Goal: Task Accomplishment & Management: Complete application form

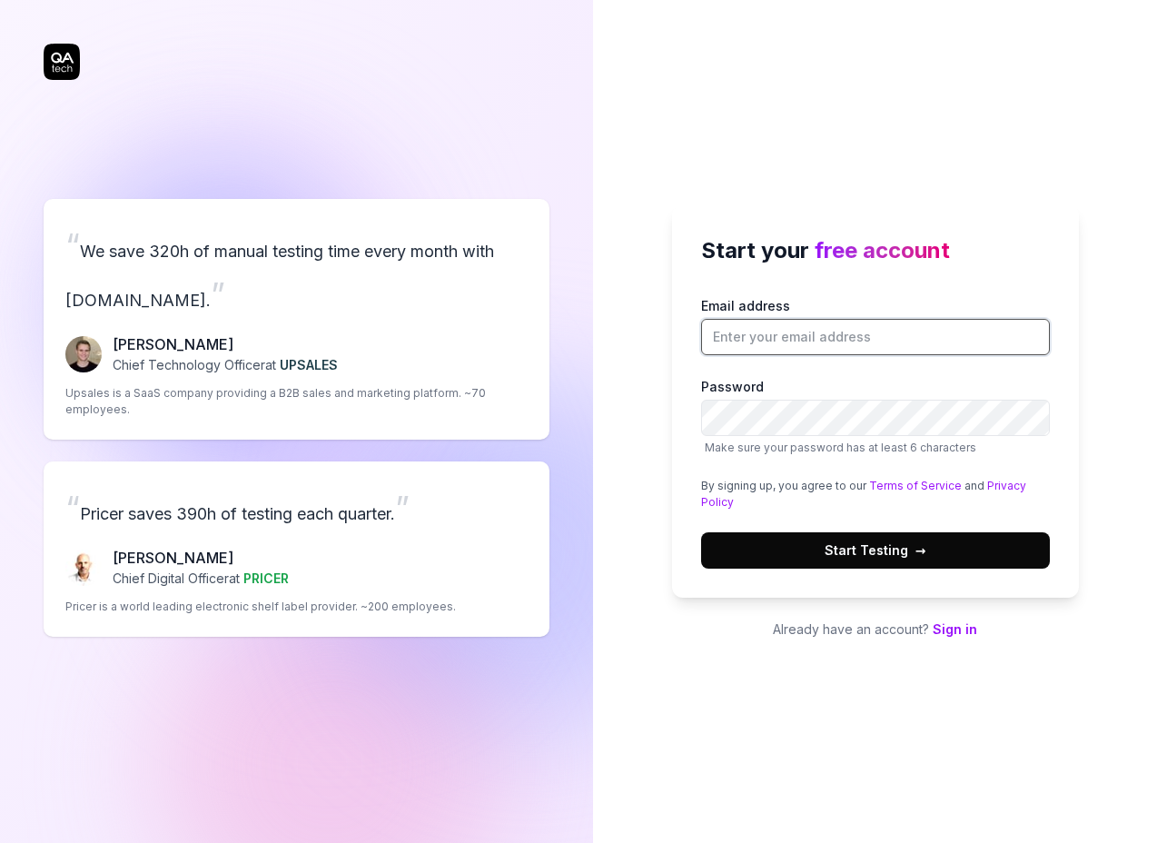
click at [867, 344] on input "Email address" at bounding box center [875, 337] width 349 height 36
type input "[EMAIL_ADDRESS][DOMAIN_NAME]"
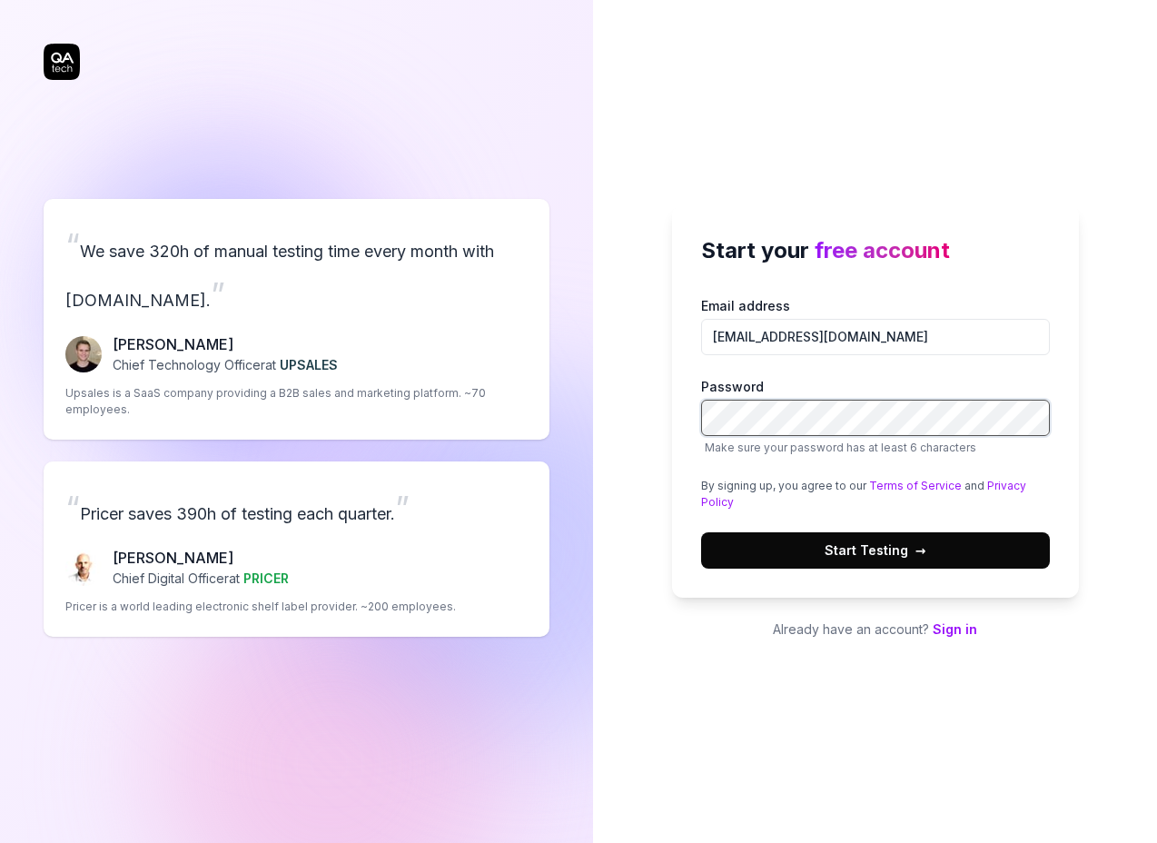
click at [0, 842] on com-1password-button at bounding box center [0, 843] width 0 height 0
click at [817, 548] on button "Start Testing →" at bounding box center [875, 550] width 349 height 36
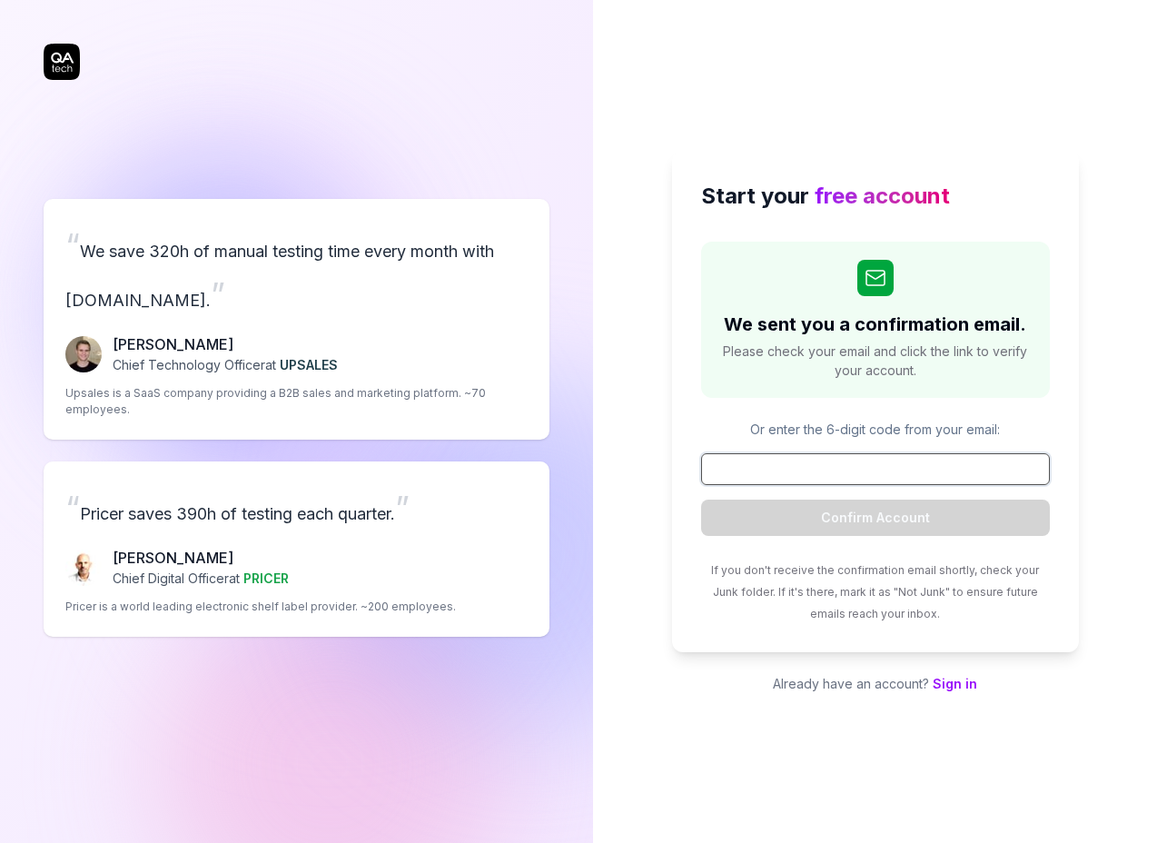
paste input "235918"
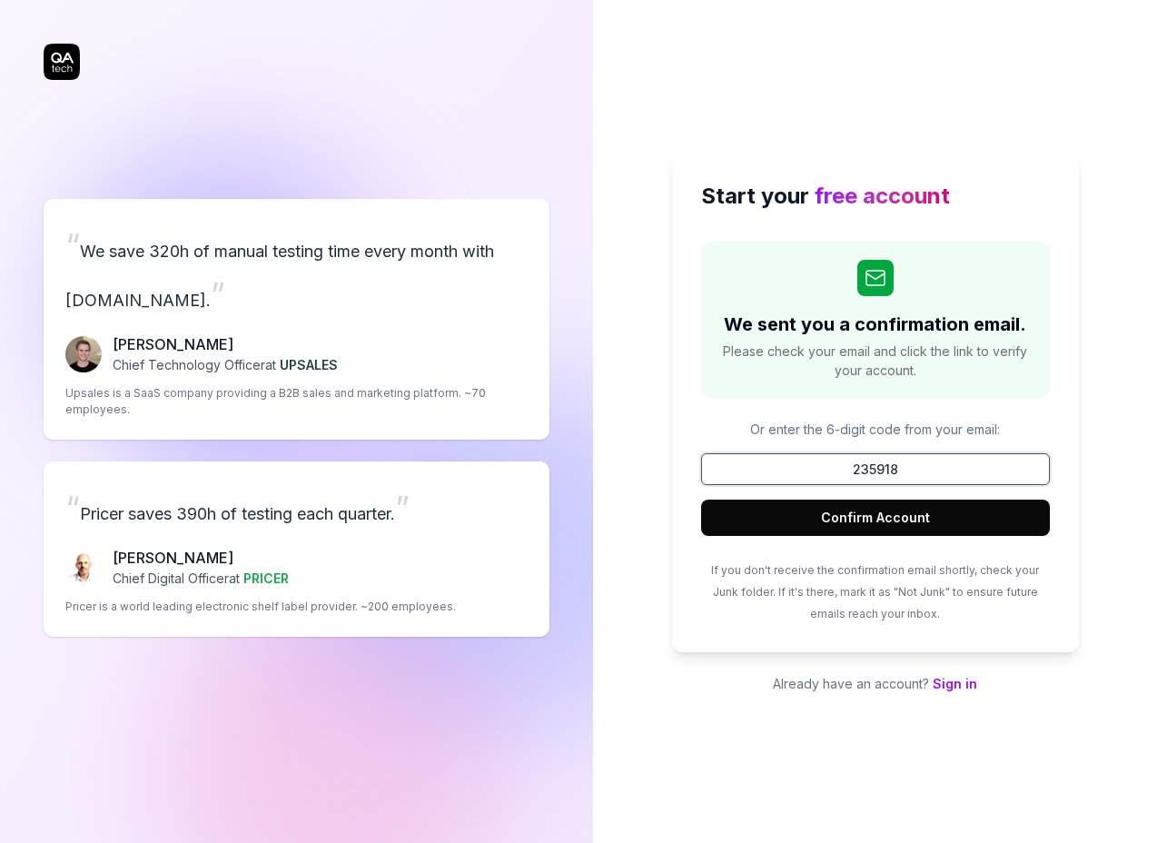
type input "235918"
click at [892, 508] on button "Confirm Account" at bounding box center [875, 517] width 349 height 36
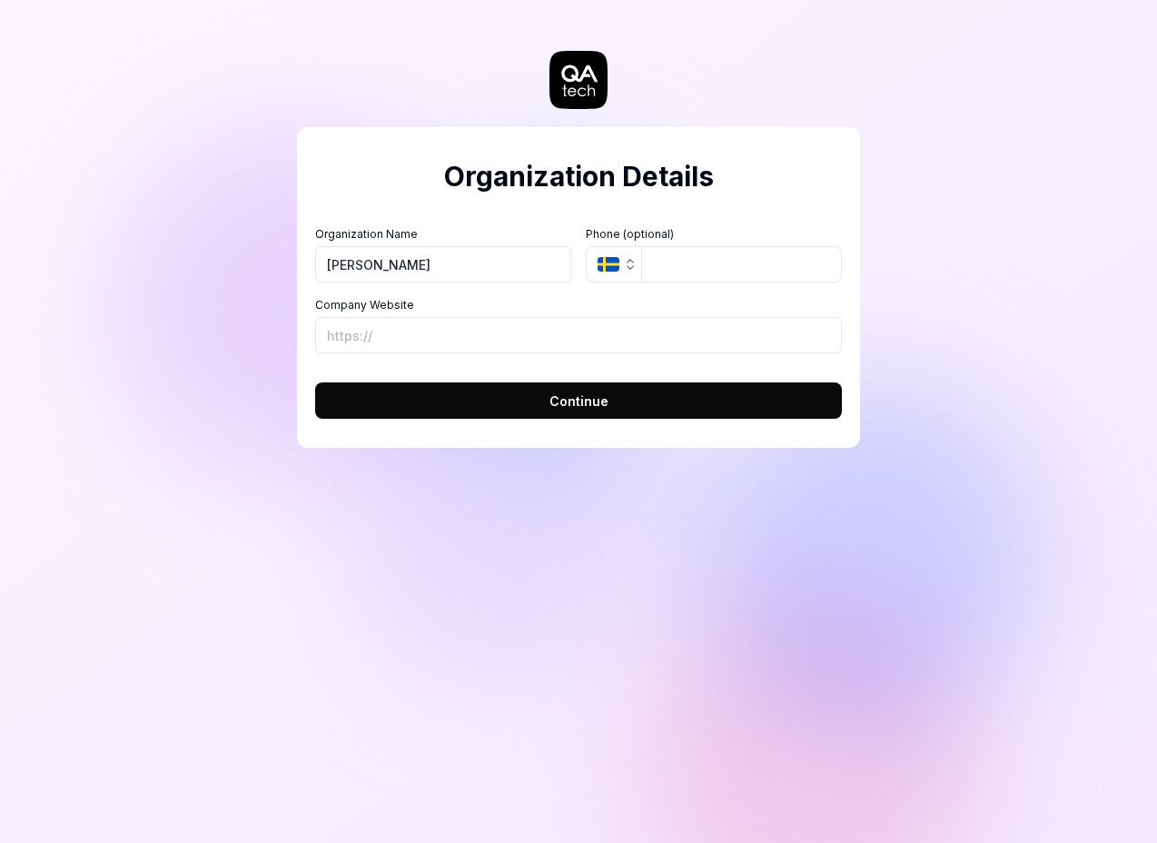
type input "[PERSON_NAME]"
click at [752, 270] on input "tel" at bounding box center [741, 264] width 201 height 36
click at [613, 331] on input "Company Website" at bounding box center [578, 335] width 527 height 36
click at [549, 401] on button "Continue" at bounding box center [578, 400] width 527 height 36
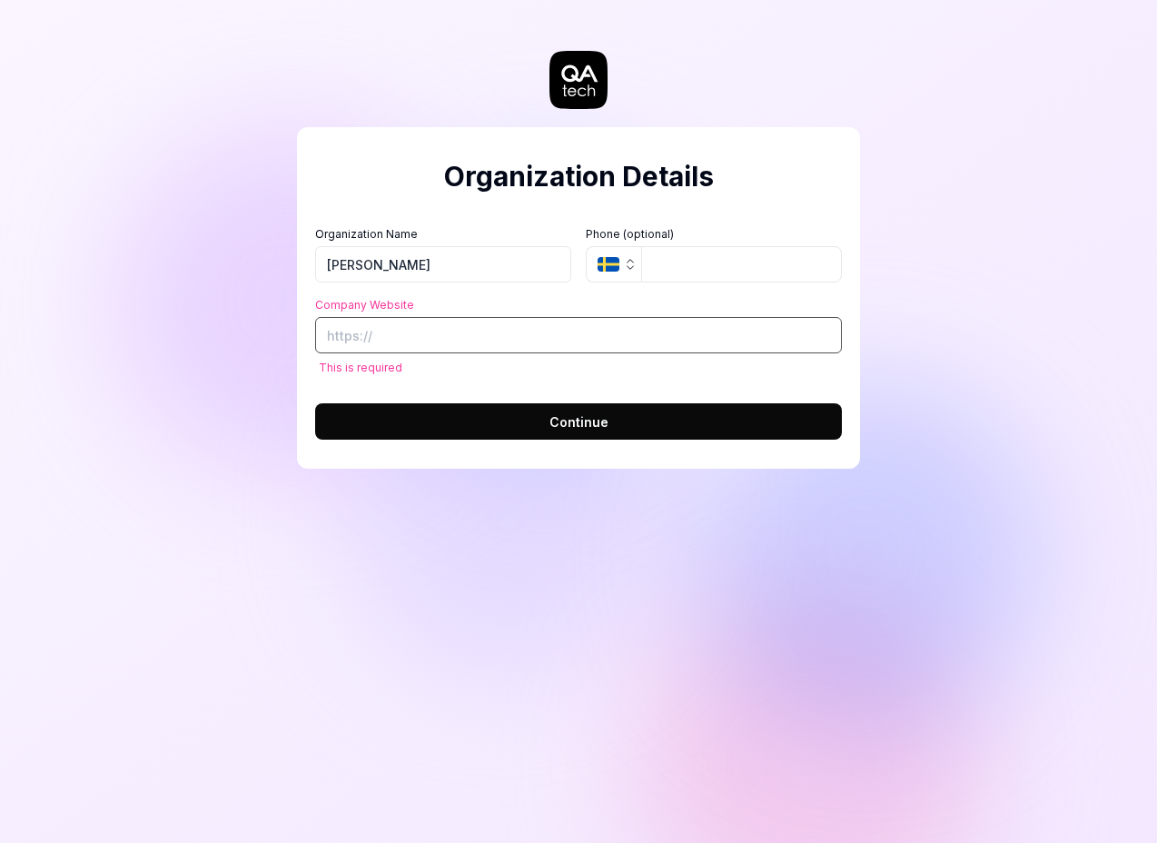
click at [368, 344] on input "Company Website" at bounding box center [578, 335] width 527 height 36
paste input "[URL][DOMAIN_NAME]"
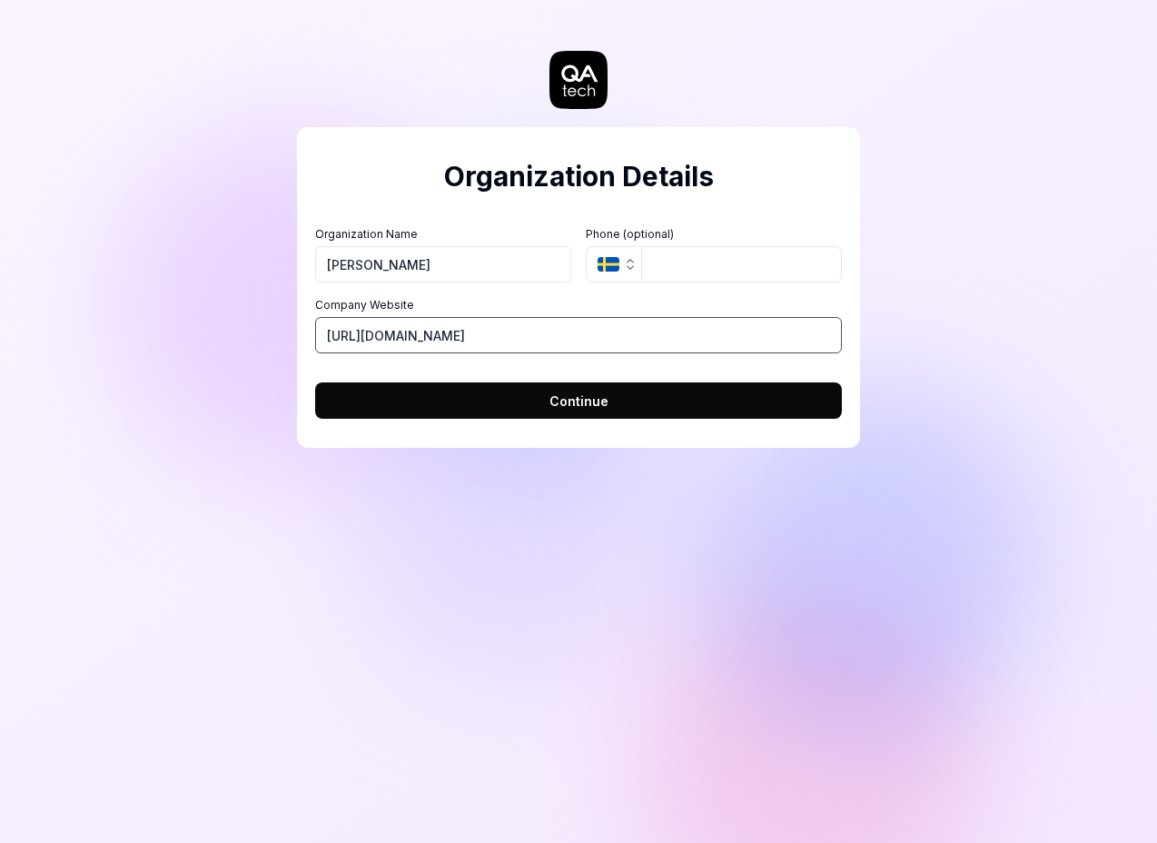
type input "[URL][DOMAIN_NAME]"
click at [484, 413] on button "Continue" at bounding box center [578, 400] width 527 height 36
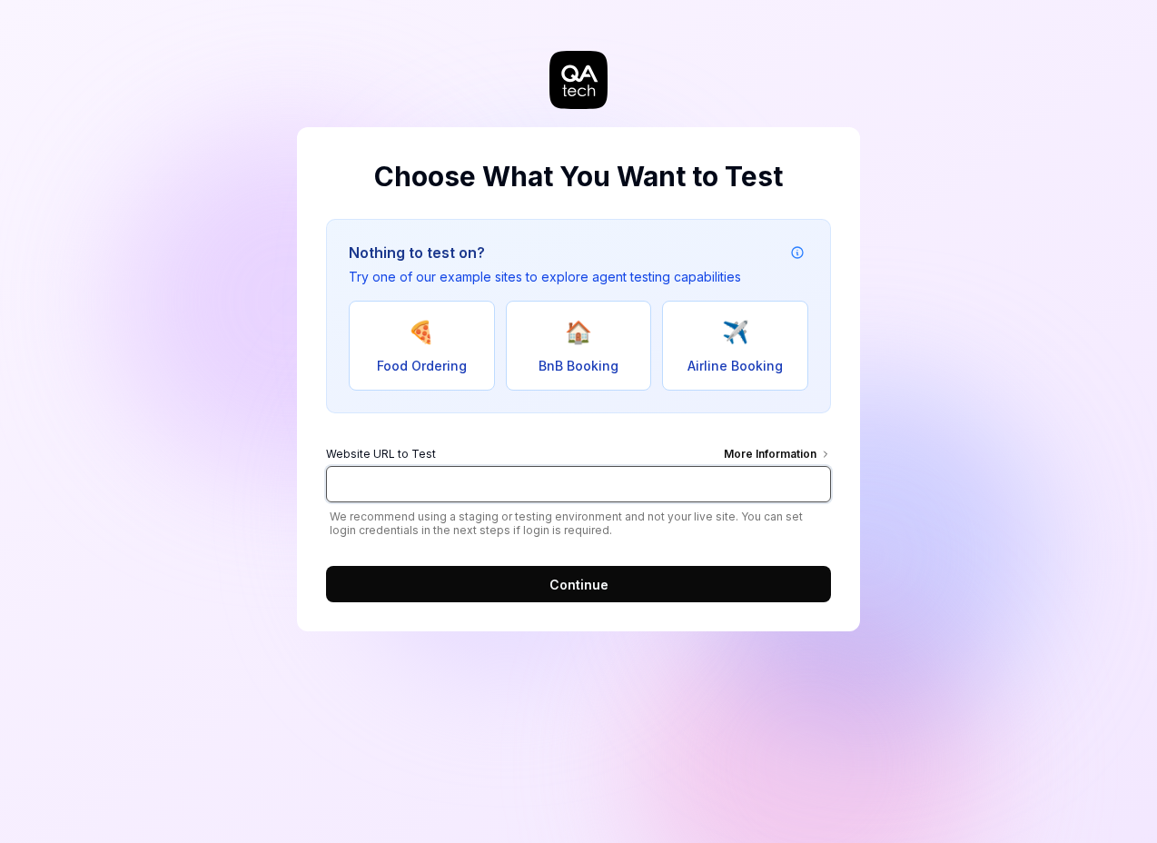
click at [462, 481] on input "Website URL to Test More Information" at bounding box center [578, 484] width 505 height 36
paste input "[URL][DOMAIN_NAME]"
type input "[URL][DOMAIN_NAME]"
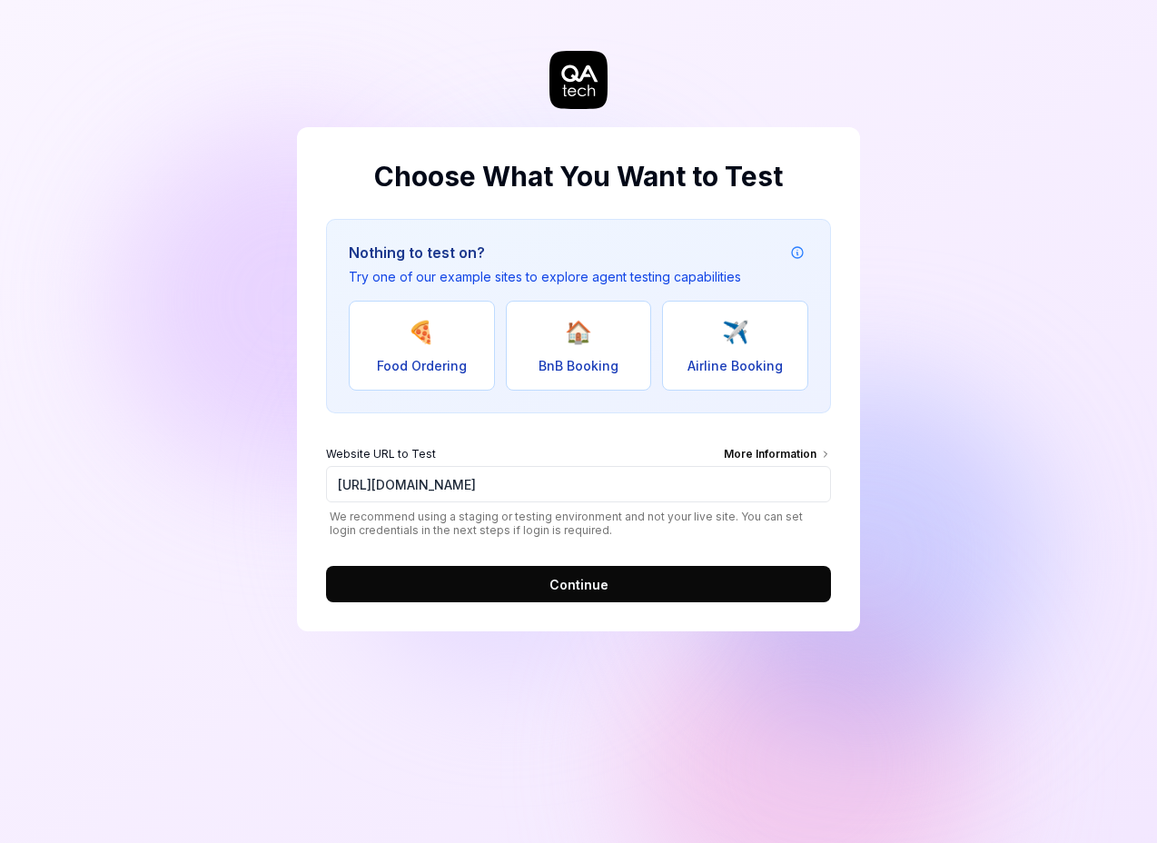
click at [509, 577] on button "Continue" at bounding box center [578, 584] width 505 height 36
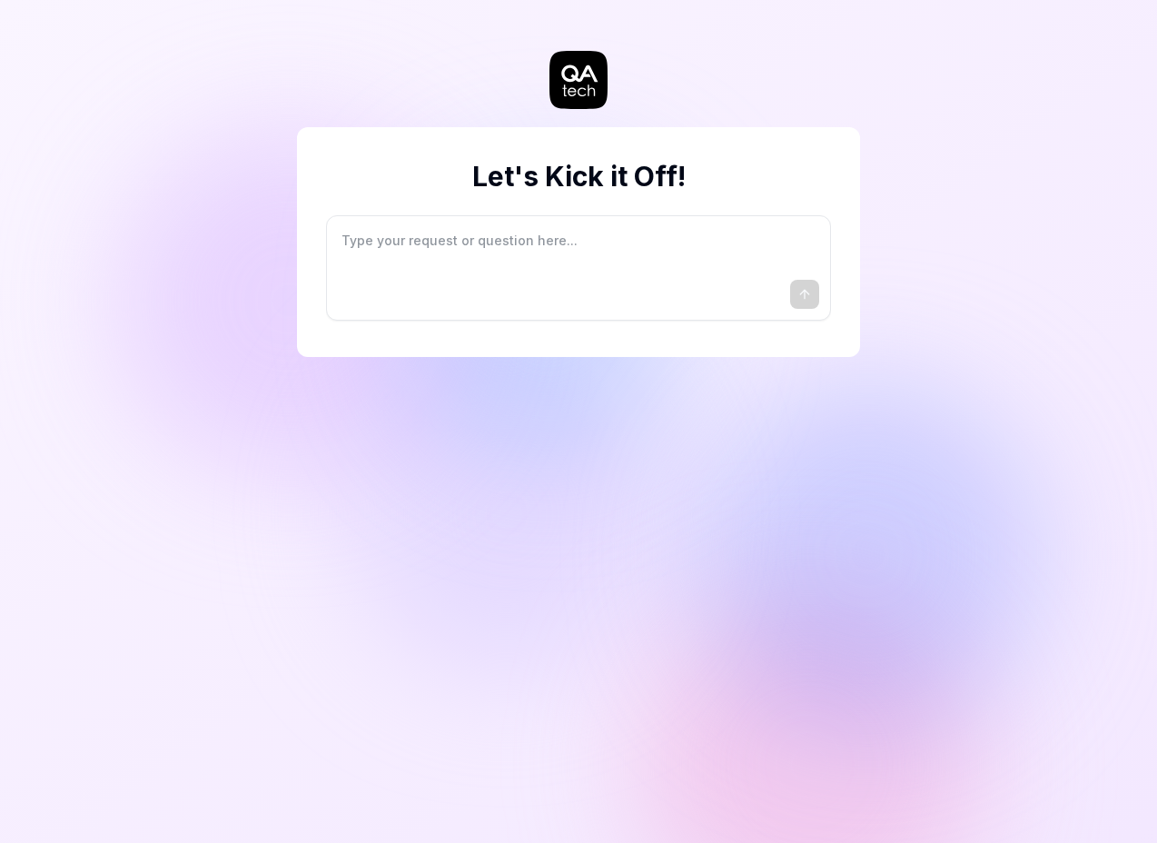
type textarea "*"
type textarea "I"
type textarea "*"
type textarea "I"
type textarea "*"
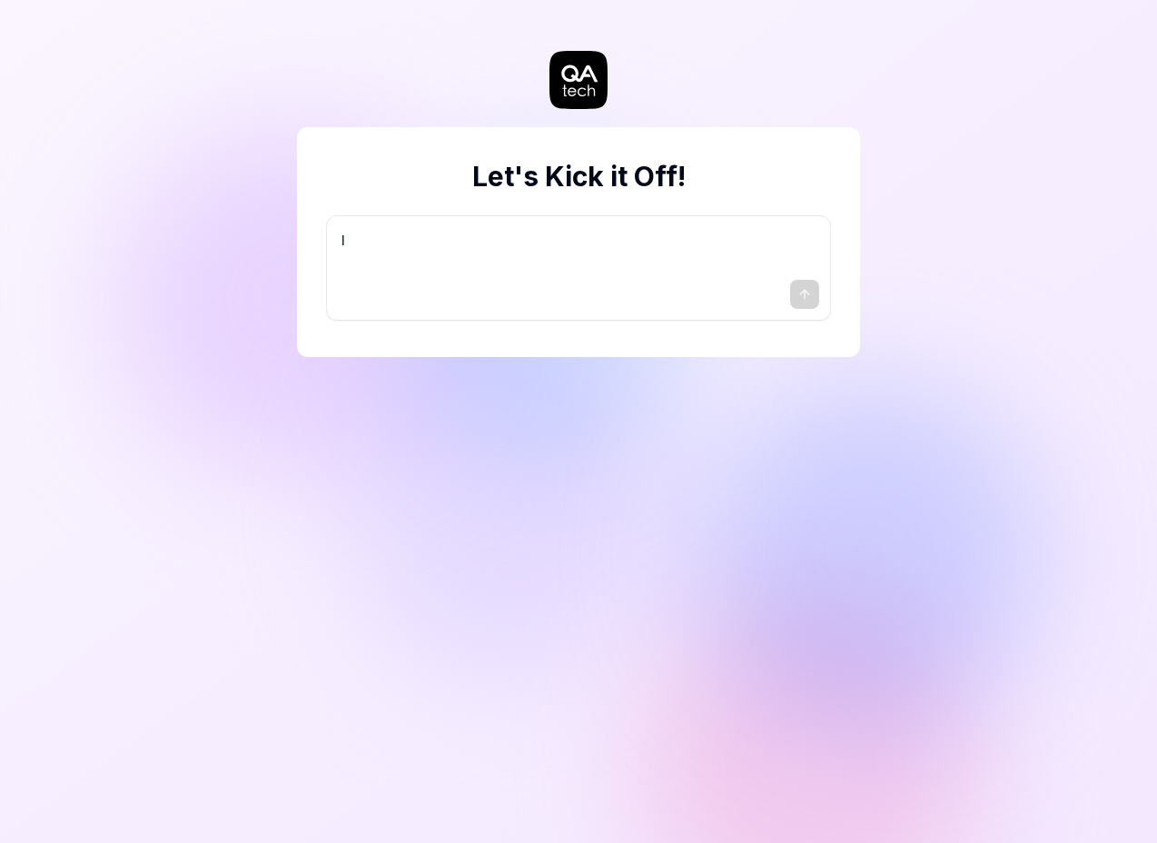
type textarea "I w"
type textarea "*"
type textarea "I wa"
type textarea "*"
type textarea "I wan"
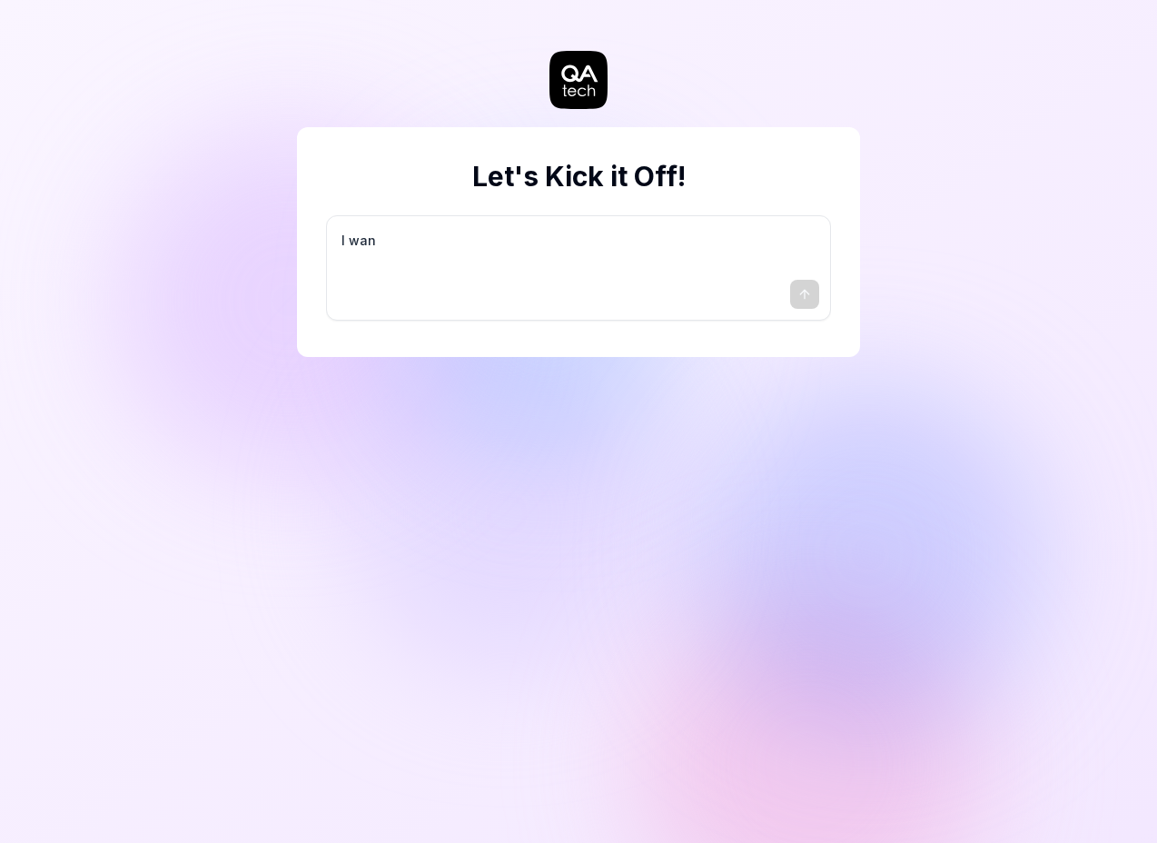
type textarea "*"
type textarea "I want"
type textarea "*"
type textarea "I want"
type textarea "*"
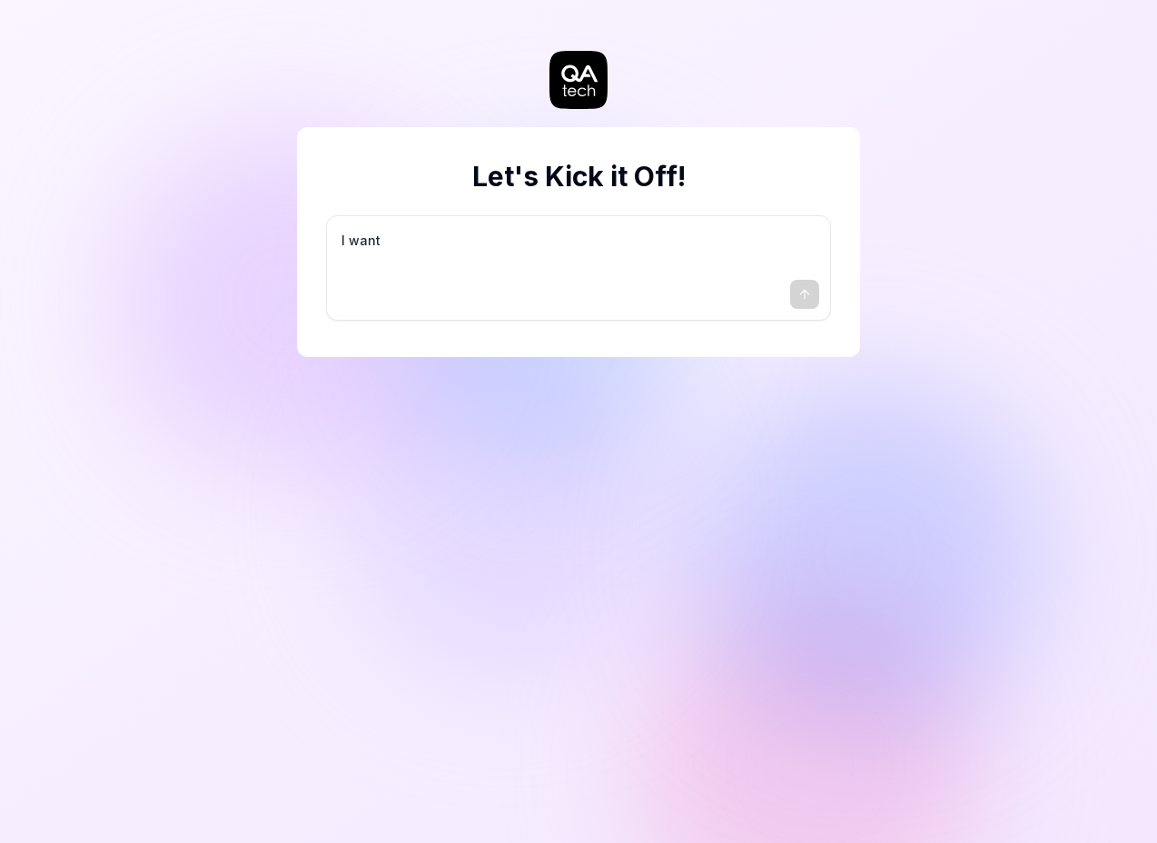
type textarea "I want a"
type textarea "*"
type textarea "I want a"
type textarea "*"
type textarea "I want a g"
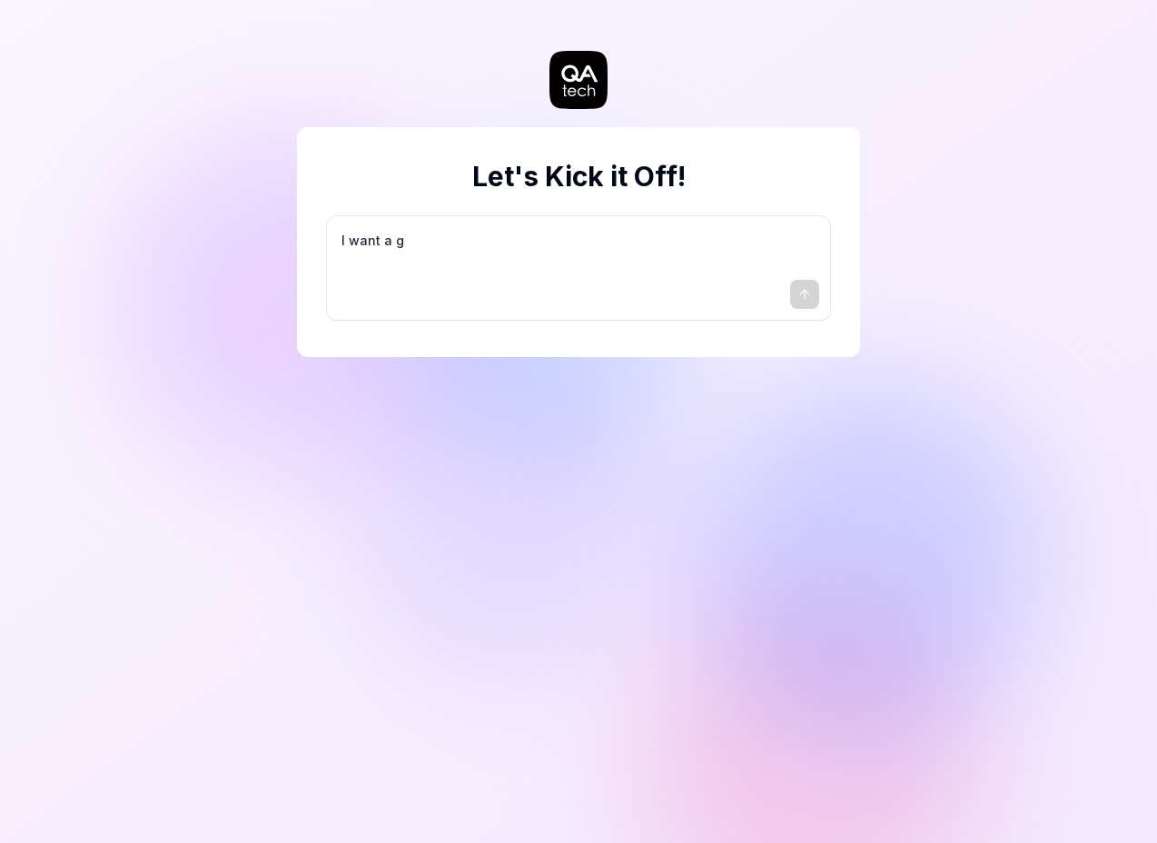
type textarea "*"
type textarea "I want a go"
type textarea "*"
type textarea "I want a goo"
type textarea "*"
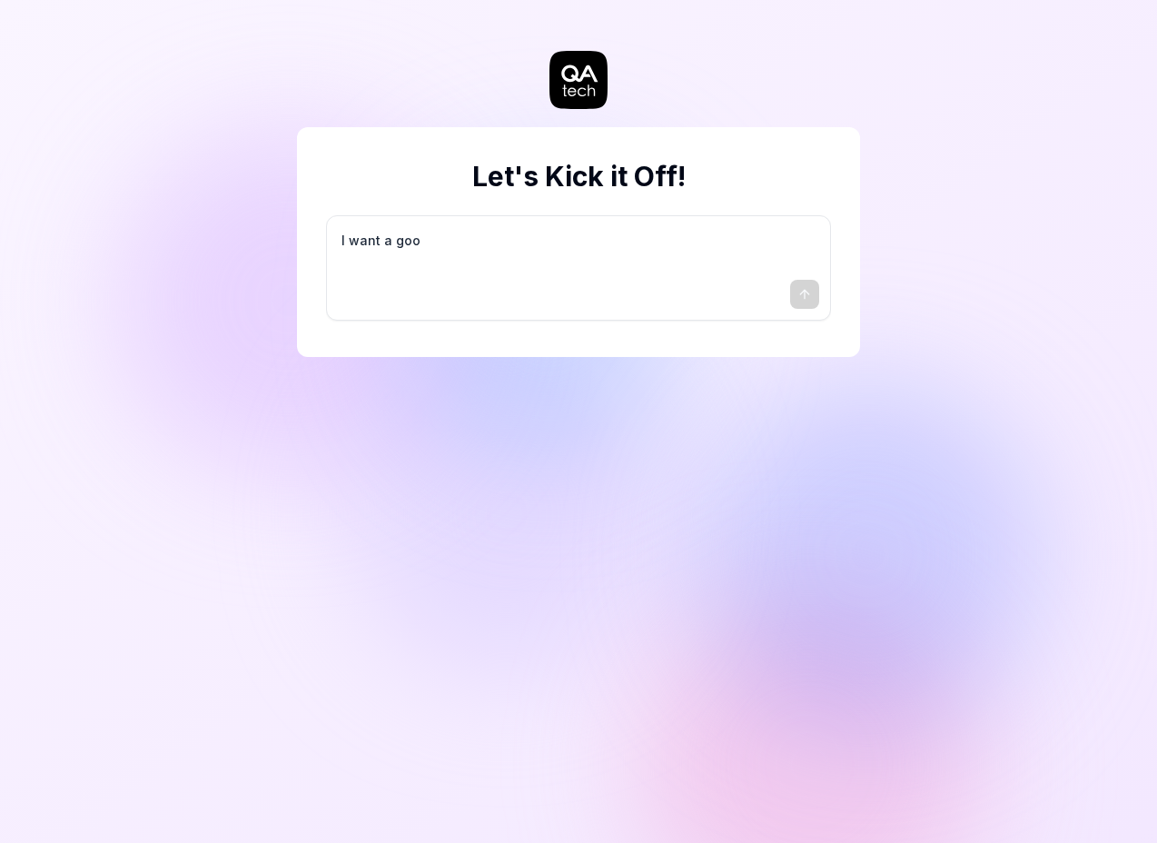
type textarea "I want a good"
type textarea "*"
type textarea "I want a good"
type textarea "*"
type textarea "I want a good t"
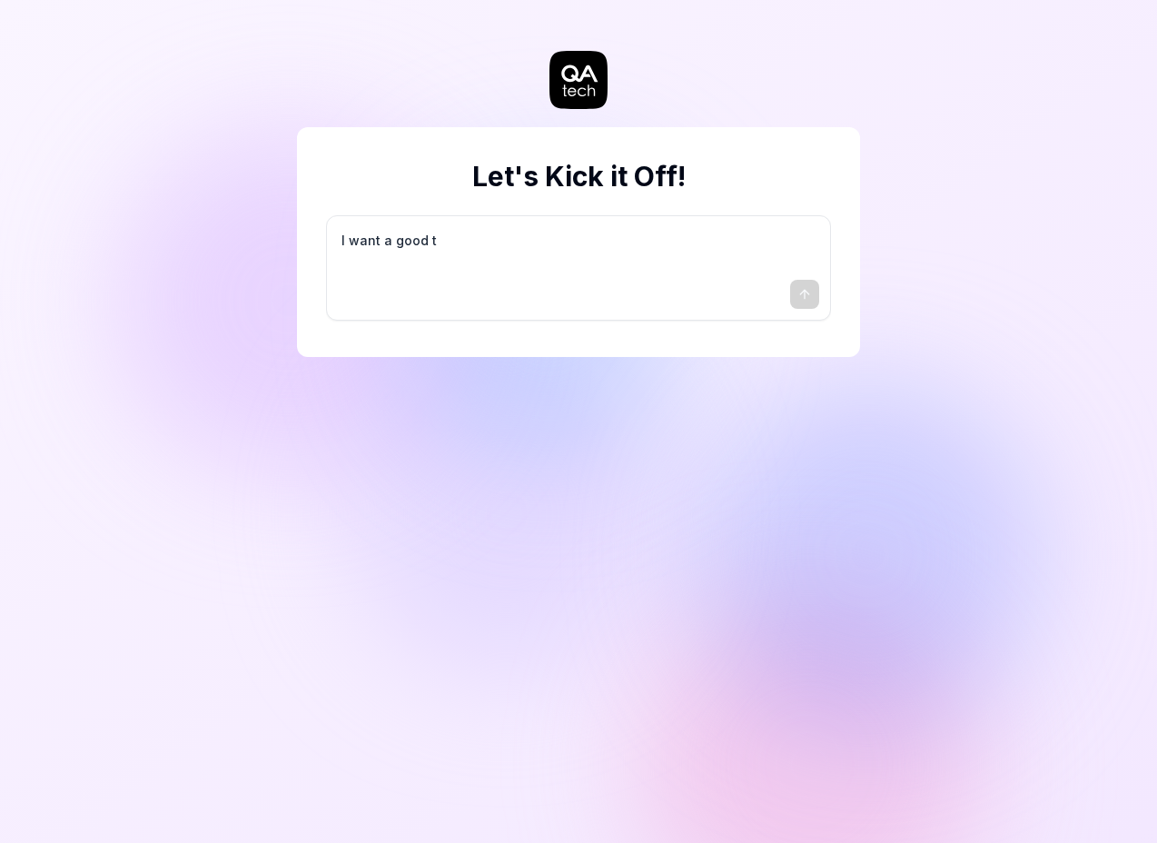
type textarea "*"
type textarea "I want a good te"
type textarea "*"
type textarea "I want a good tes"
type textarea "*"
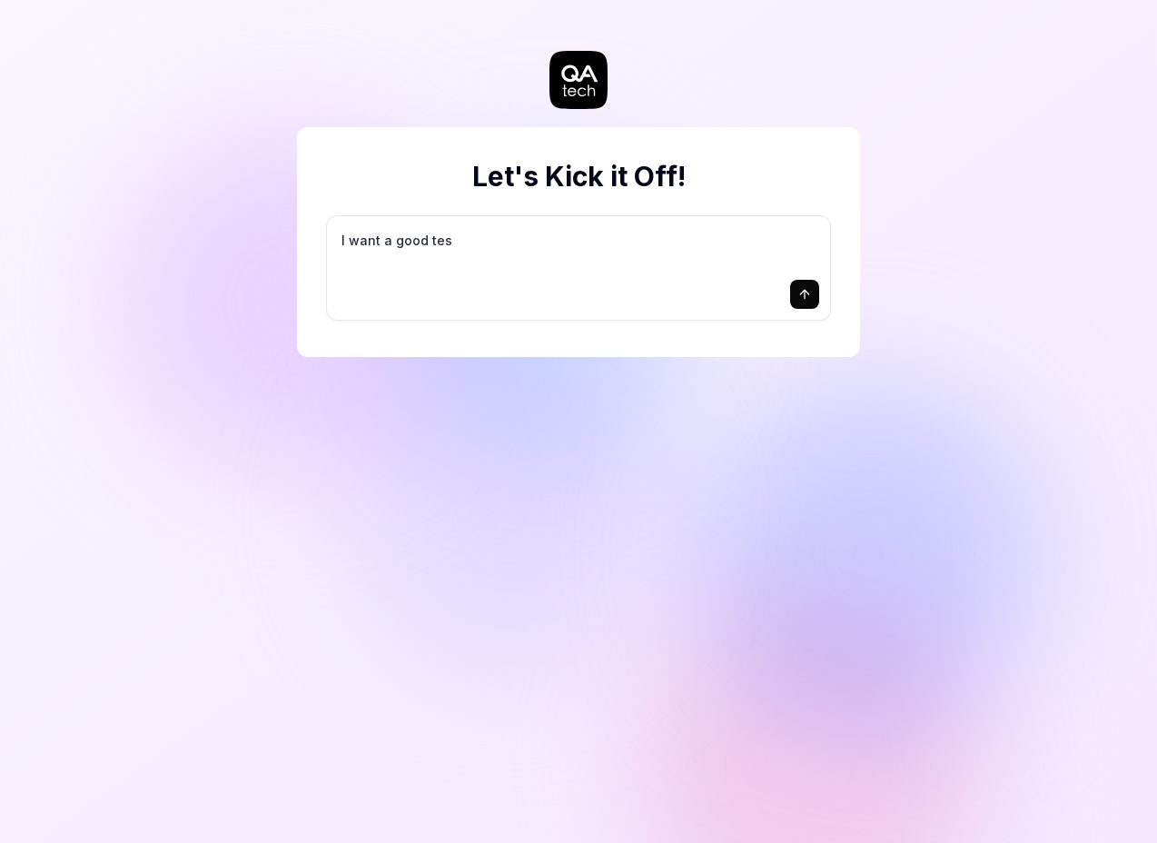
type textarea "I want a good test"
type textarea "*"
type textarea "I want a good test"
type textarea "*"
type textarea "I want a good test s"
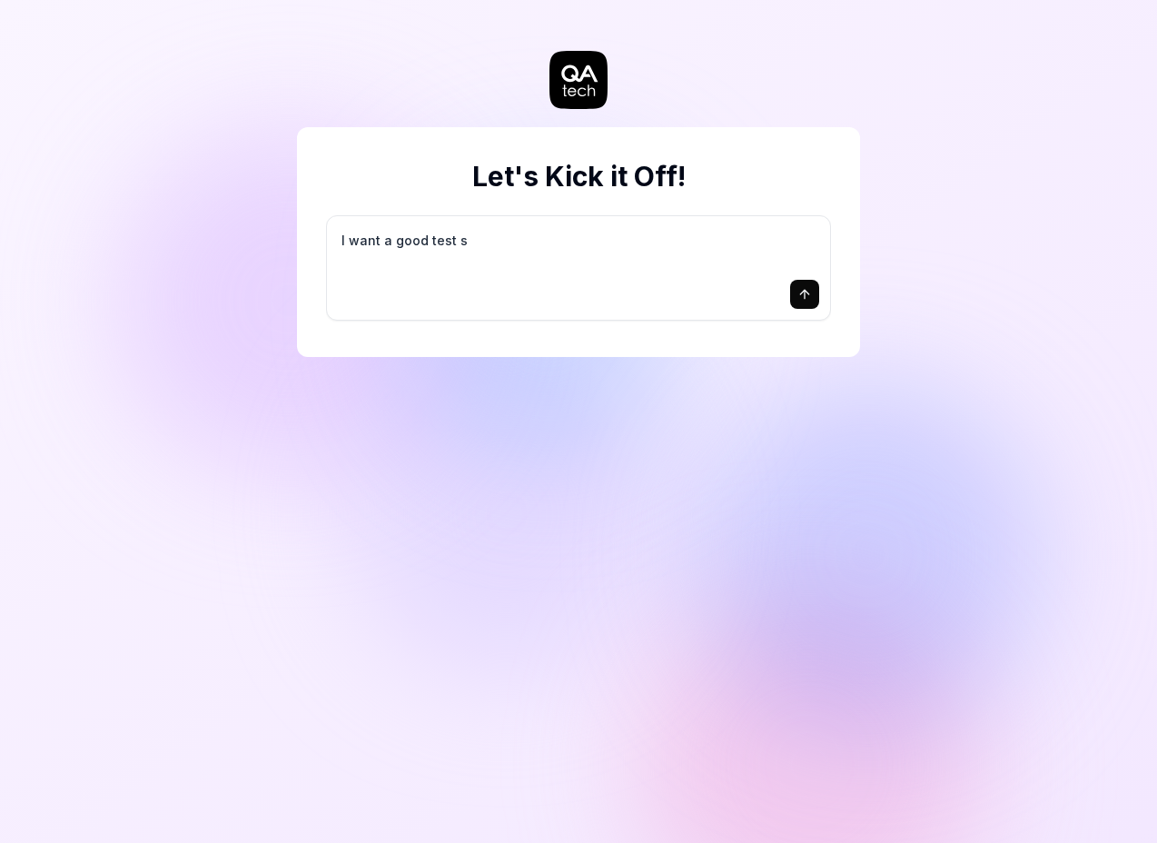
type textarea "*"
type textarea "I want a good test se"
type textarea "*"
type textarea "I want a good test set"
type textarea "*"
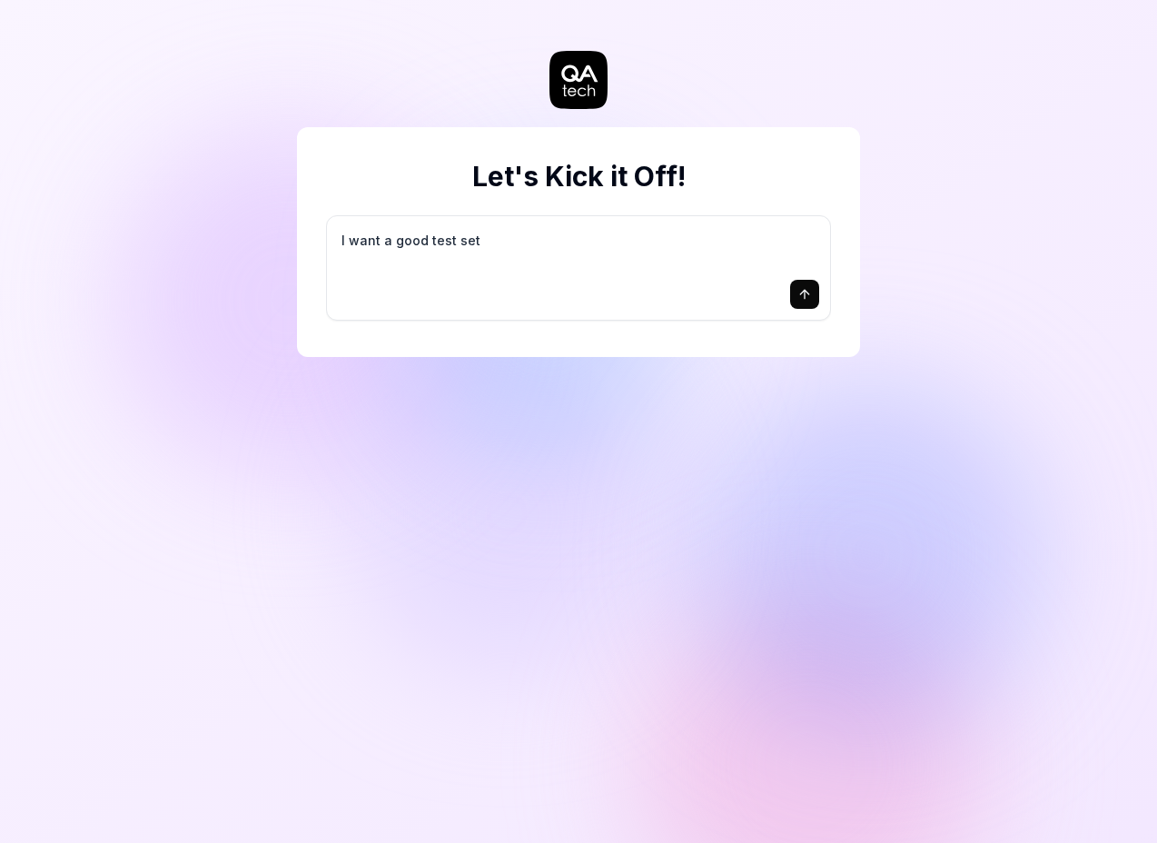
type textarea "I want a good test setu"
type textarea "*"
type textarea "I want a good test setup"
type textarea "*"
type textarea "I want a good test setup"
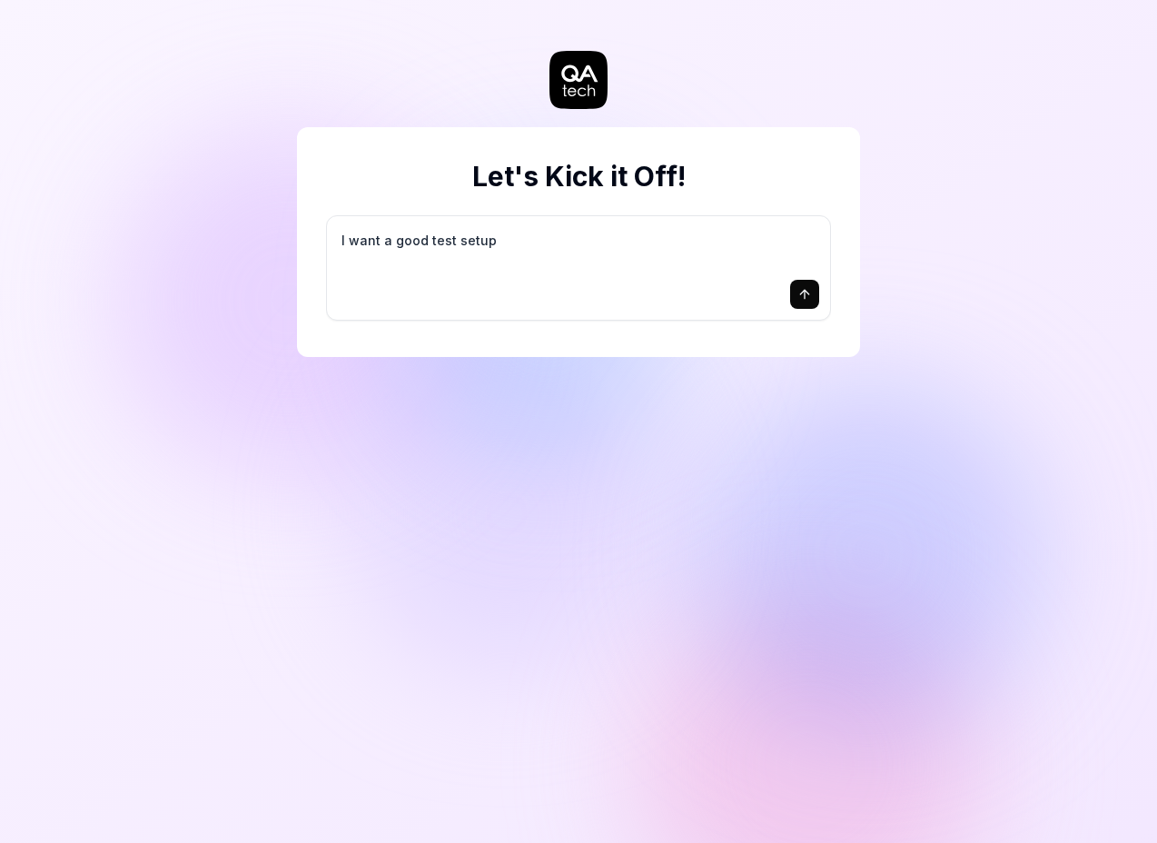
type textarea "*"
type textarea "I want a good test setup f"
type textarea "*"
type textarea "I want a good test setup fo"
type textarea "*"
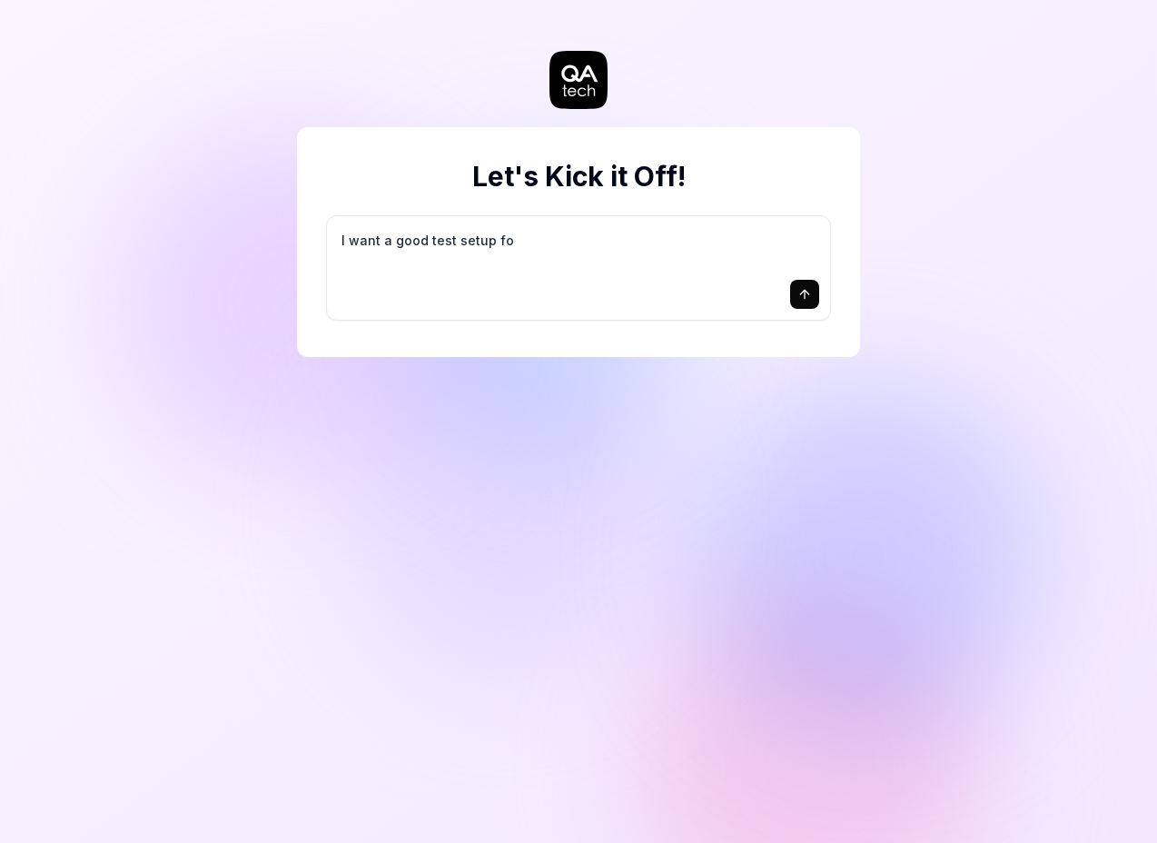
type textarea "I want a good test setup for"
type textarea "*"
type textarea "I want a good test setup for"
type textarea "*"
type textarea "I want a good test setup for m"
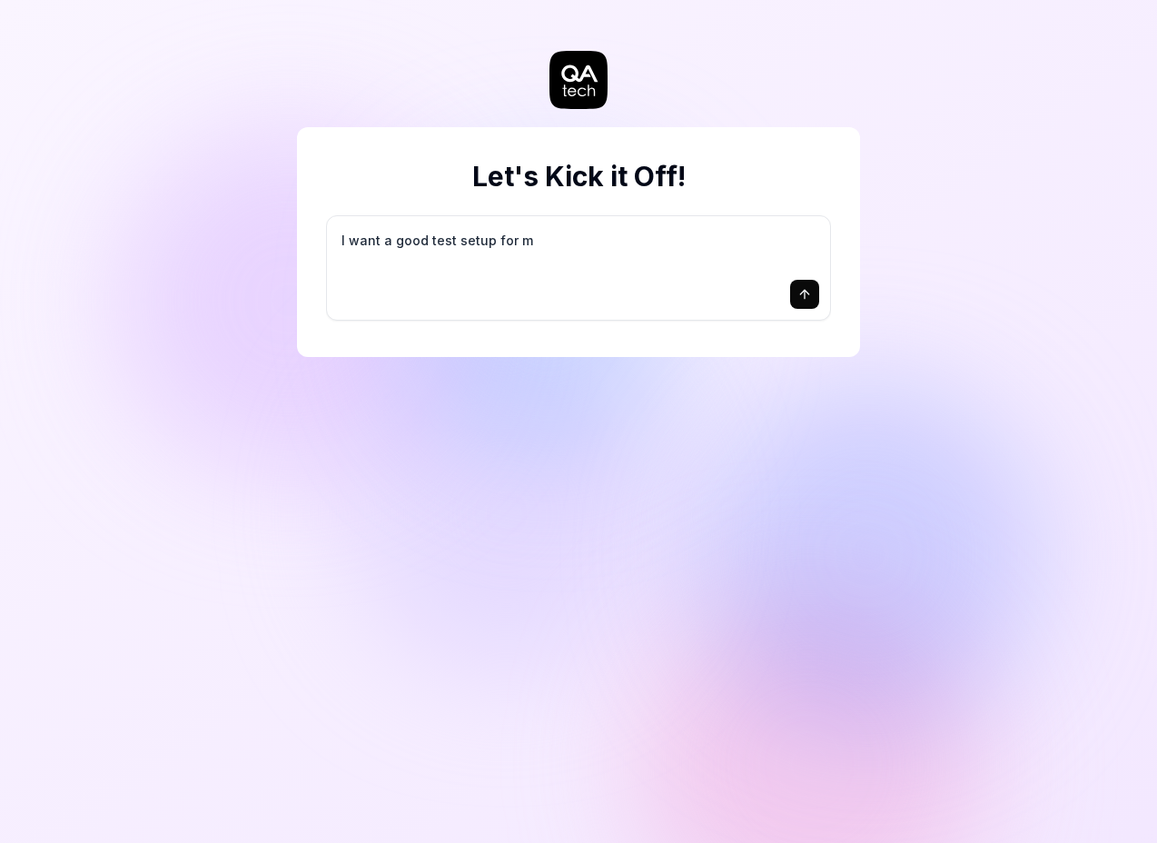
type textarea "*"
type textarea "I want a good test setup for my"
type textarea "*"
type textarea "I want a good test setup for my"
type textarea "*"
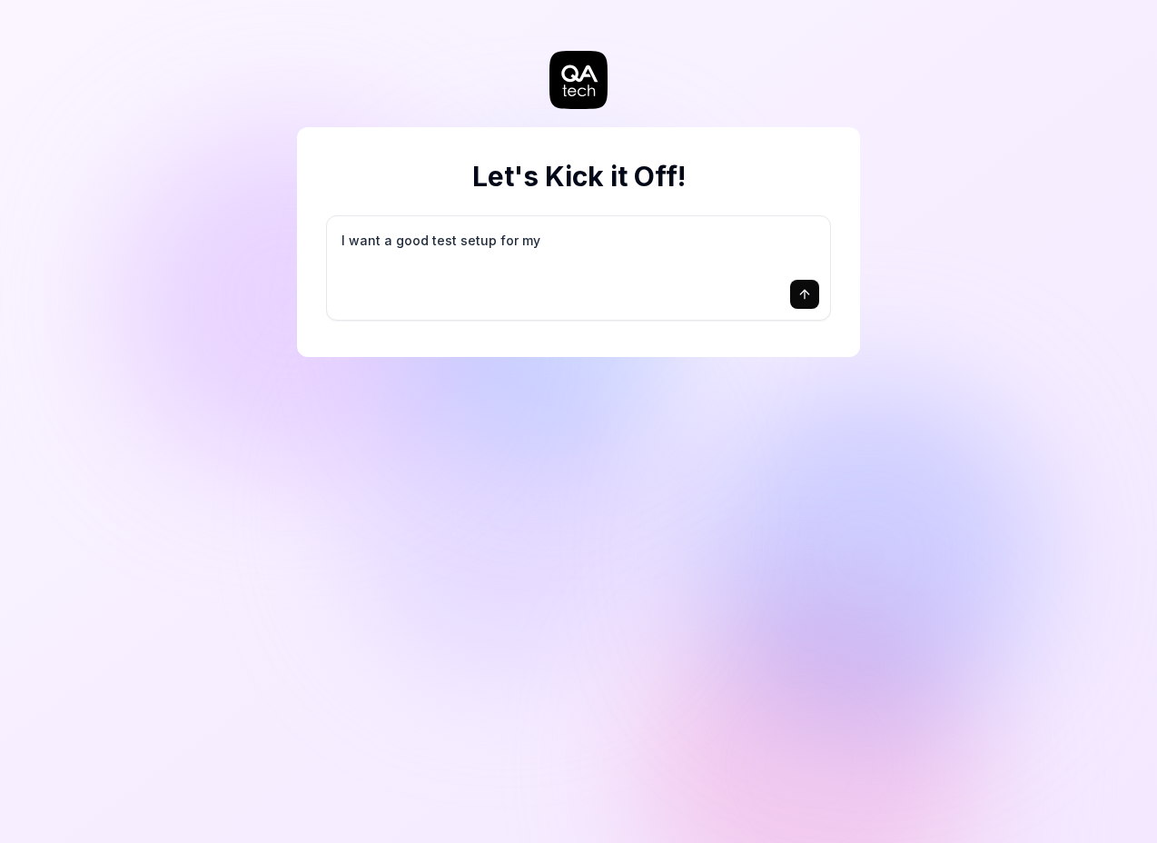
type textarea "I want a good test setup for my s"
type textarea "*"
type textarea "I want a good test setup for my si"
type textarea "*"
type textarea "I want a good test setup for my sit"
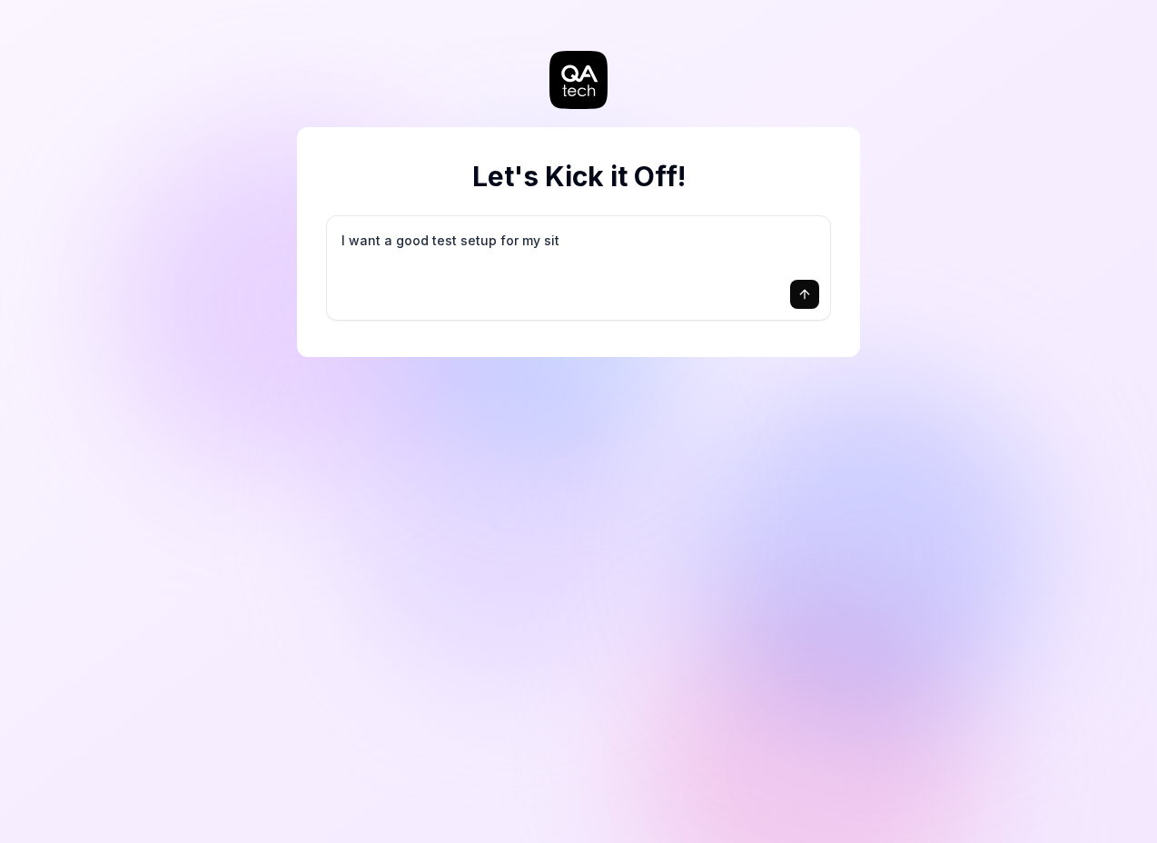
type textarea "*"
type textarea "I want a good test setup for my site"
type textarea "*"
type textarea "I want a good test setup for my site"
type textarea "*"
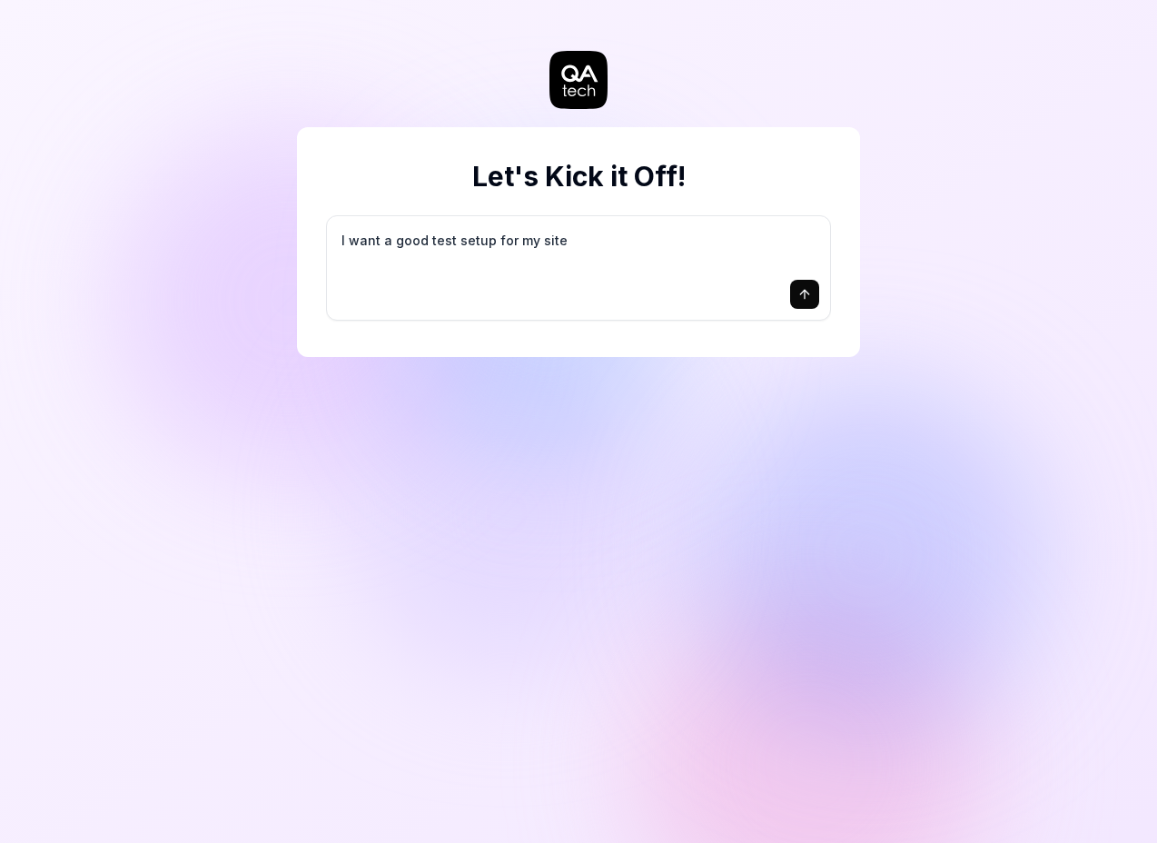
type textarea "I want a good test setup for my site -"
type textarea "*"
type textarea "I want a good test setup for my site -"
type textarea "*"
type textarea "I want a good test setup for my site - h"
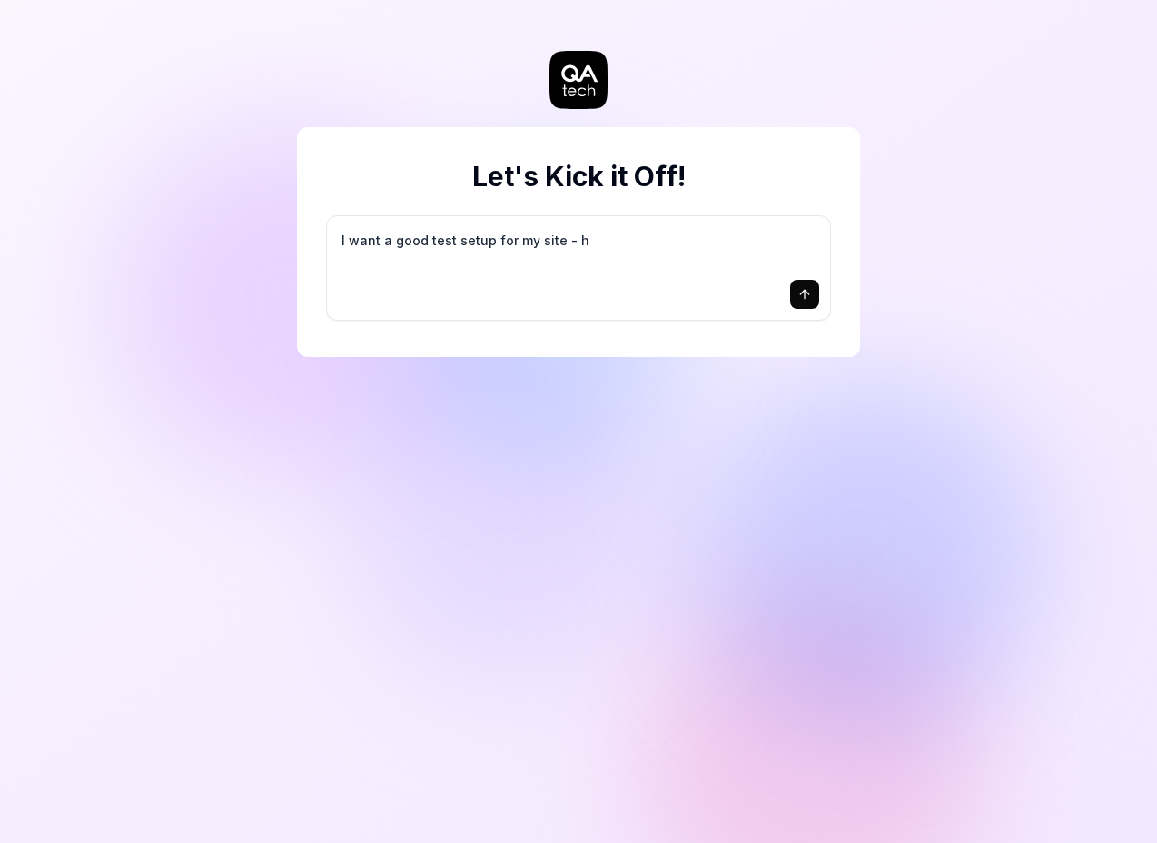
type textarea "*"
type textarea "I want a good test setup for my site - he"
type textarea "*"
type textarea "I want a good test setup for my site - hel"
type textarea "*"
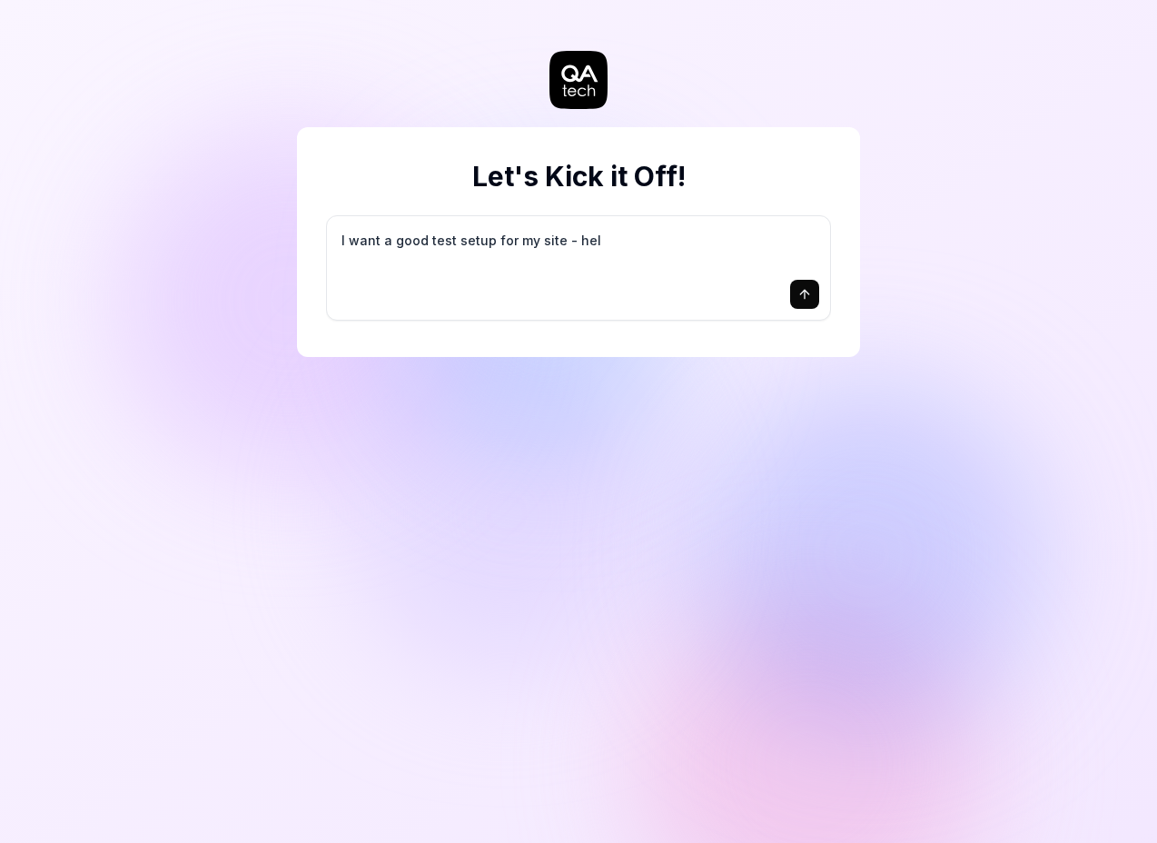
type textarea "I want a good test setup for my site - help"
type textarea "*"
type textarea "I want a good test setup for my site - help"
type textarea "*"
type textarea "I want a good test setup for my site - help m"
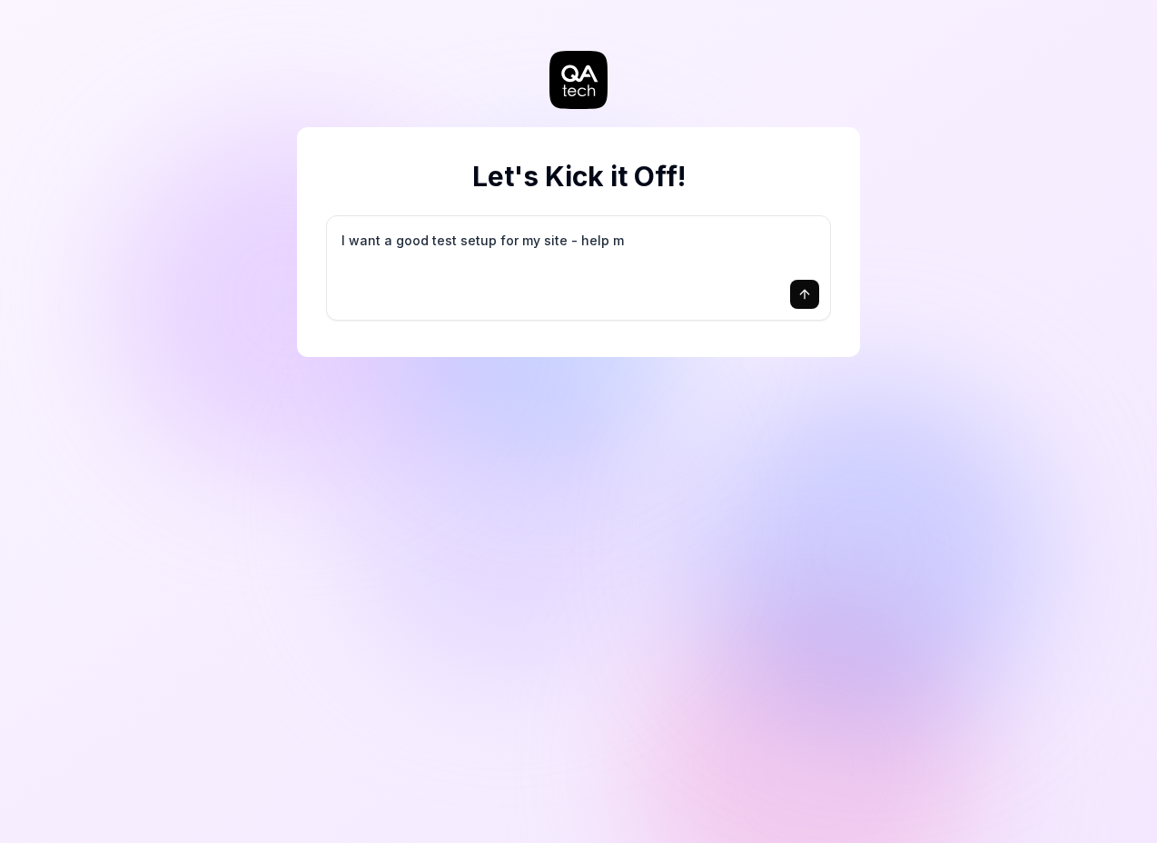
type textarea "*"
type textarea "I want a good test setup for my site - help me"
type textarea "*"
type textarea "I want a good test setup for my site - help me"
type textarea "*"
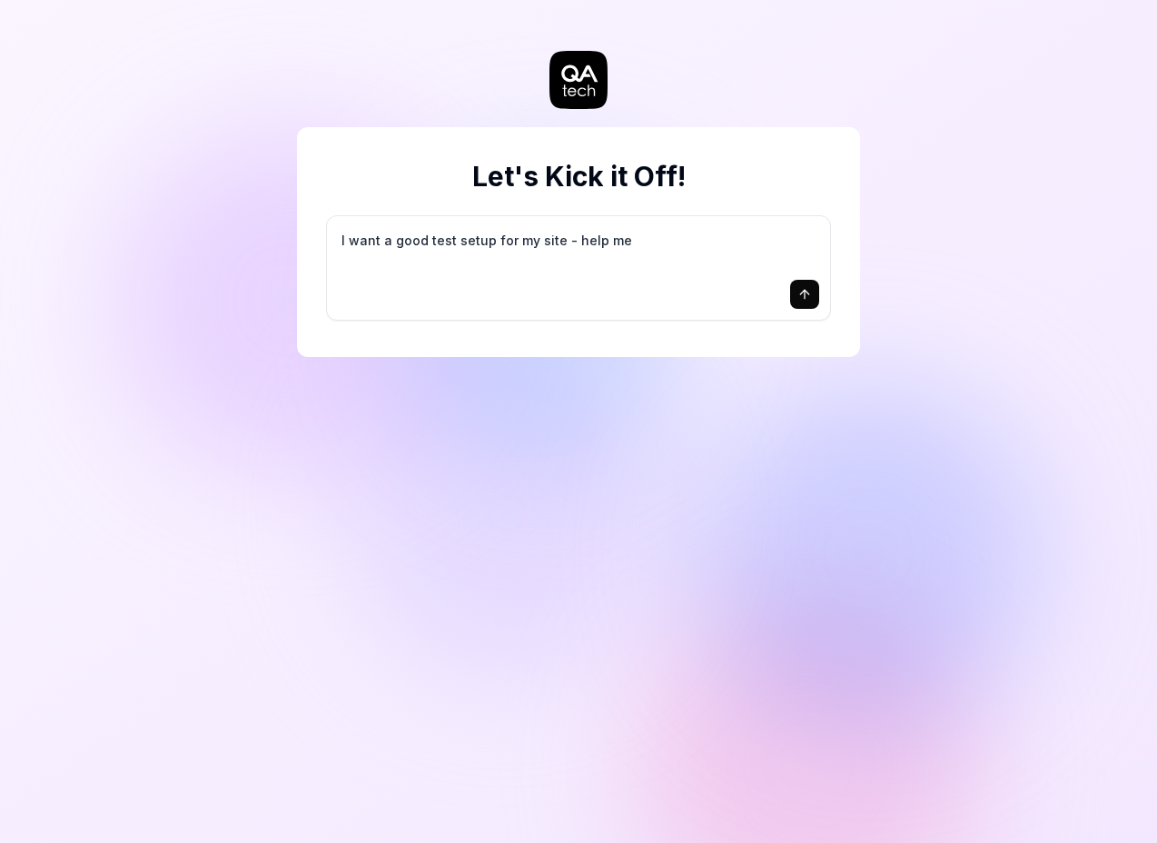
type textarea "I want a good test setup for my site - help me c"
type textarea "*"
type textarea "I want a good test setup for my site - help me cr"
type textarea "*"
type textarea "I want a good test setup for my site - help me cre"
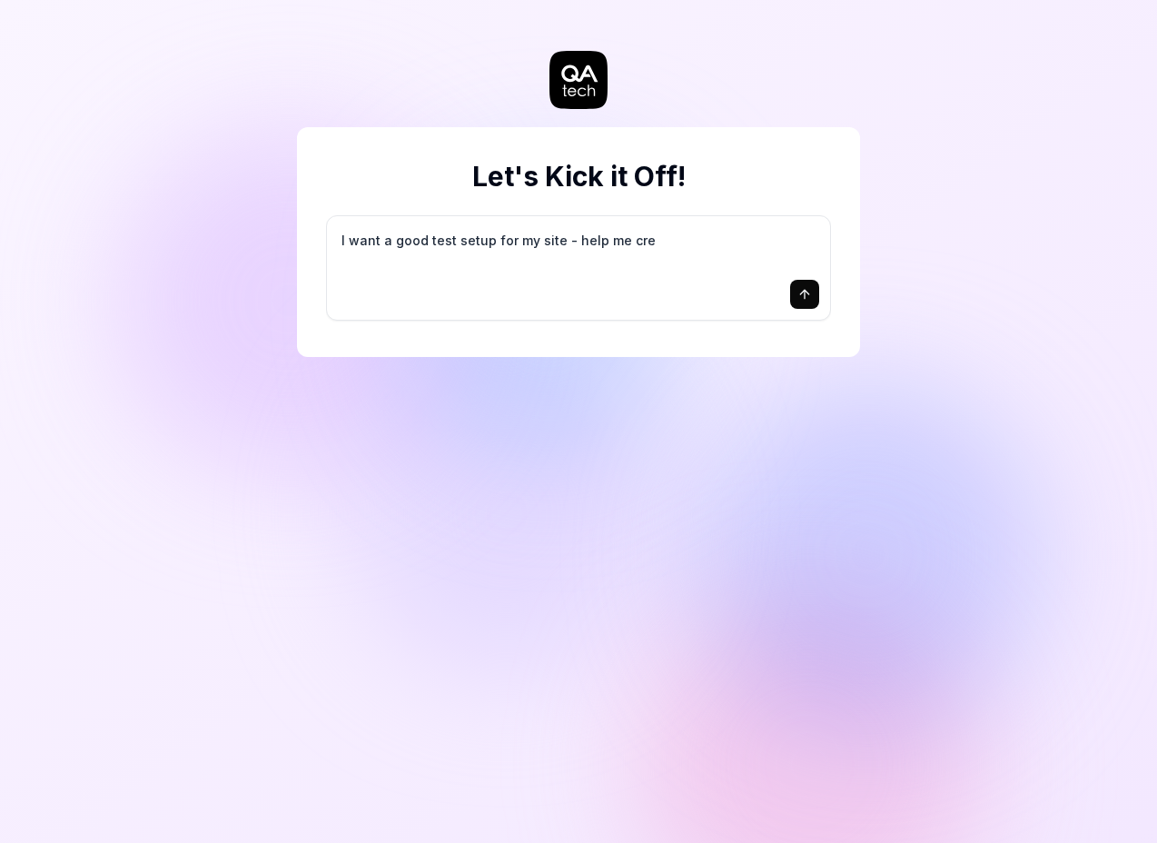
type textarea "*"
type textarea "I want a good test setup for my site - help me crea"
type textarea "*"
type textarea "I want a good test setup for my site - help me creat"
type textarea "*"
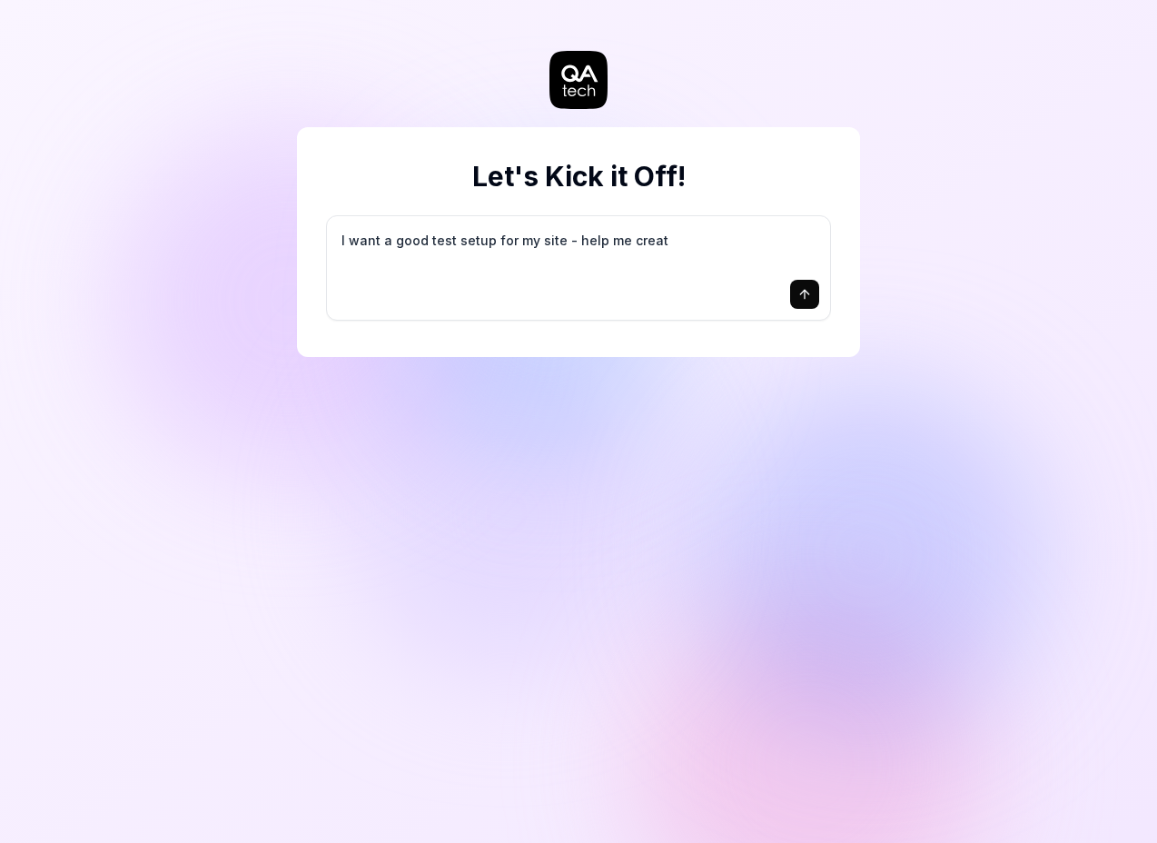
type textarea "I want a good test setup for my site - help me create"
type textarea "*"
type textarea "I want a good test setup for my site - help me create"
type textarea "*"
type textarea "I want a good test setup for my site - help me create t"
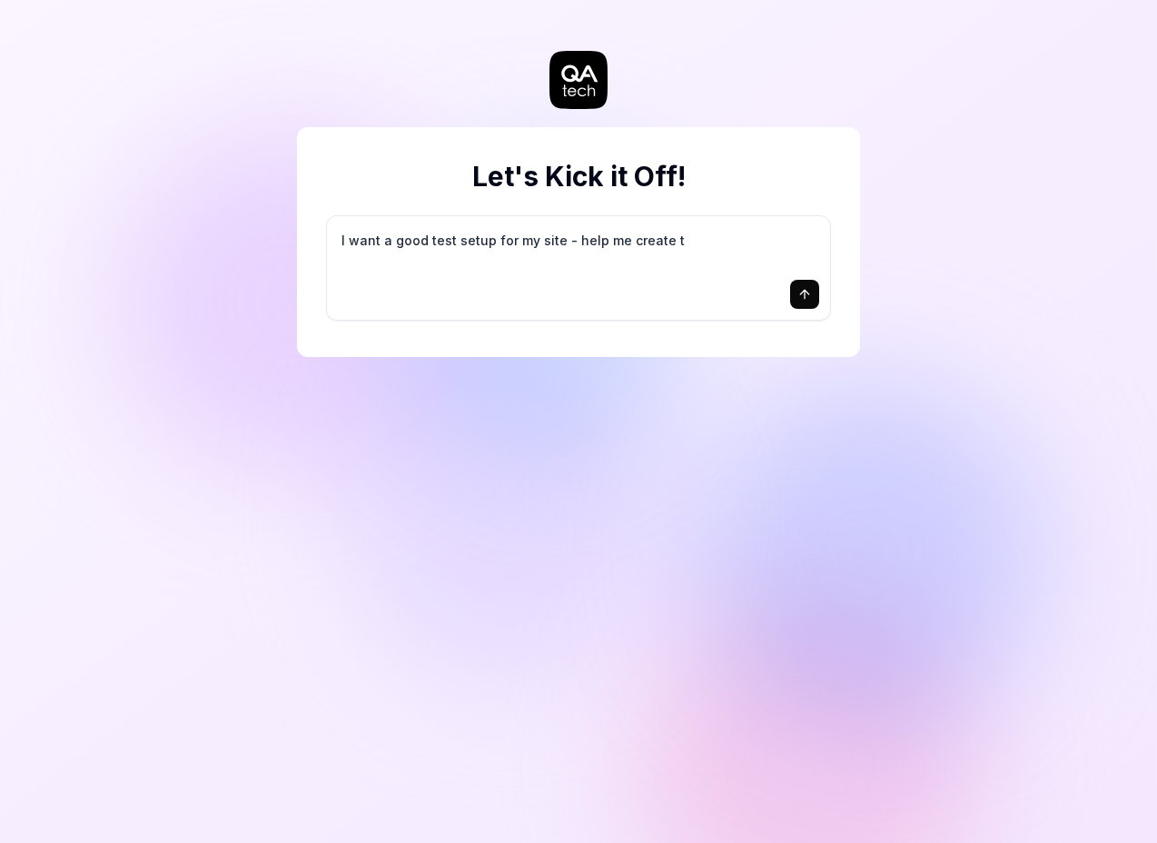
type textarea "*"
type textarea "I want a good test setup for my site - help me create th"
type textarea "*"
type textarea "I want a good test setup for my site - help me create the"
type textarea "*"
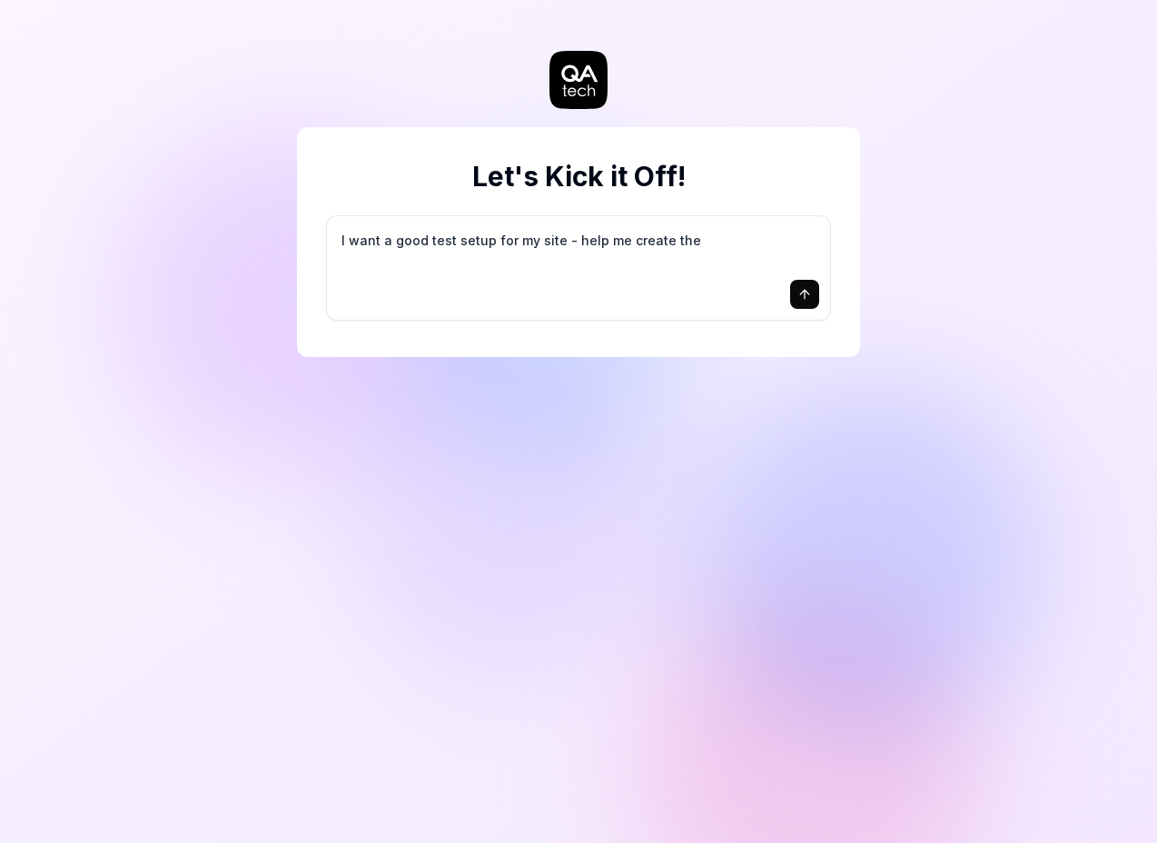
type textarea "I want a good test setup for my site - help me create the"
type textarea "*"
type textarea "I want a good test setup for my site - help me create the f"
type textarea "*"
type textarea "I want a good test setup for my site - help me create the fi"
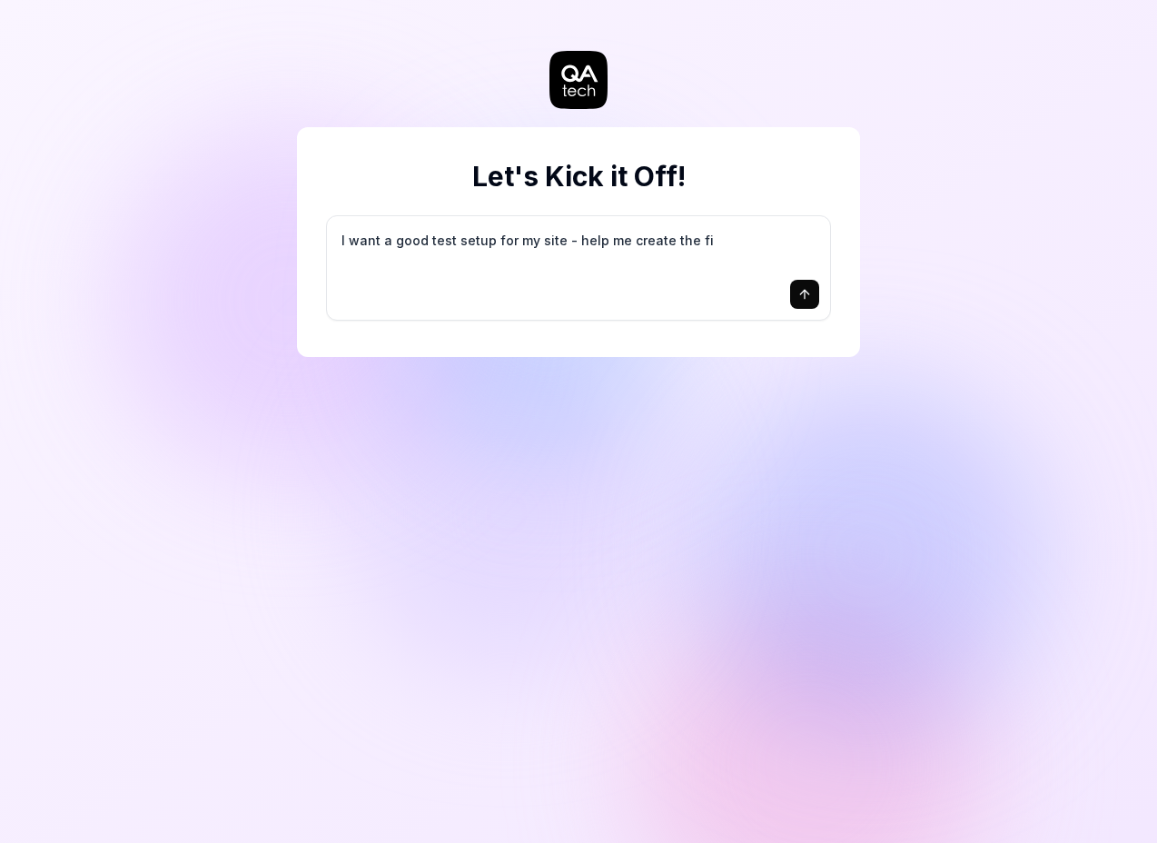
type textarea "*"
type textarea "I want a good test setup for my site - help me create the fir"
type textarea "*"
type textarea "I want a good test setup for my site - help me create the firs"
type textarea "*"
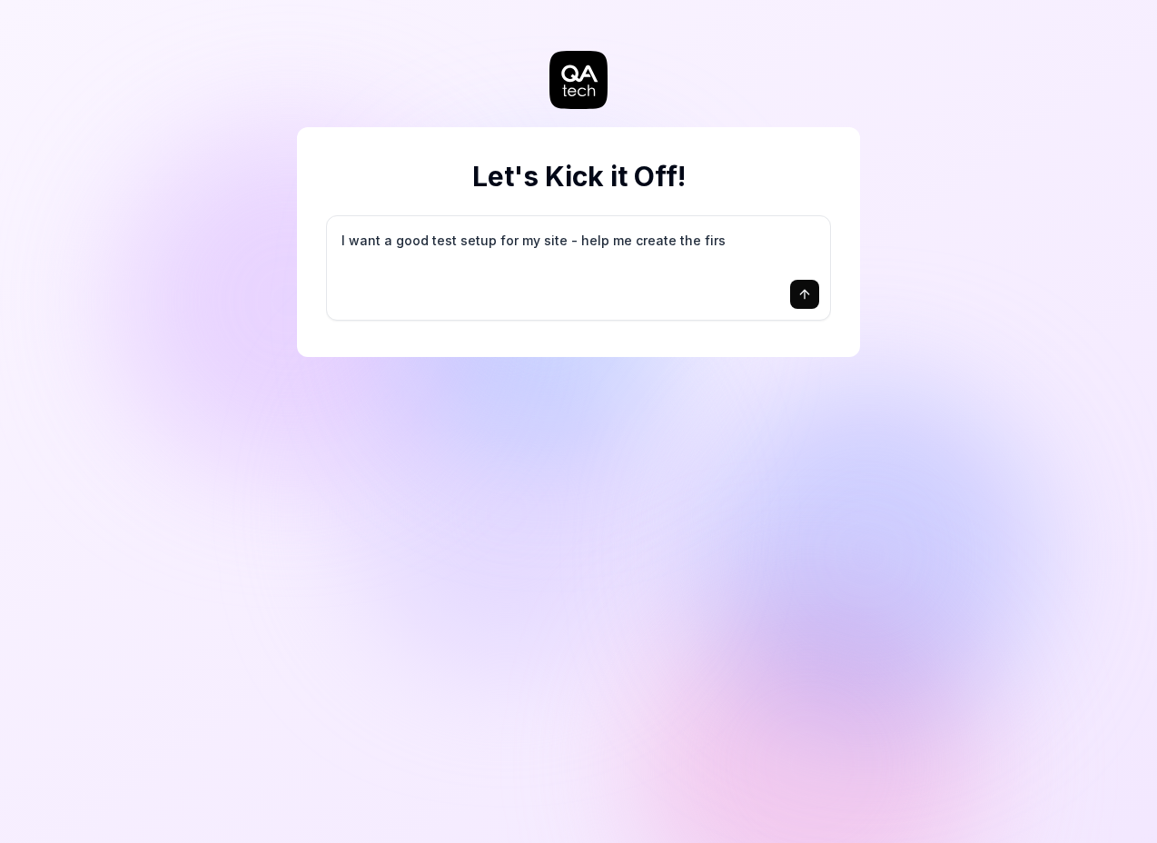
type textarea "I want a good test setup for my site - help me create the first"
type textarea "*"
type textarea "I want a good test setup for my site - help me create the first"
type textarea "*"
type textarea "I want a good test setup for my site - help me create the first 3"
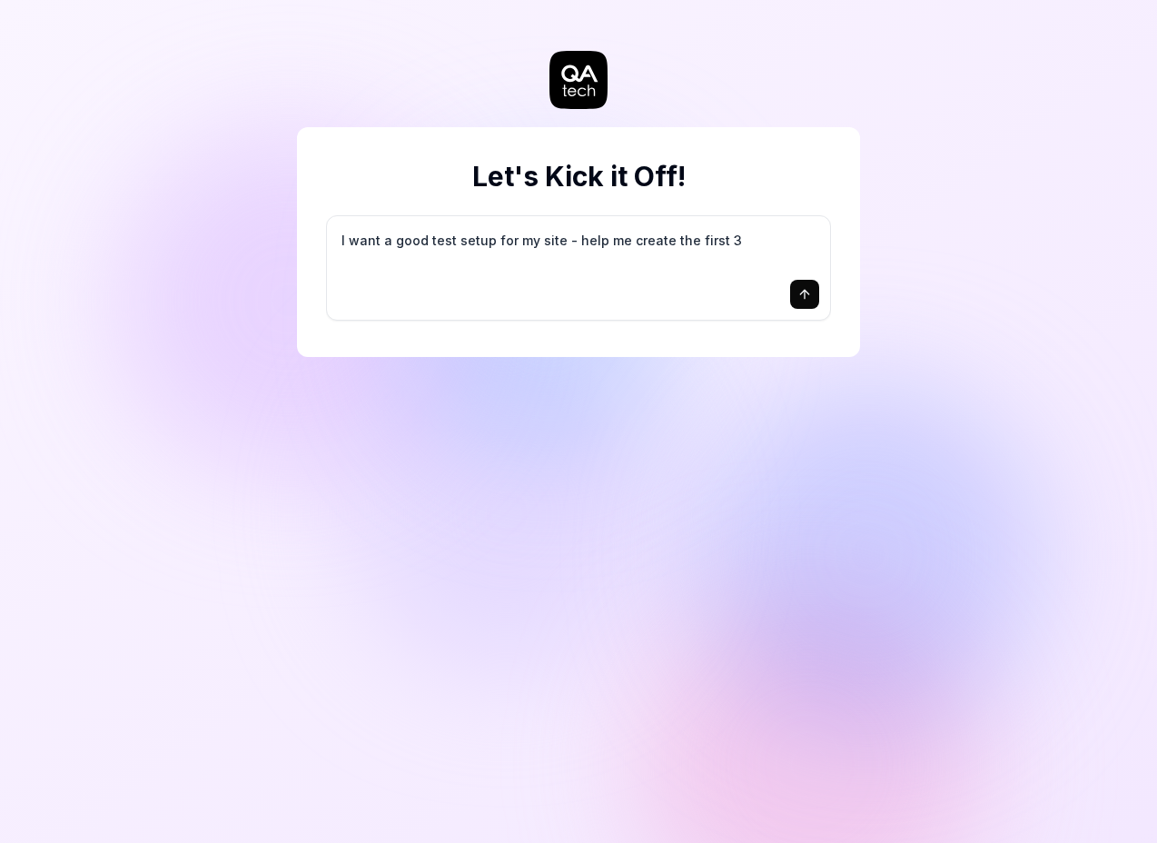
type textarea "*"
type textarea "I want a good test setup for my site - help me create the first 3-"
type textarea "*"
type textarea "I want a good test setup for my site - help me create the first 3-5"
type textarea "*"
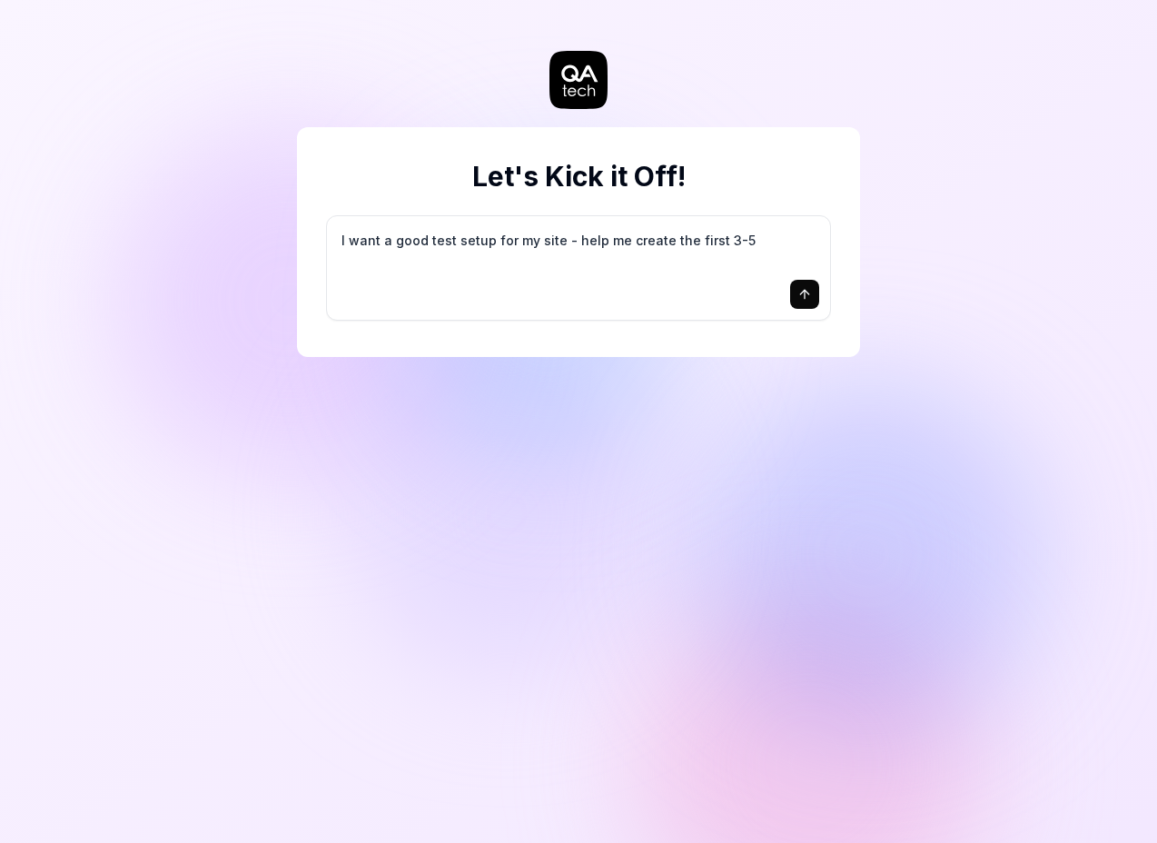
type textarea "I want a good test setup for my site - help me create the first 3-5"
type textarea "*"
type textarea "I want a good test setup for my site - help me create the first 3-5 t"
type textarea "*"
type textarea "I want a good test setup for my site - help me create the first 3-5 te"
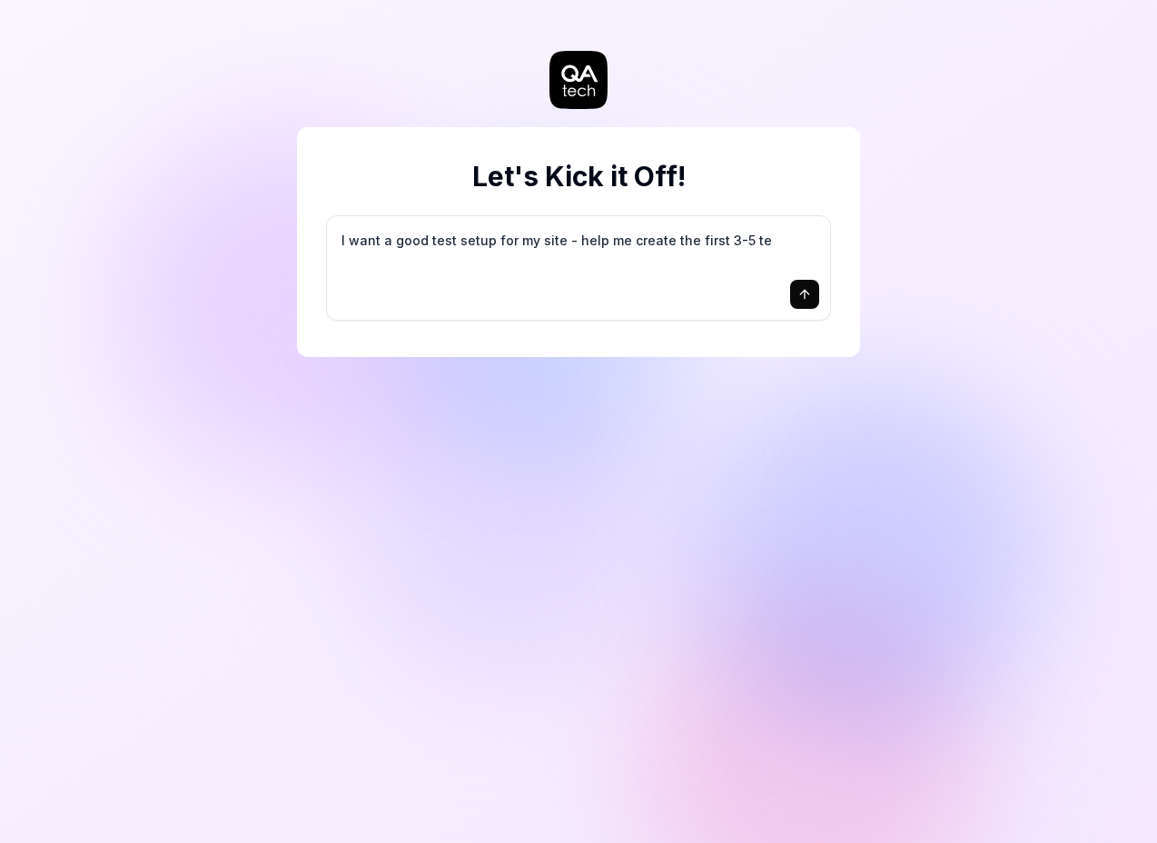
type textarea "*"
type textarea "I want a good test setup for my site - help me create the first 3-5 tes"
type textarea "*"
type textarea "I want a good test setup for my site - help me create the first 3-5 test"
type textarea "*"
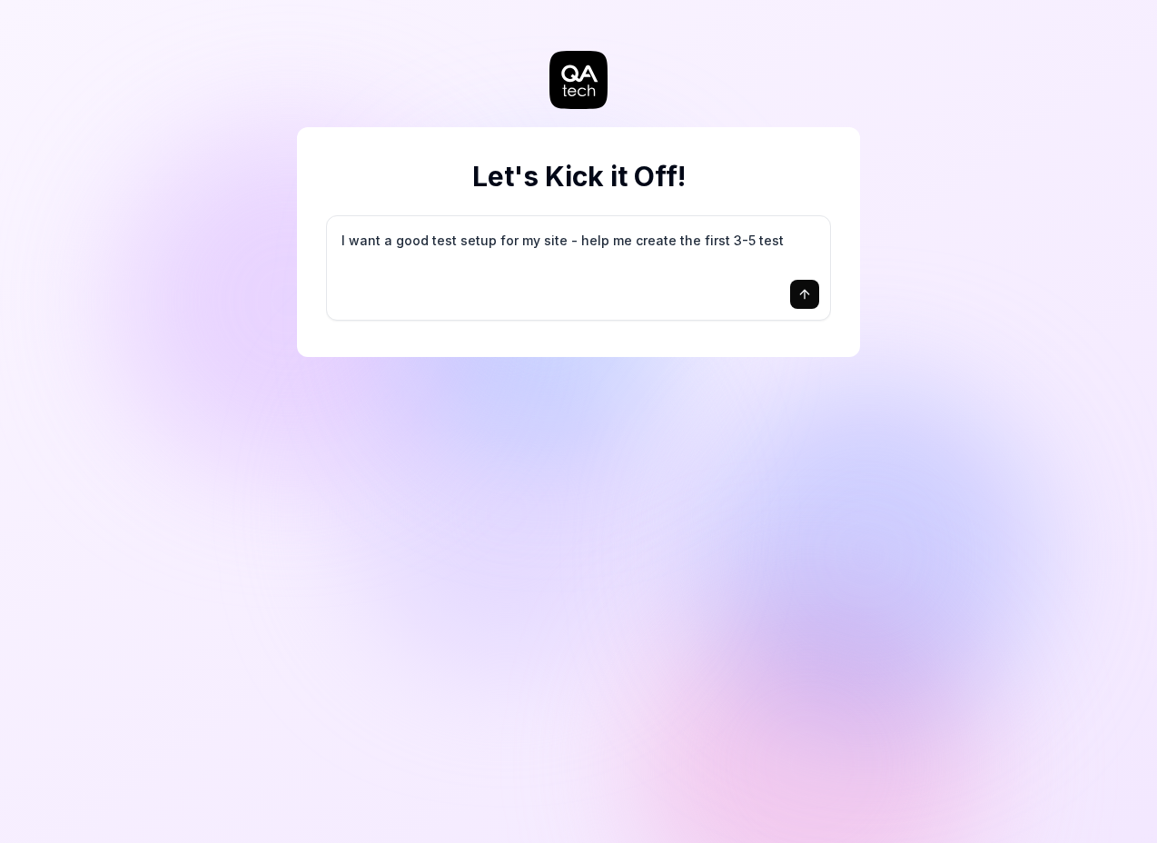
type textarea "I want a good test setup for my site - help me create the first 3-5 test"
type textarea "*"
type textarea "I want a good test setup for my site - help me create the first 3-5 test c"
type textarea "*"
type textarea "I want a good test setup for my site - help me create the first 3-5 test ca"
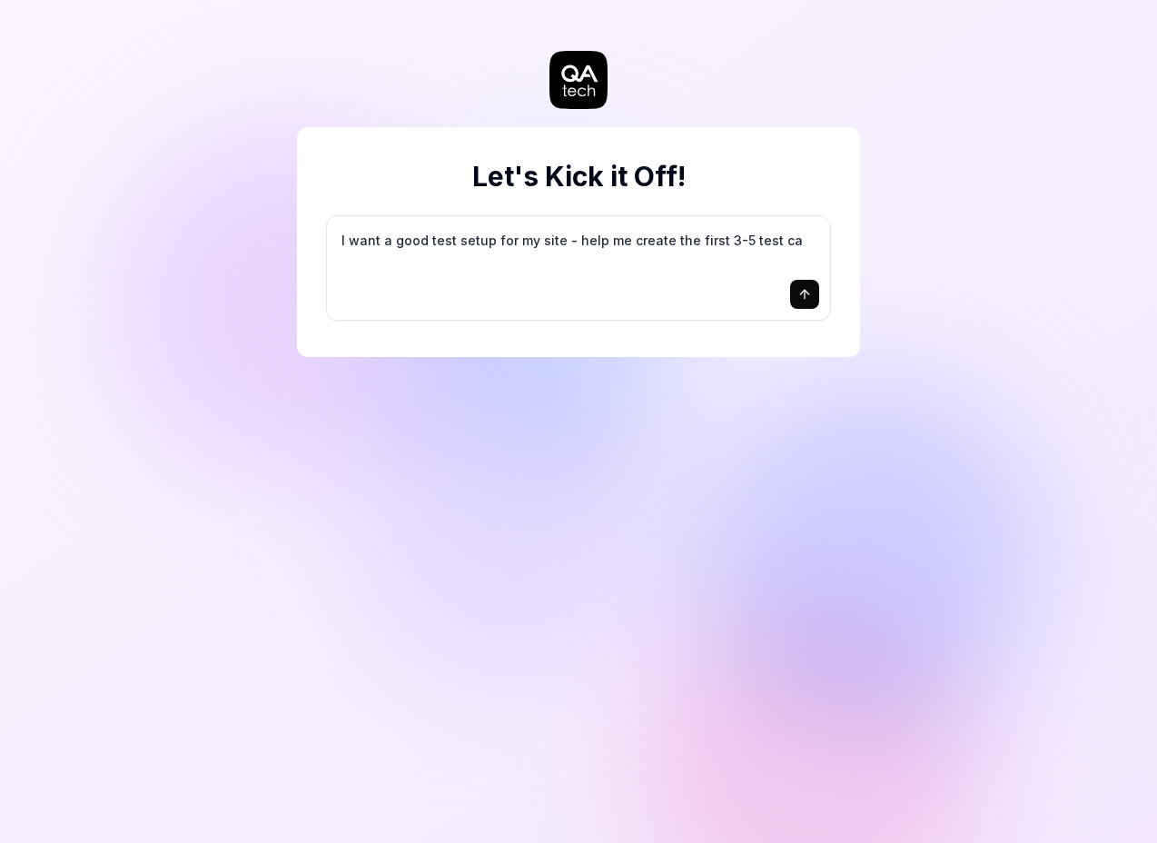
type textarea "*"
type textarea "I want a good test setup for my site - help me create the first 3-5 test cas"
type textarea "*"
type textarea "I want a good test setup for my site - help me create the first 3-5 test case"
type textarea "*"
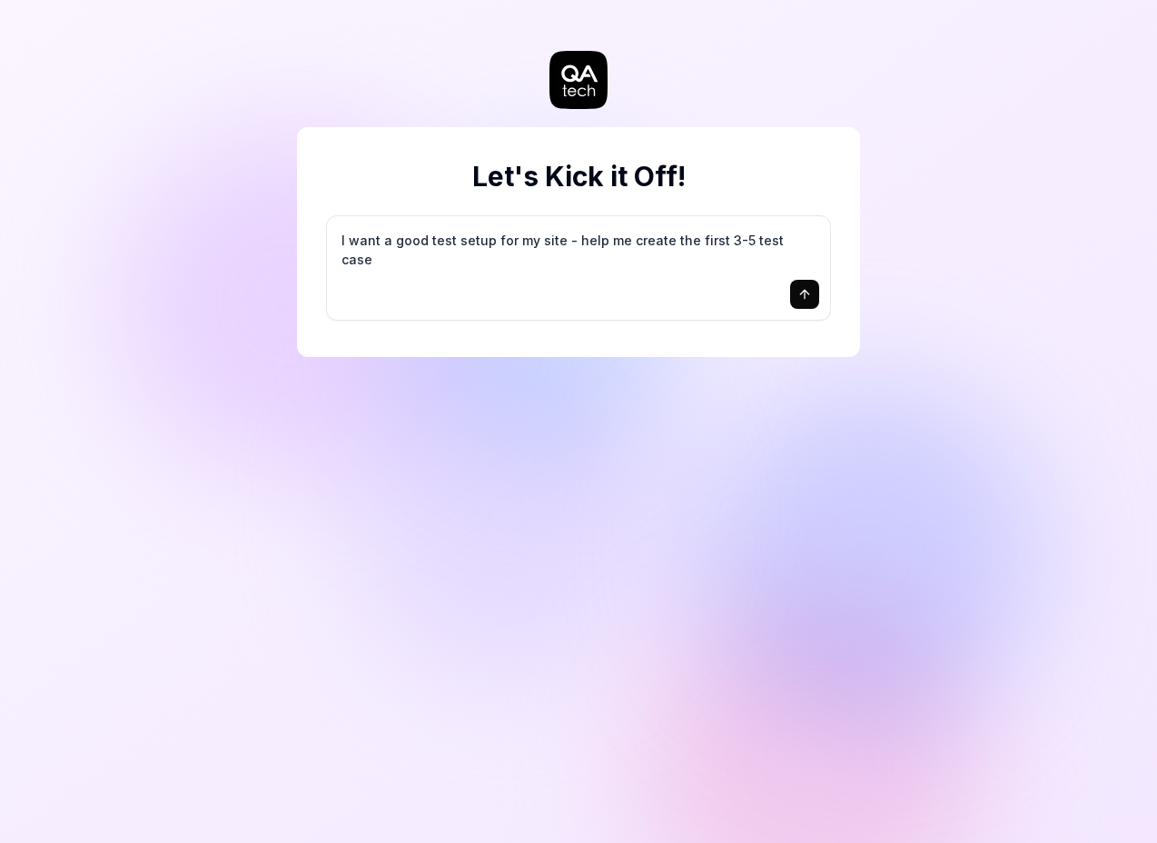
type textarea "I want a good test setup for my site - help me create the first 3-5 test cases"
click at [802, 291] on icon "submit" at bounding box center [804, 292] width 8 height 5
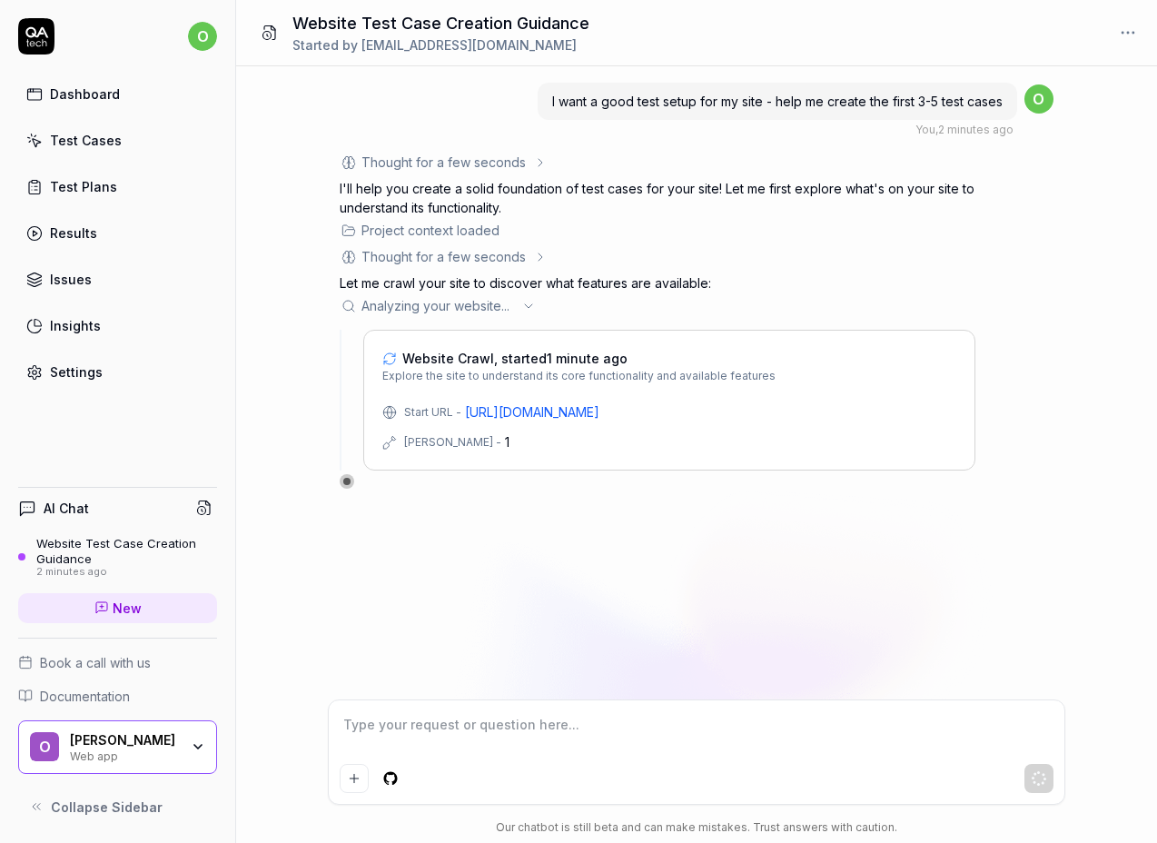
click at [130, 98] on link "Dashboard" at bounding box center [117, 93] width 199 height 35
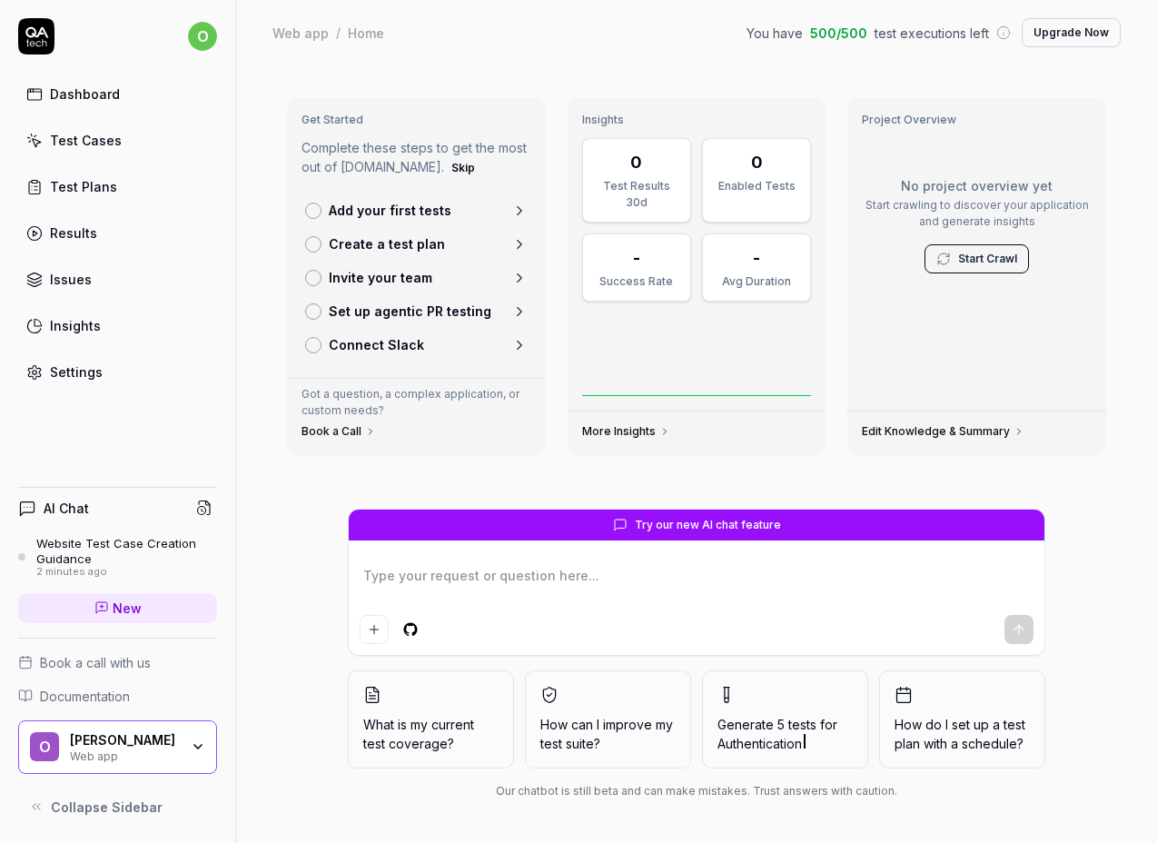
click at [134, 147] on link "Test Cases" at bounding box center [117, 140] width 199 height 35
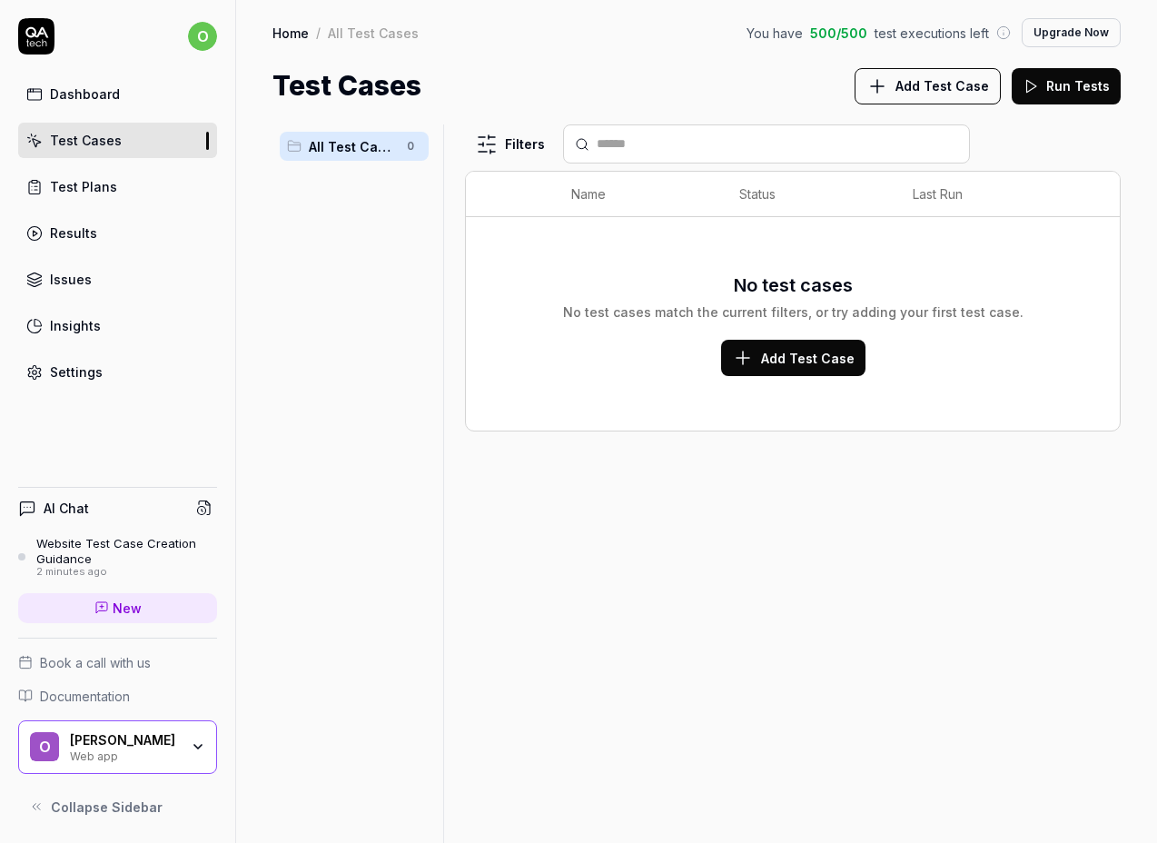
click at [129, 185] on link "Test Plans" at bounding box center [117, 186] width 199 height 35
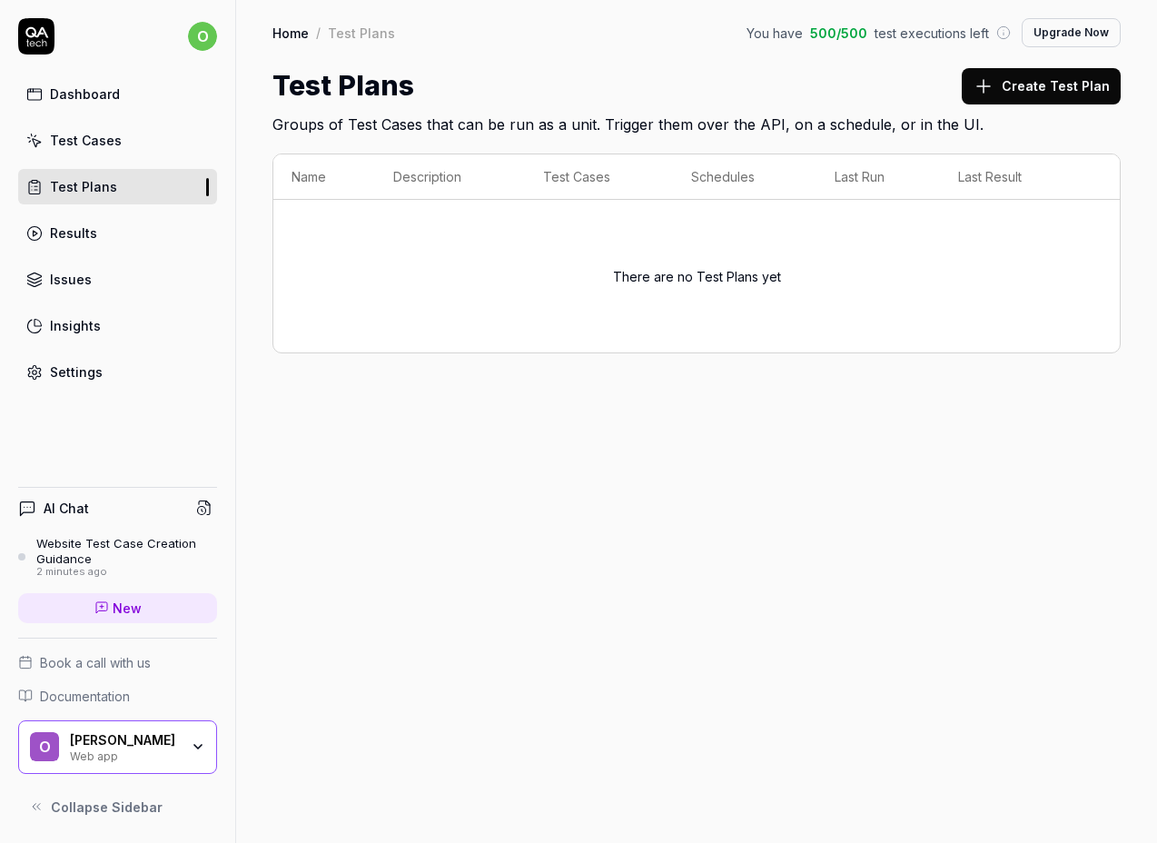
click at [122, 227] on link "Results" at bounding box center [117, 232] width 199 height 35
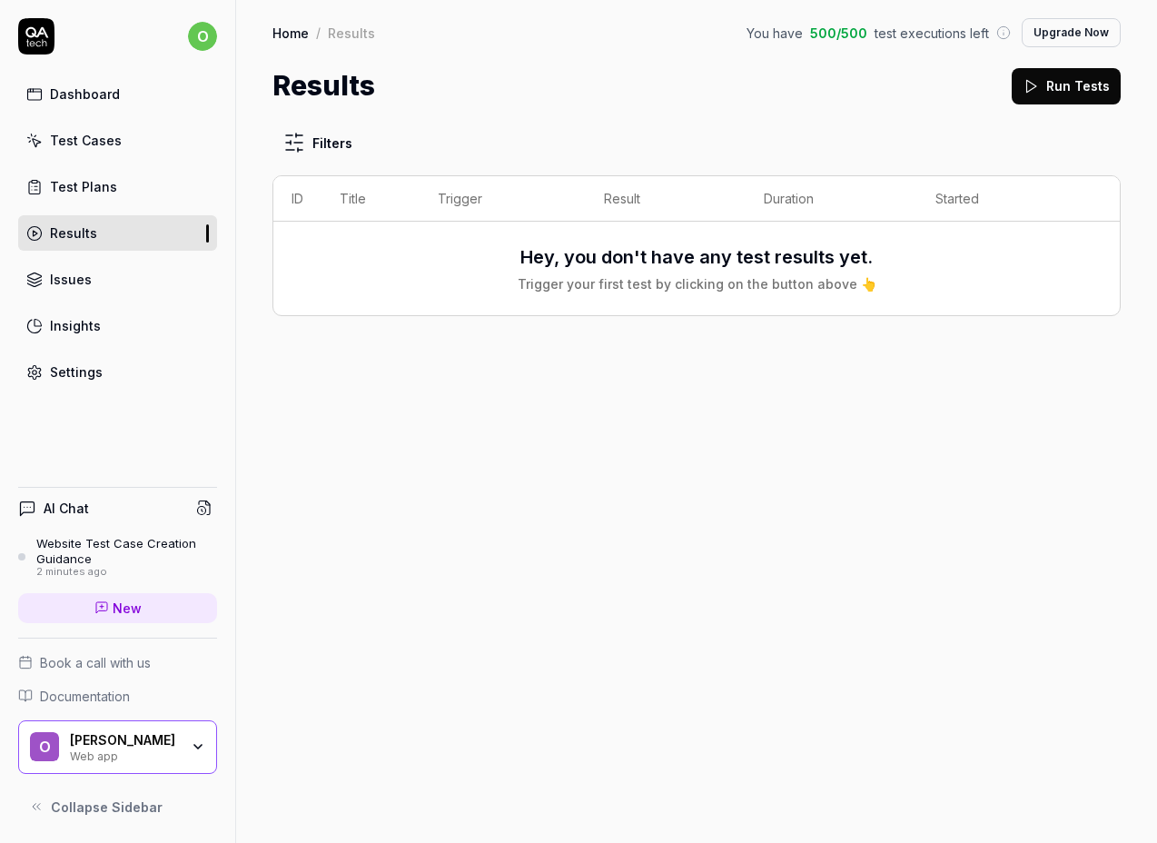
click at [122, 132] on link "Test Cases" at bounding box center [117, 140] width 199 height 35
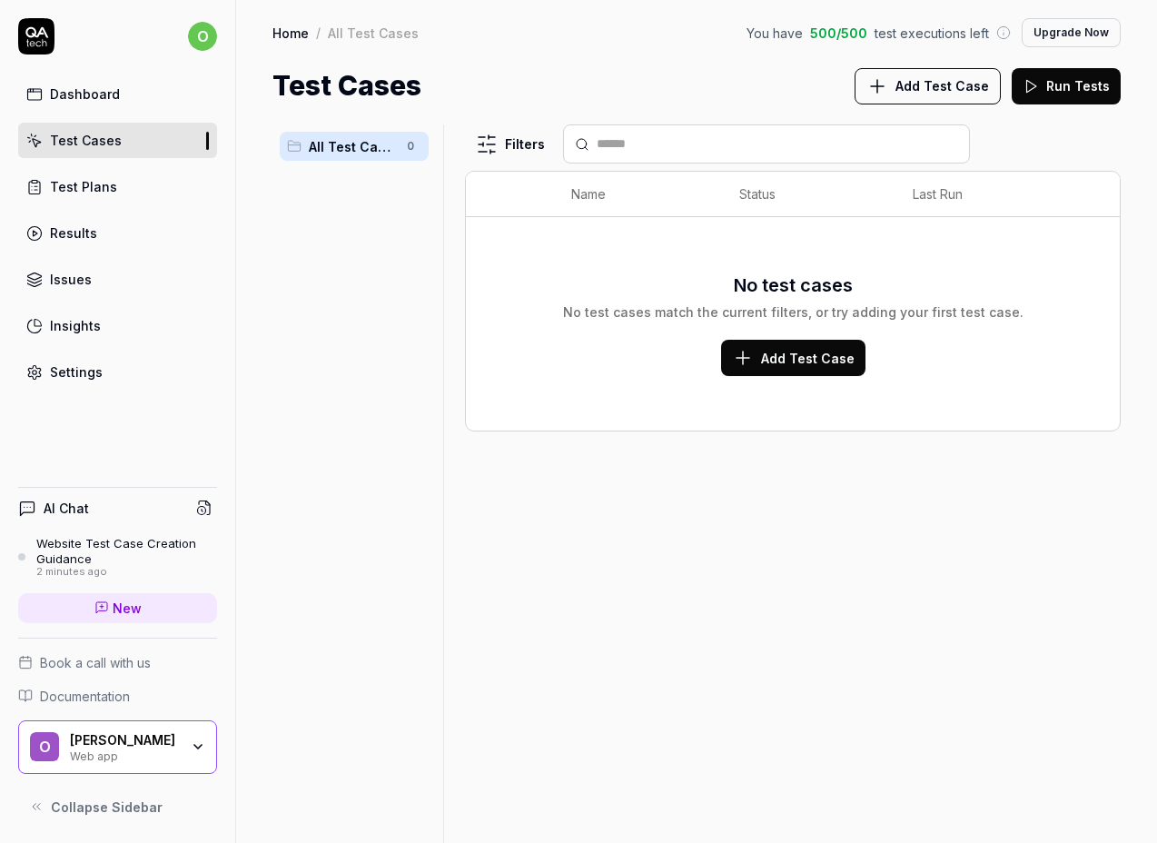
click at [119, 173] on link "Test Plans" at bounding box center [117, 186] width 199 height 35
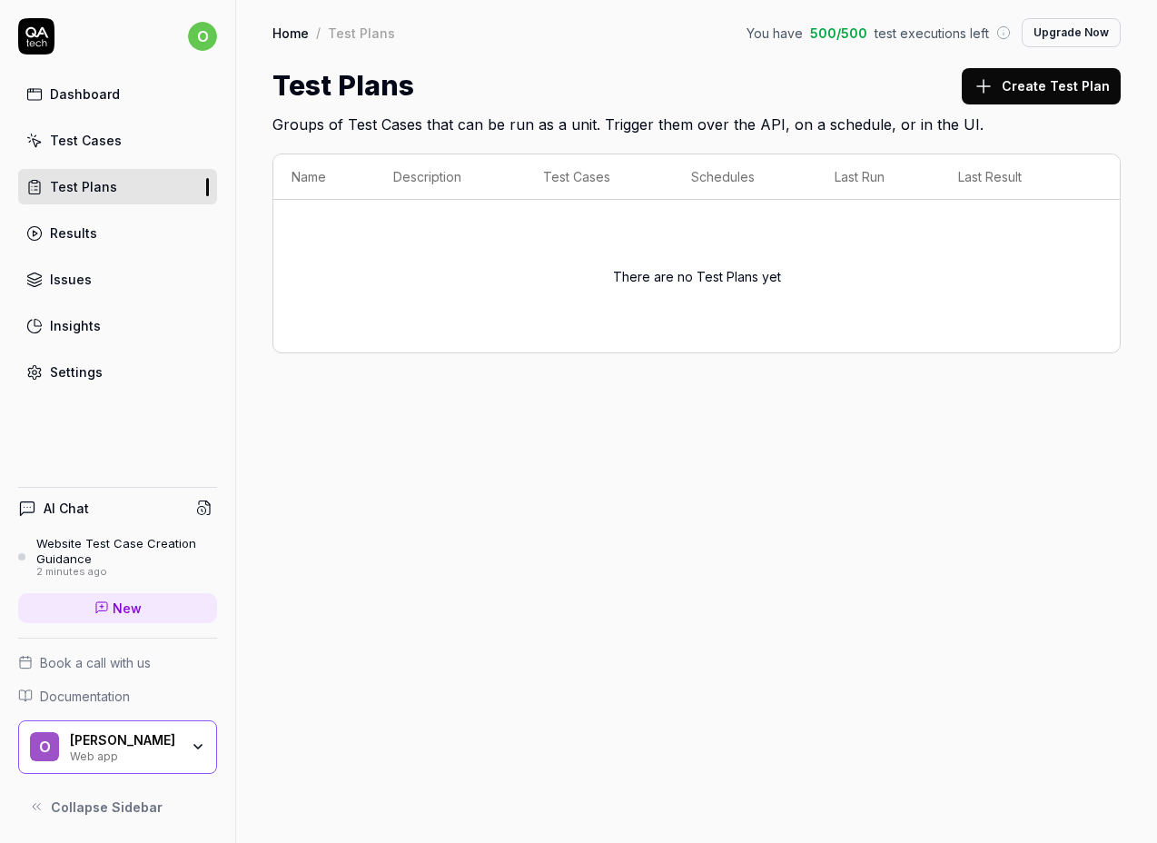
click at [128, 235] on link "Results" at bounding box center [117, 232] width 199 height 35
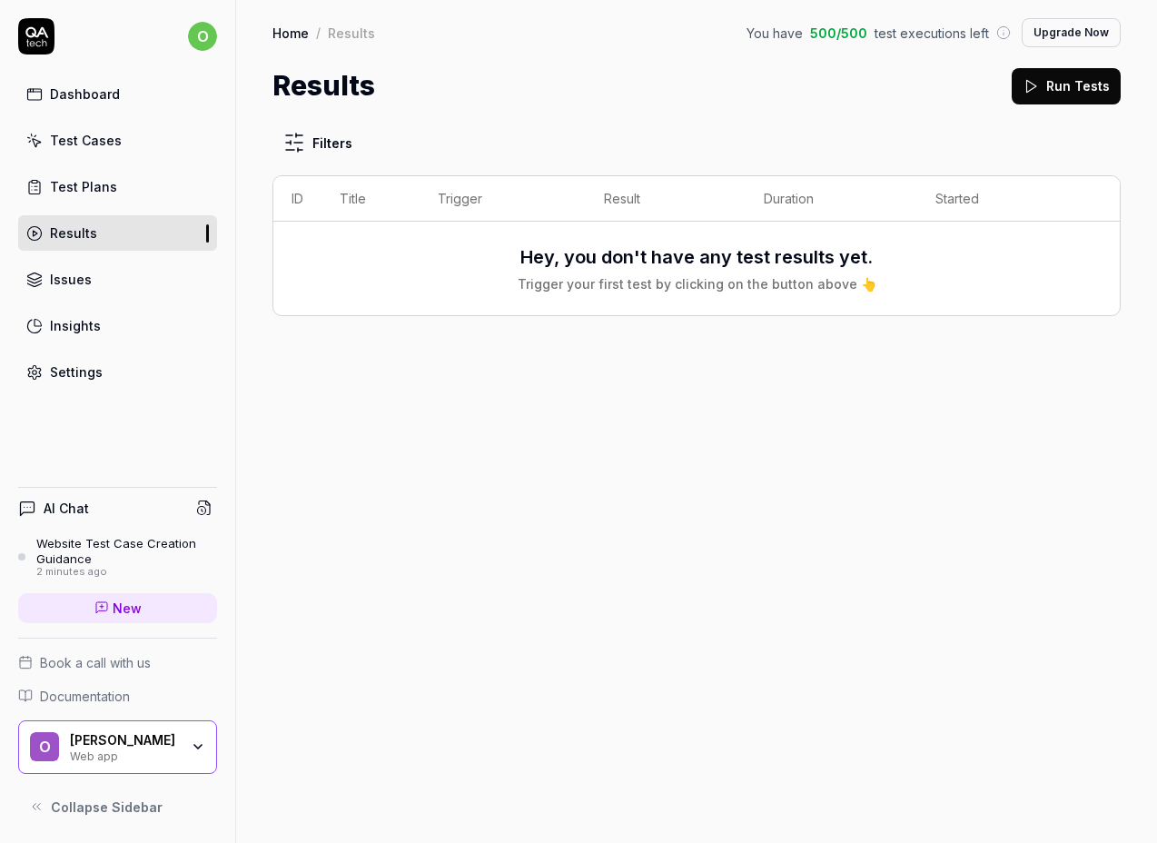
click at [123, 281] on link "Issues" at bounding box center [117, 278] width 199 height 35
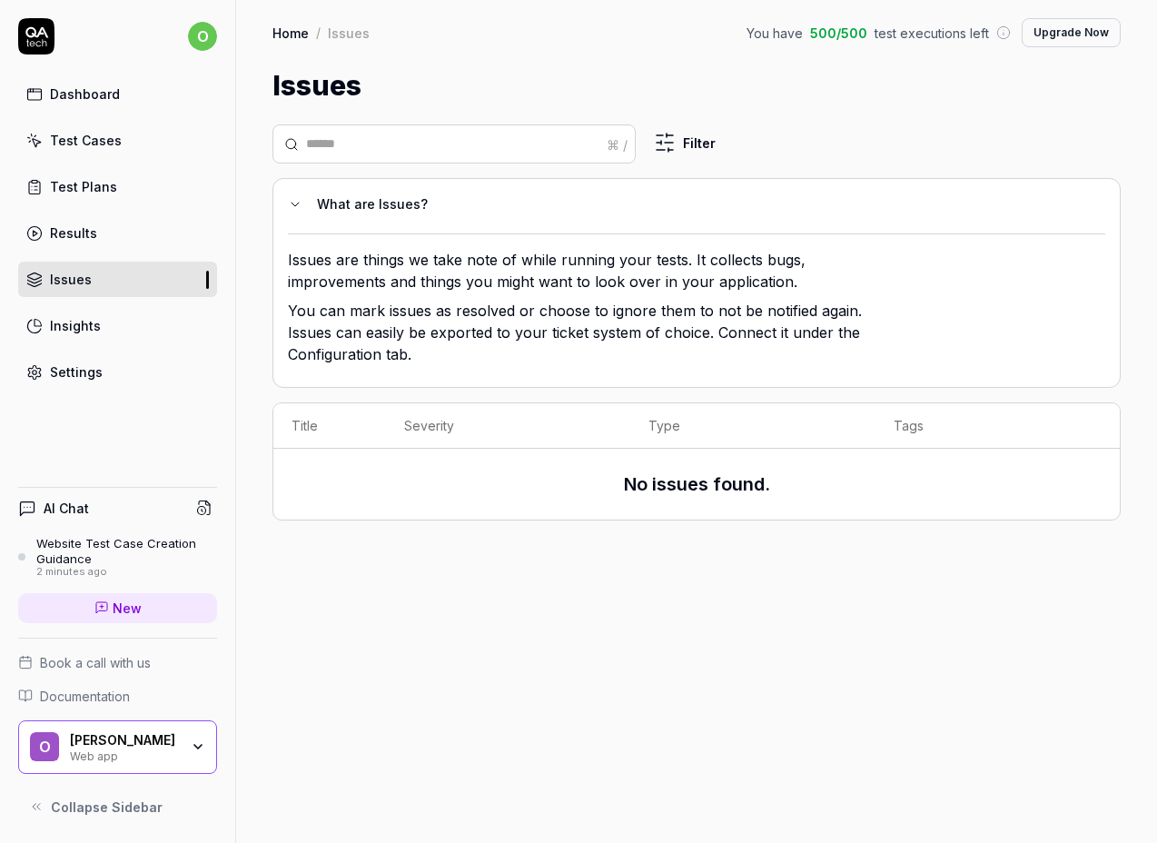
click at [129, 156] on link "Test Cases" at bounding box center [117, 140] width 199 height 35
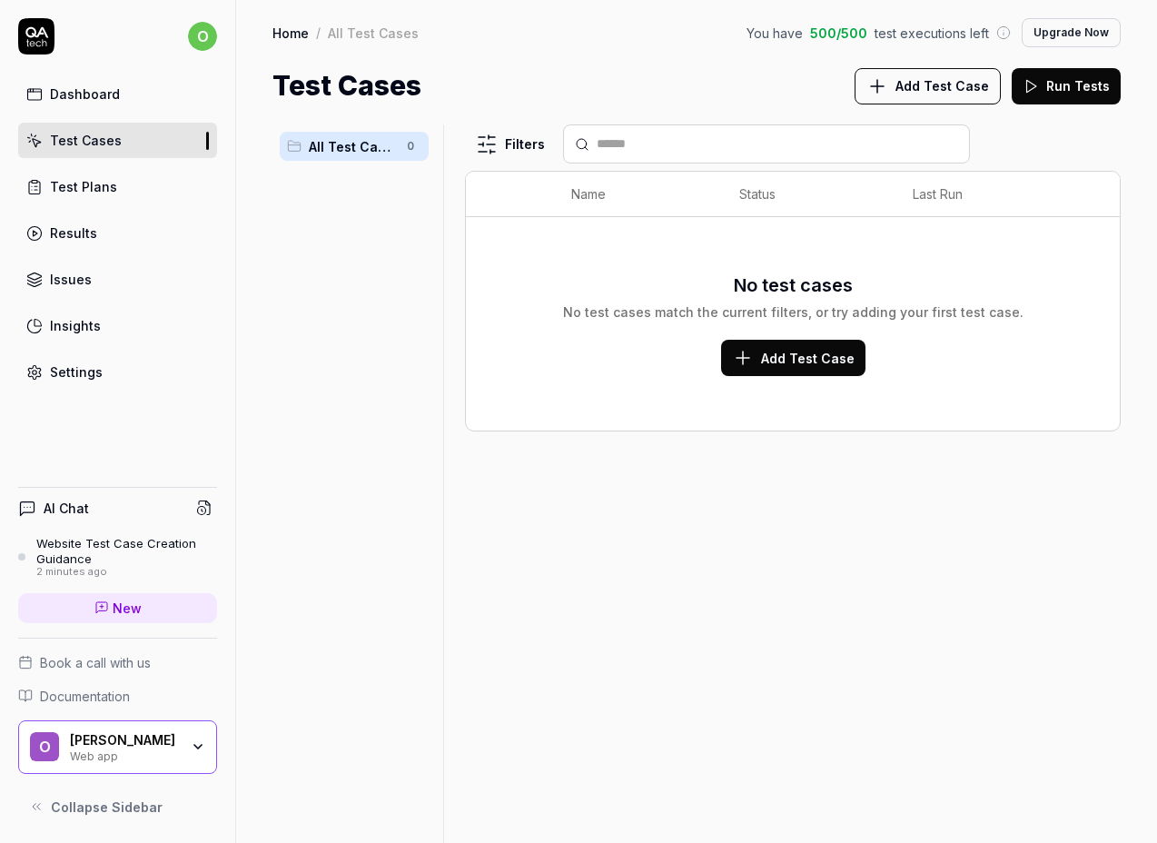
click at [127, 184] on link "Test Plans" at bounding box center [117, 186] width 199 height 35
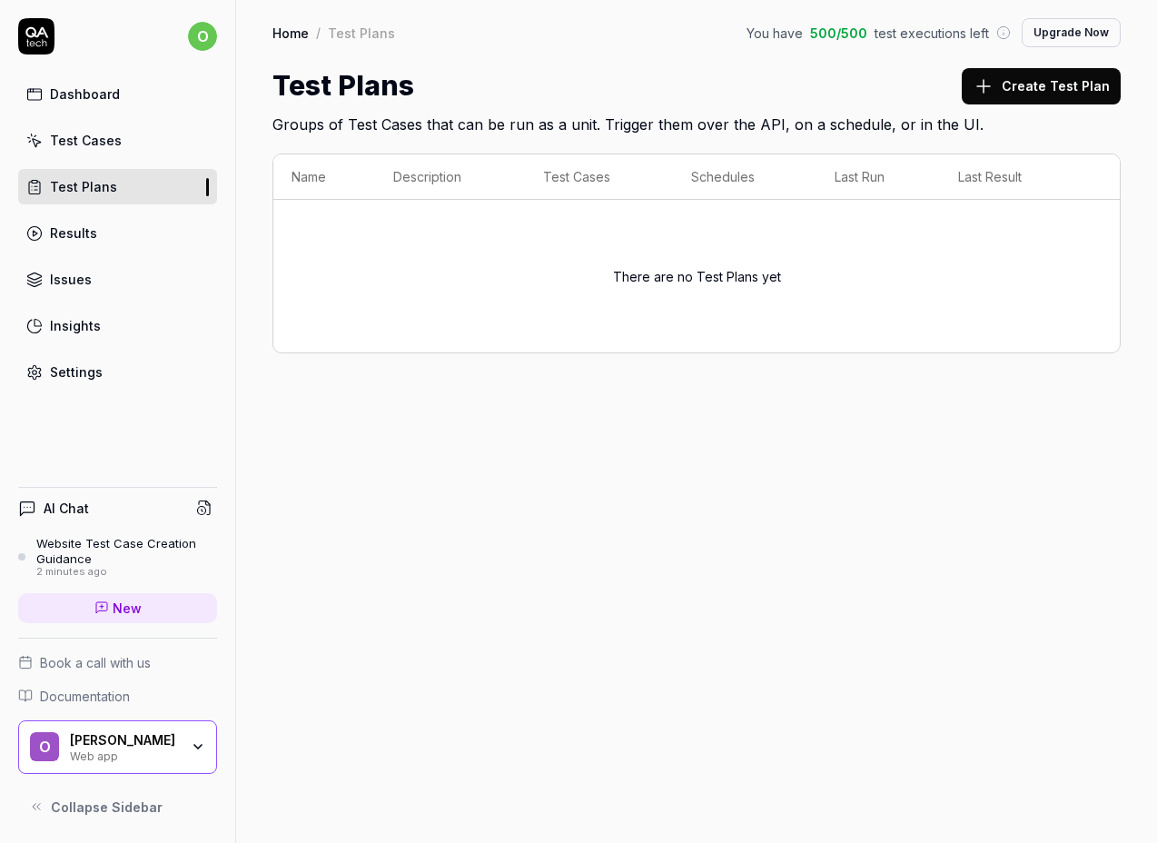
click at [122, 223] on link "Results" at bounding box center [117, 232] width 199 height 35
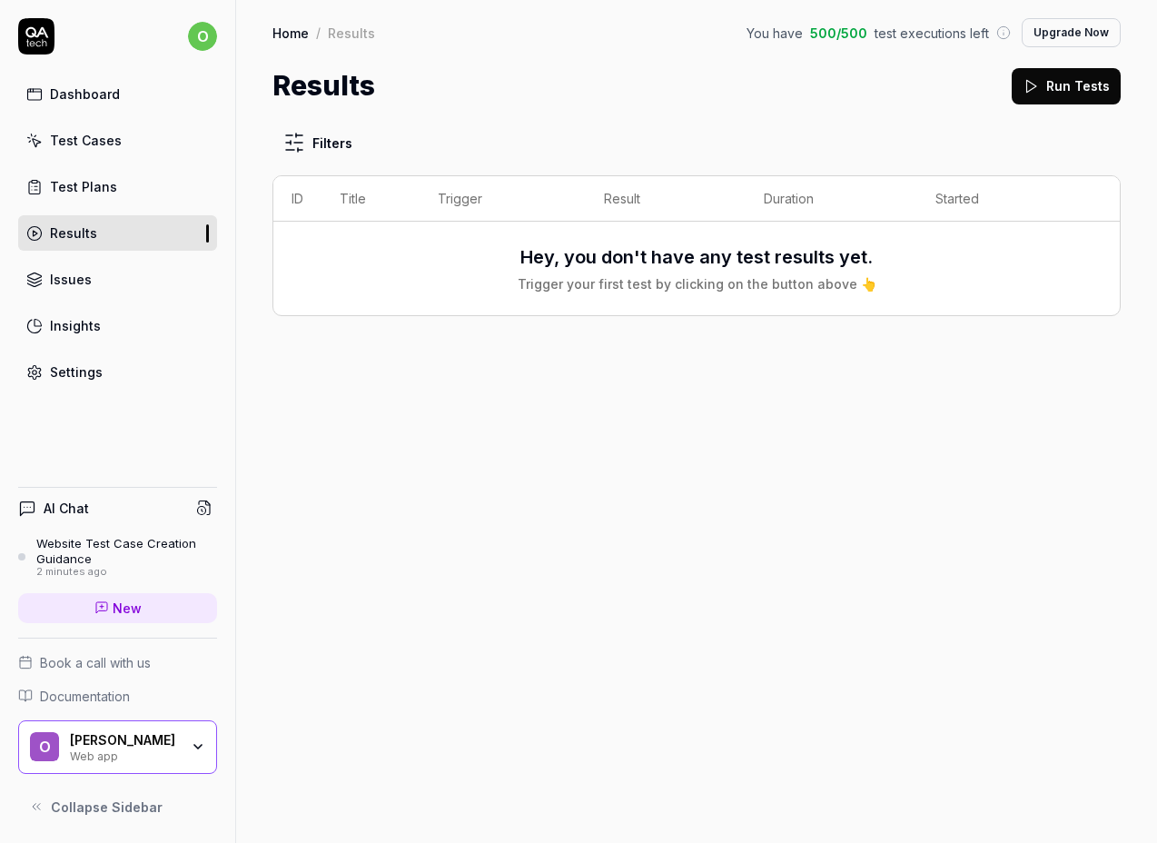
click at [105, 272] on link "Issues" at bounding box center [117, 278] width 199 height 35
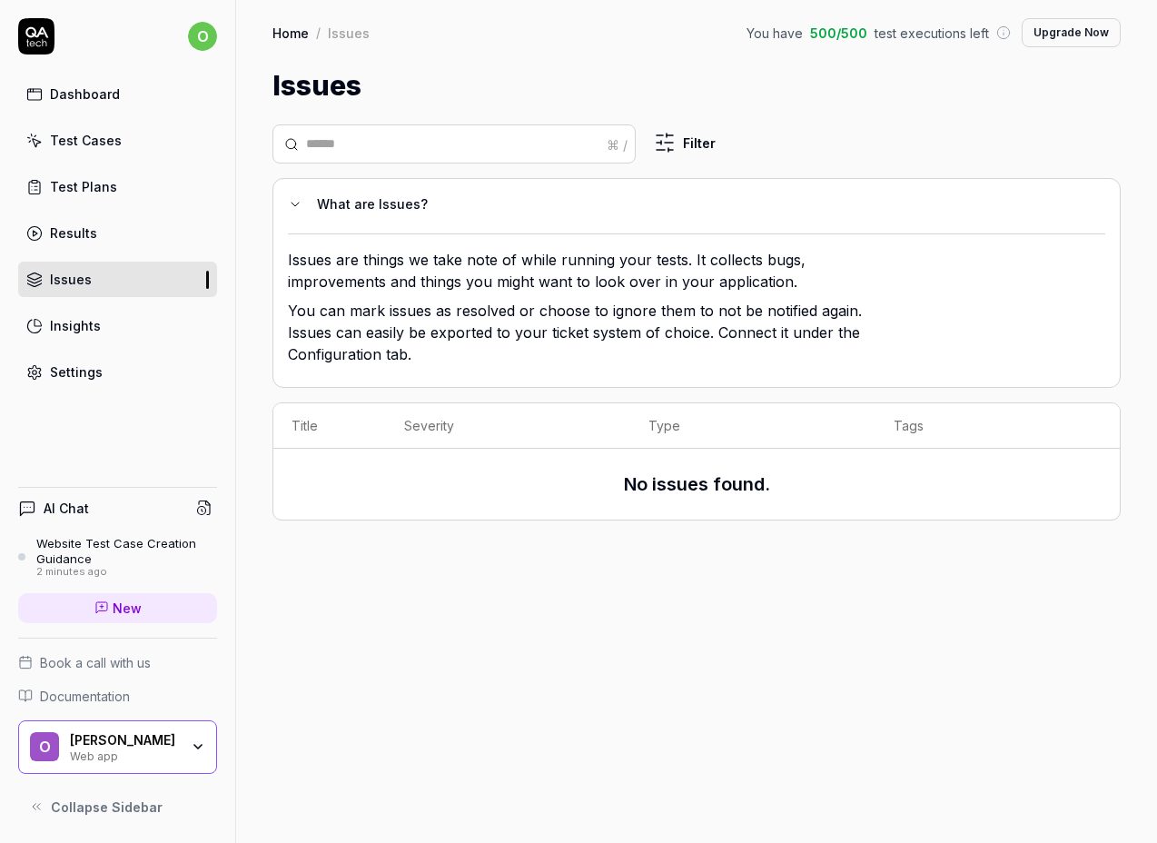
click at [104, 319] on link "Insights" at bounding box center [117, 325] width 199 height 35
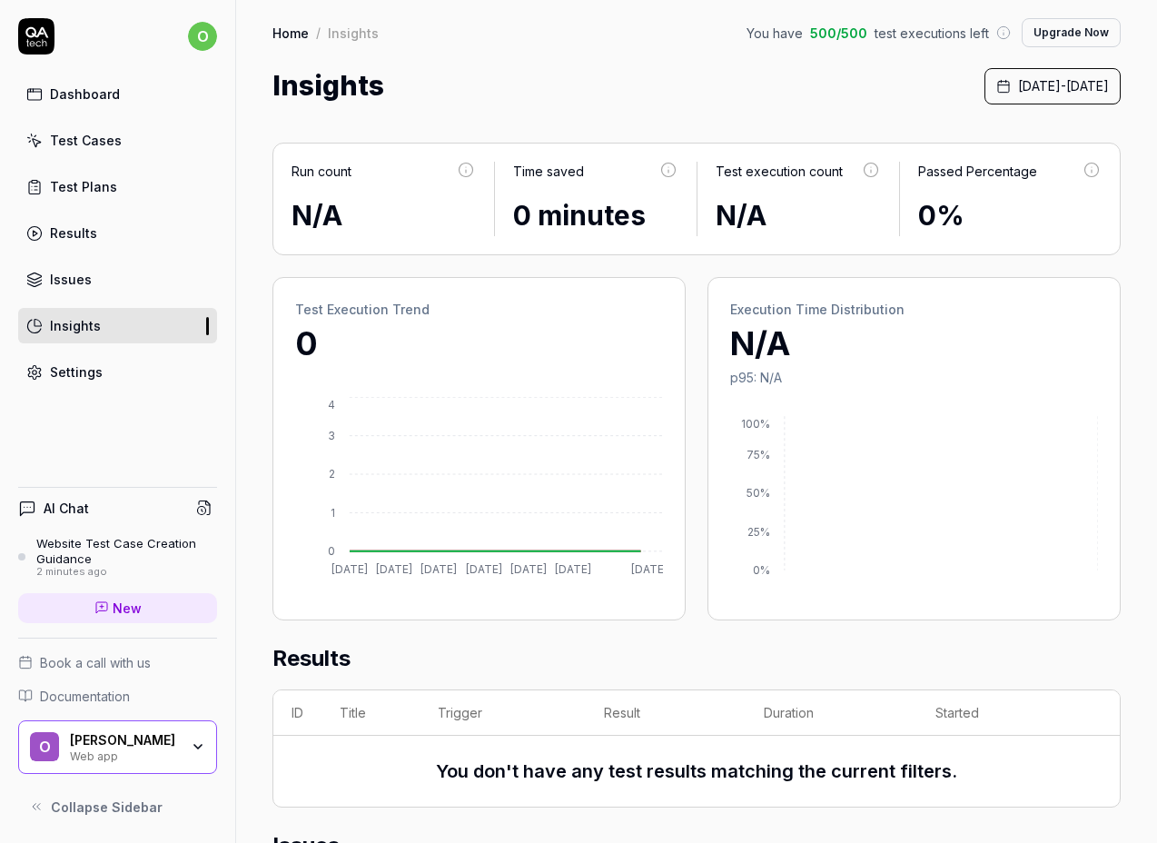
click at [94, 368] on div "Settings" at bounding box center [76, 371] width 53 height 19
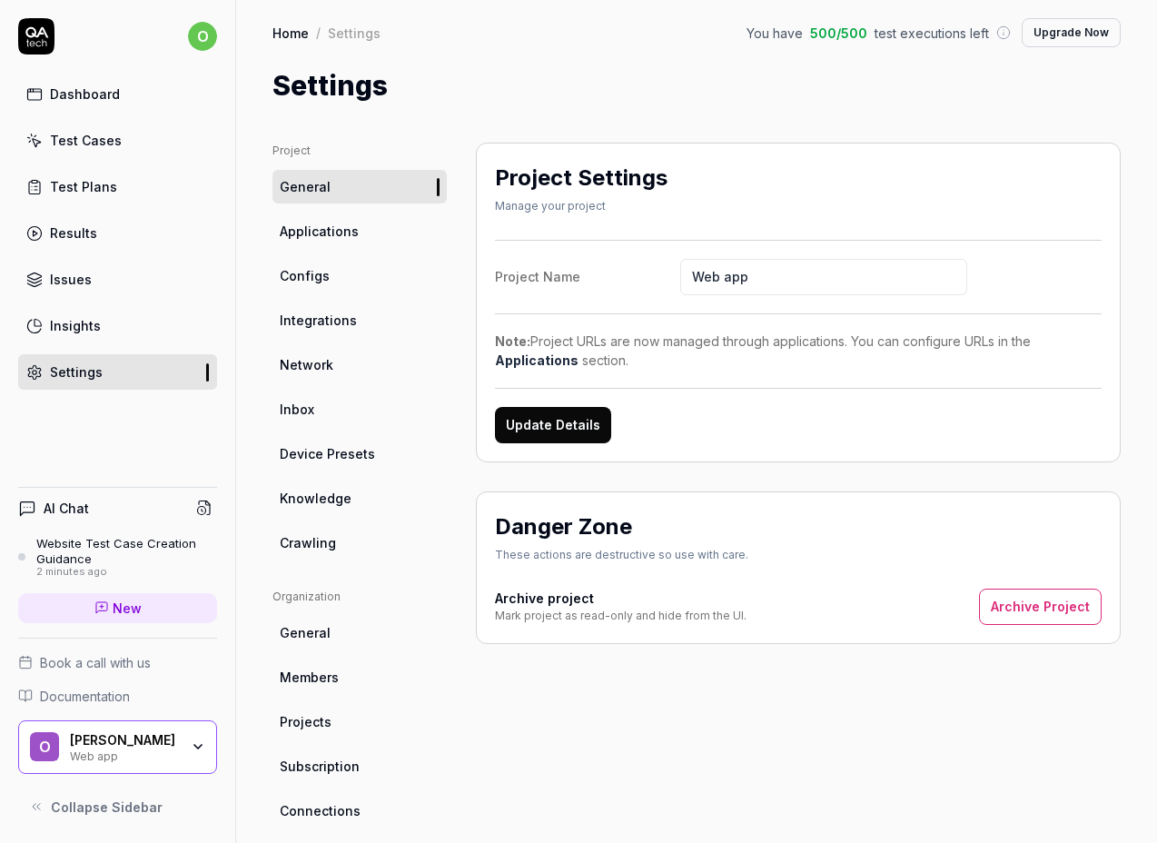
scroll to position [12, 0]
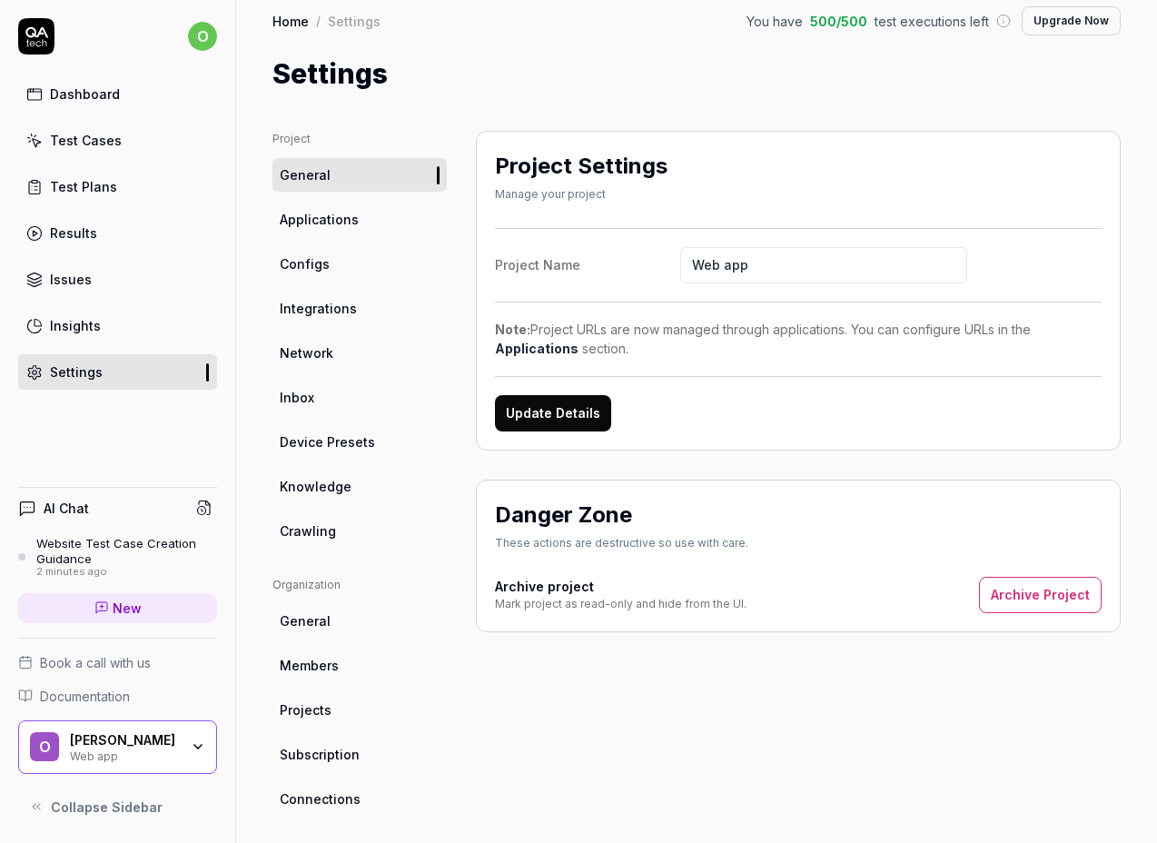
click at [330, 218] on span "Applications" at bounding box center [319, 219] width 79 height 19
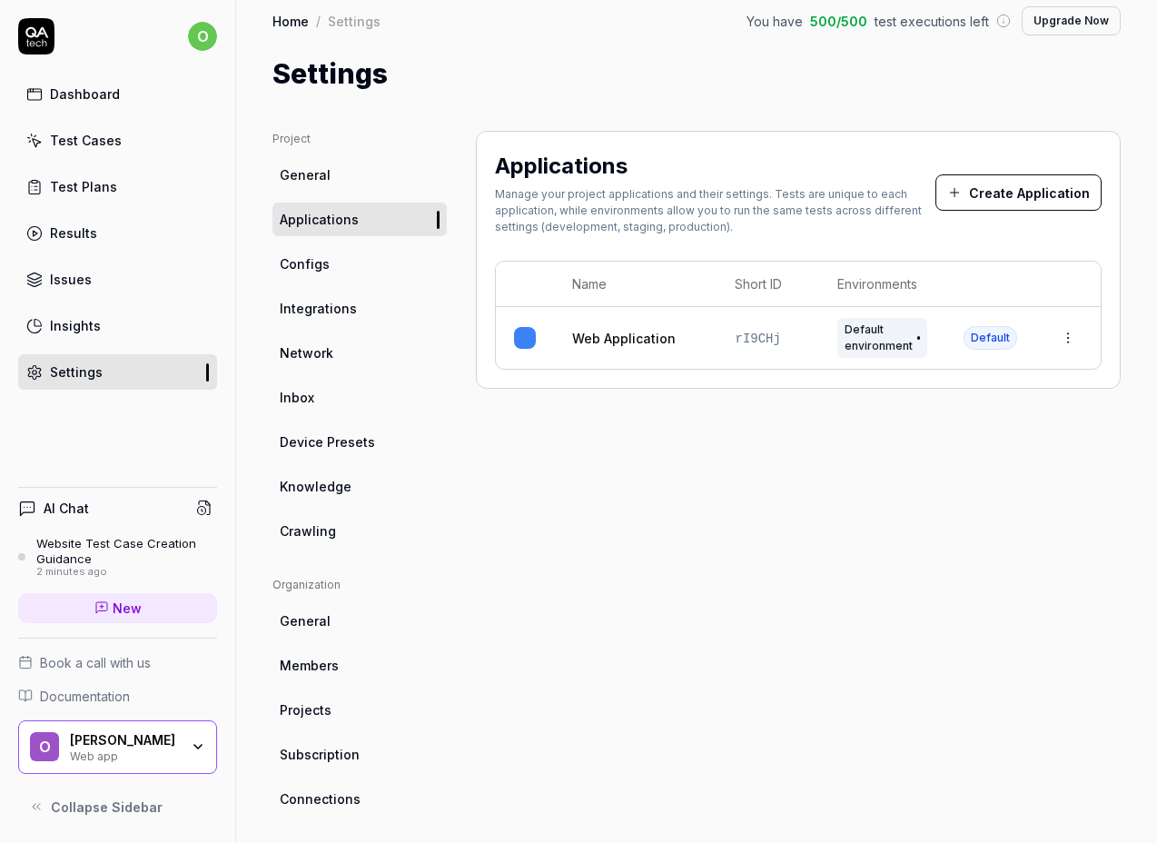
click at [328, 259] on link "Configs" at bounding box center [359, 264] width 174 height 34
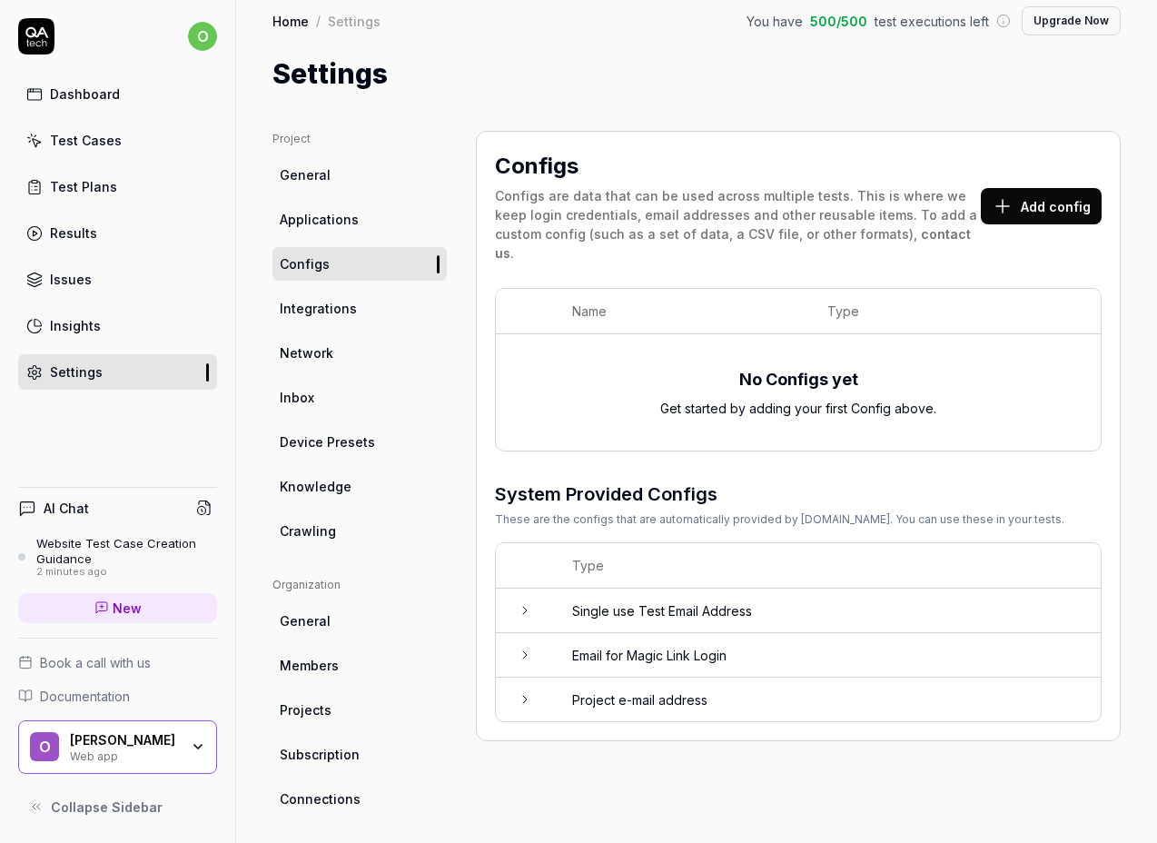
click at [333, 311] on span "Integrations" at bounding box center [318, 308] width 77 height 19
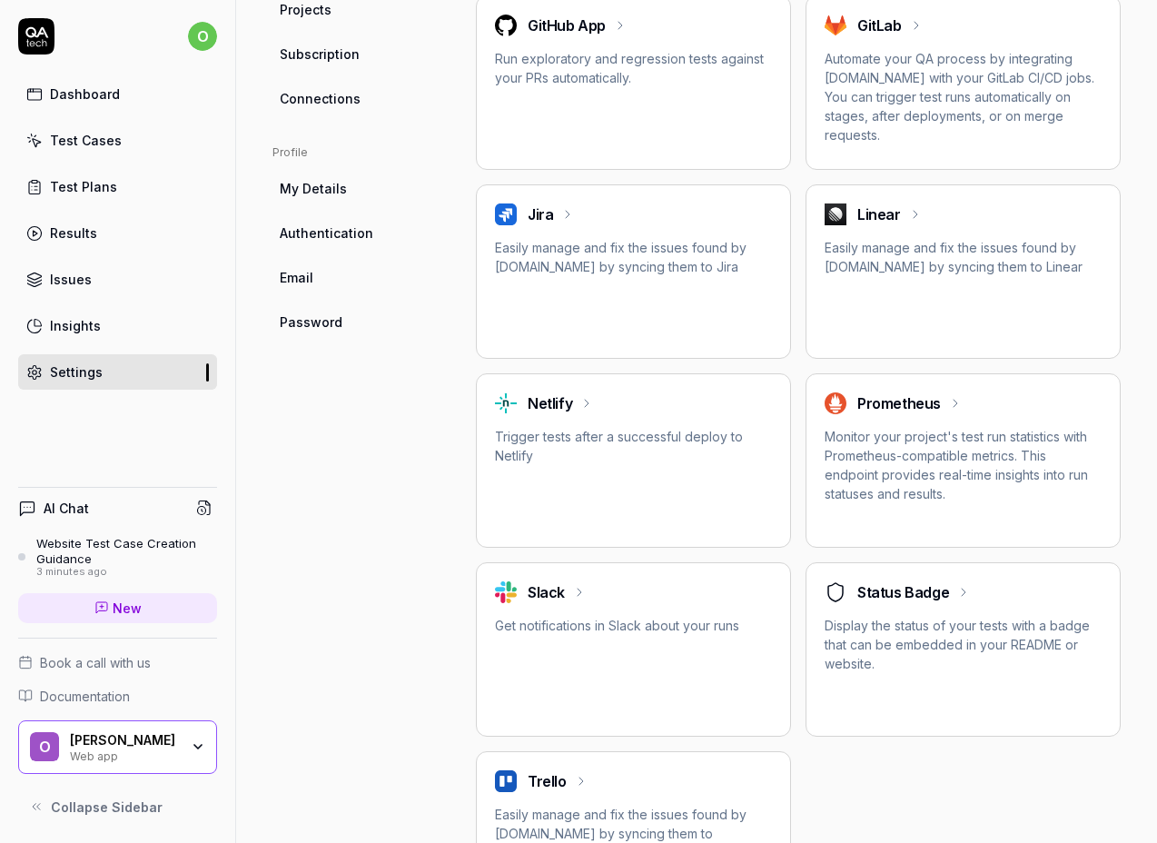
scroll to position [700, 0]
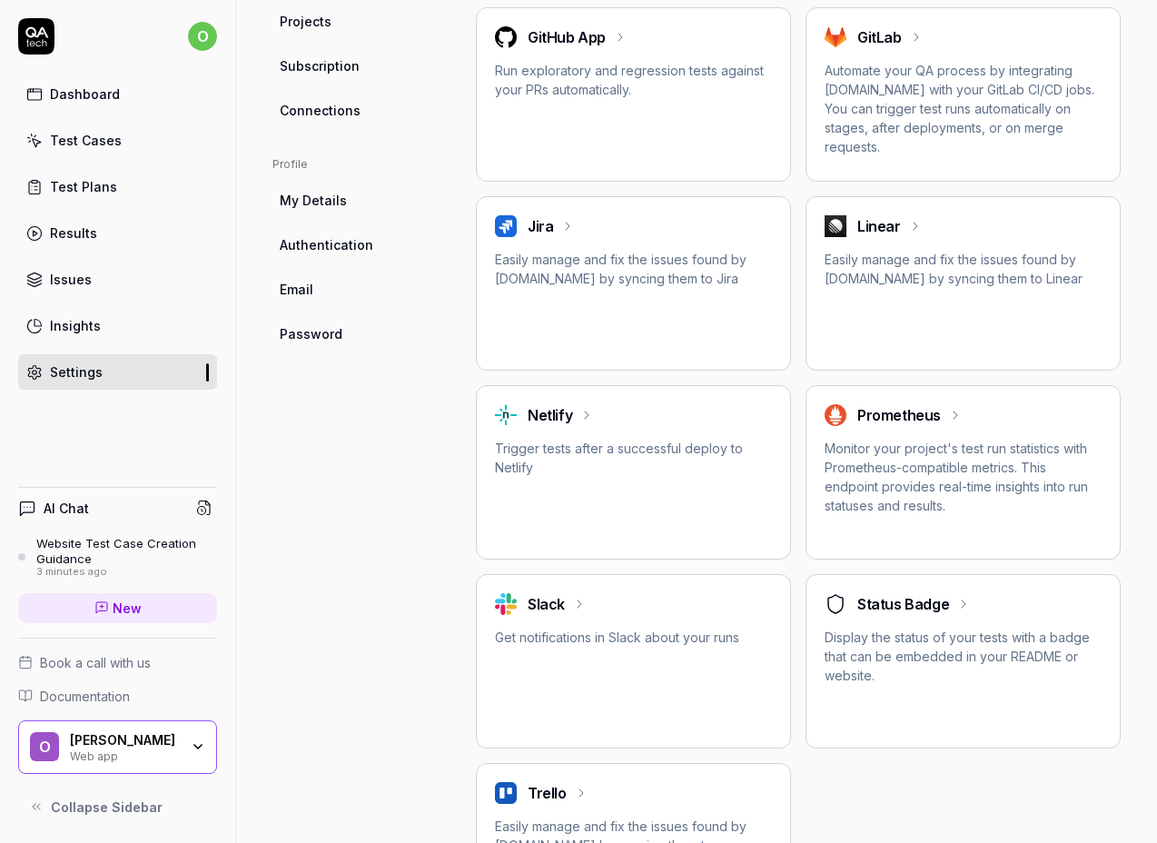
click at [61, 559] on div "Website Test Case Creation Guidance" at bounding box center [126, 551] width 181 height 30
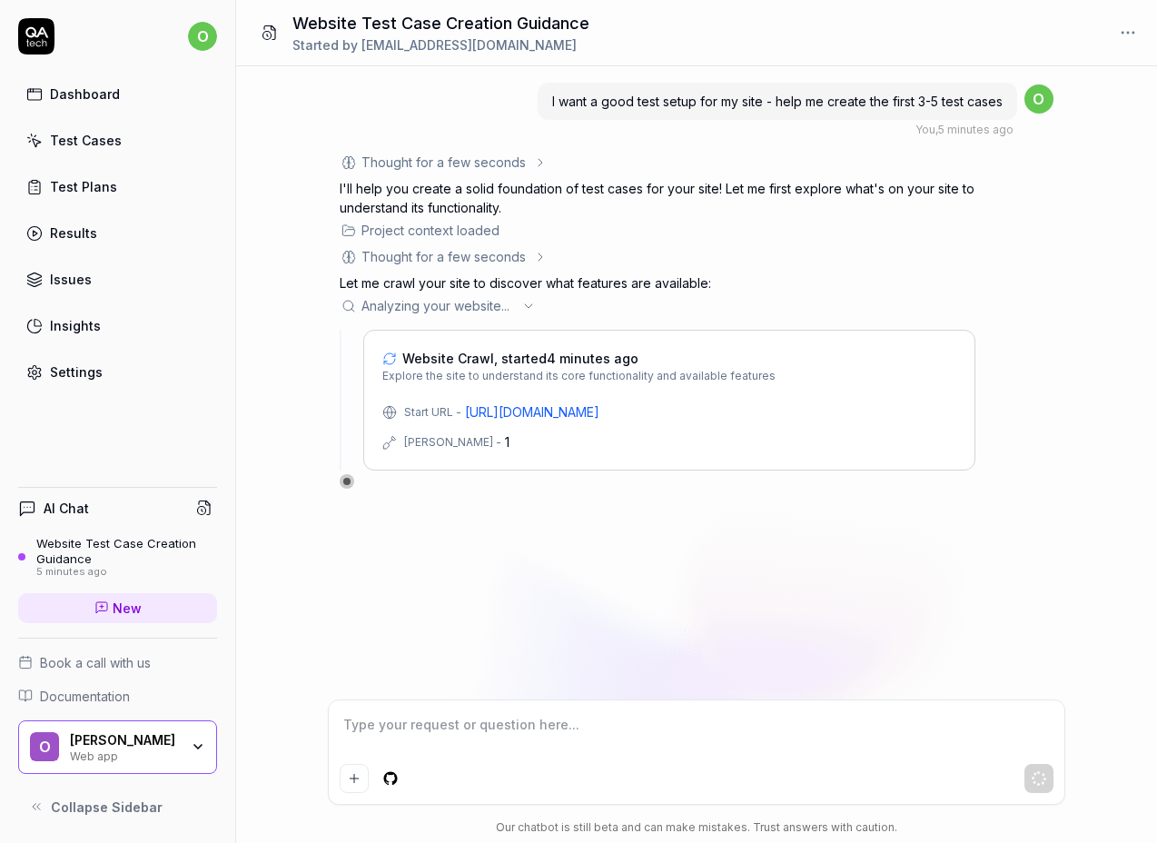
type textarea "*"
click at [87, 381] on link "Settings" at bounding box center [117, 371] width 199 height 35
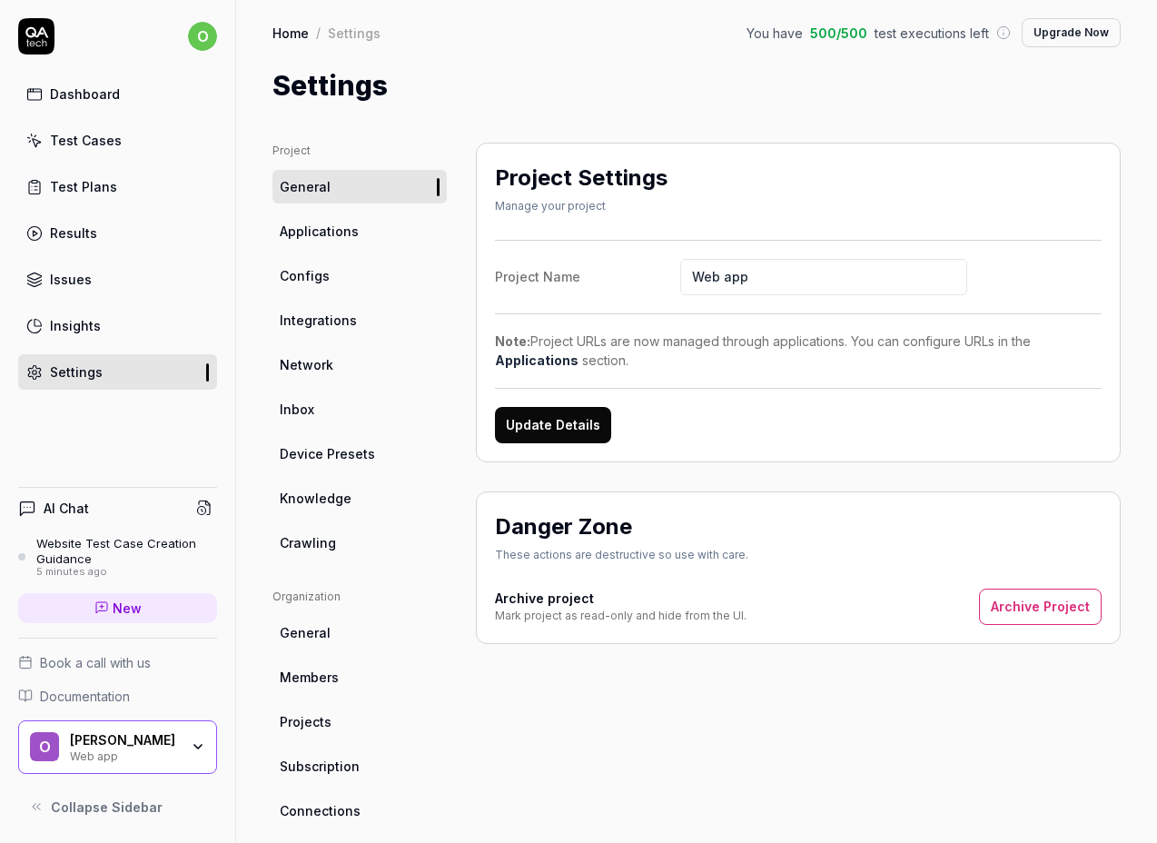
click at [182, 742] on div "[PERSON_NAME] Web app" at bounding box center [130, 747] width 121 height 31
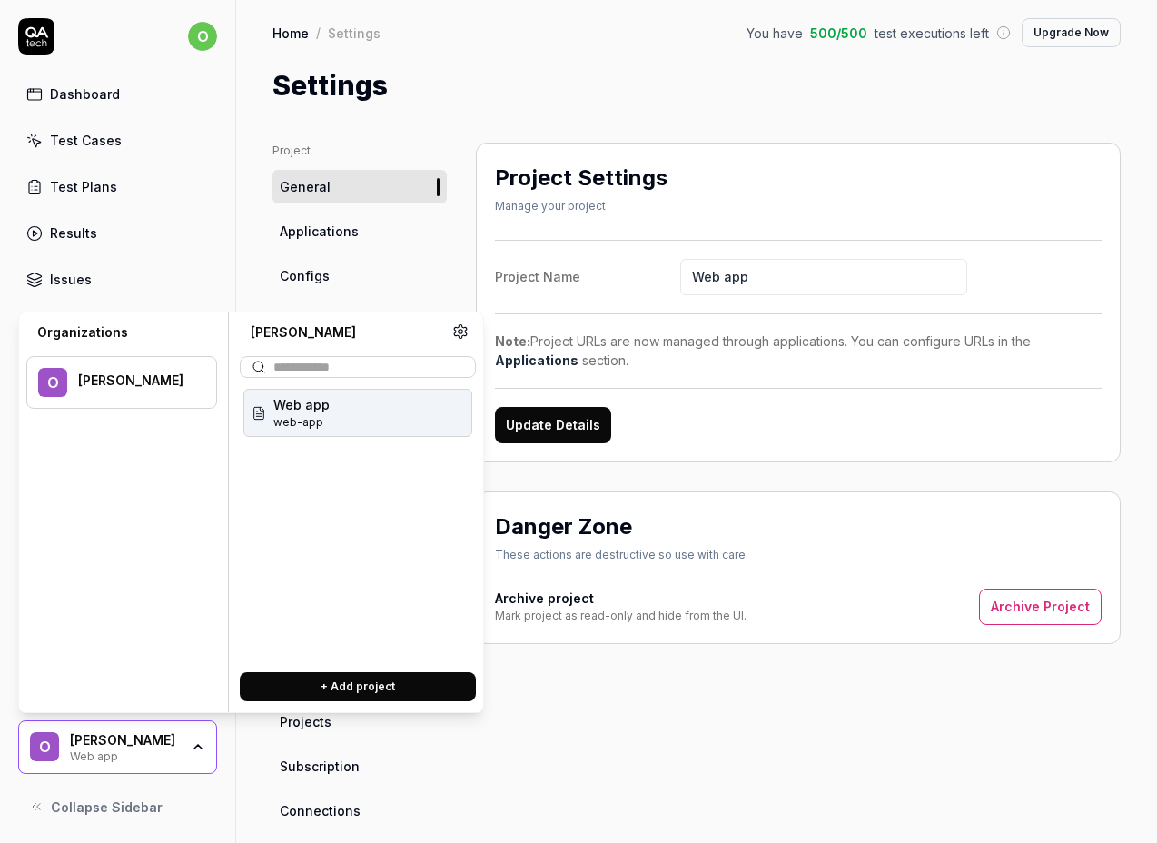
click at [642, 104] on div "Settings" at bounding box center [696, 85] width 848 height 41
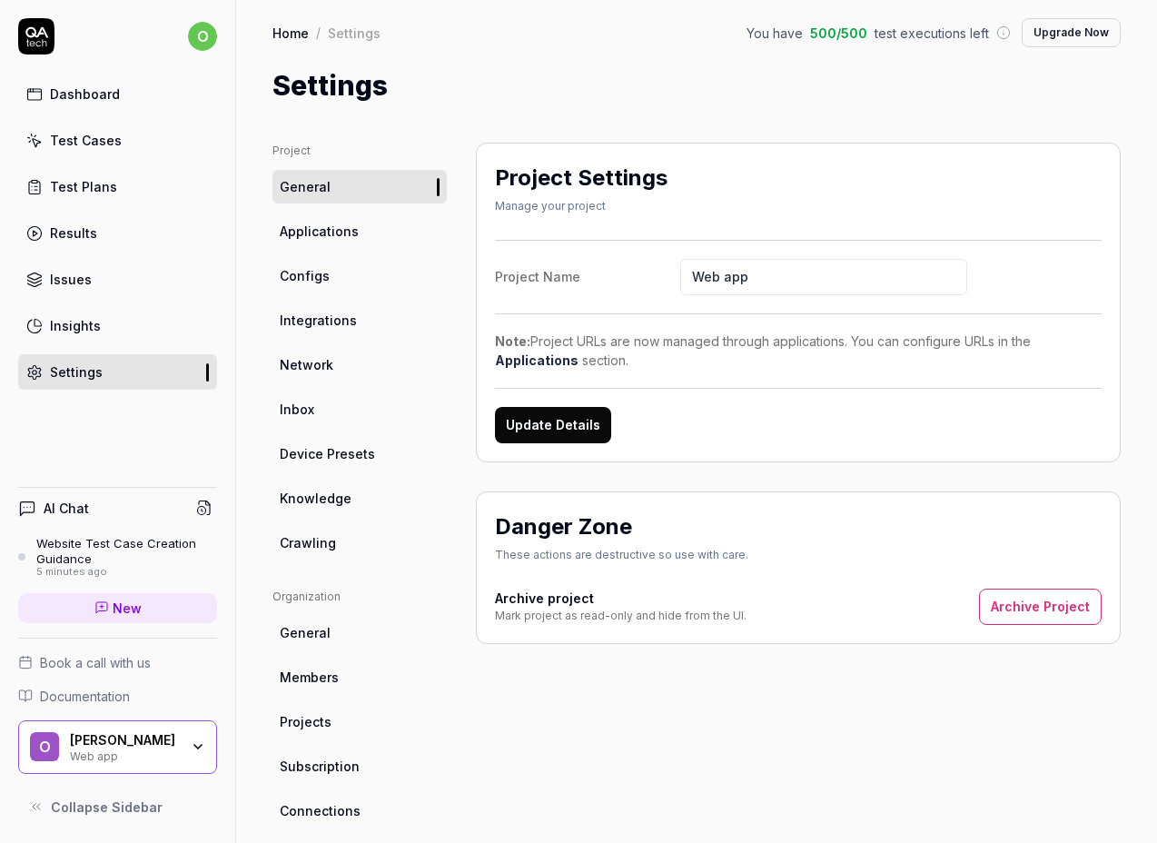
click at [363, 238] on link "Applications" at bounding box center [359, 231] width 174 height 34
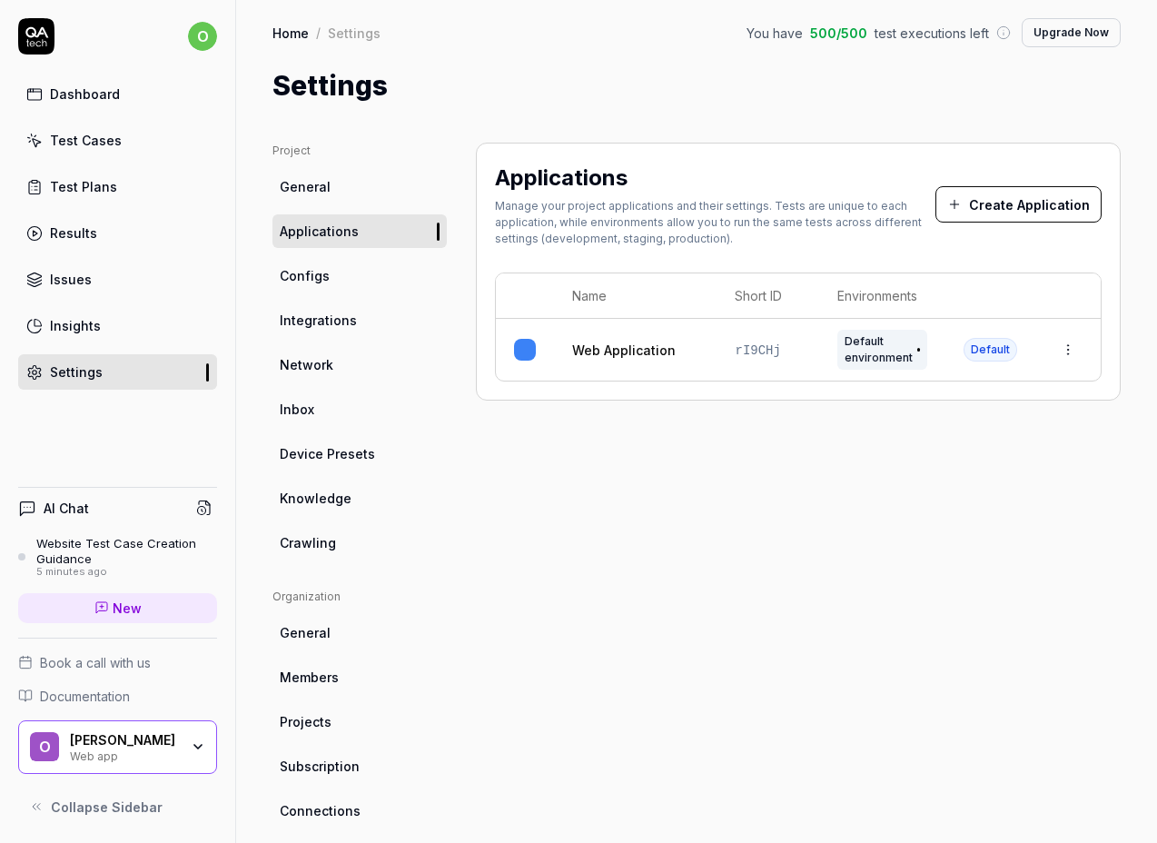
click at [332, 284] on link "Configs" at bounding box center [359, 276] width 174 height 34
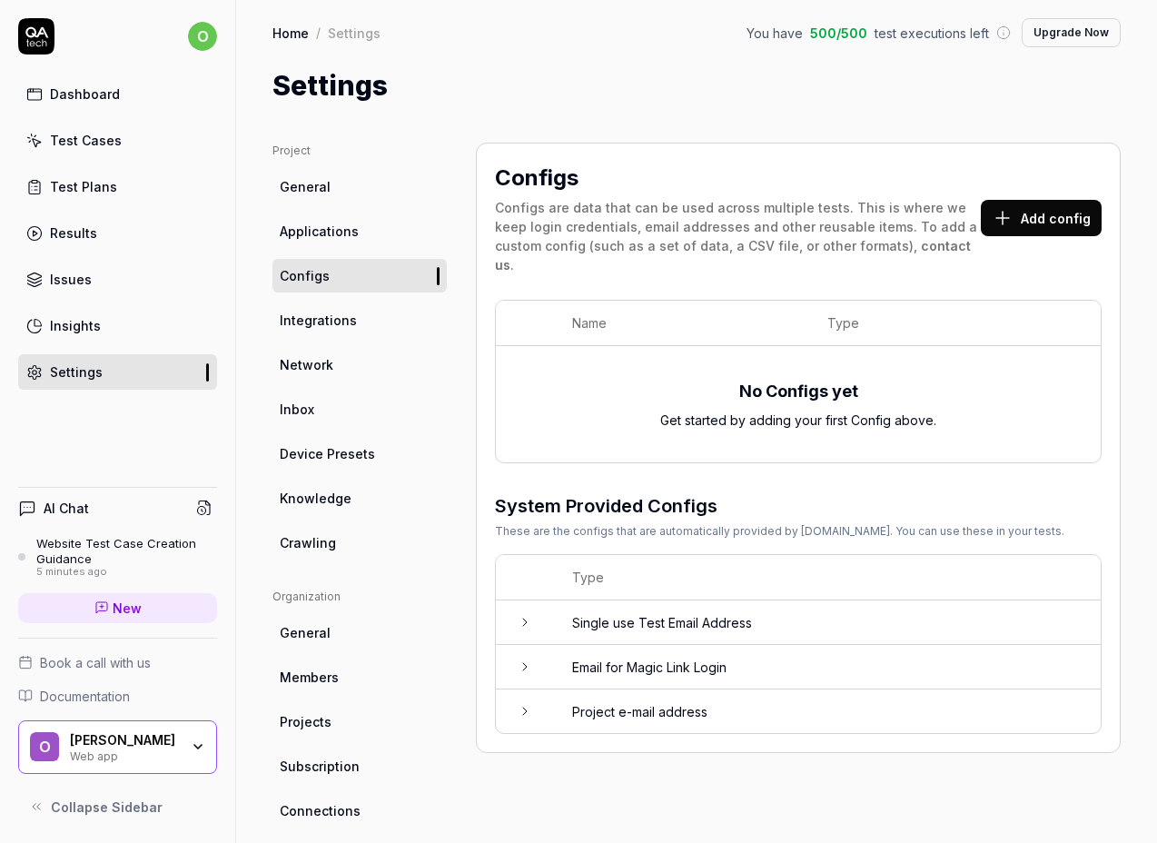
click at [329, 348] on link "Network" at bounding box center [359, 365] width 174 height 34
click at [324, 323] on span "Integrations" at bounding box center [318, 320] width 77 height 19
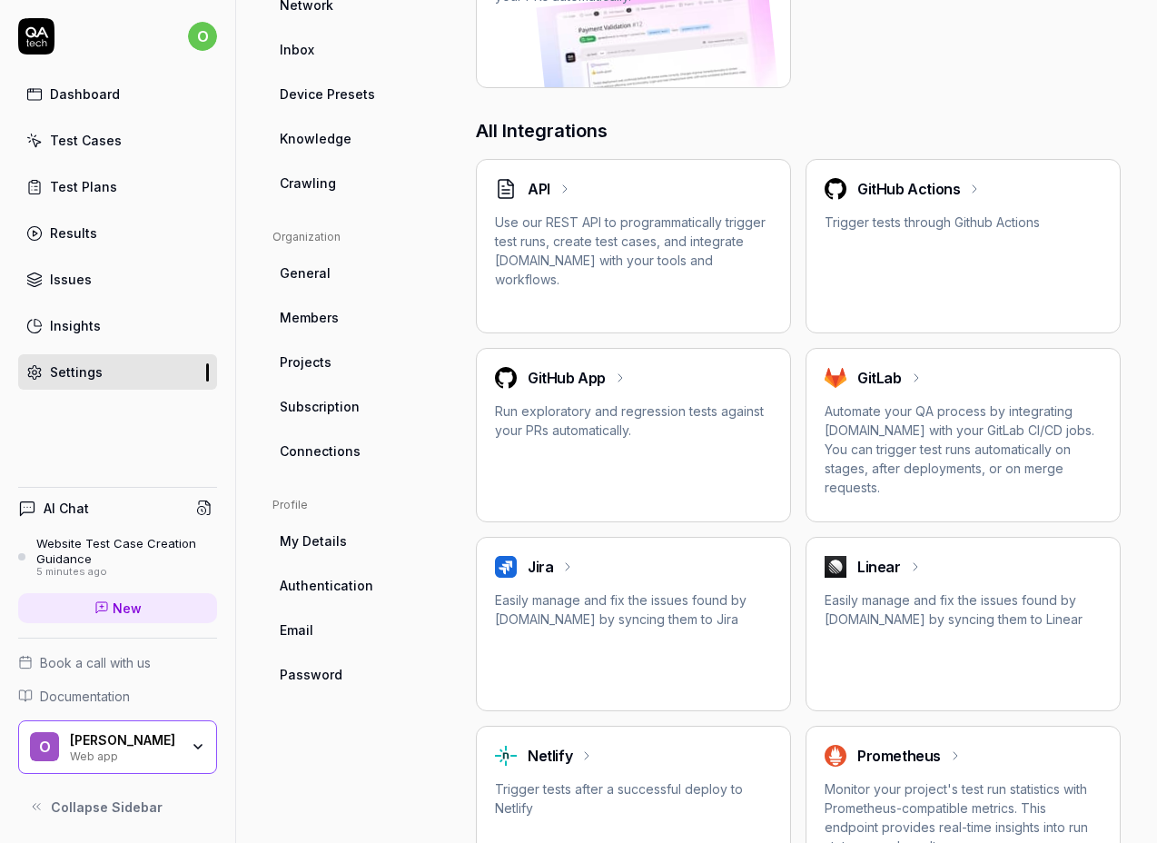
scroll to position [84, 0]
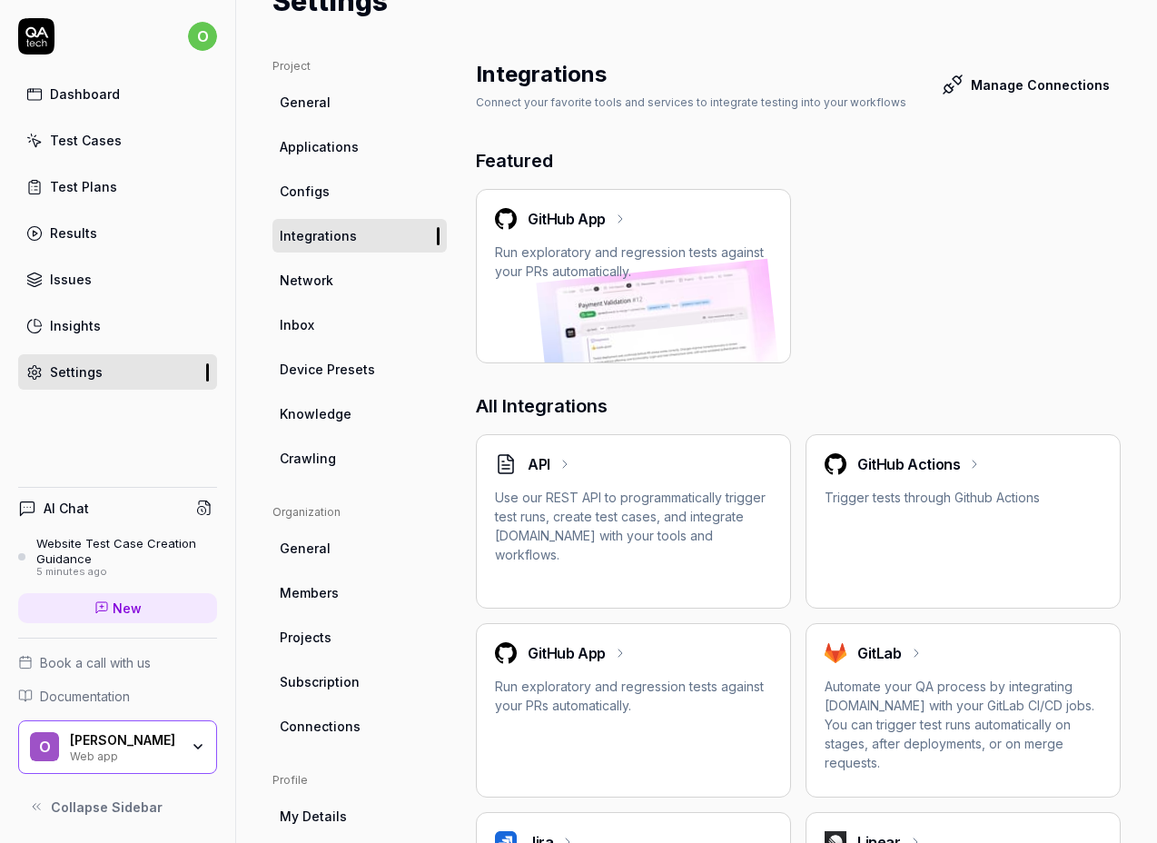
click at [323, 287] on span "Network" at bounding box center [307, 280] width 54 height 19
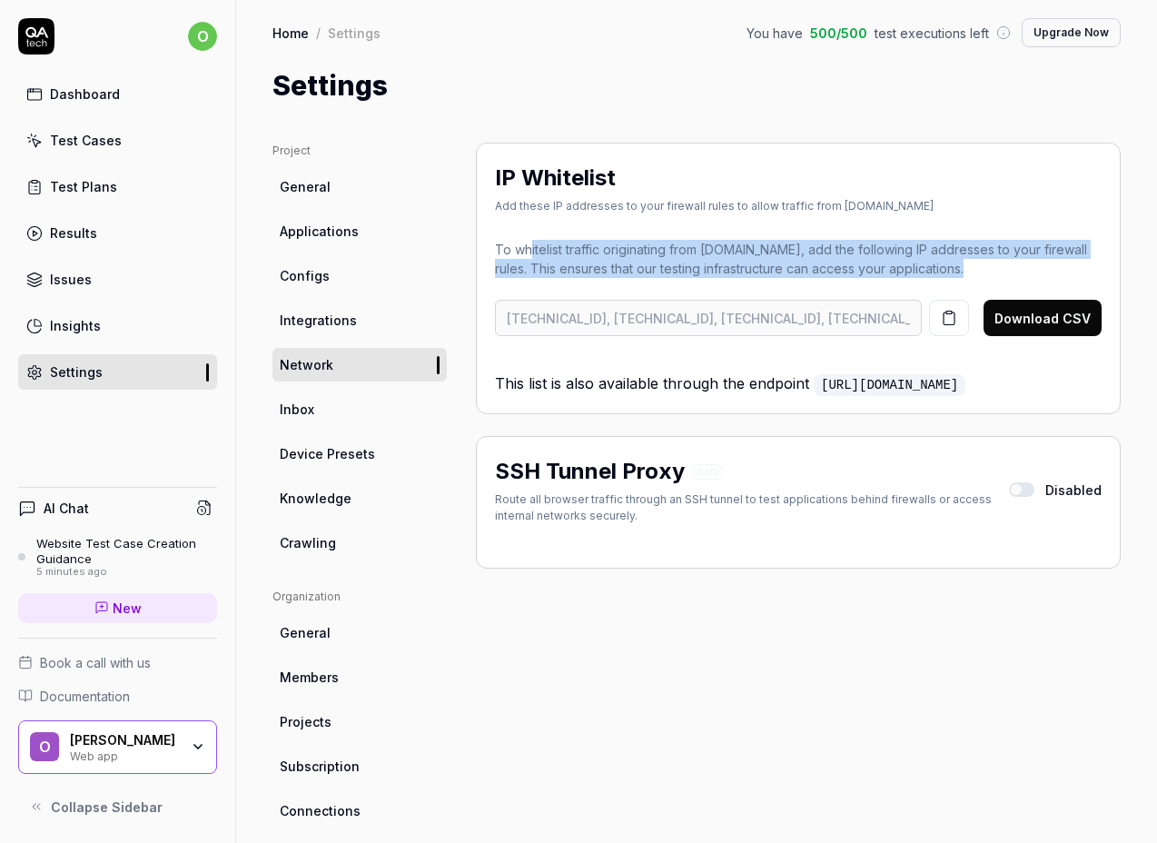
drag, startPoint x: 529, startPoint y: 251, endPoint x: 643, endPoint y: 283, distance: 117.9
click at [643, 283] on div "To whitelist traffic originating from [DOMAIN_NAME], add the following IP addre…" at bounding box center [798, 317] width 607 height 155
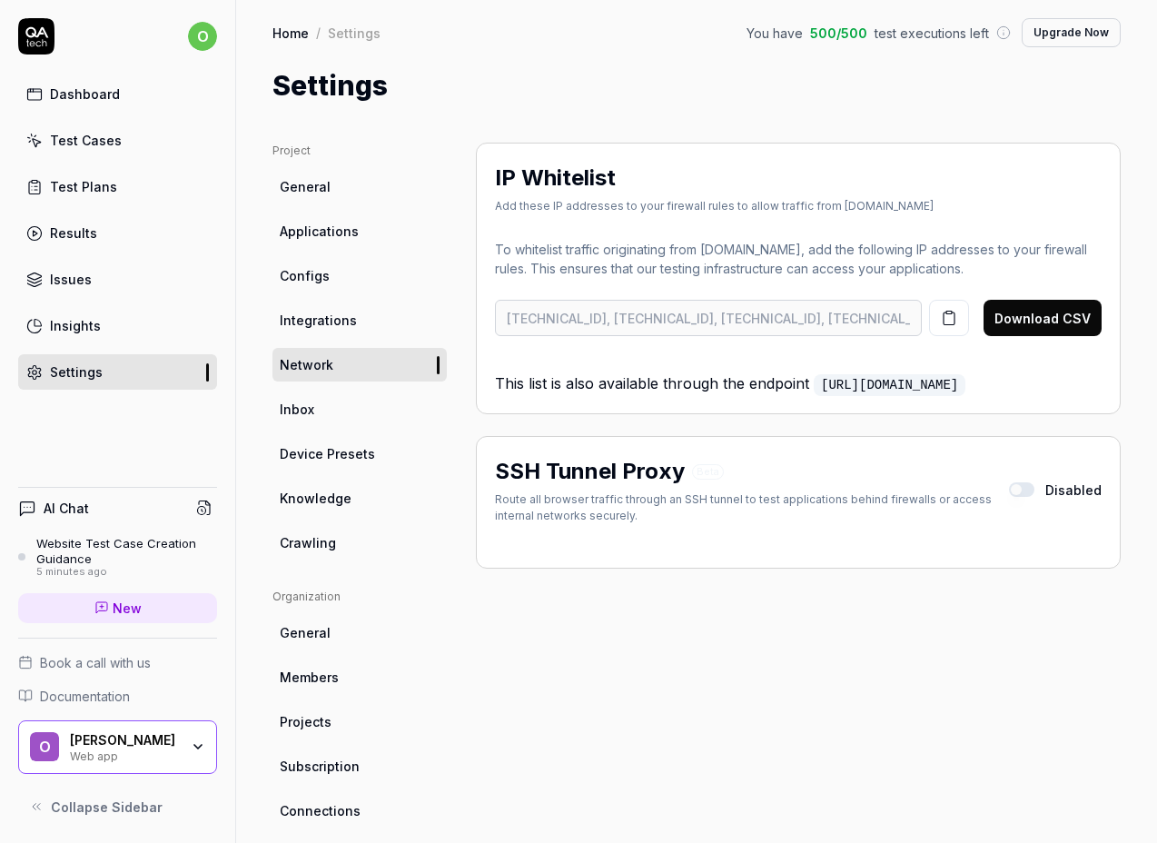
click at [957, 319] on icon "button" at bounding box center [949, 318] width 16 height 16
click at [1031, 484] on button "button" at bounding box center [1021, 489] width 25 height 15
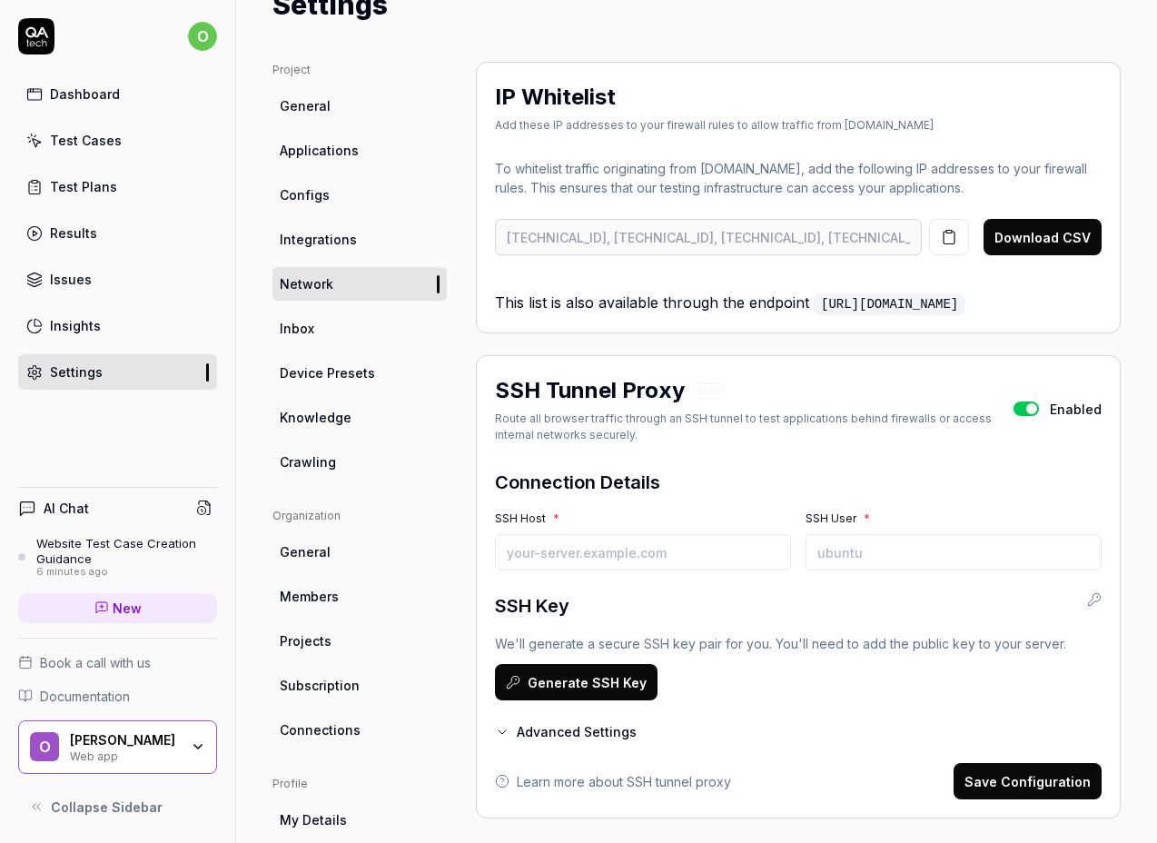
scroll to position [103, 0]
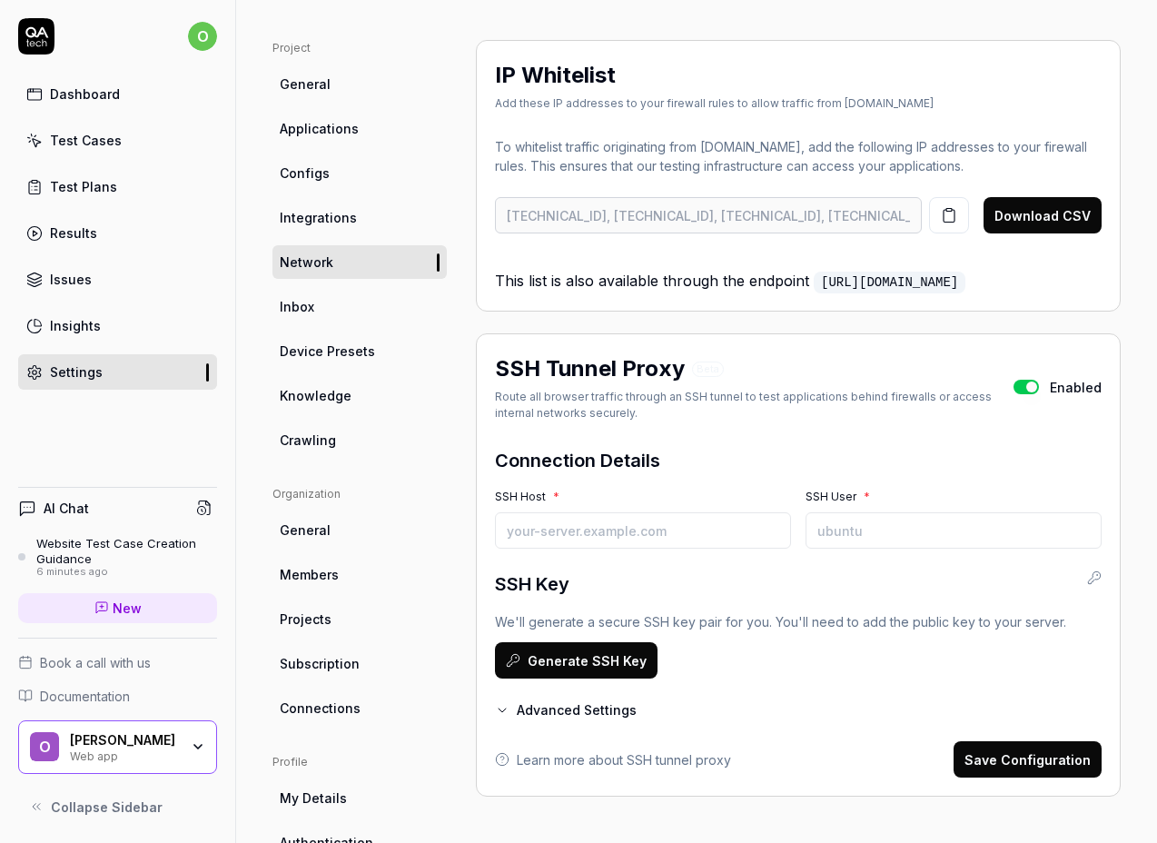
click at [1039, 390] on div at bounding box center [1025, 387] width 25 height 15
click at [1031, 381] on button "button" at bounding box center [1025, 387] width 25 height 15
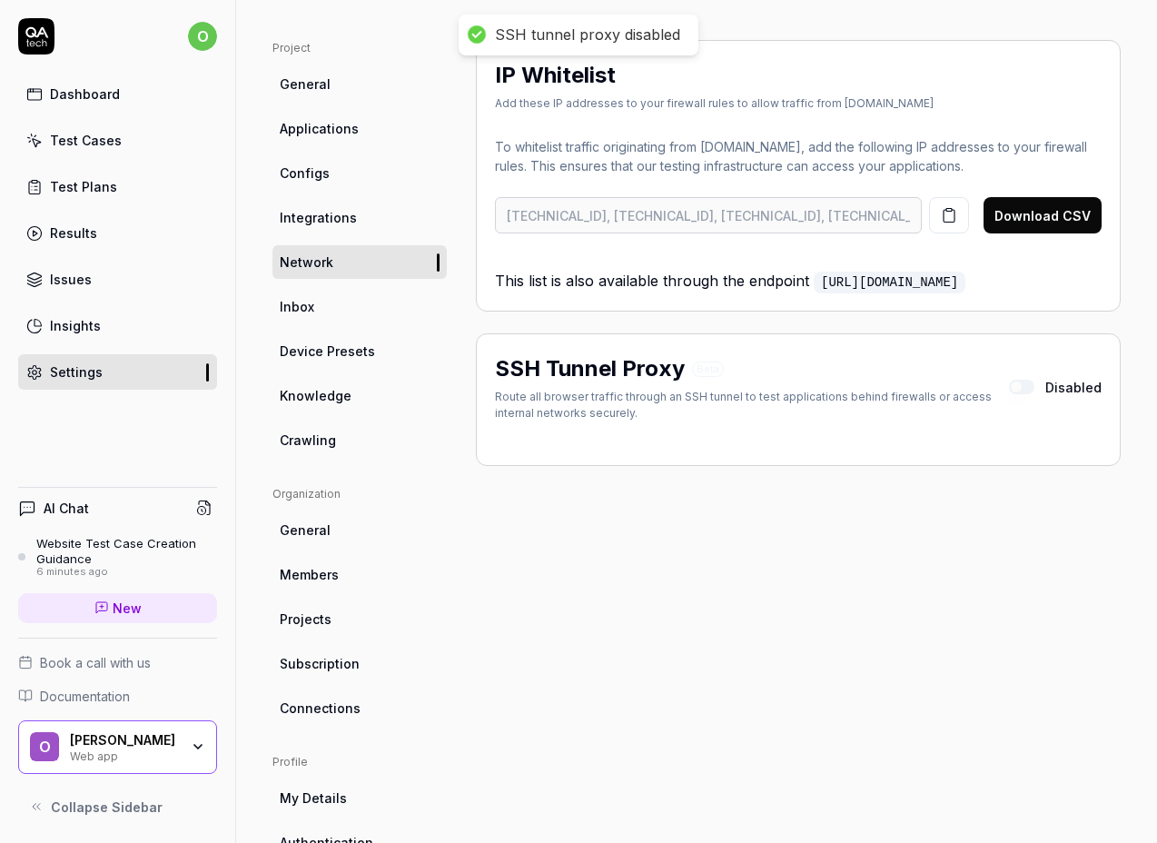
click at [299, 305] on span "Inbox" at bounding box center [297, 306] width 35 height 19
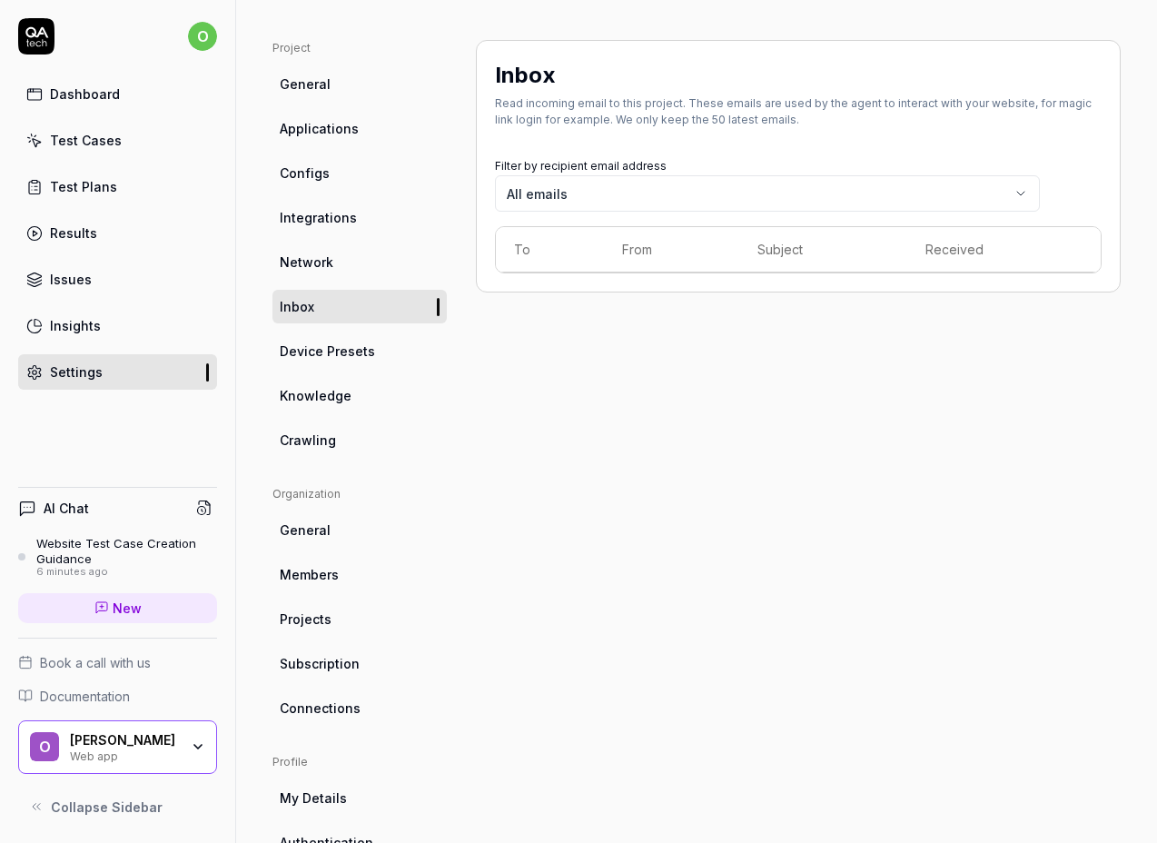
click at [364, 358] on span "Device Presets" at bounding box center [327, 350] width 95 height 19
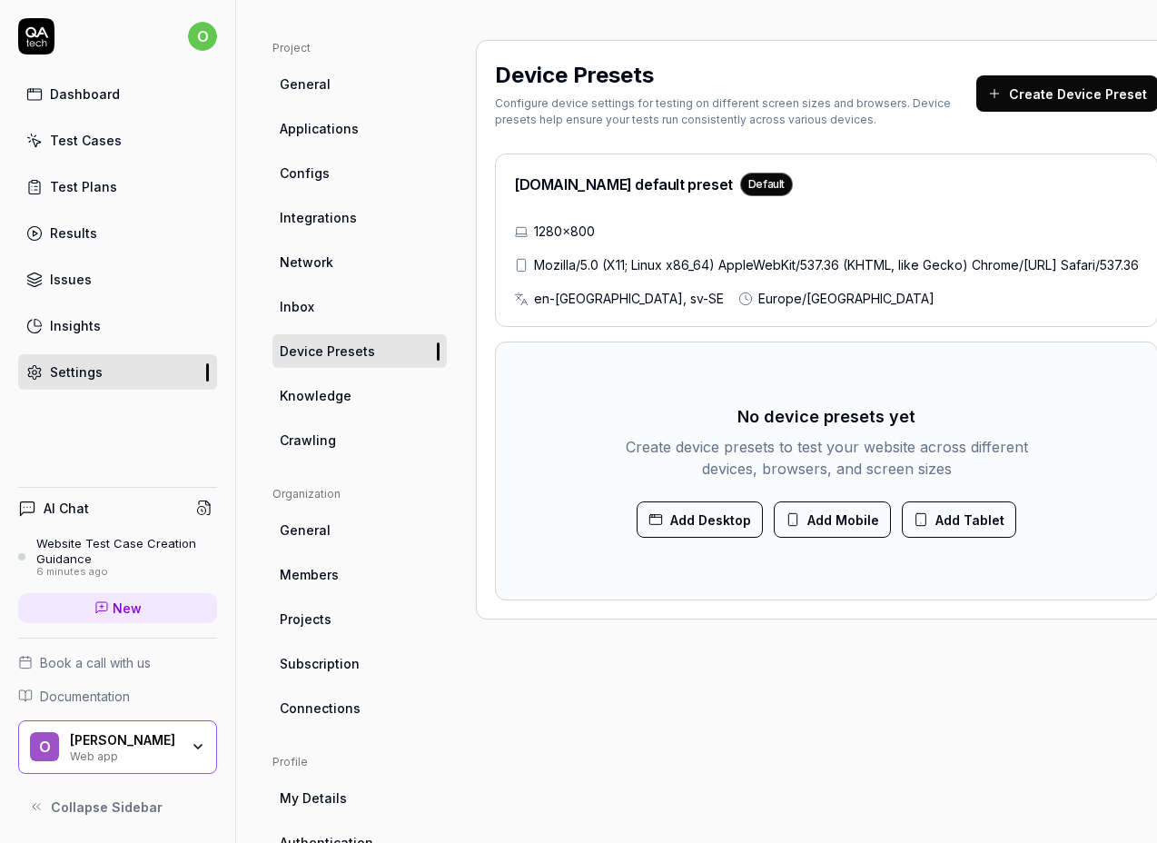
click at [345, 327] on ul "Project General Applications Configs Integrations Network Inbox Device Presets …" at bounding box center [359, 248] width 174 height 417
click at [325, 309] on link "Inbox" at bounding box center [359, 307] width 174 height 34
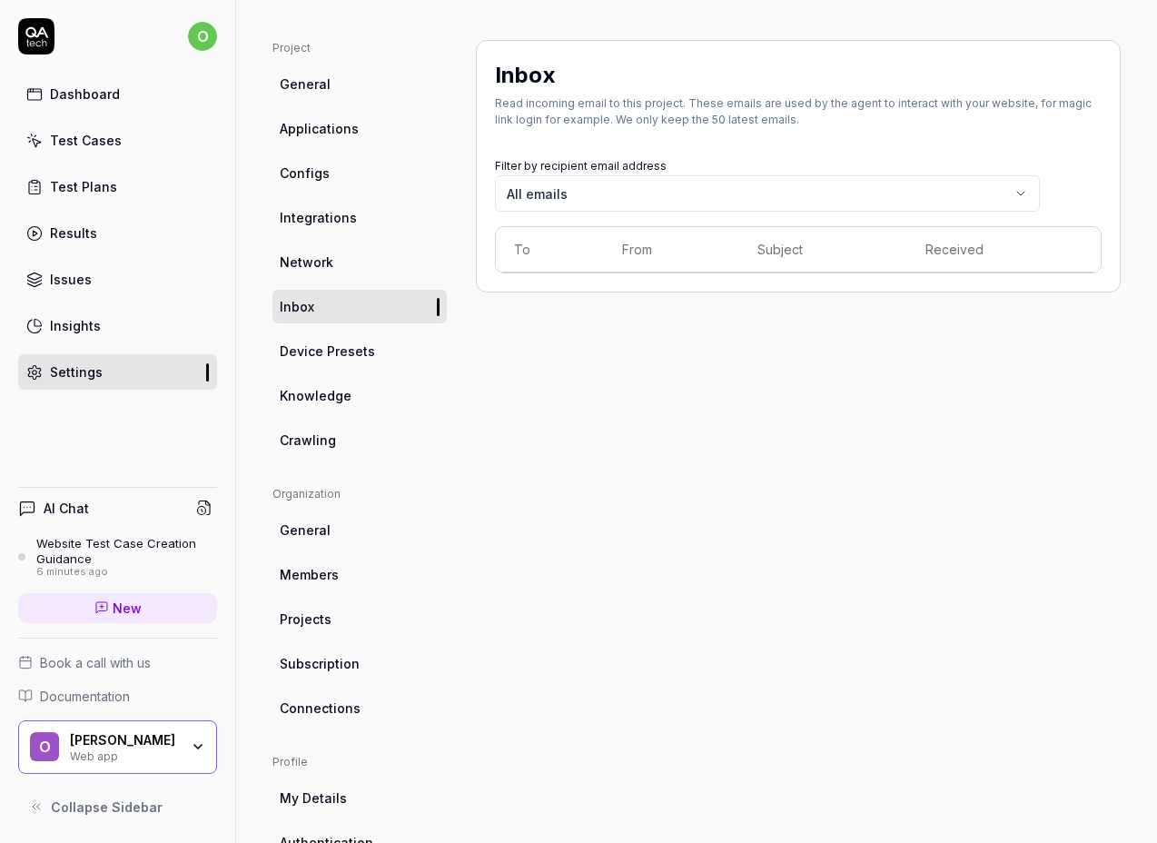
click at [347, 351] on span "Device Presets" at bounding box center [327, 350] width 95 height 19
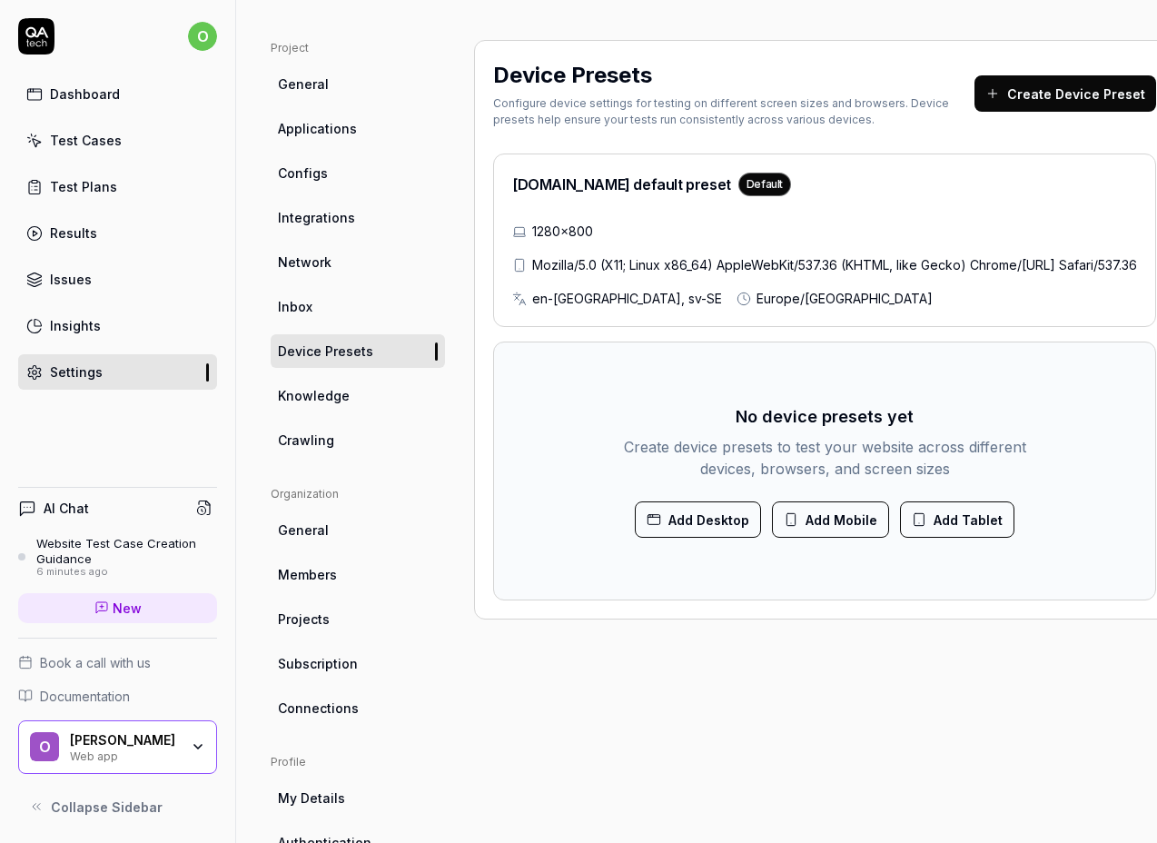
scroll to position [103, 0]
click at [340, 395] on span "Knowledge" at bounding box center [316, 395] width 72 height 19
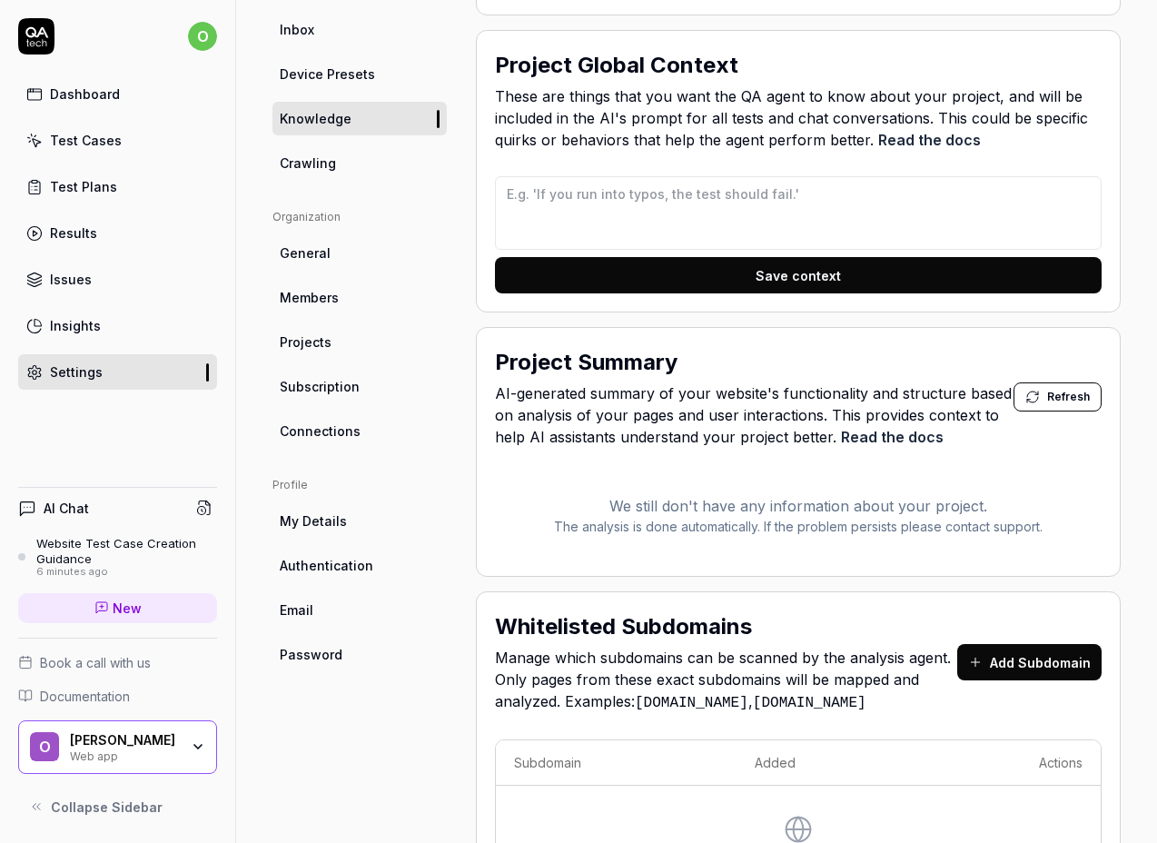
scroll to position [376, 0]
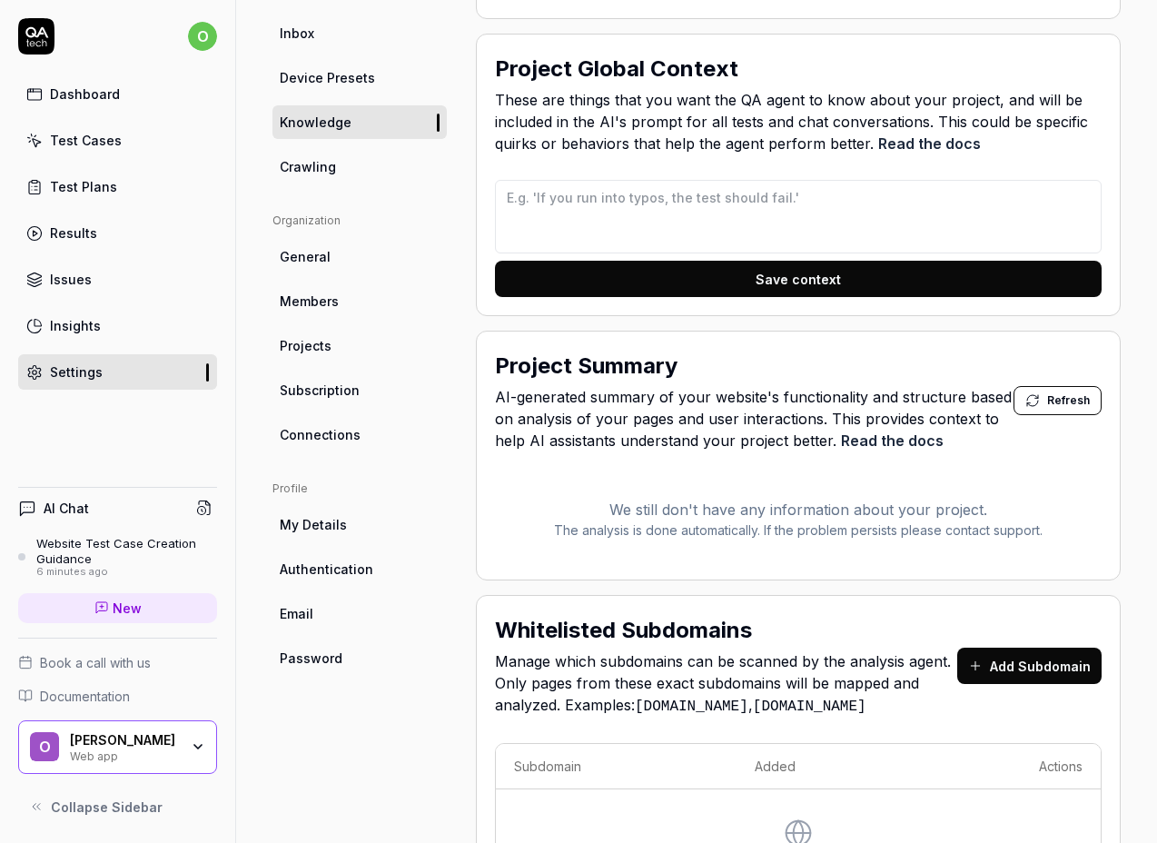
click at [328, 160] on span "Crawling" at bounding box center [308, 166] width 56 height 19
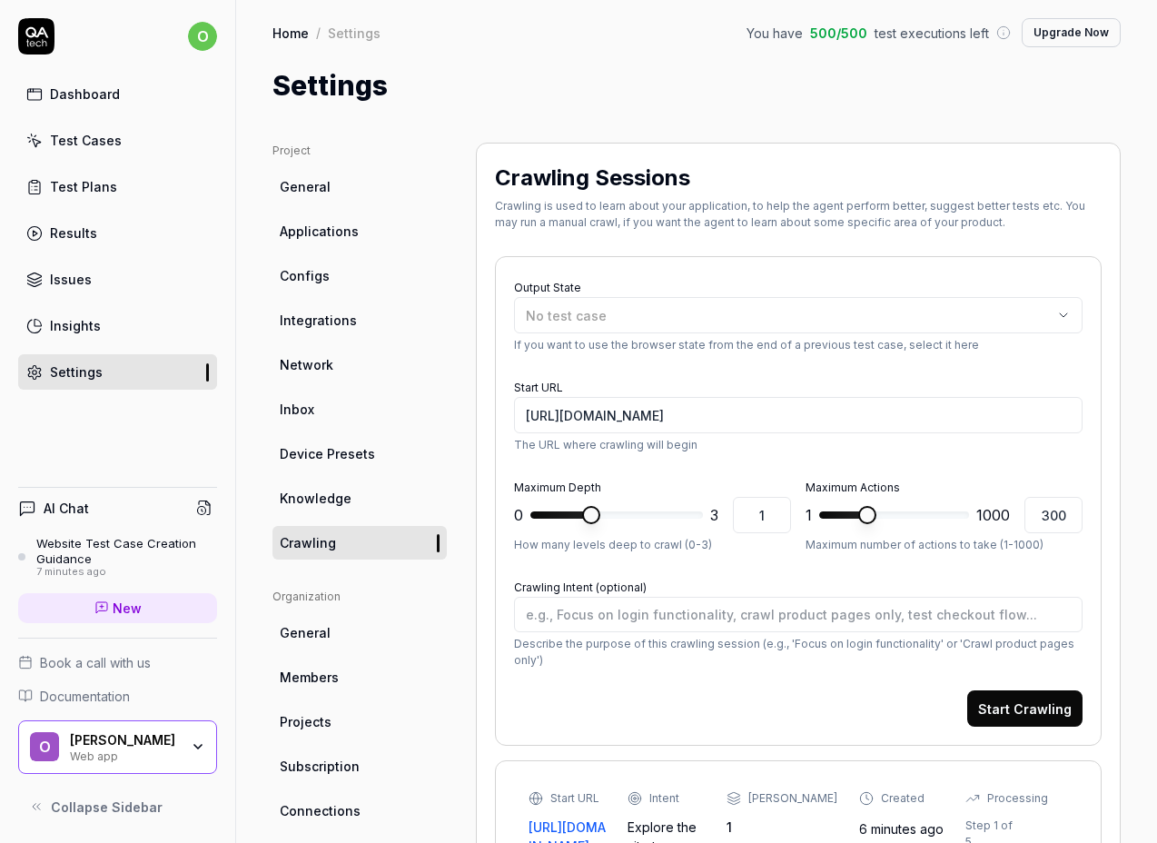
click at [308, 639] on span "General" at bounding box center [305, 632] width 51 height 19
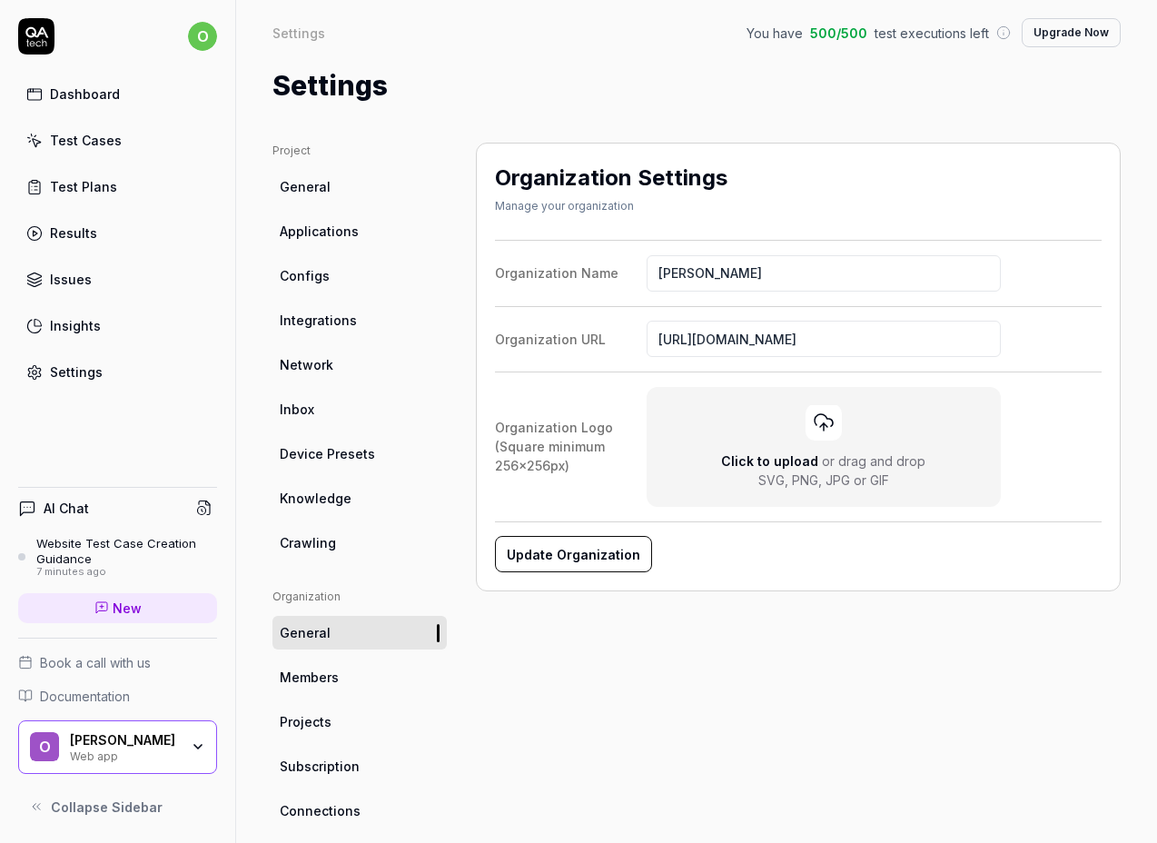
click at [326, 671] on span "Members" at bounding box center [309, 676] width 59 height 19
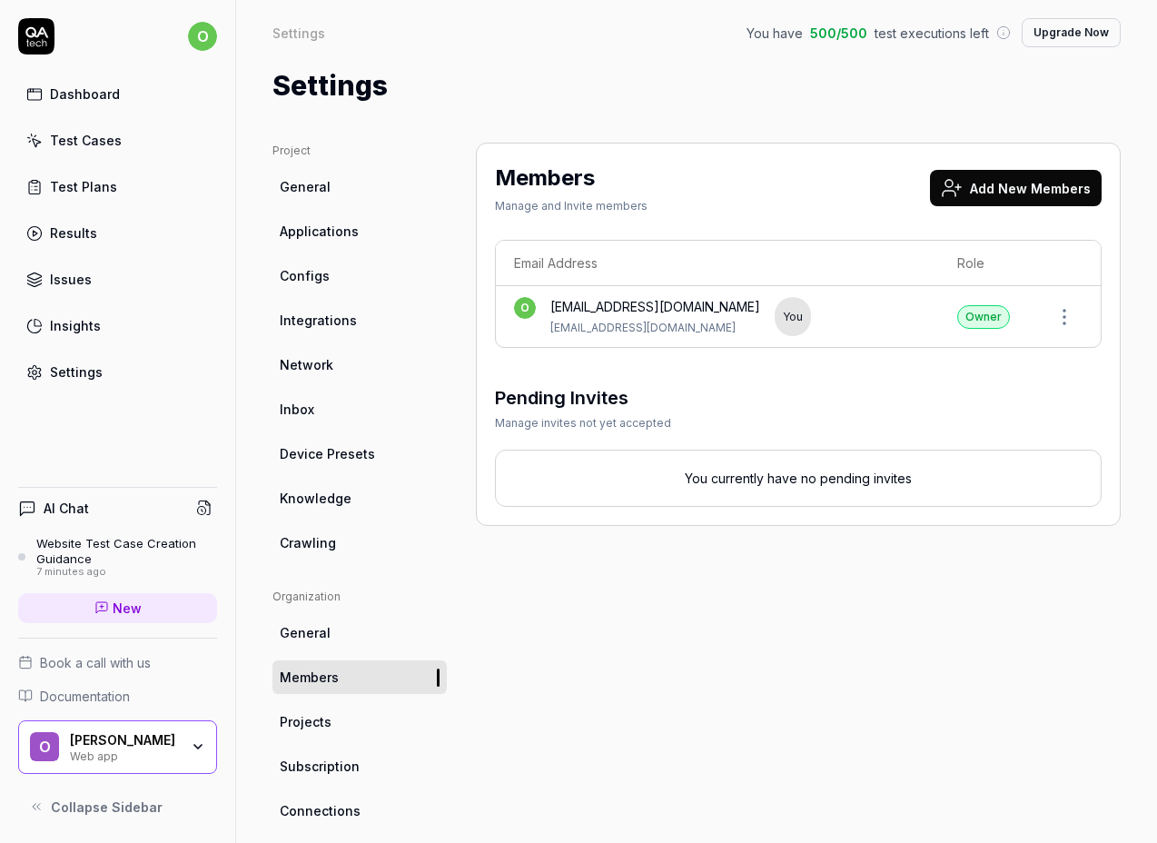
click at [350, 722] on link "Projects" at bounding box center [359, 722] width 174 height 34
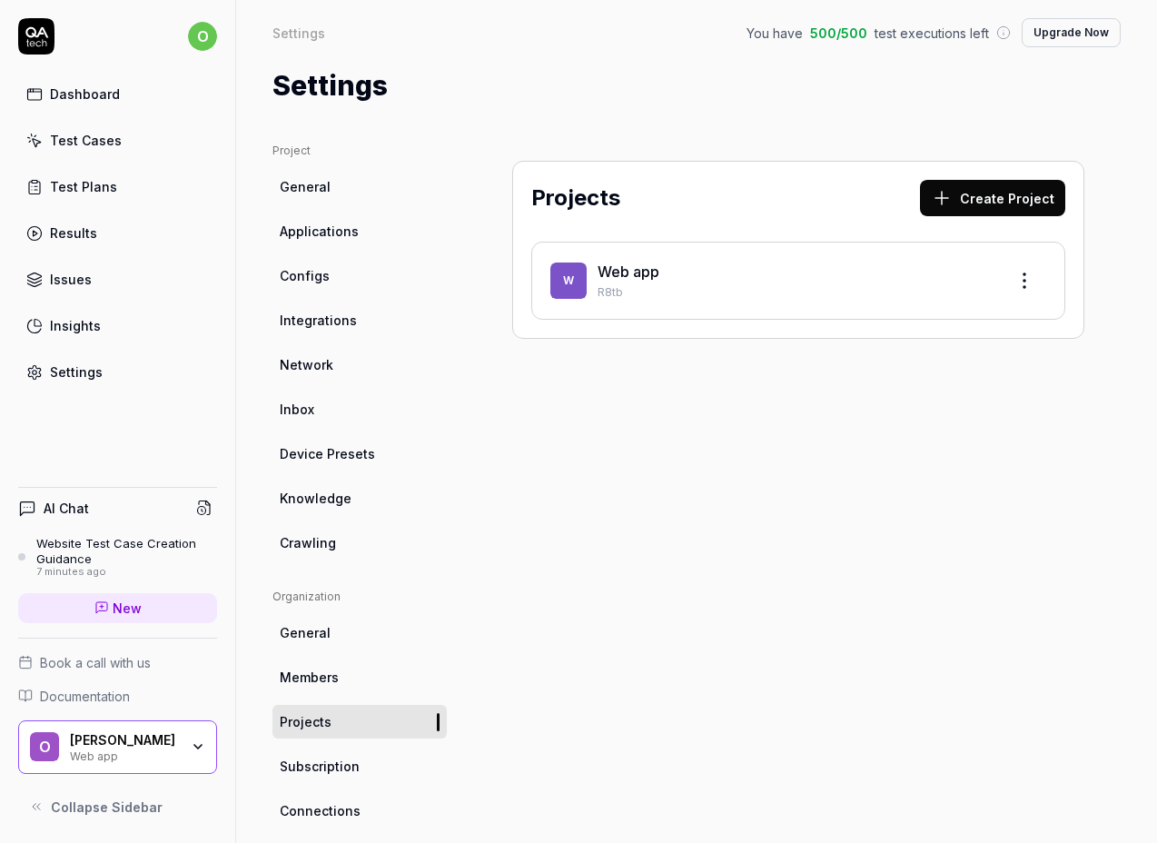
click at [362, 758] on link "Subscription" at bounding box center [359, 766] width 174 height 34
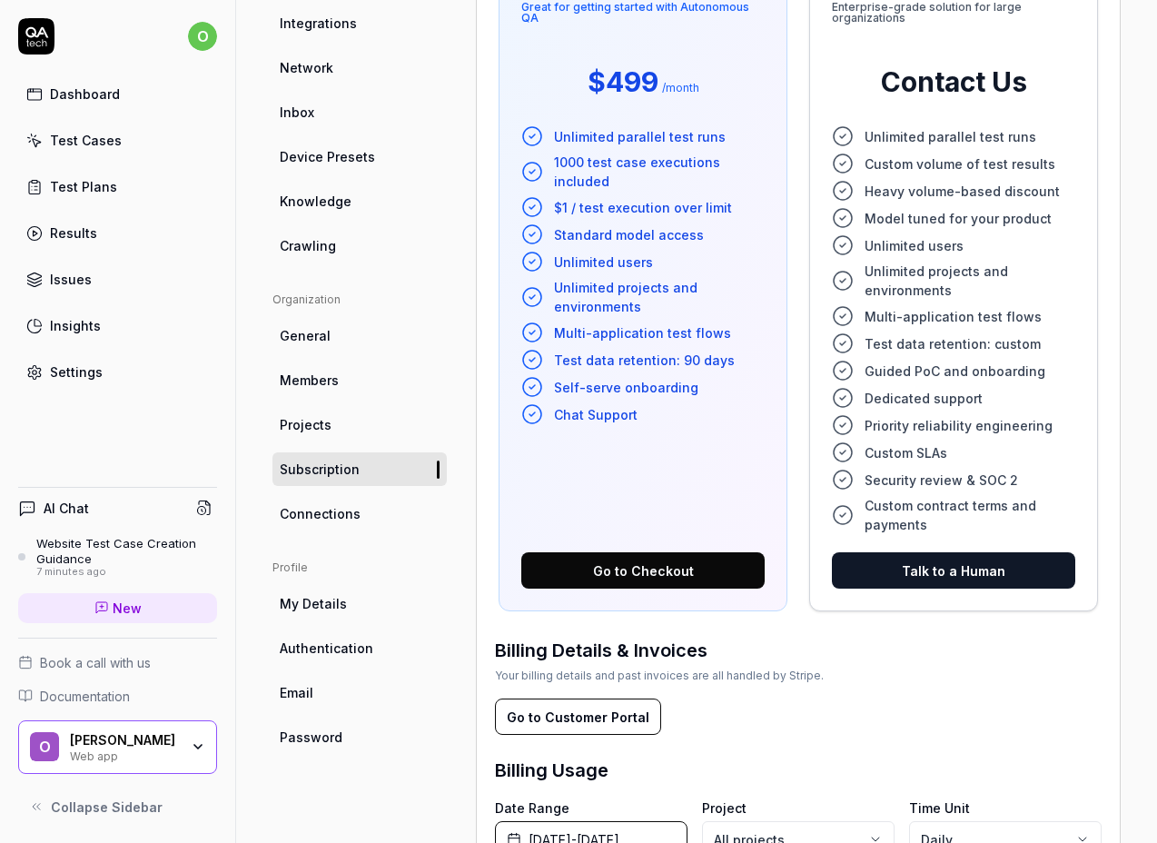
scroll to position [528, 0]
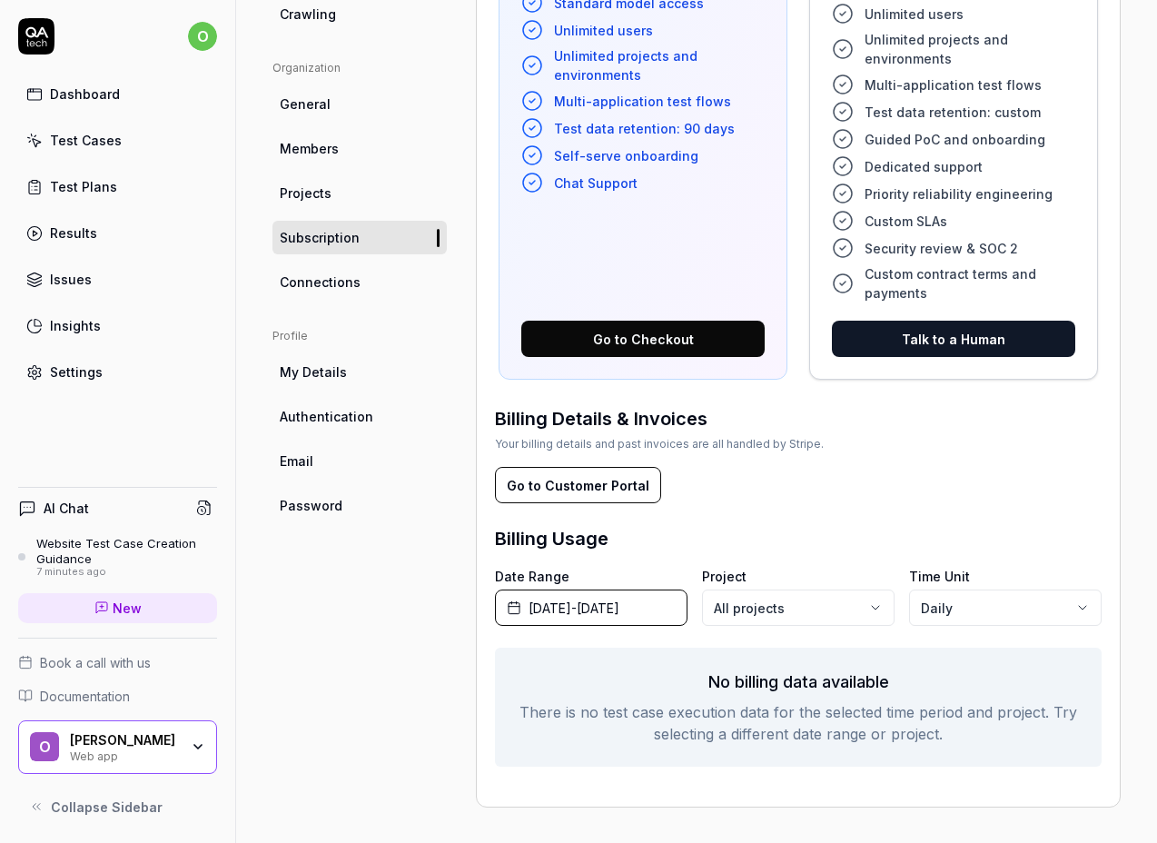
click at [330, 279] on span "Connections" at bounding box center [320, 281] width 81 height 19
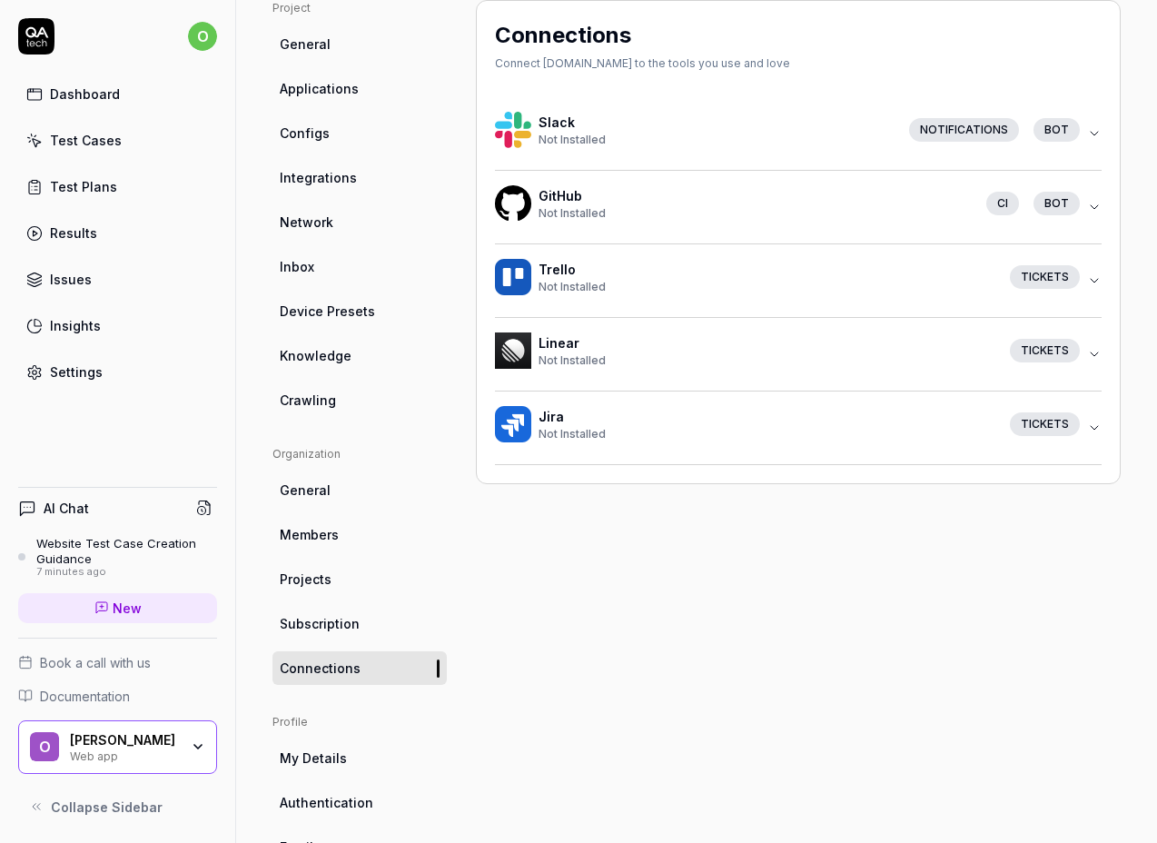
scroll to position [244, 0]
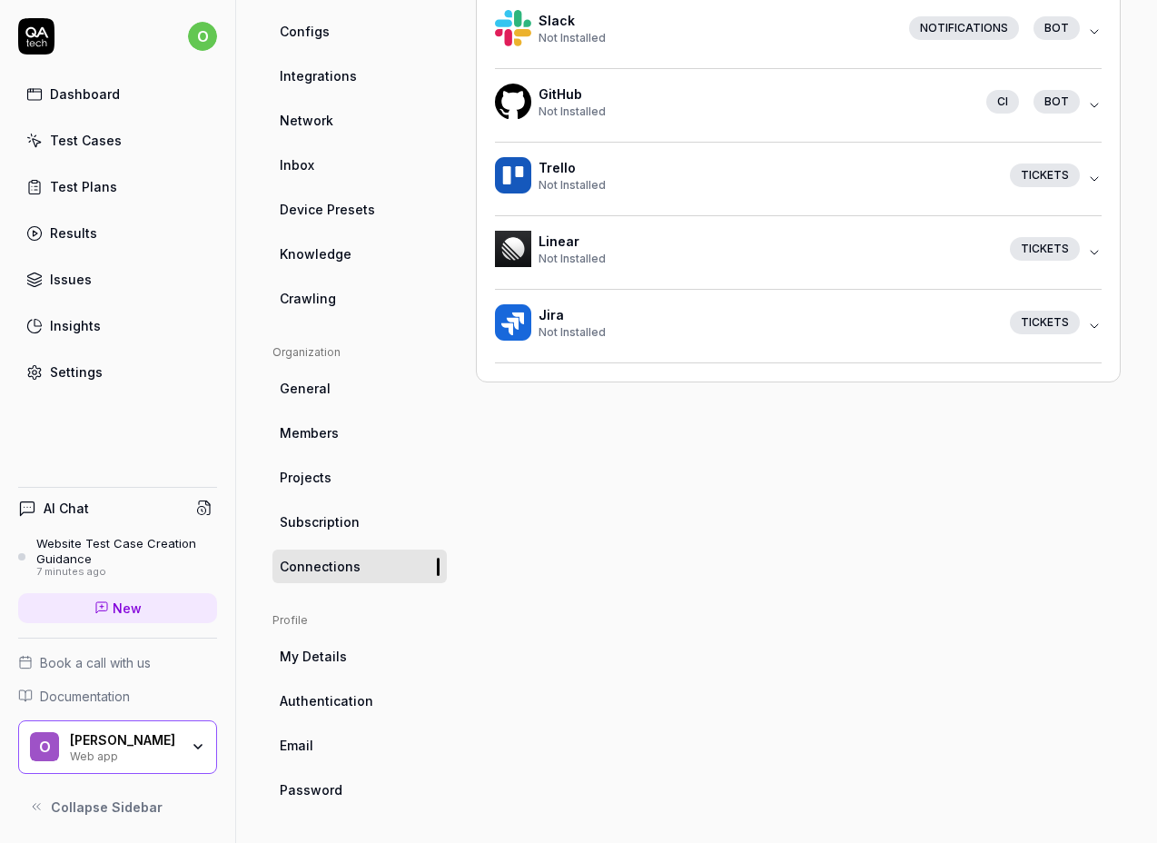
click at [345, 648] on link "My Details" at bounding box center [359, 656] width 174 height 34
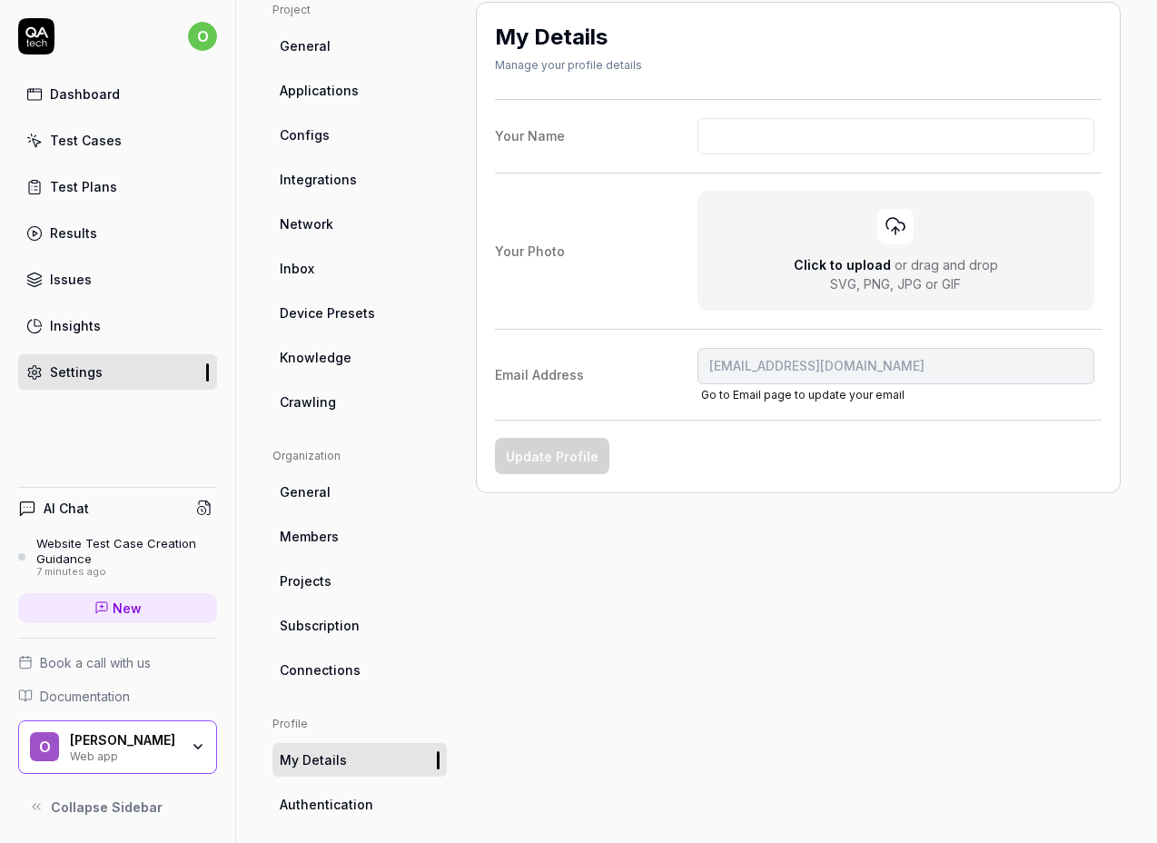
scroll to position [244, 0]
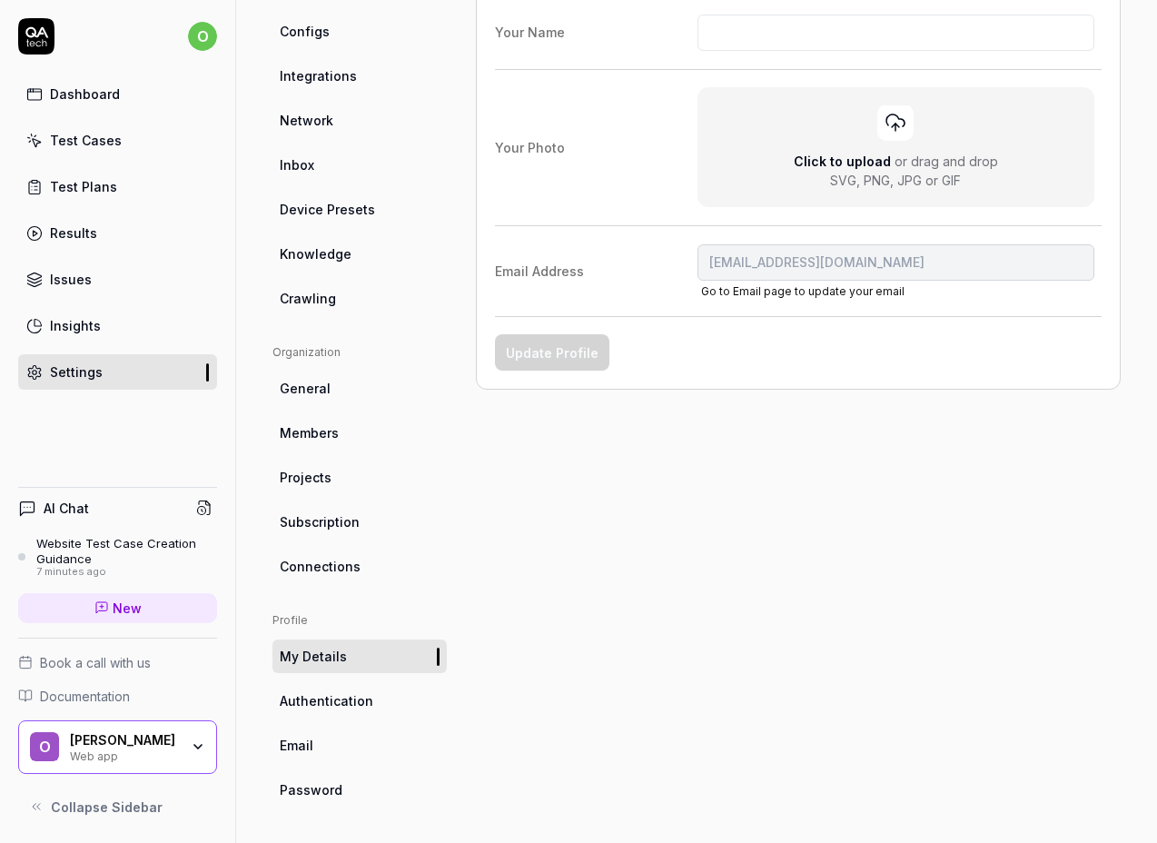
click at [346, 698] on span "Authentication" at bounding box center [327, 700] width 94 height 19
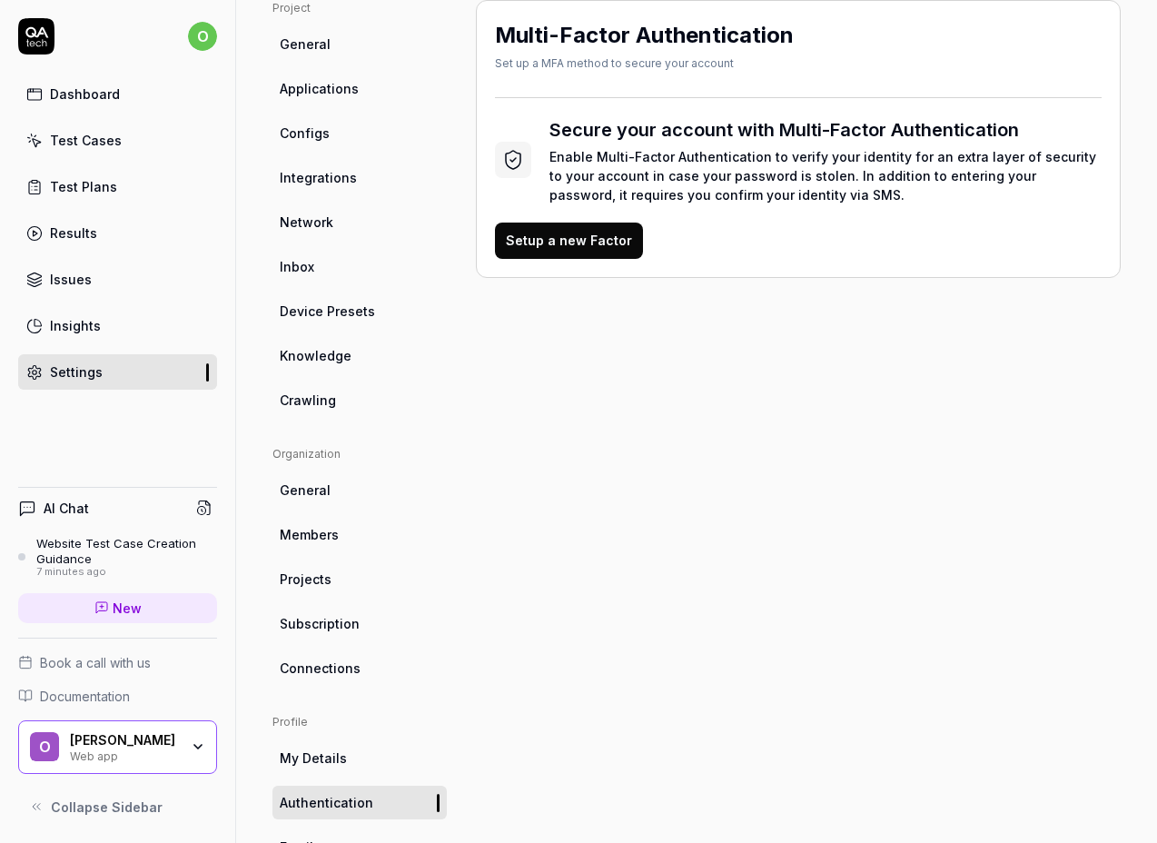
scroll to position [244, 0]
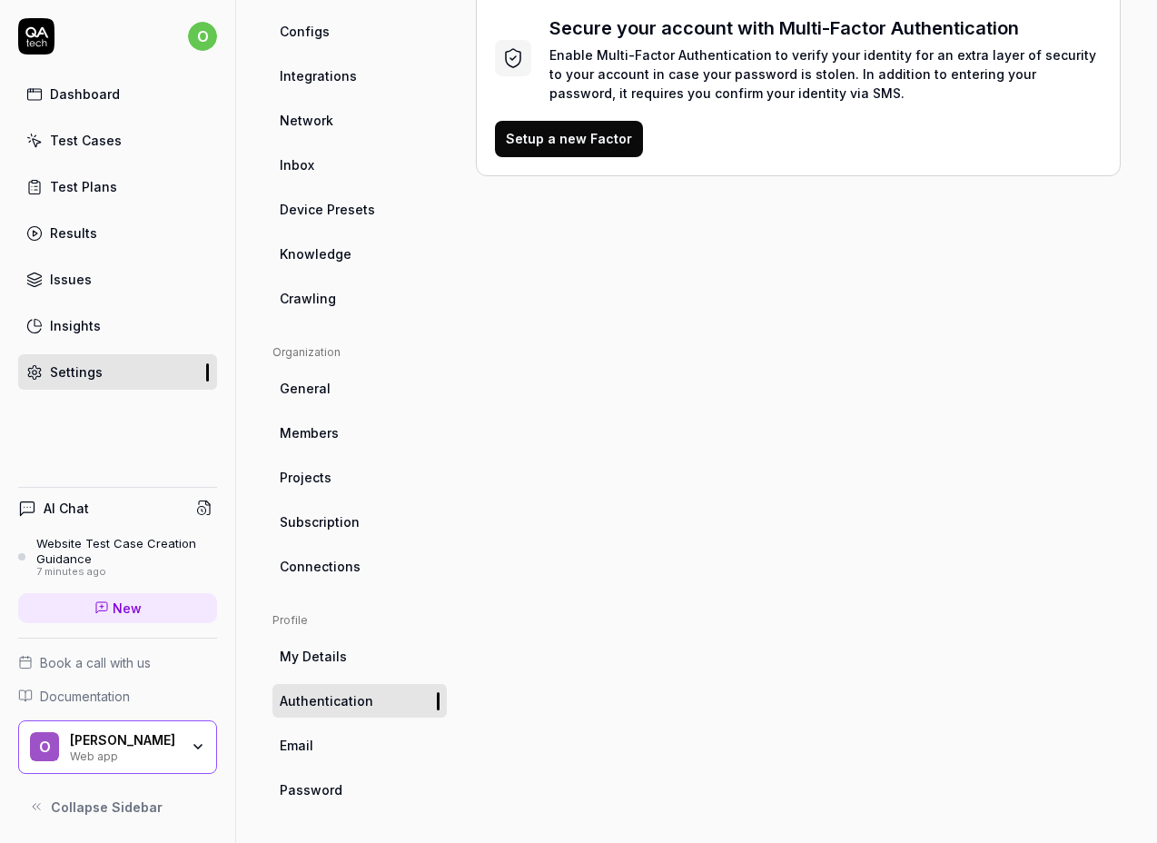
click at [100, 544] on div "Website Test Case Creation Guidance" at bounding box center [126, 551] width 181 height 30
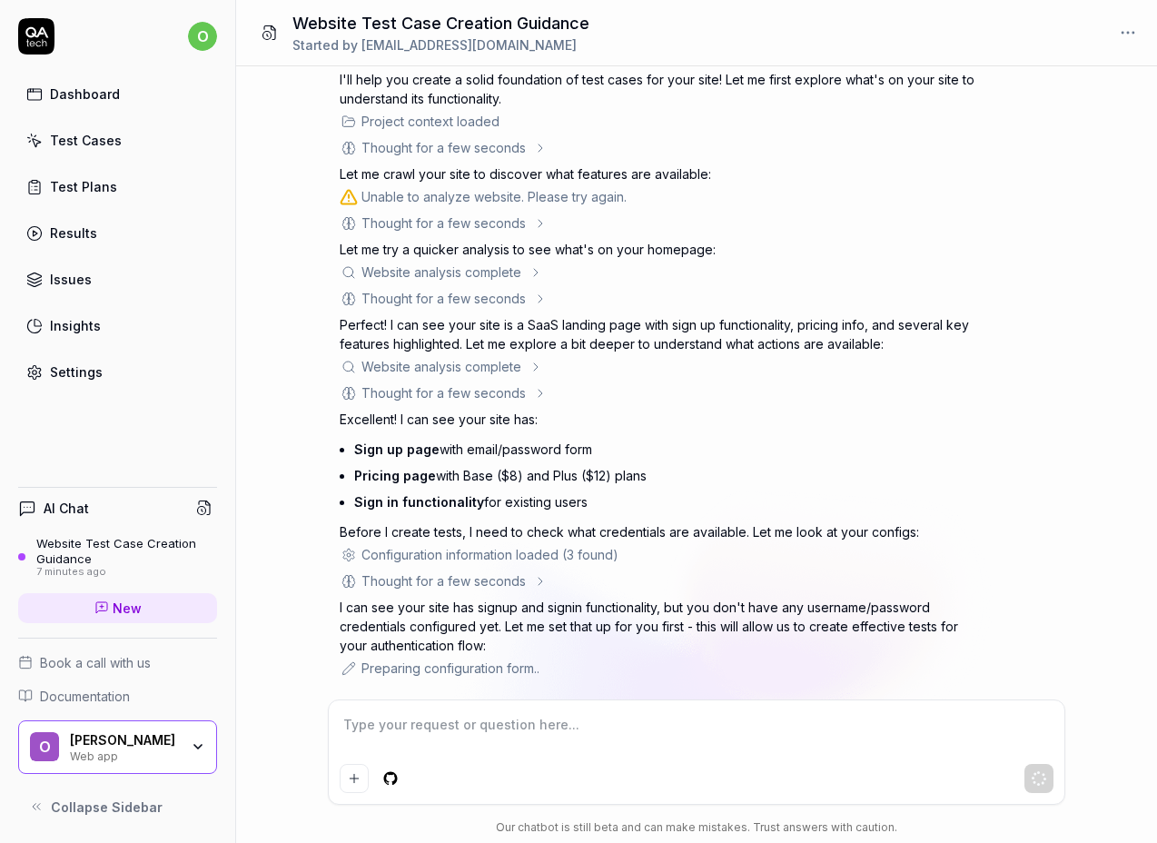
scroll to position [547, 0]
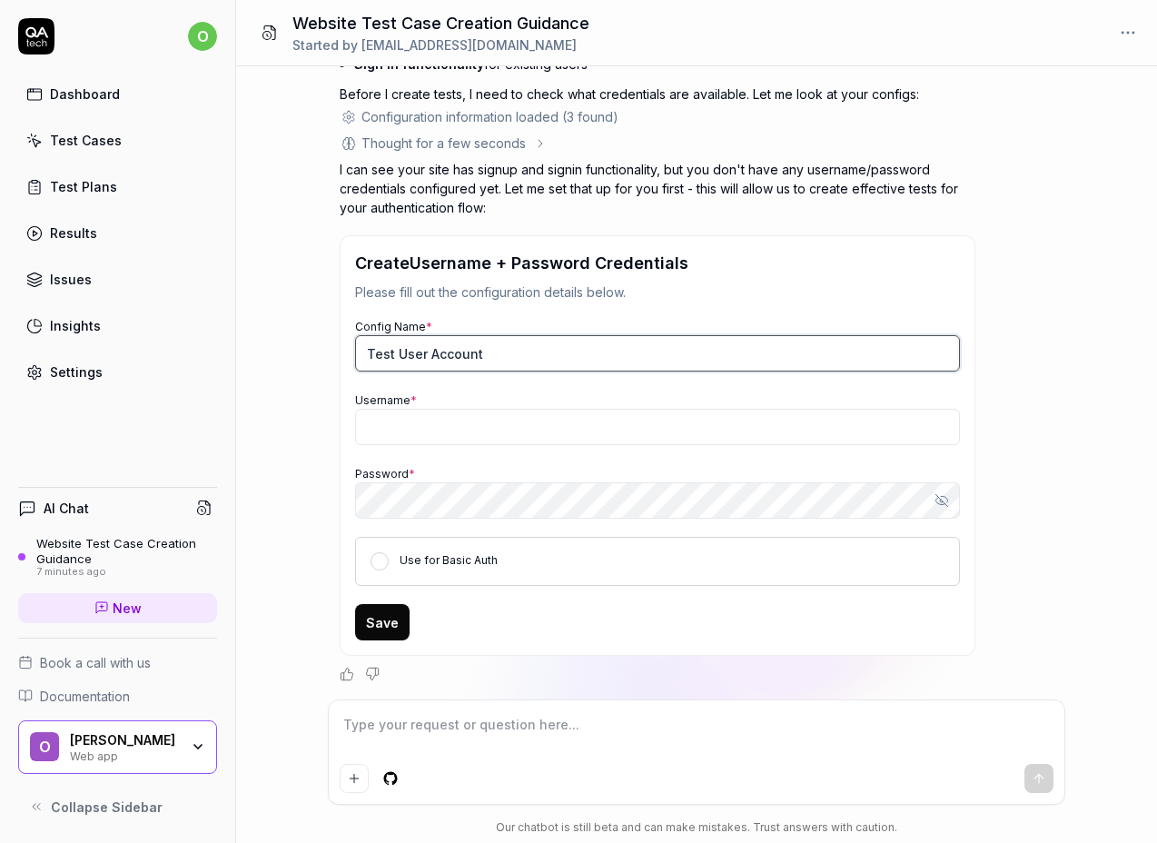
click at [402, 351] on input "Test User Account" at bounding box center [657, 353] width 605 height 36
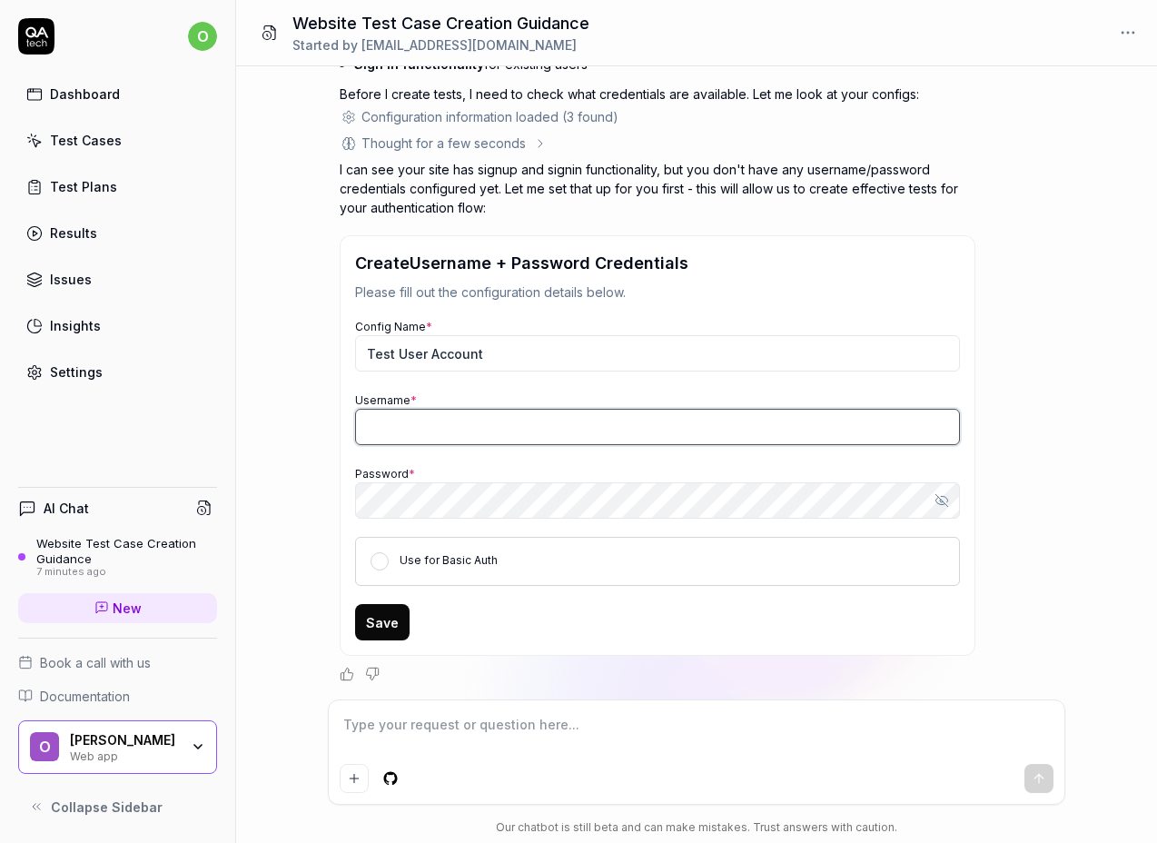
click at [459, 422] on input "Username *" at bounding box center [657, 427] width 605 height 36
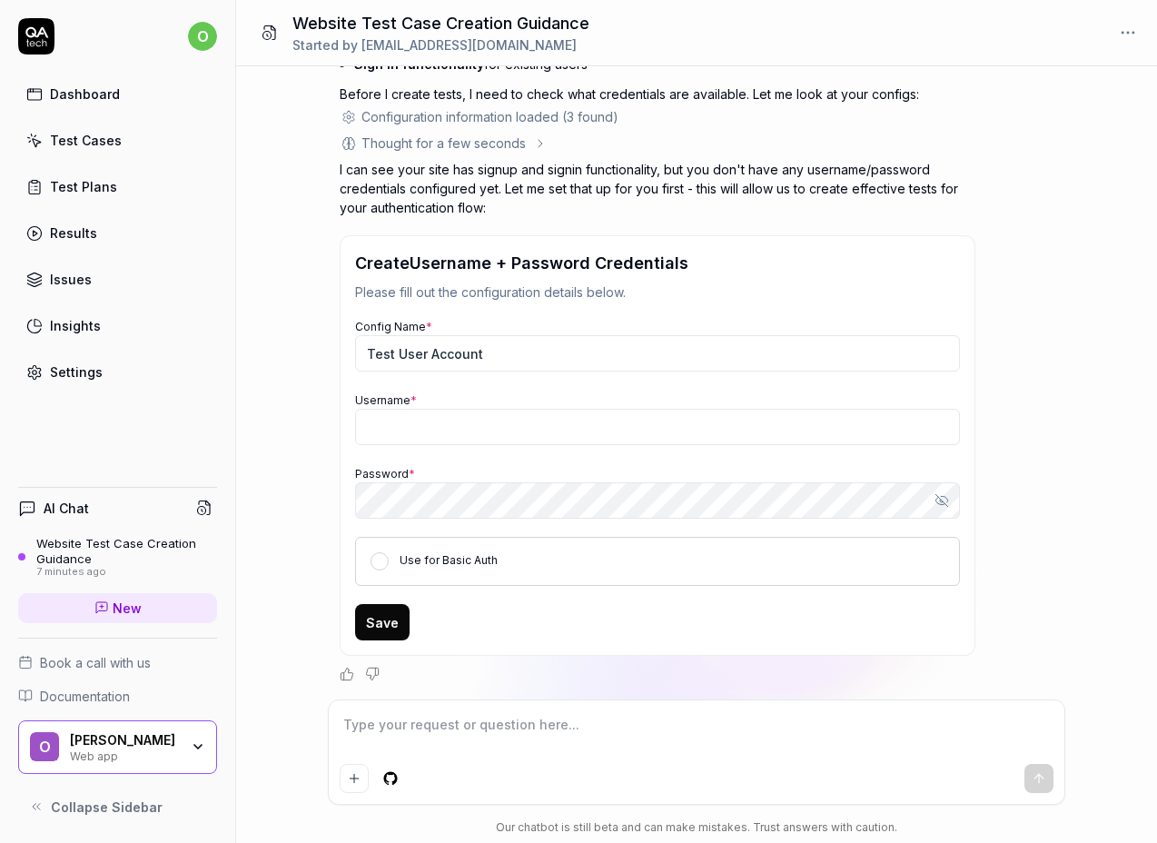
click at [318, 390] on div "I want a good test setup for my site - help me create the first 3-5 test cases …" at bounding box center [696, 382] width 921 height 633
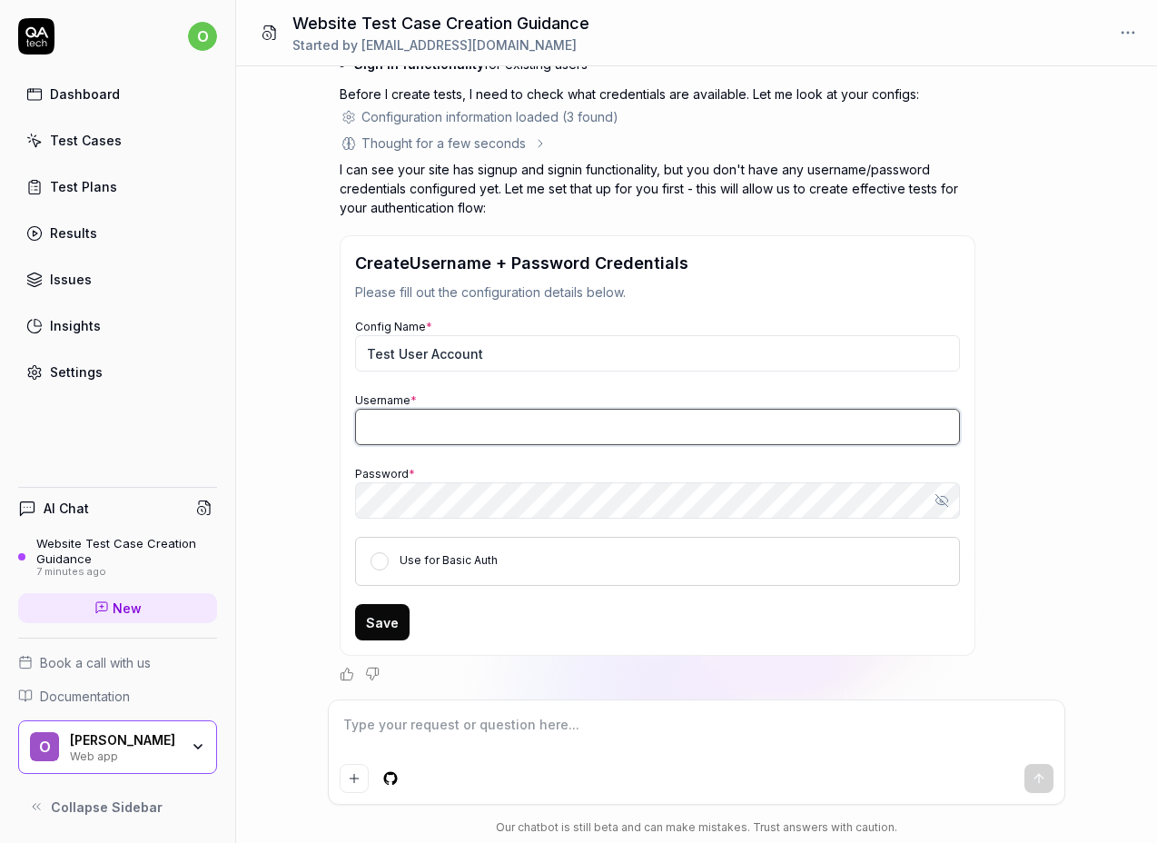
click at [431, 427] on input "Username *" at bounding box center [657, 427] width 605 height 36
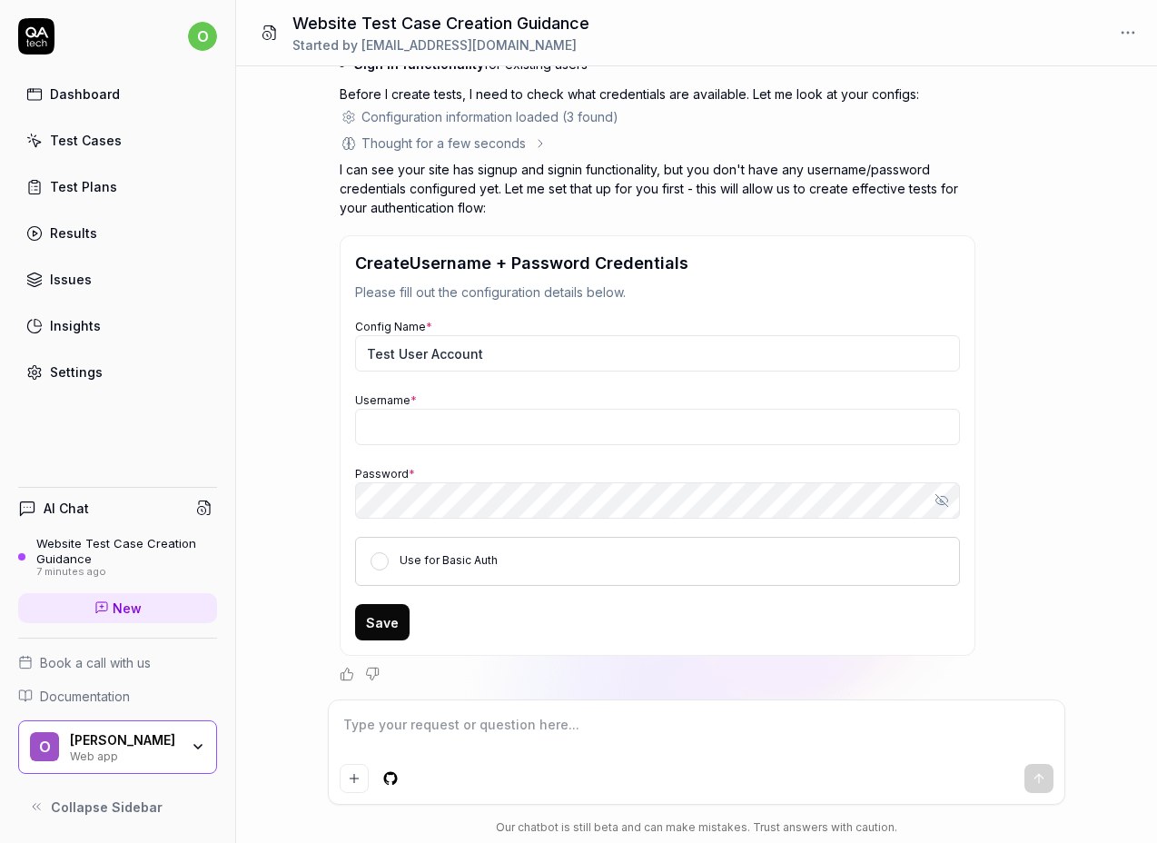
click at [322, 378] on div "I want a good test setup for my site - help me create the first 3-5 test cases …" at bounding box center [696, 382] width 921 height 633
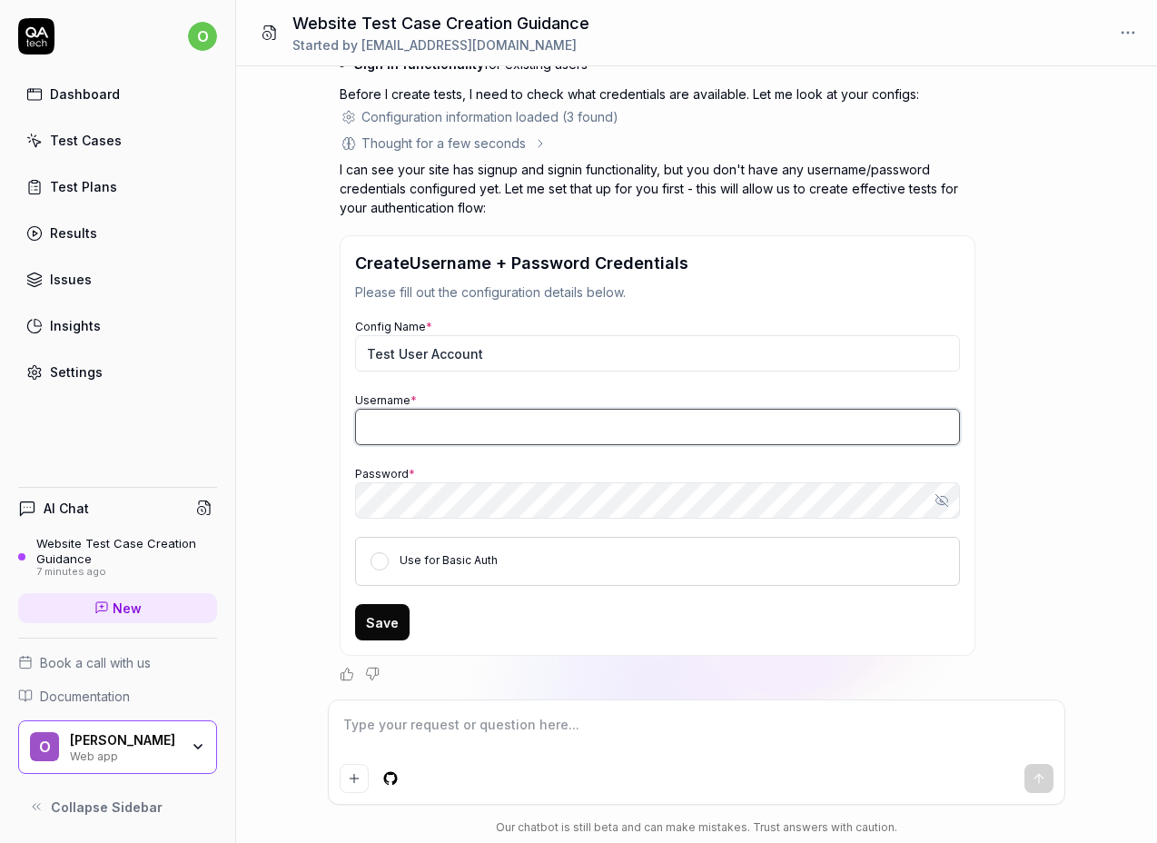
click at [449, 435] on input "Username *" at bounding box center [657, 427] width 605 height 36
type textarea "*"
paste input "[SECURITY_DATA][EMAIL_ADDRESS][DOMAIN_NAME]"
type input "[SECURITY_DATA][EMAIL_ADDRESS][DOMAIN_NAME]"
click at [303, 430] on div "I want a good test setup for my site - help me create the first 3-5 test cases …" at bounding box center [696, 382] width 921 height 633
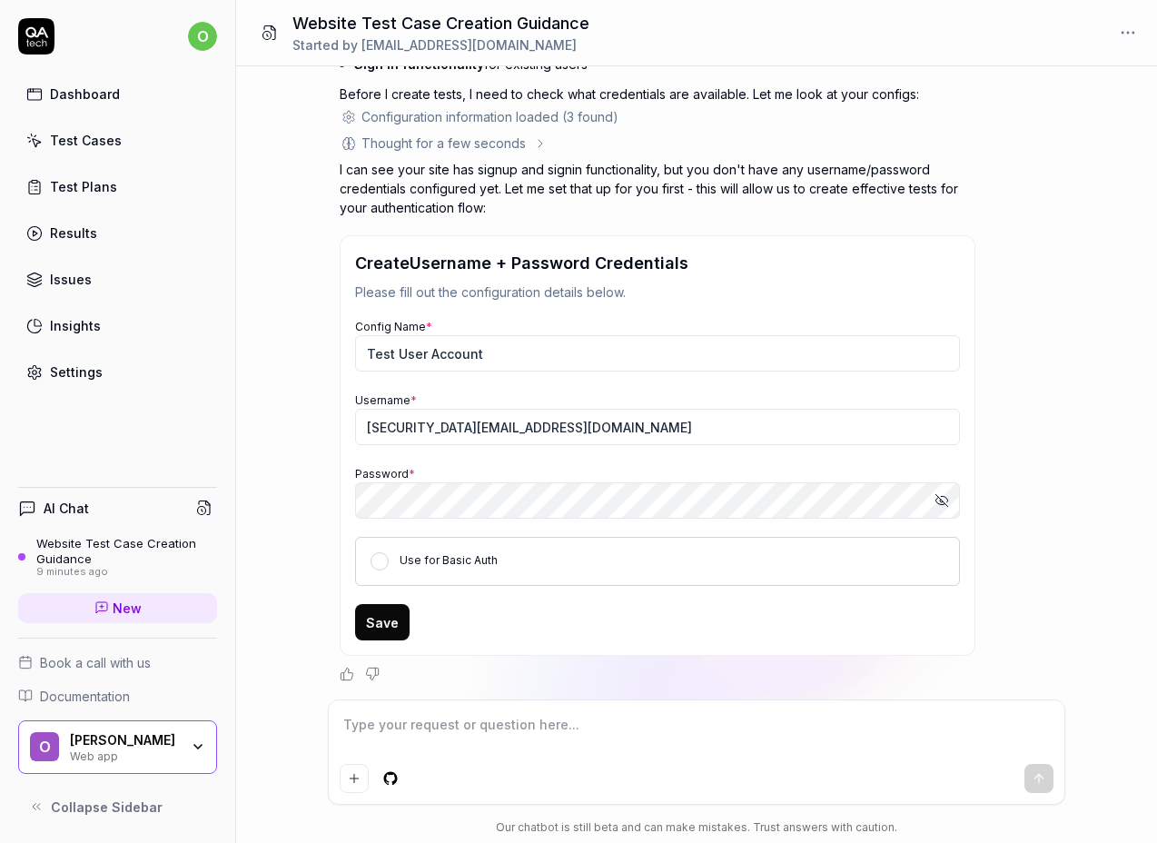
click at [332, 492] on div "I want a good test setup for my site - help me create the first 3-5 test cases …" at bounding box center [696, 382] width 921 height 633
click at [373, 622] on button "Save" at bounding box center [382, 622] width 54 height 36
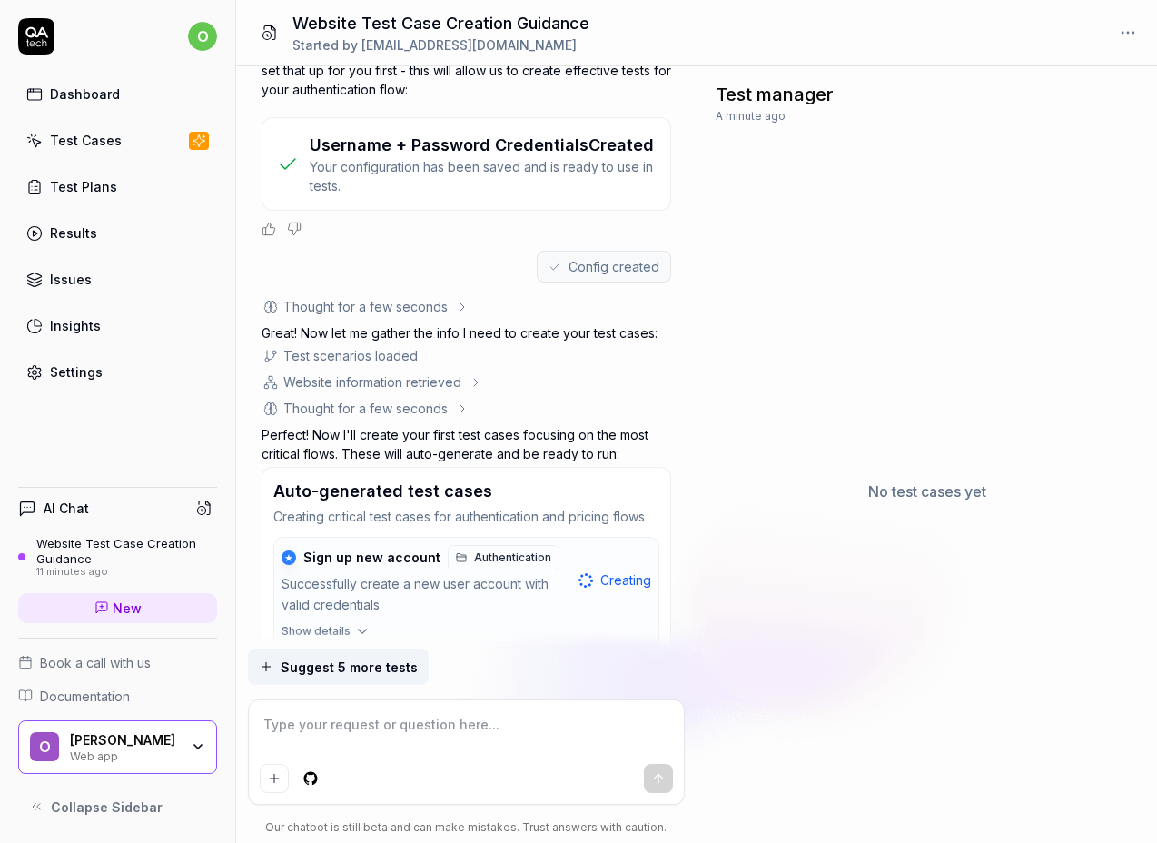
scroll to position [1170, 0]
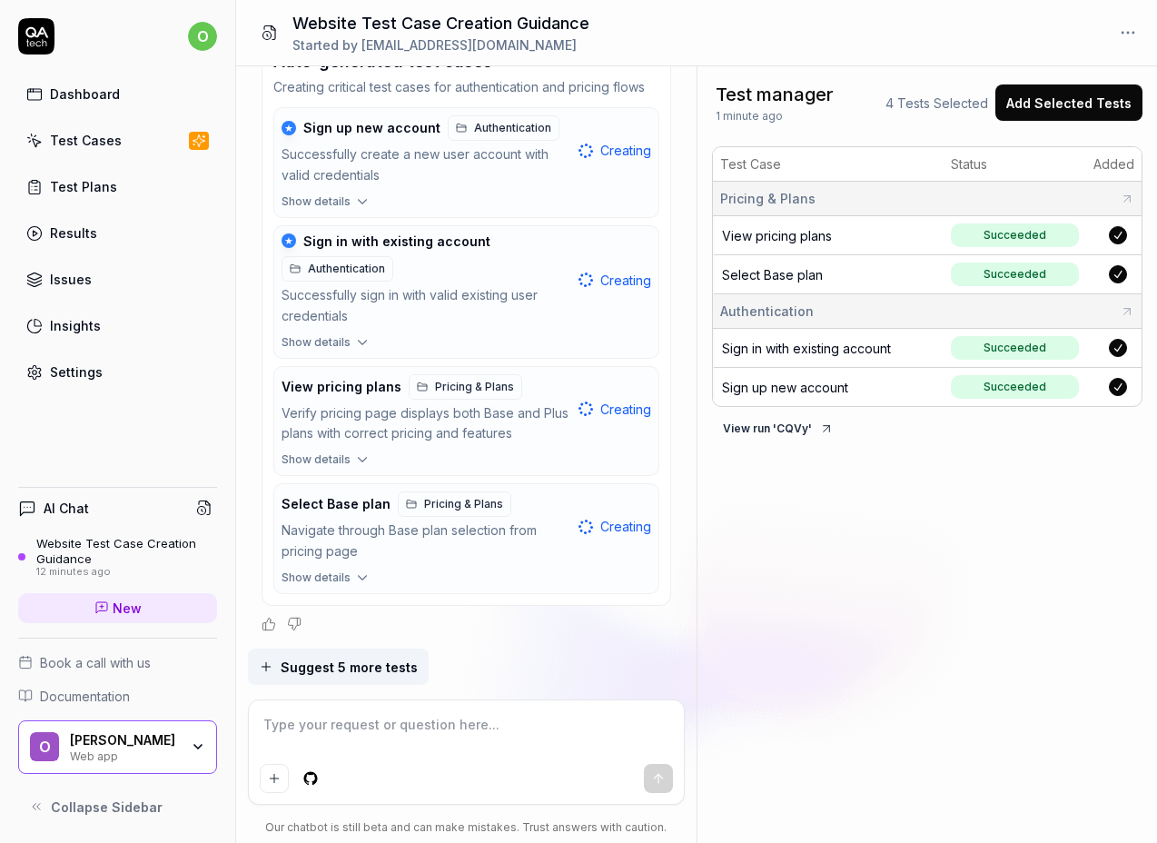
click at [1065, 94] on button "Add Selected Tests" at bounding box center [1068, 102] width 147 height 36
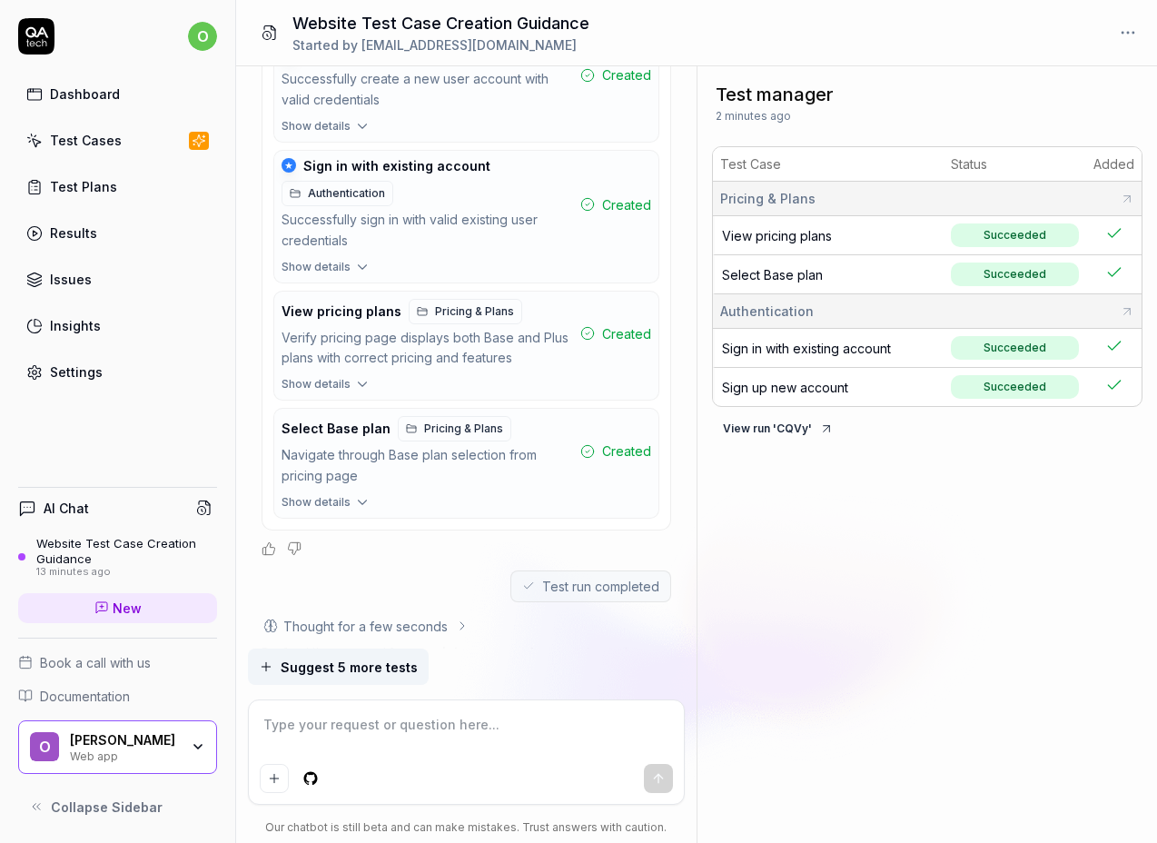
scroll to position [1800, 0]
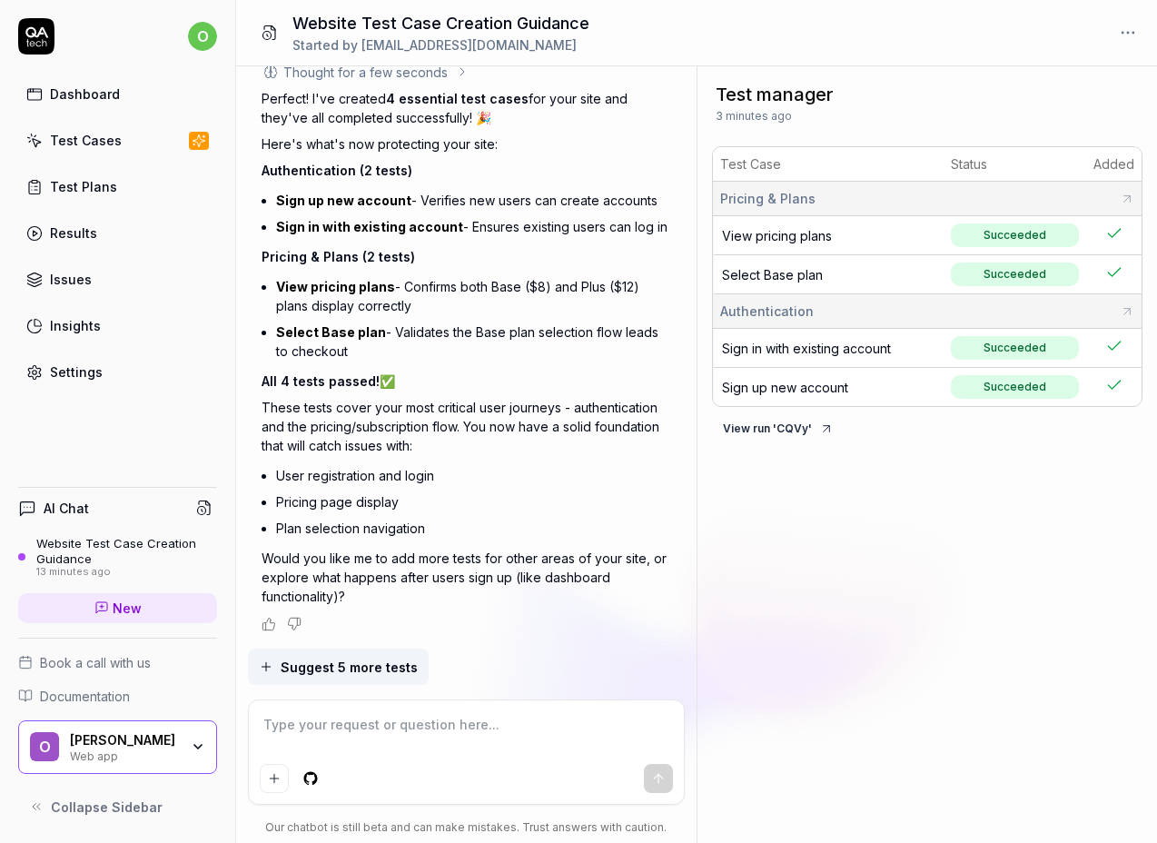
click at [92, 140] on div "Test Cases" at bounding box center [86, 140] width 72 height 19
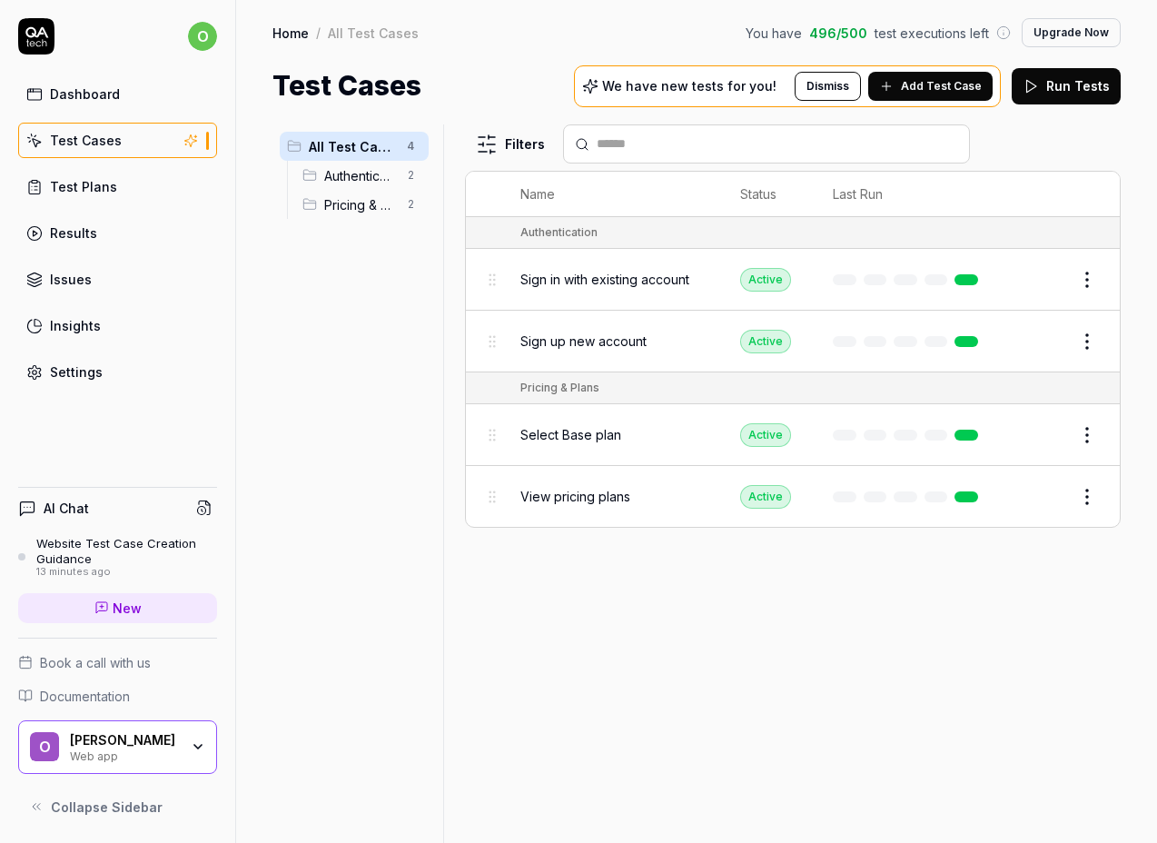
click at [963, 84] on span "Add Test Case" at bounding box center [941, 86] width 81 height 16
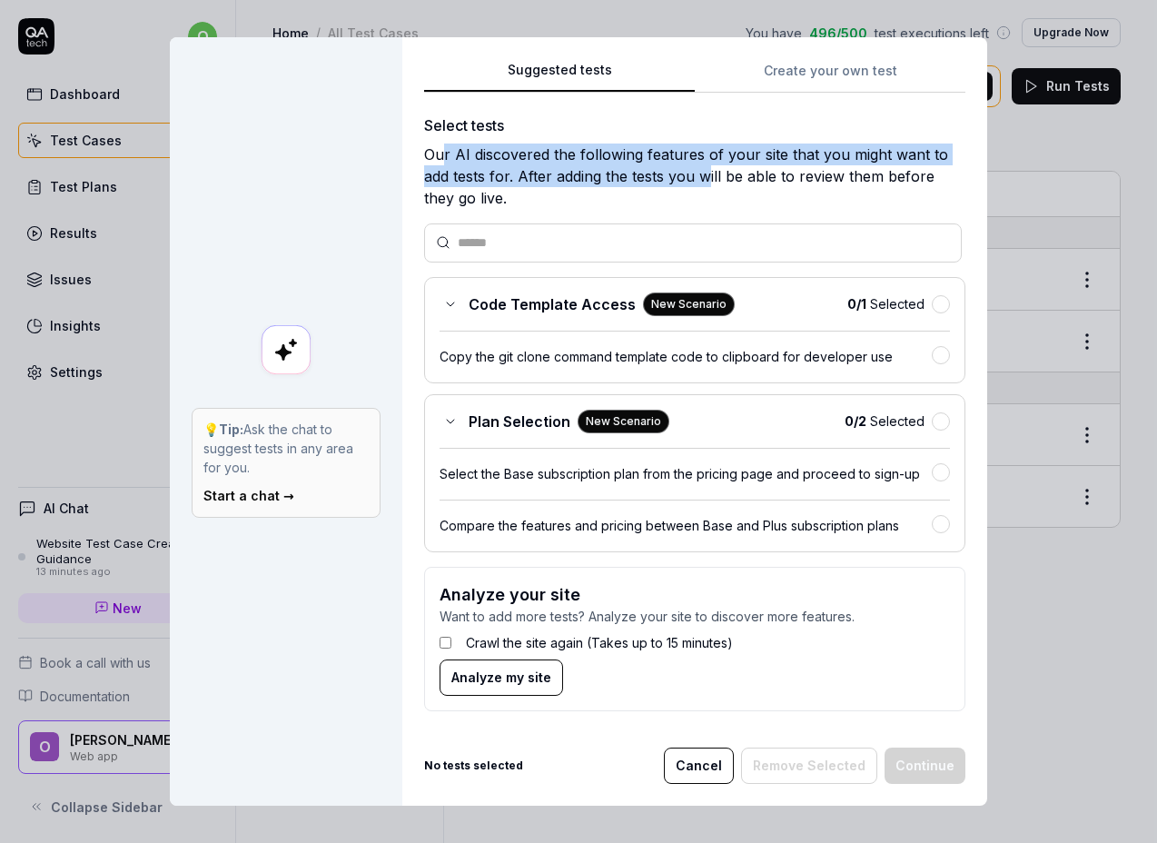
drag, startPoint x: 440, startPoint y: 151, endPoint x: 704, endPoint y: 177, distance: 264.6
click at [704, 177] on div "Our AI discovered the following features of your site that you might want to ad…" at bounding box center [694, 175] width 541 height 65
click at [651, 184] on div "Our AI discovered the following features of your site that you might want to ad…" at bounding box center [694, 175] width 541 height 65
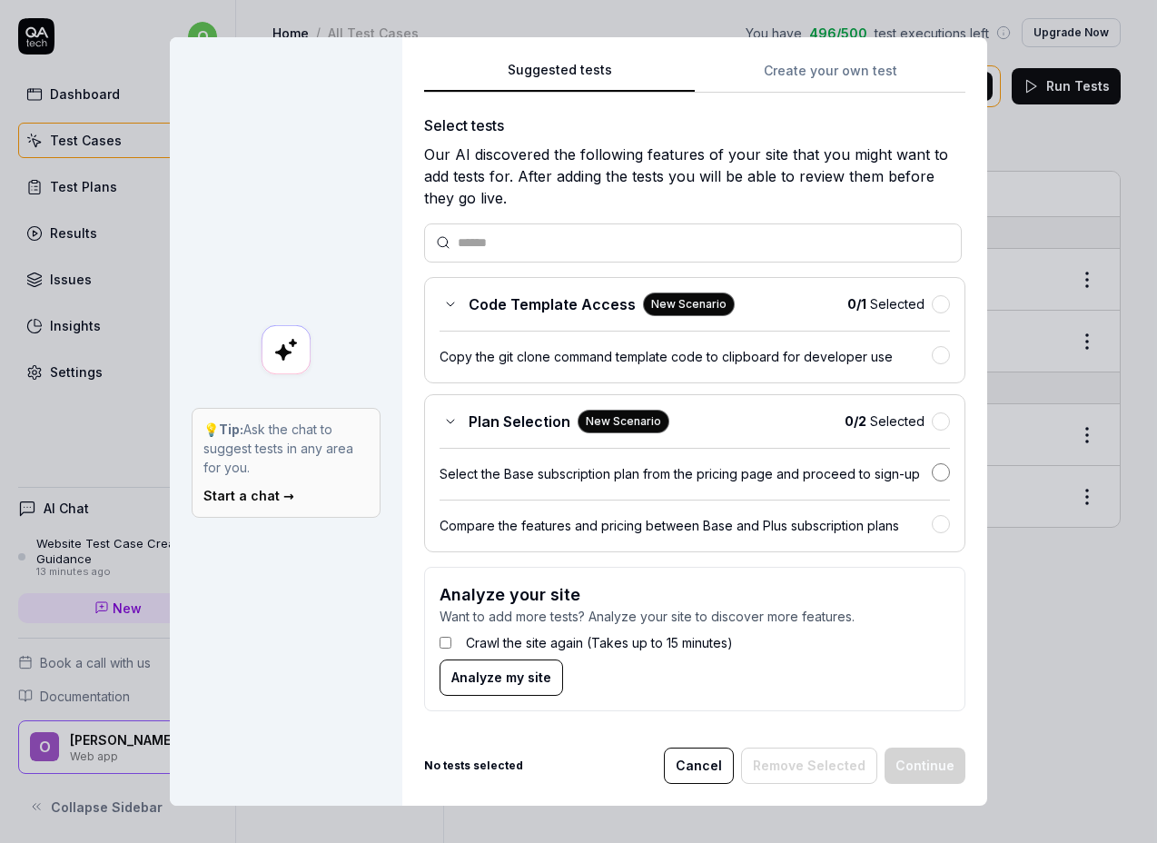
click at [942, 470] on button "button" at bounding box center [941, 472] width 18 height 18
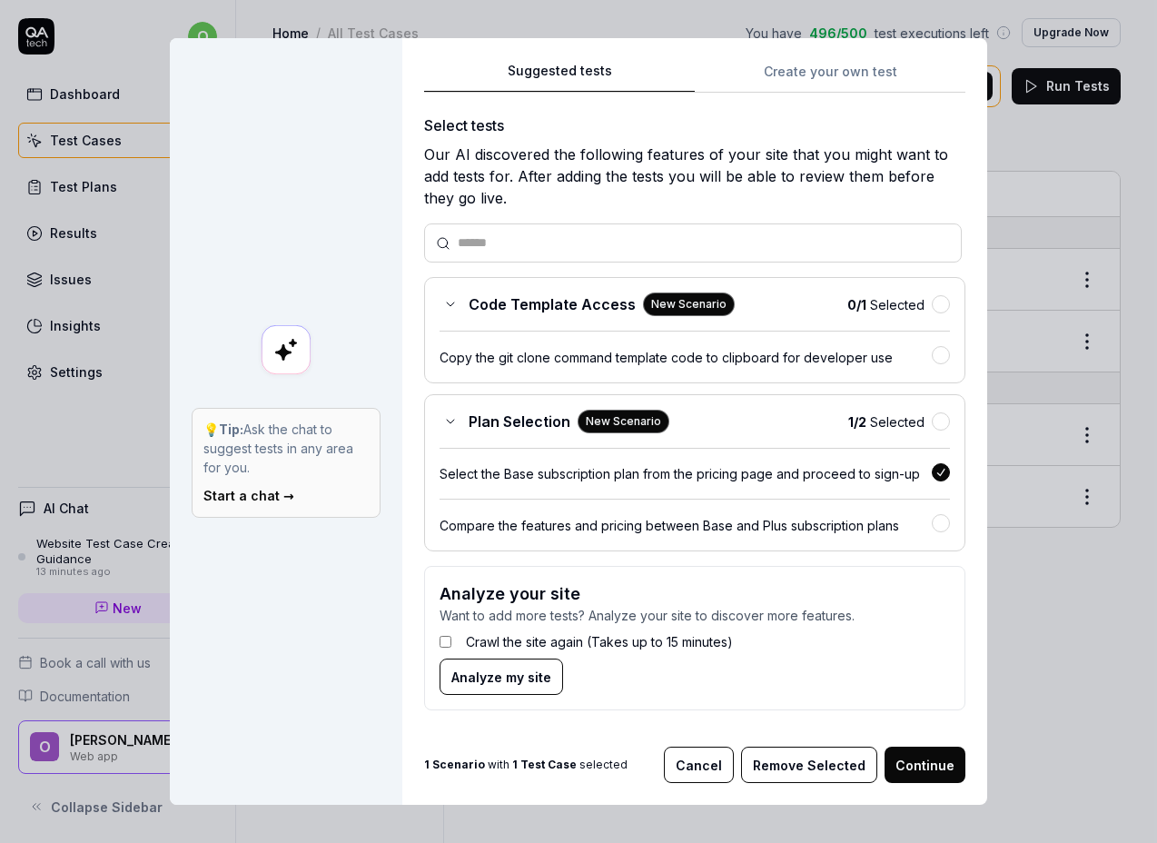
click at [924, 766] on button "Continue" at bounding box center [924, 764] width 81 height 36
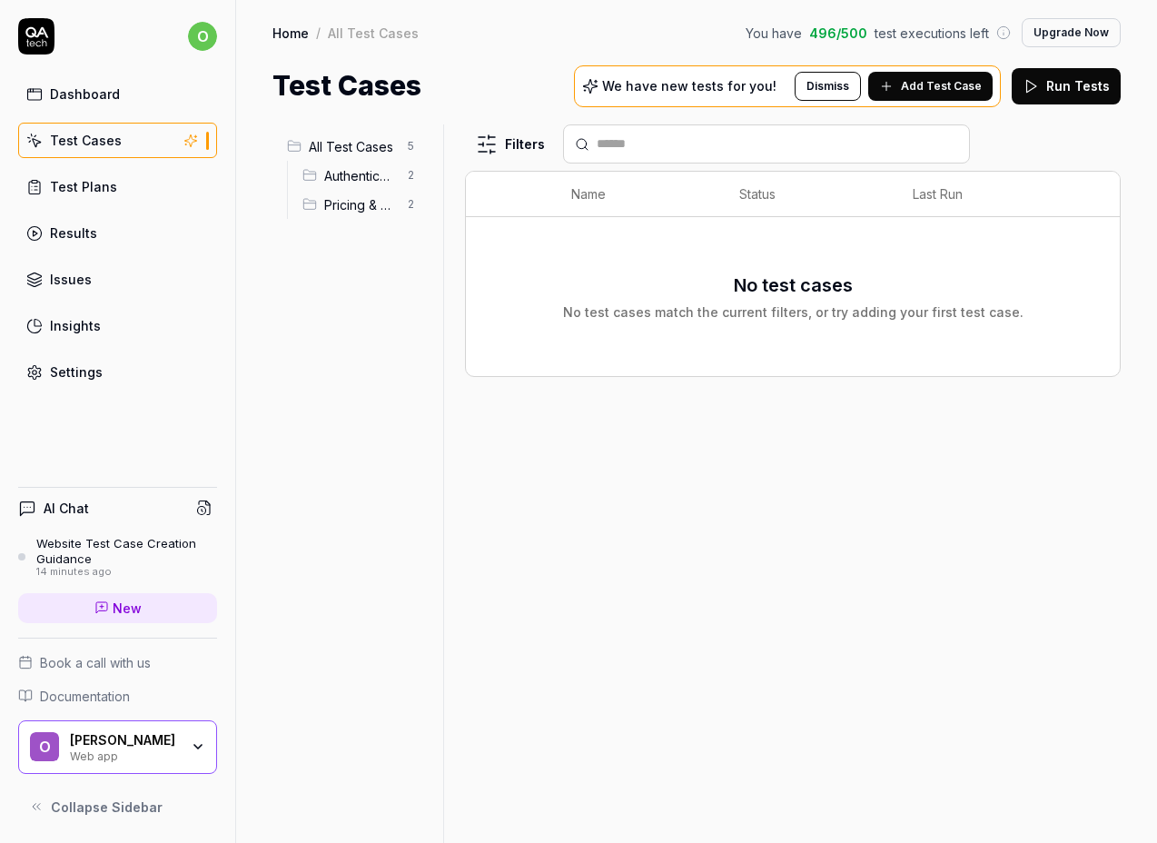
click at [328, 176] on span "Authentication" at bounding box center [360, 175] width 72 height 19
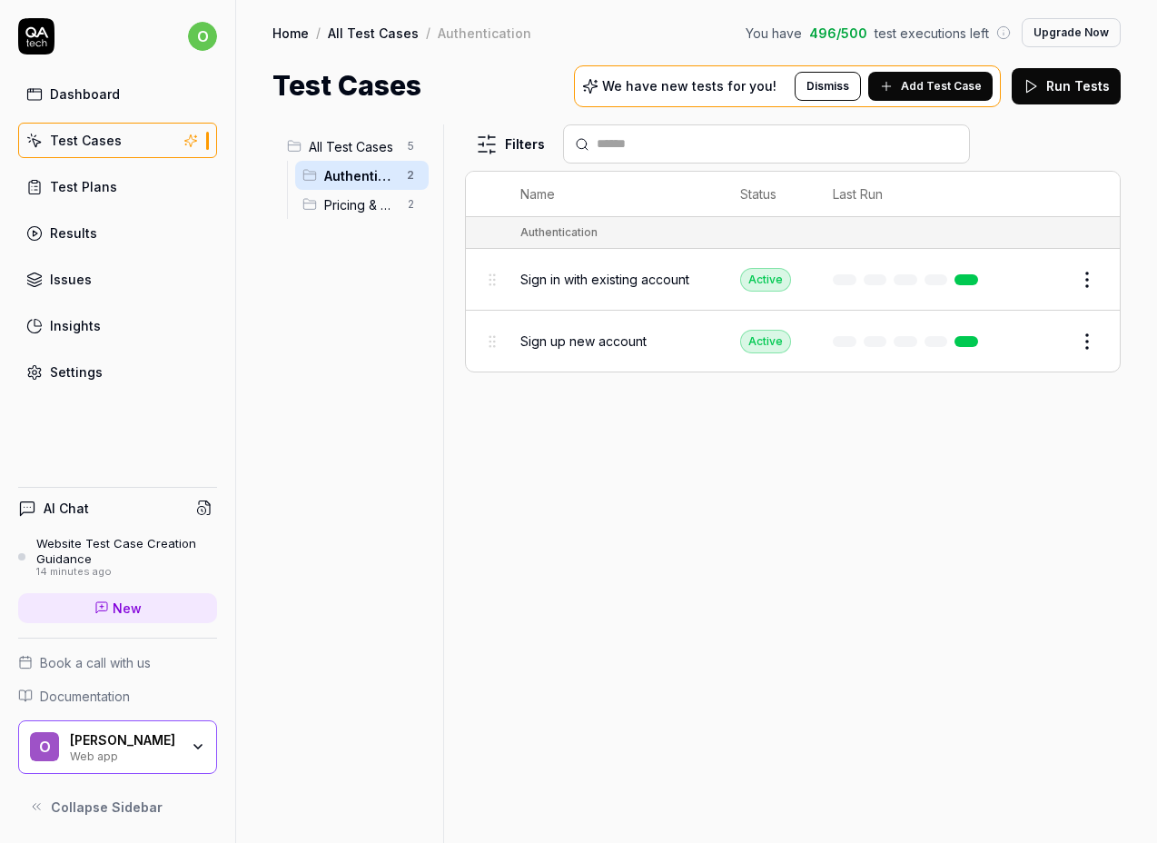
click at [1087, 282] on html "o Dashboard Test Cases Test Plans Results Issues Insights Settings AI Chat Webs…" at bounding box center [578, 421] width 1157 height 843
click at [775, 435] on html "o Dashboard Test Cases Test Plans Results Issues Insights Settings AI Chat Webs…" at bounding box center [578, 421] width 1157 height 843
click at [1085, 336] on html "o Dashboard Test Cases Test Plans Results Issues Insights Settings AI Chat Webs…" at bounding box center [578, 421] width 1157 height 843
click at [1030, 421] on div "Run Test" at bounding box center [1011, 415] width 173 height 40
click at [1052, 799] on button "View run" at bounding box center [1065, 794] width 79 height 36
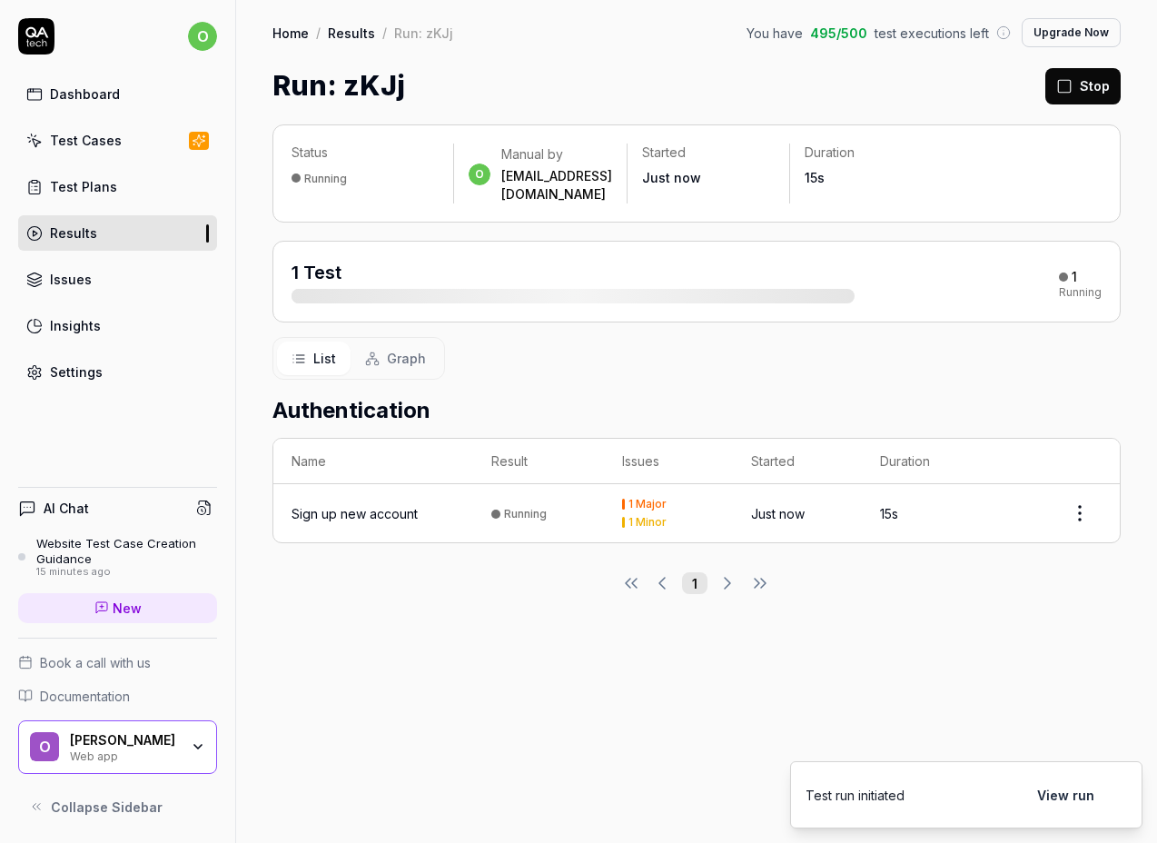
click at [388, 349] on span "Graph" at bounding box center [406, 358] width 39 height 19
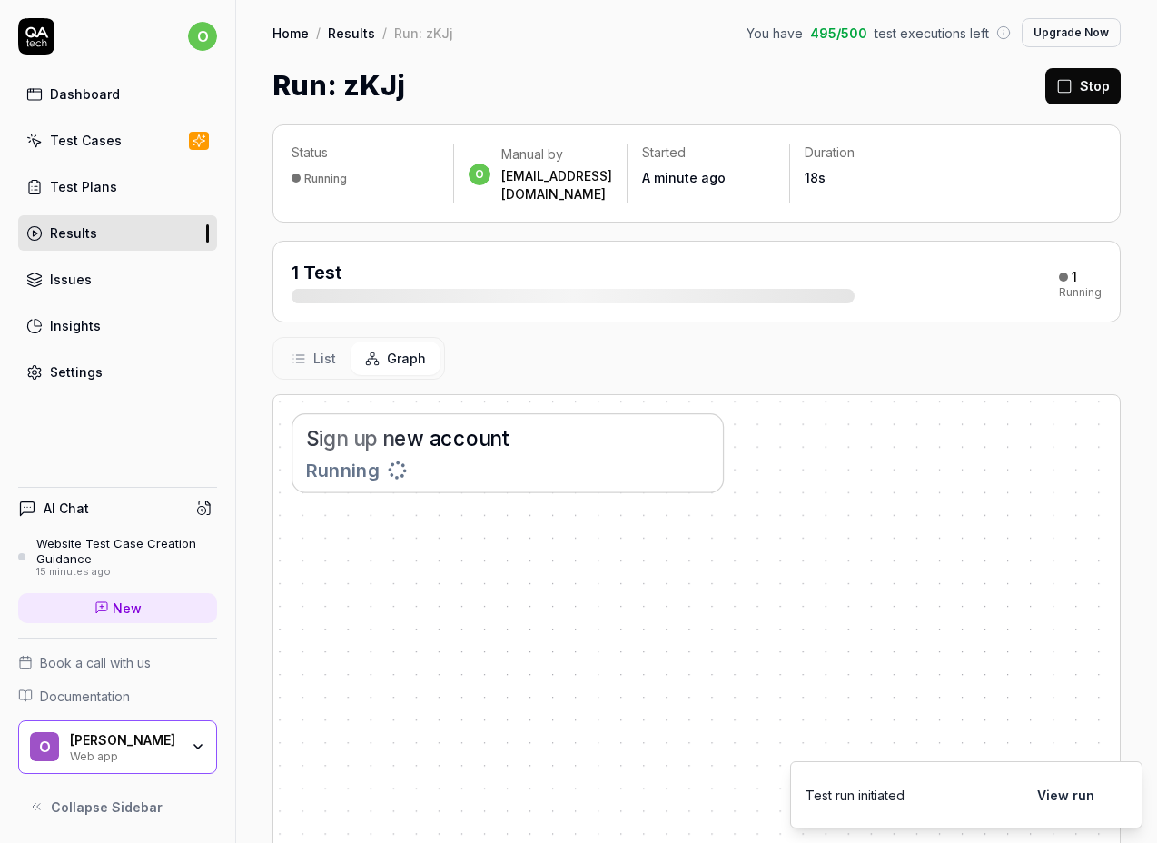
click at [311, 347] on button "List" at bounding box center [314, 358] width 74 height 34
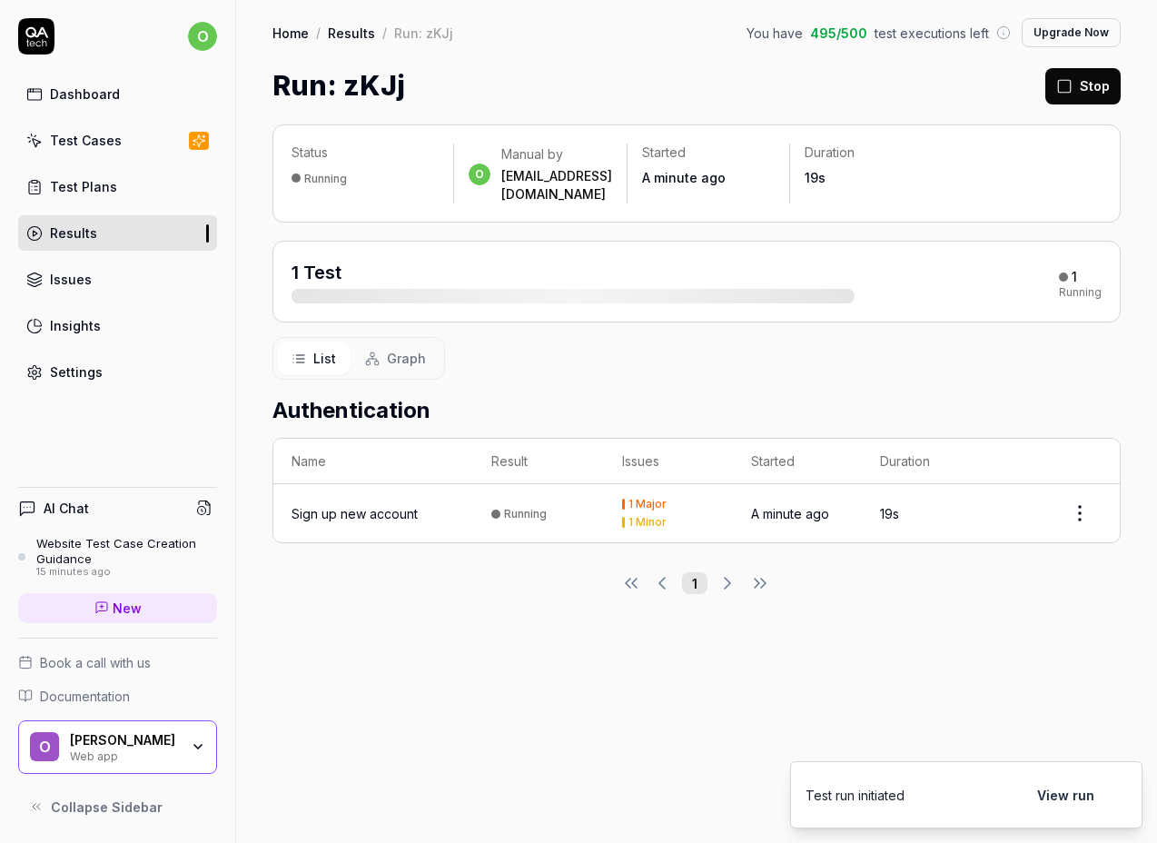
click at [389, 349] on span "Graph" at bounding box center [406, 358] width 39 height 19
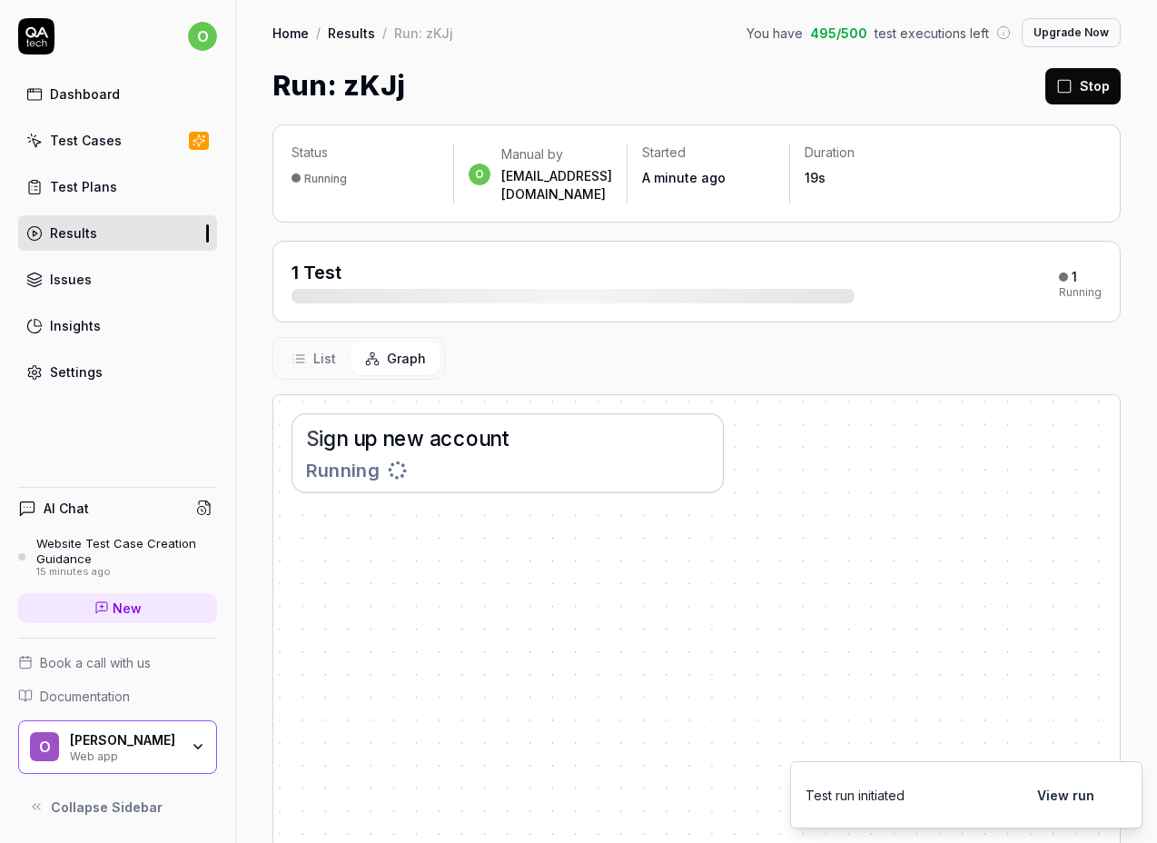
click at [311, 345] on button "List" at bounding box center [314, 358] width 74 height 34
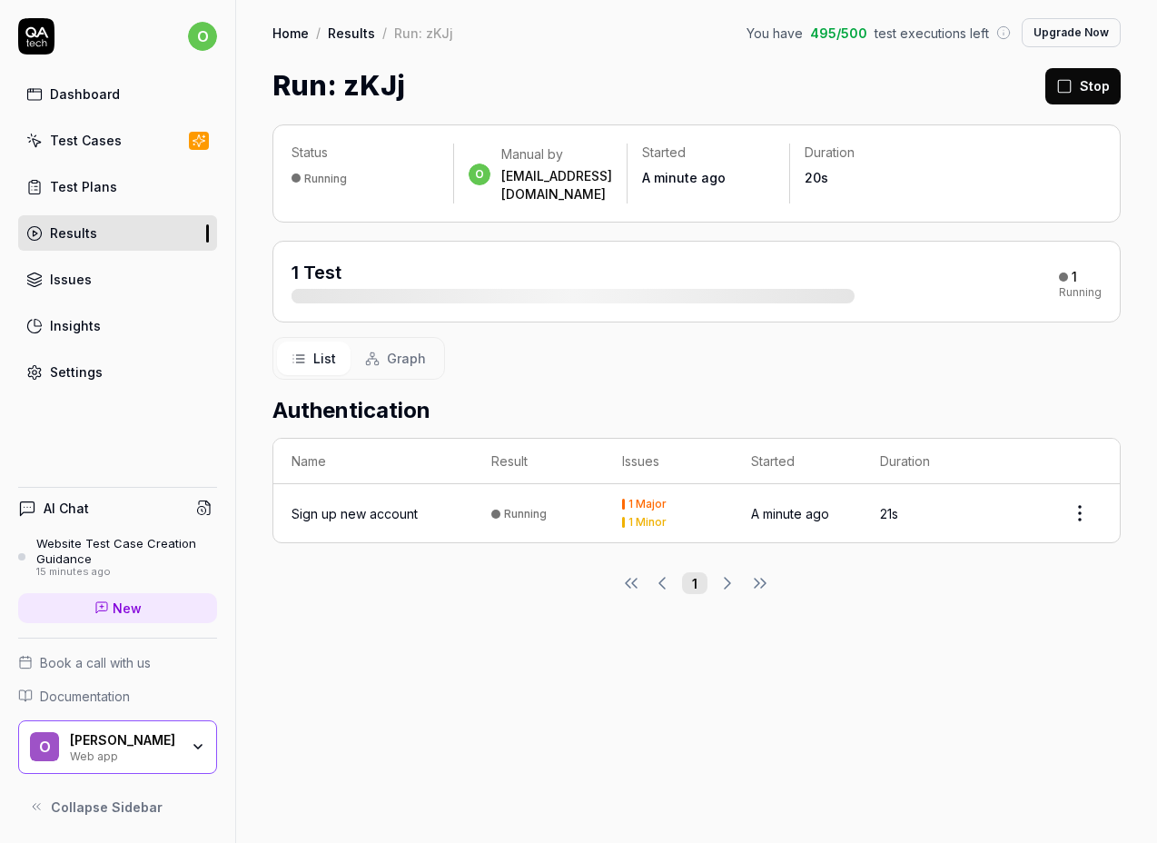
click at [393, 504] on div "Sign up new account" at bounding box center [354, 513] width 126 height 19
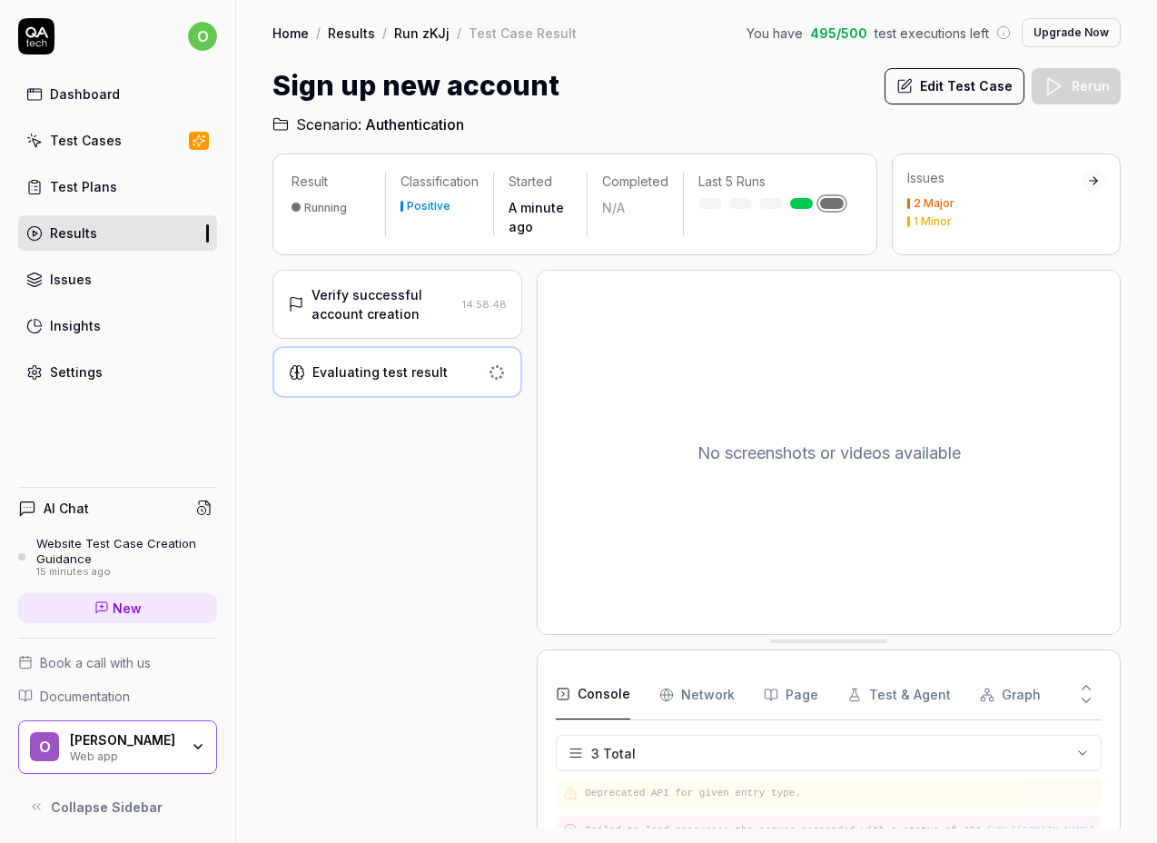
scroll to position [7, 0]
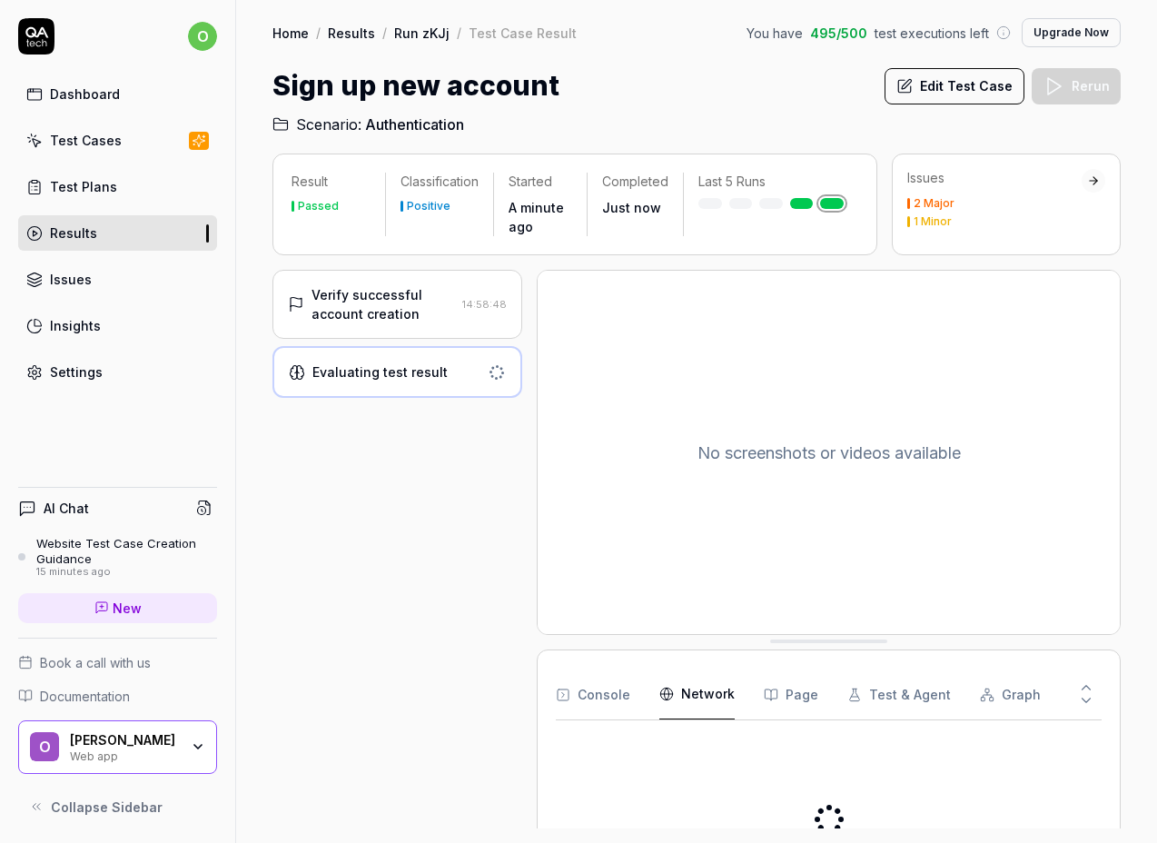
click at [706, 697] on Requests "Network" at bounding box center [696, 694] width 75 height 51
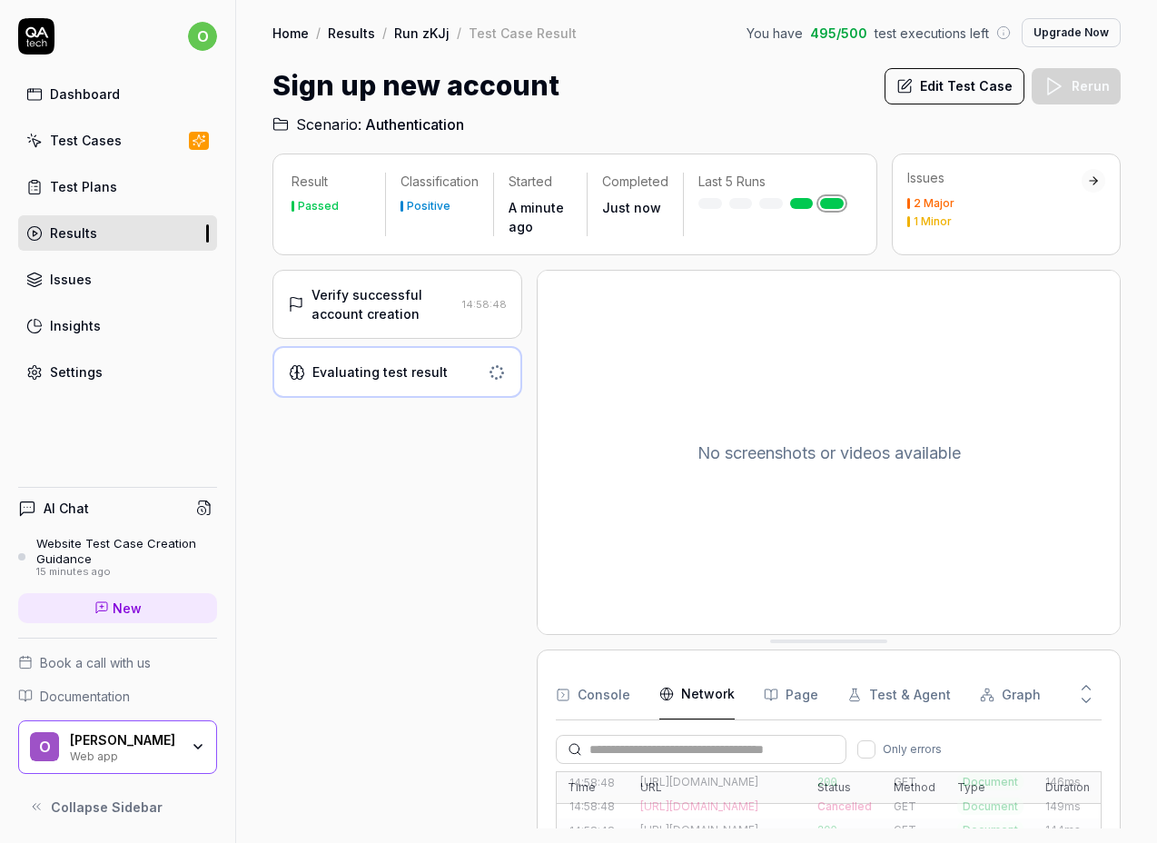
scroll to position [703, 0]
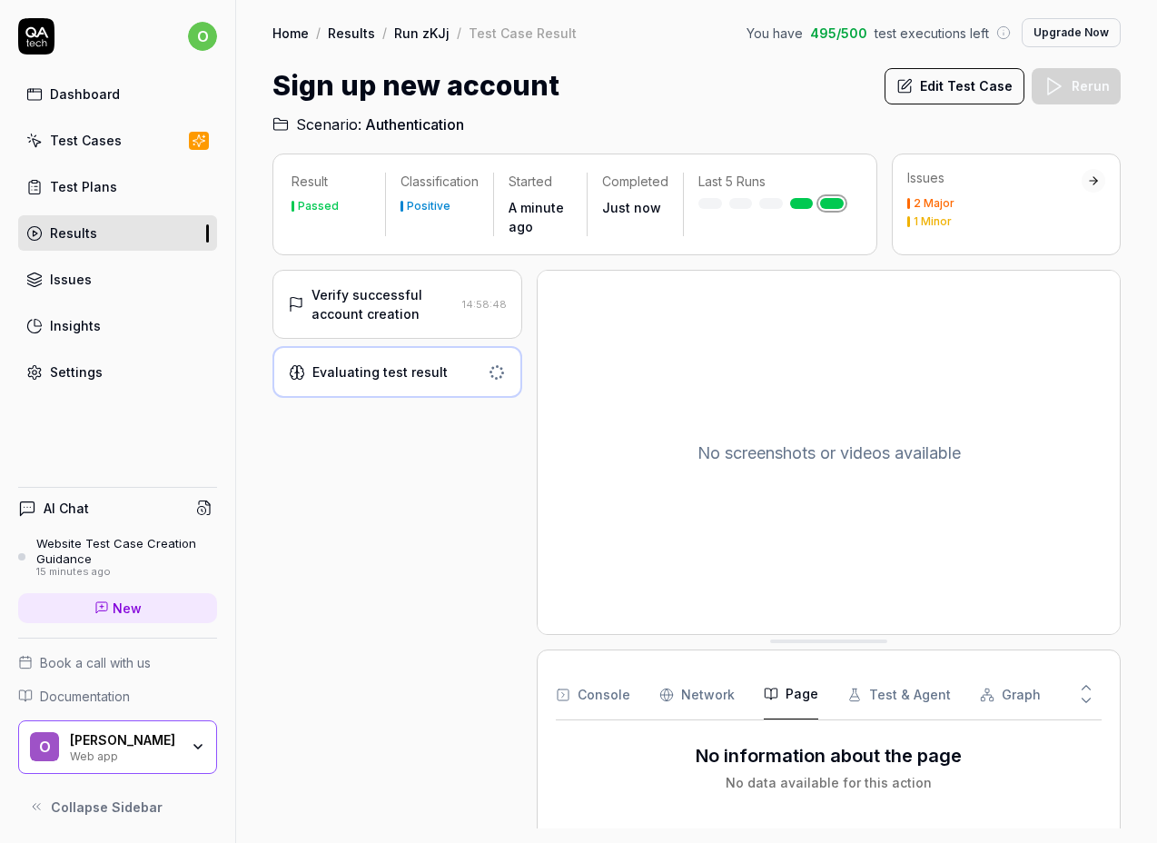
click at [782, 696] on button "Page" at bounding box center [791, 694] width 54 height 51
click at [864, 691] on button "Test & Agent" at bounding box center [899, 694] width 104 height 51
click at [1008, 692] on button "Graph" at bounding box center [1010, 694] width 61 height 51
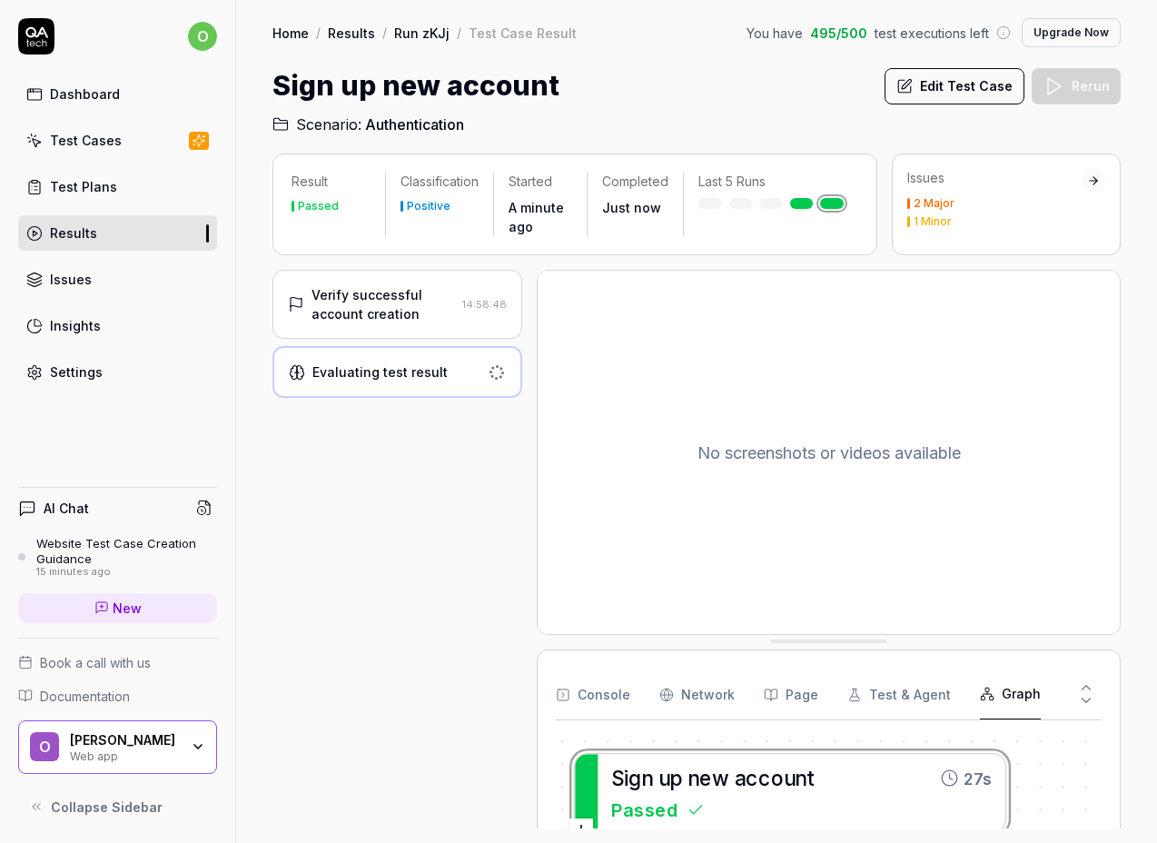
click at [590, 693] on button "Console" at bounding box center [593, 694] width 74 height 51
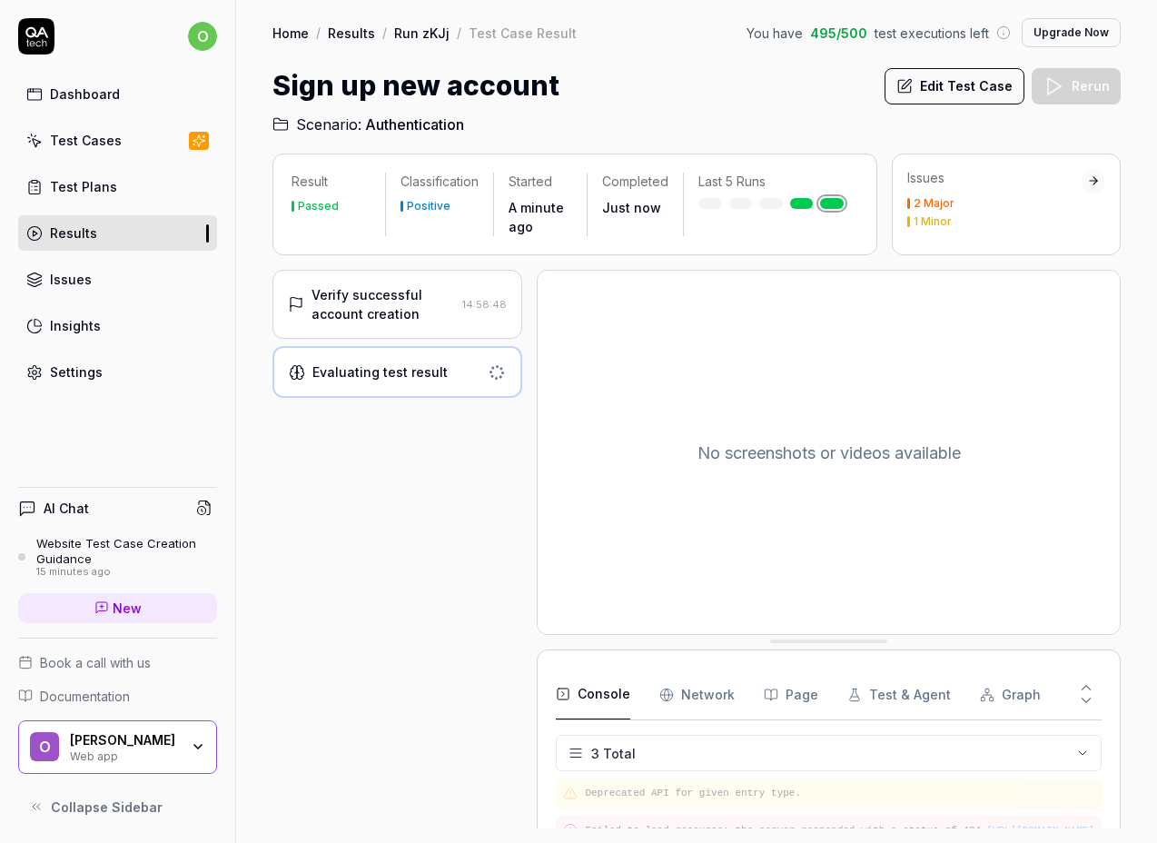
scroll to position [7, 0]
click at [1089, 692] on icon at bounding box center [1086, 700] width 16 height 16
click at [1086, 679] on icon at bounding box center [1086, 687] width 16 height 16
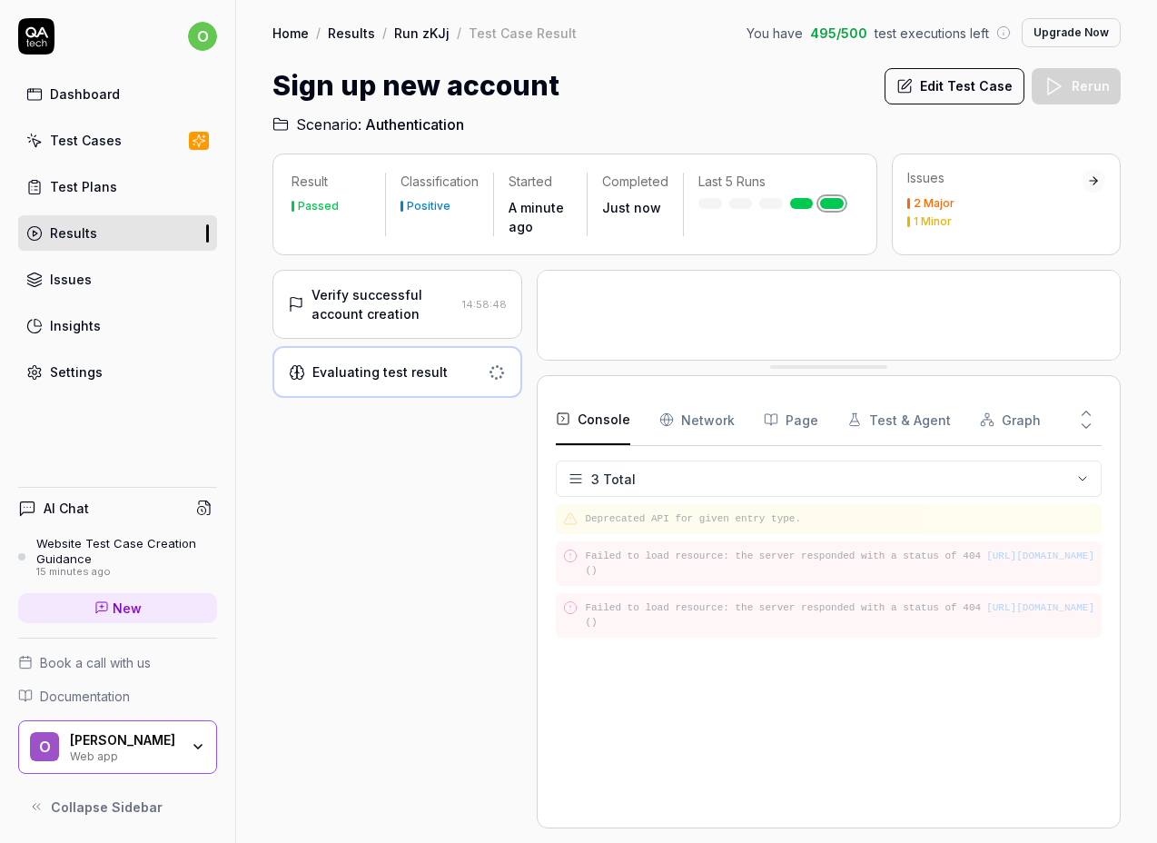
scroll to position [0, 0]
click at [1082, 422] on icon at bounding box center [1086, 426] width 16 height 16
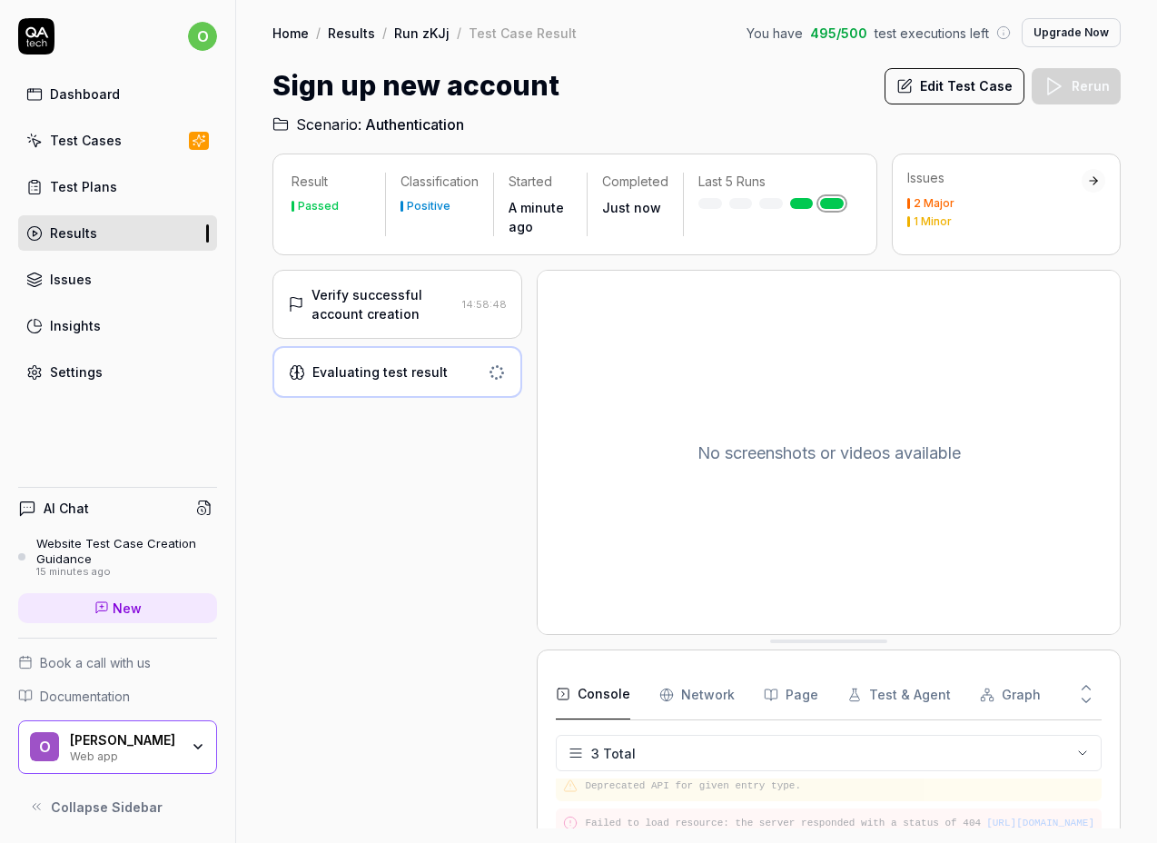
click at [356, 300] on div "Verify successful account creation" at bounding box center [382, 304] width 143 height 38
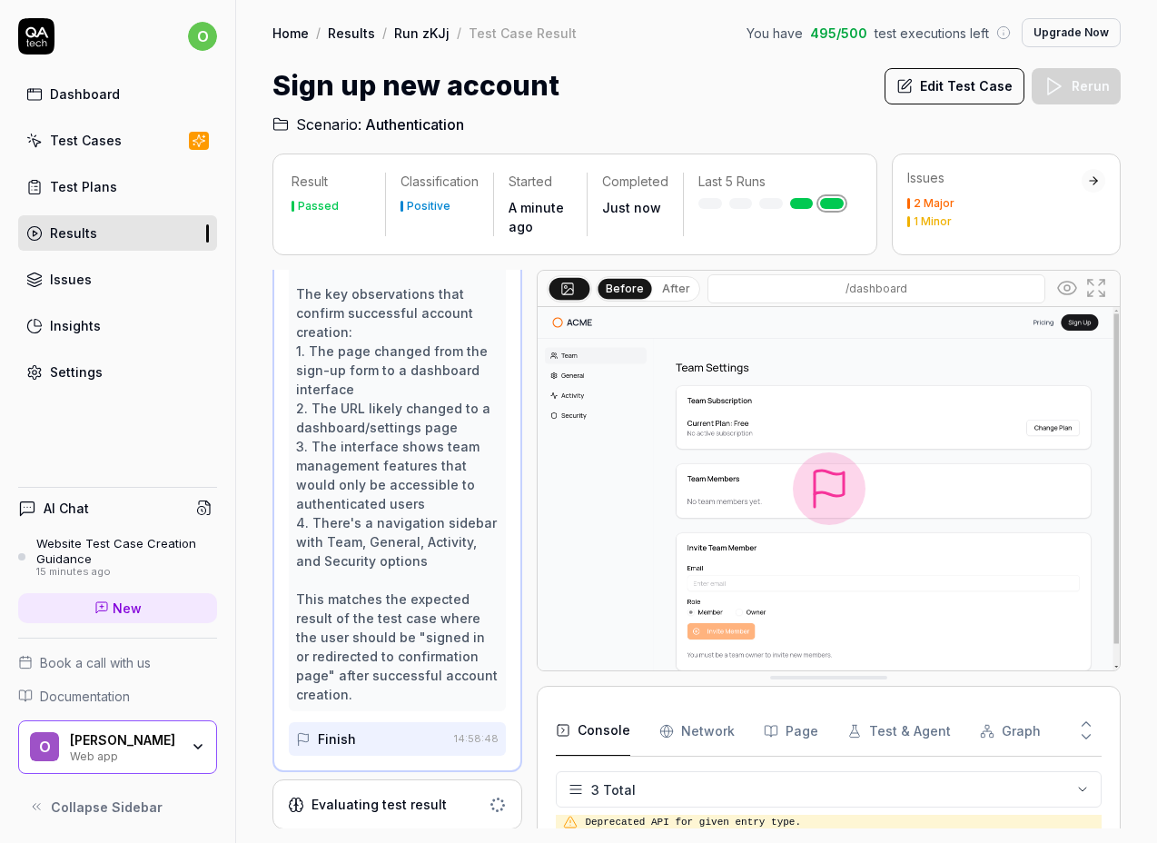
scroll to position [0, 0]
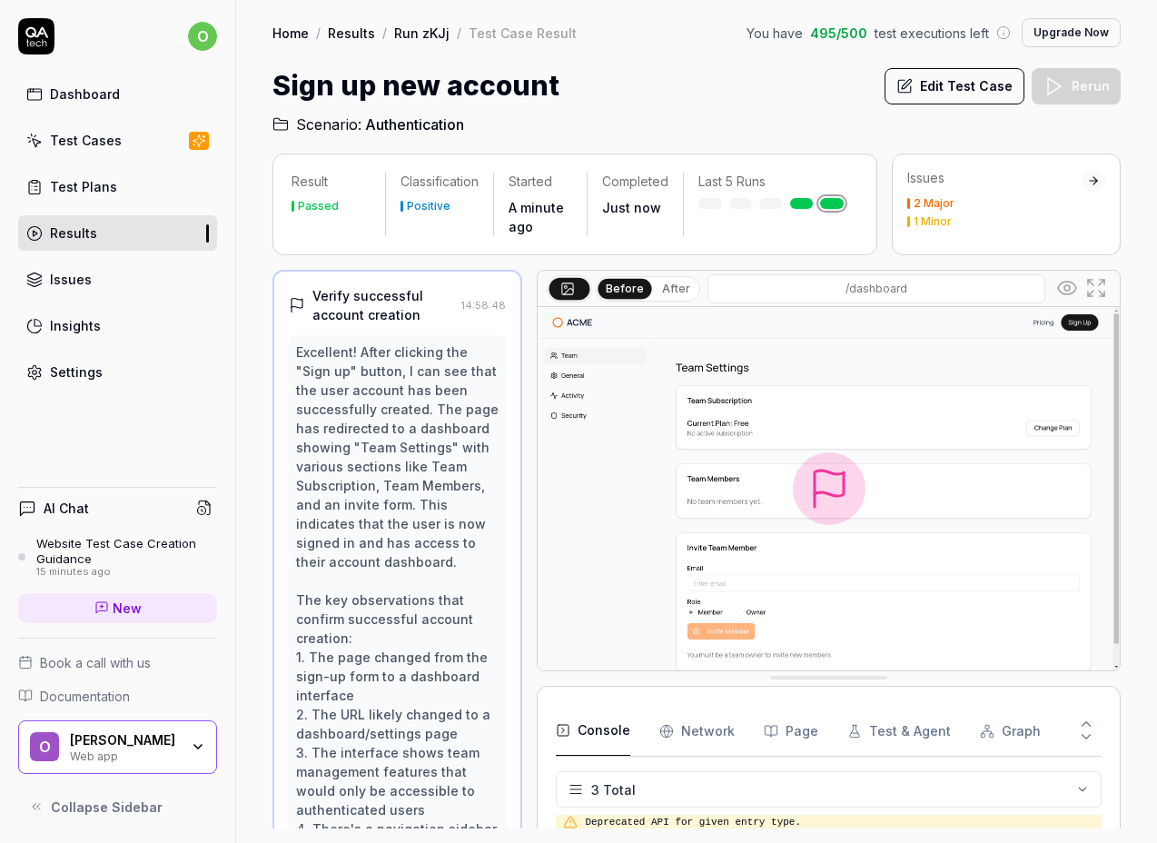
click at [416, 36] on link "Run zKJj" at bounding box center [421, 33] width 55 height 18
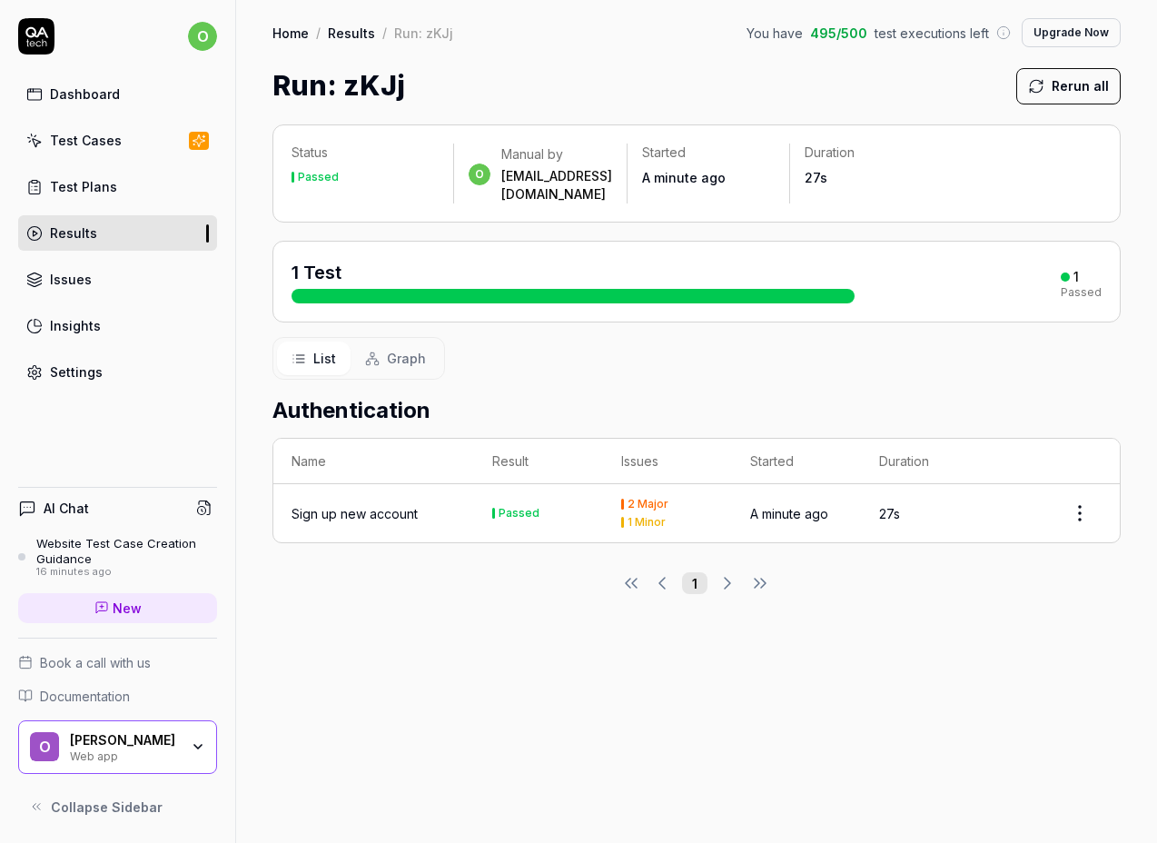
click at [369, 504] on div "Sign up new account" at bounding box center [354, 513] width 126 height 19
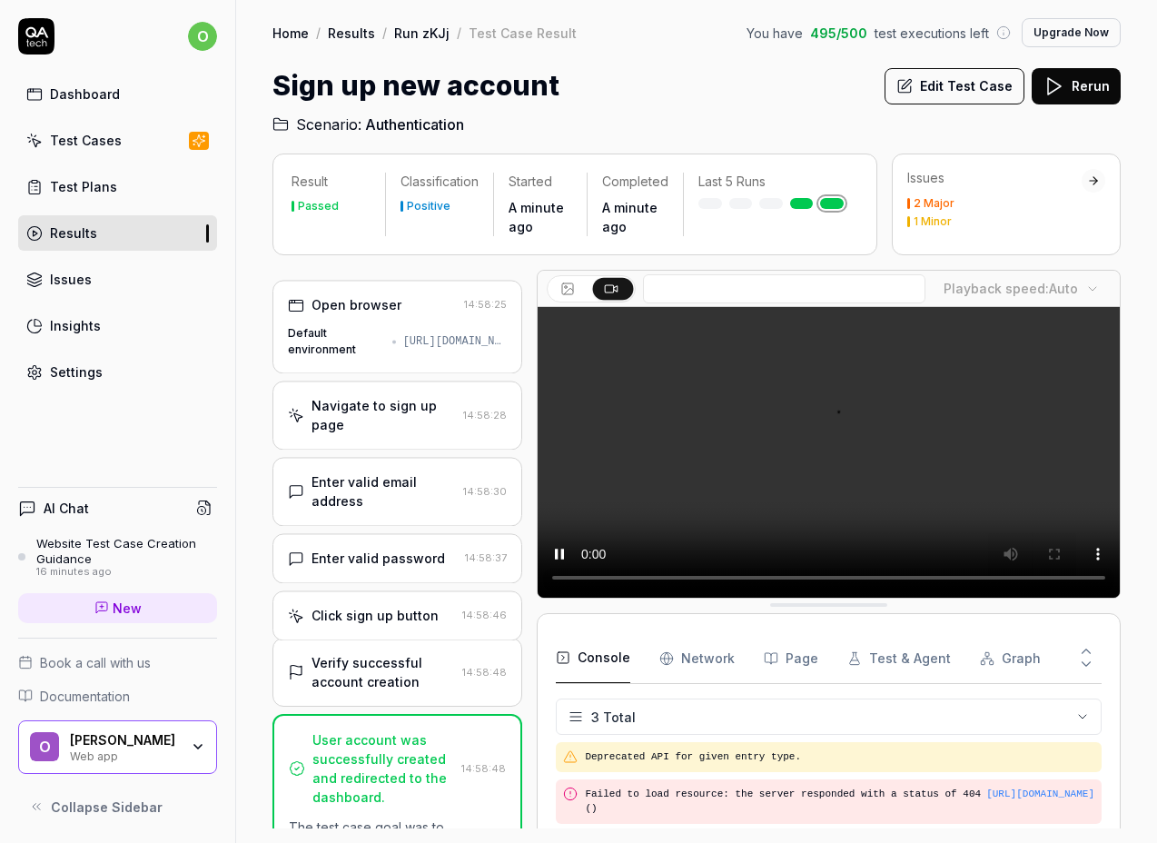
scroll to position [7, 0]
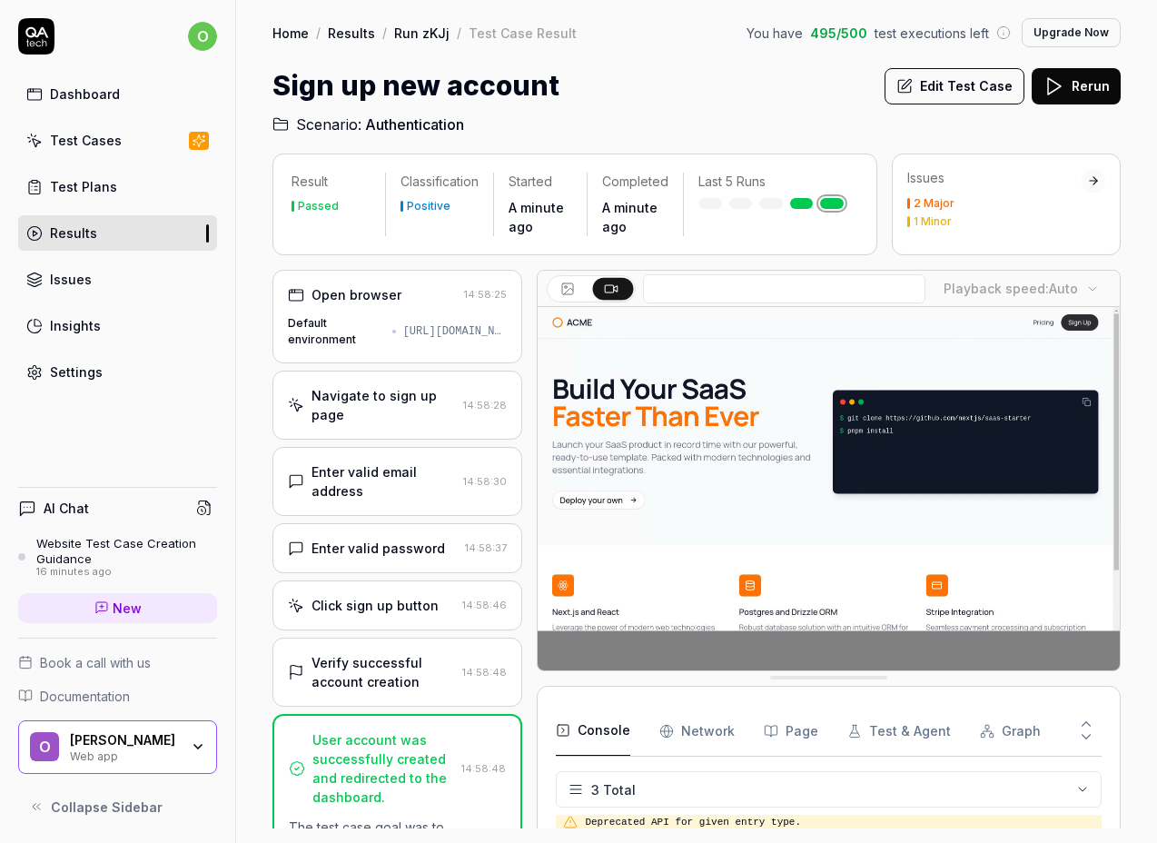
click at [1011, 179] on div "Issues" at bounding box center [994, 178] width 174 height 18
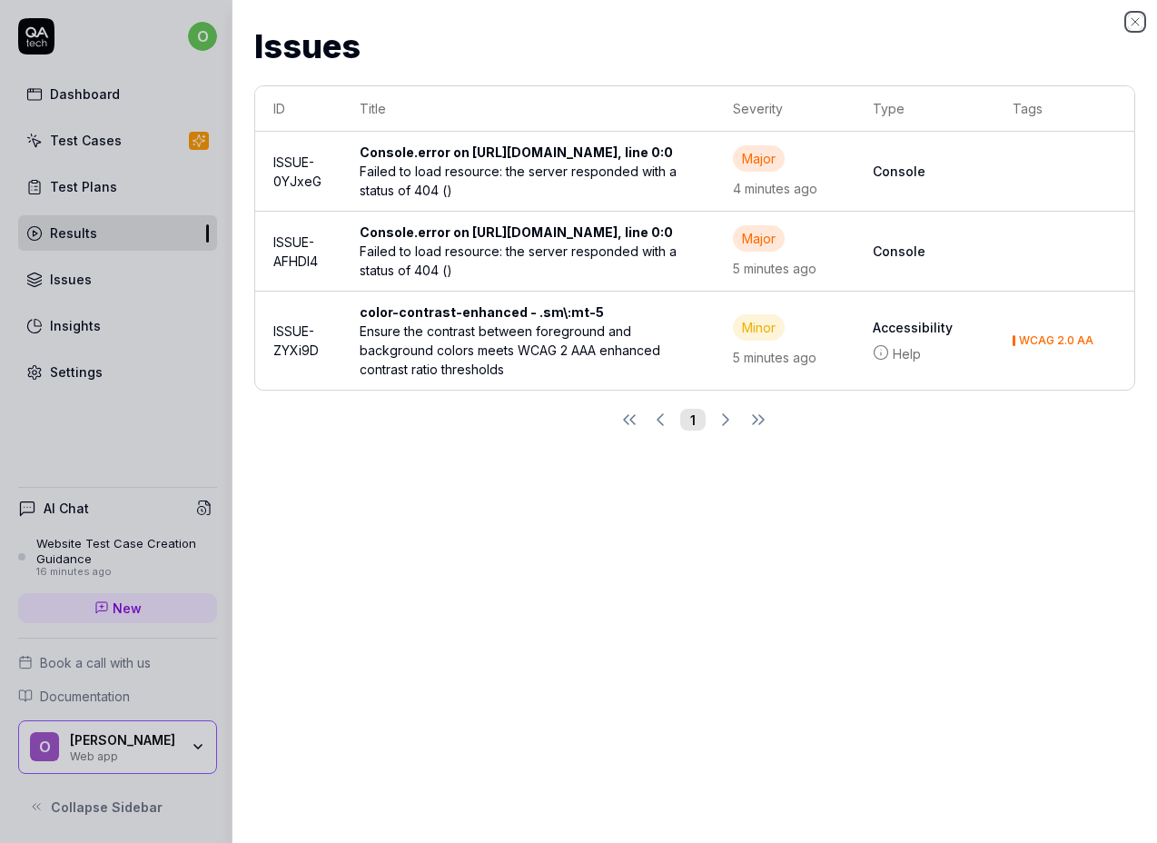
click at [1141, 20] on icon "button" at bounding box center [1135, 22] width 15 height 15
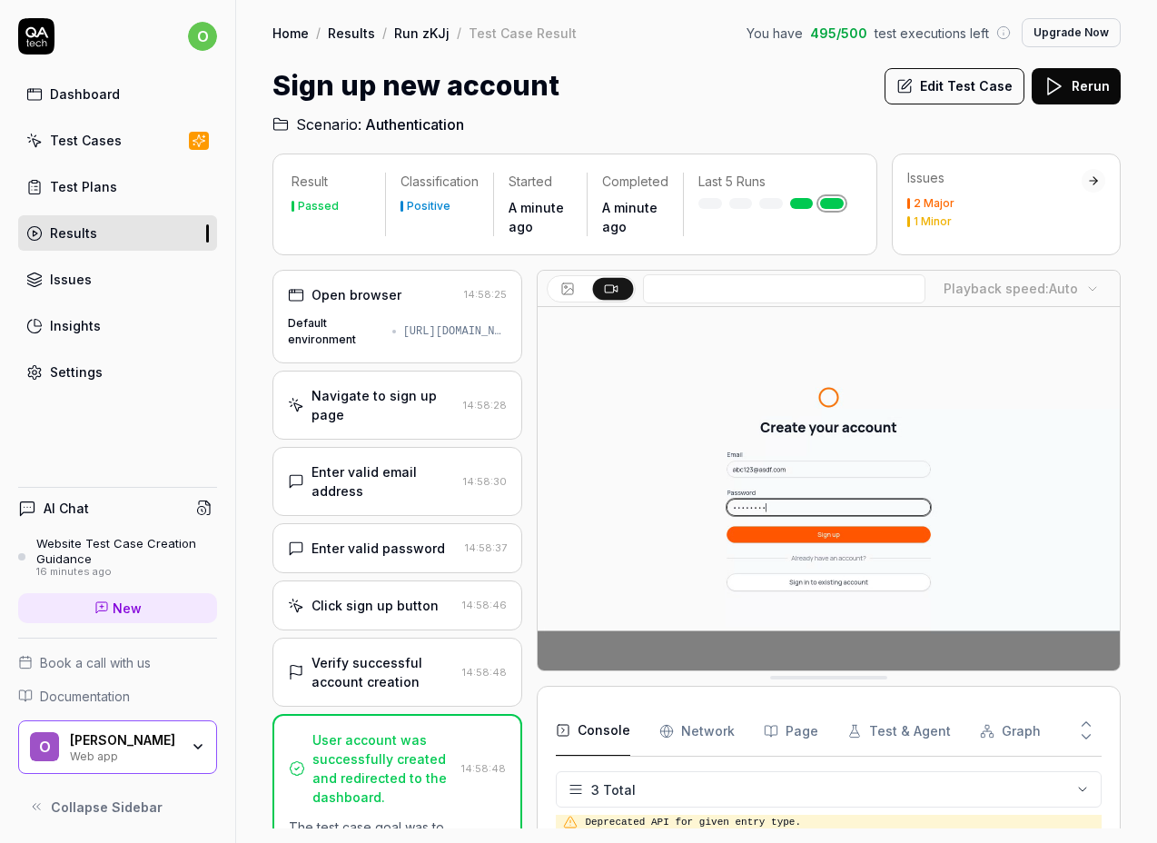
click at [417, 44] on div "Home / Results / Run zKJj / Test Case Result You have 495 / 500 test executions…" at bounding box center [696, 32] width 848 height 29
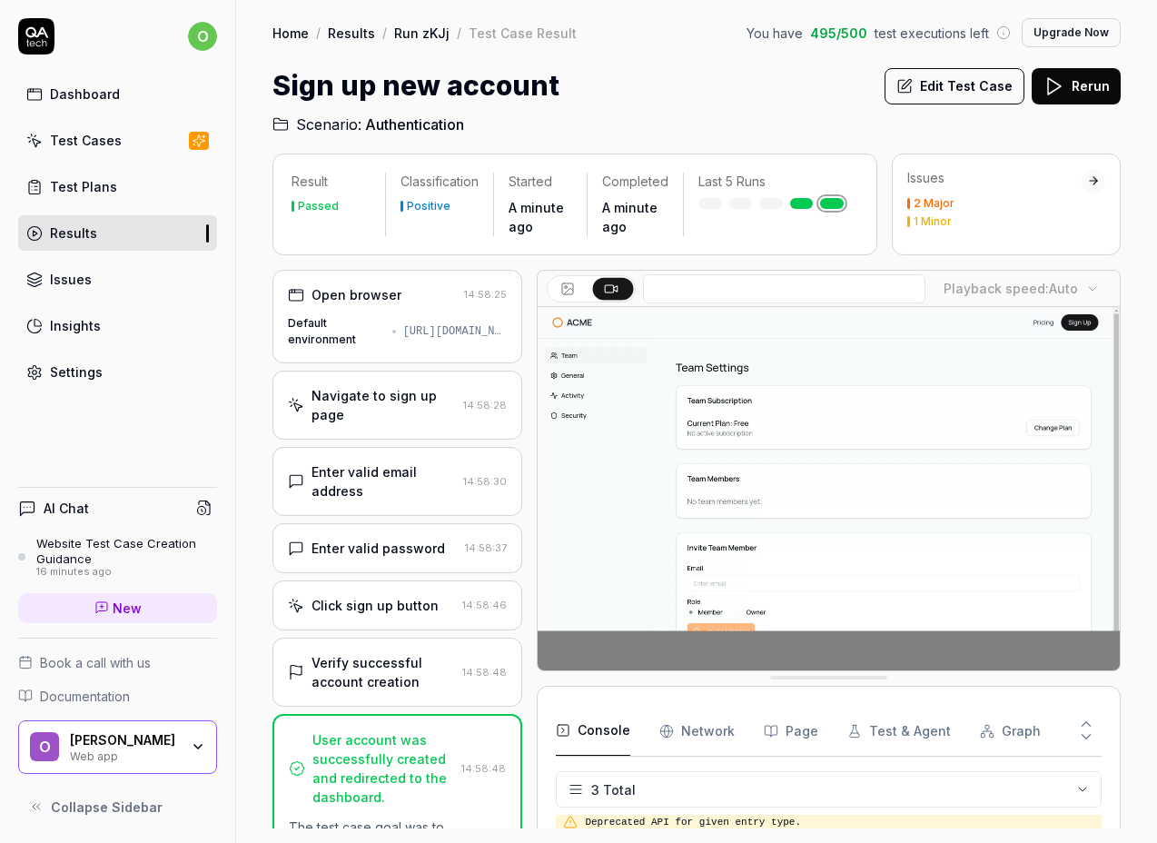
click at [414, 32] on link "Run zKJj" at bounding box center [421, 33] width 55 height 18
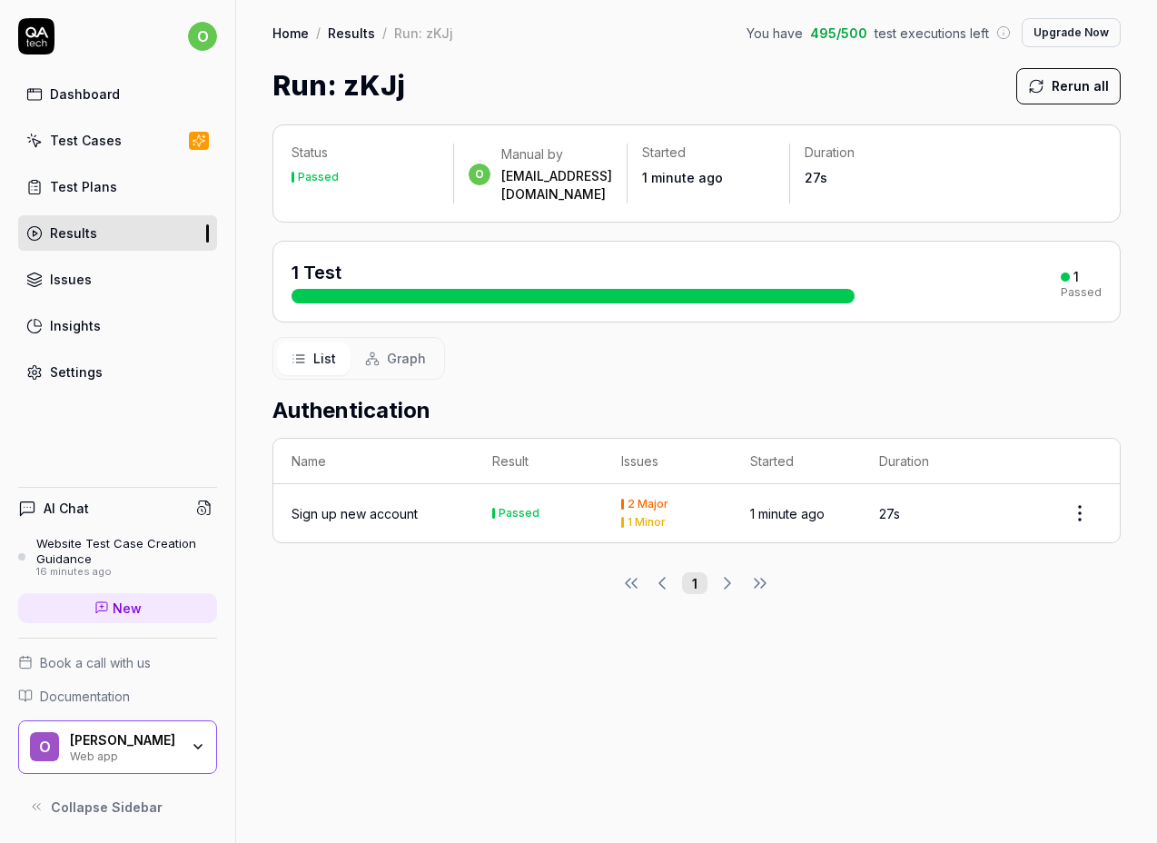
click at [337, 42] on div "Home / Results / Run: zKJj You have 495 / 500 test executions left Upgrade Now" at bounding box center [696, 32] width 848 height 29
click at [345, 26] on link "Results" at bounding box center [351, 33] width 47 height 18
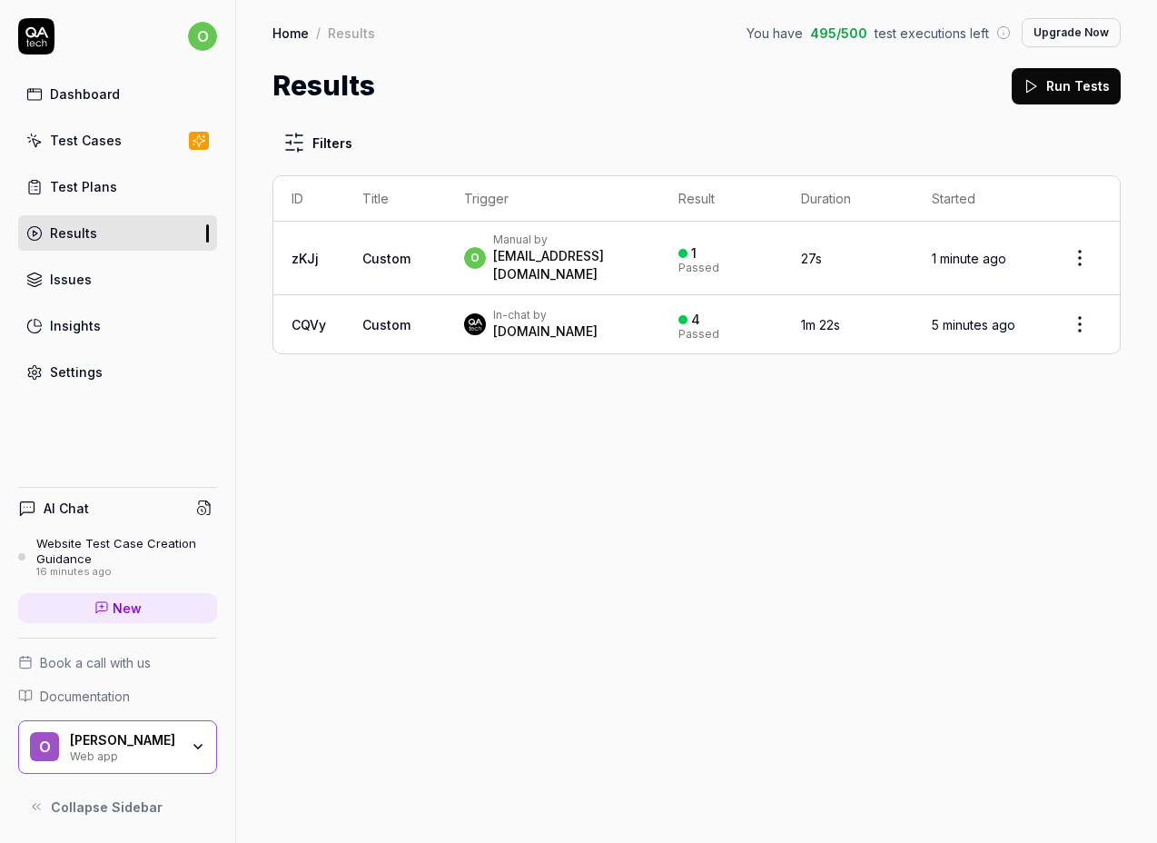
click at [403, 295] on td "Custom" at bounding box center [395, 324] width 102 height 58
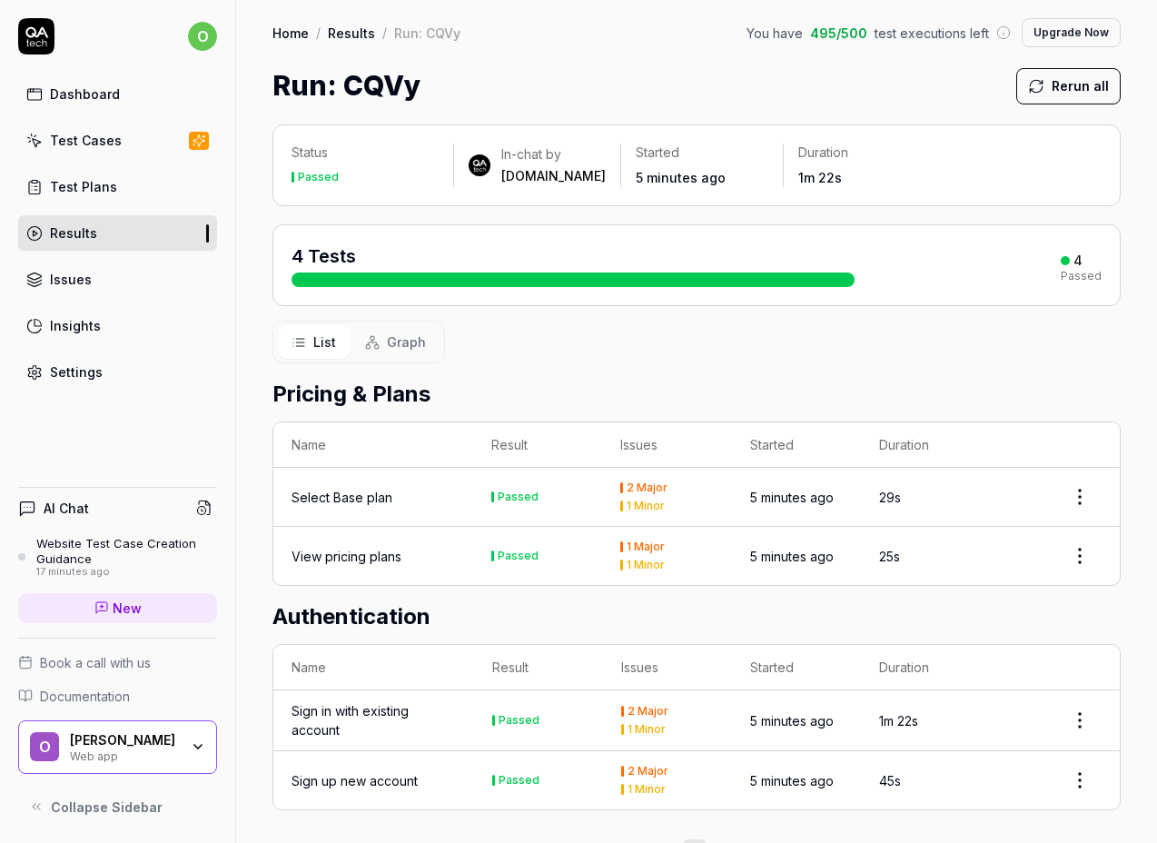
scroll to position [49, 0]
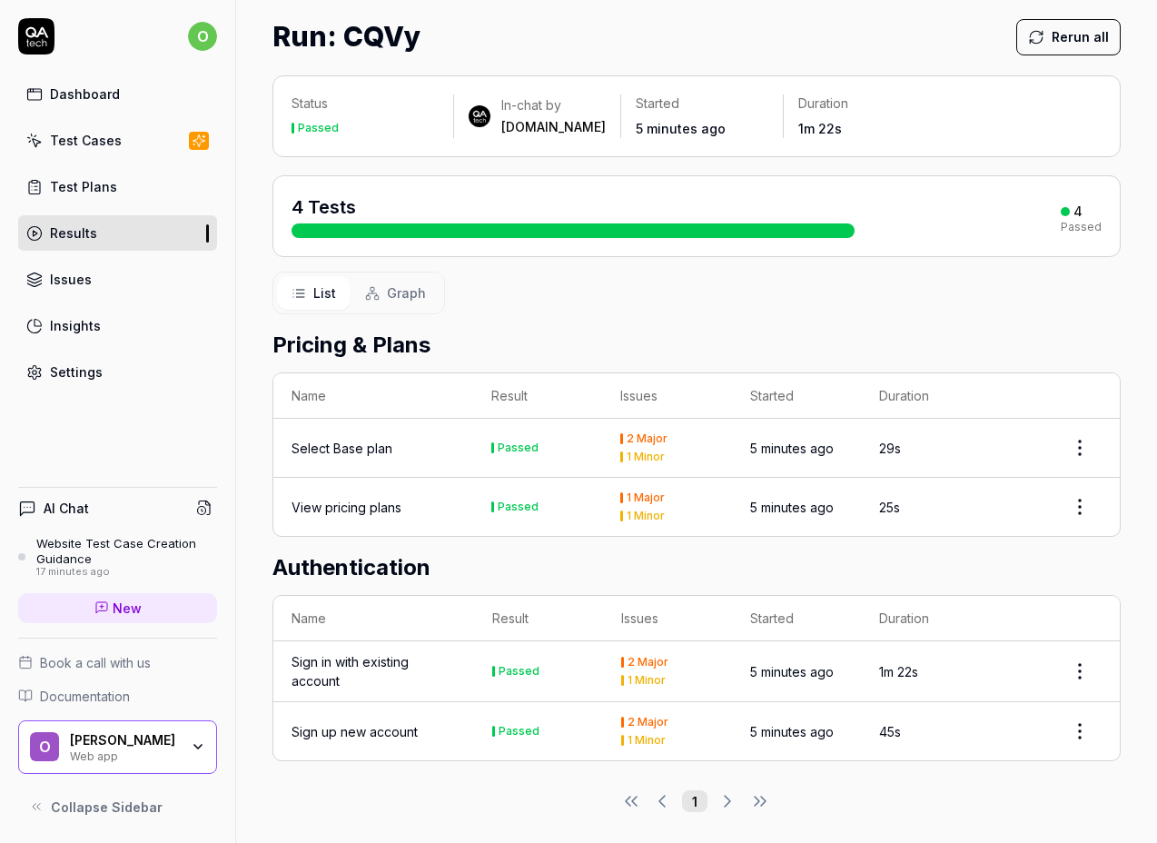
click at [365, 443] on div "Select Base plan" at bounding box center [341, 448] width 101 height 19
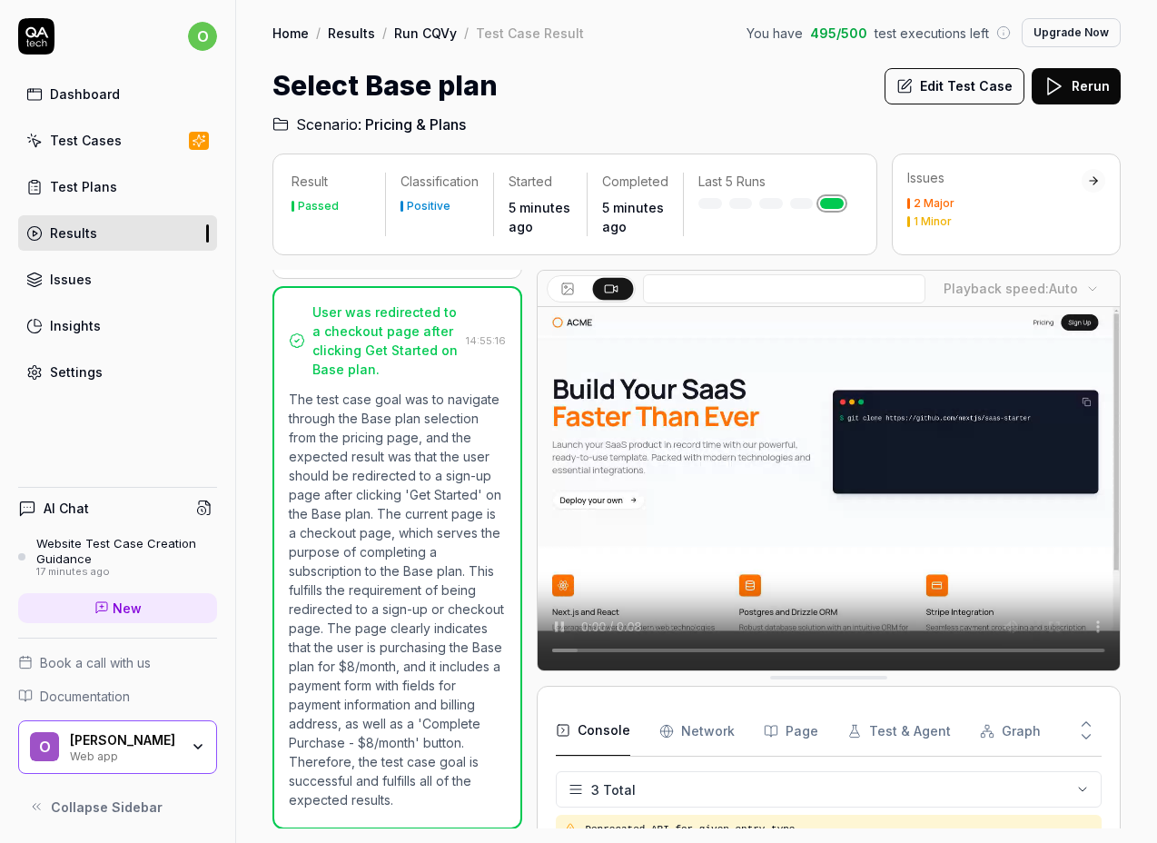
scroll to position [7, 0]
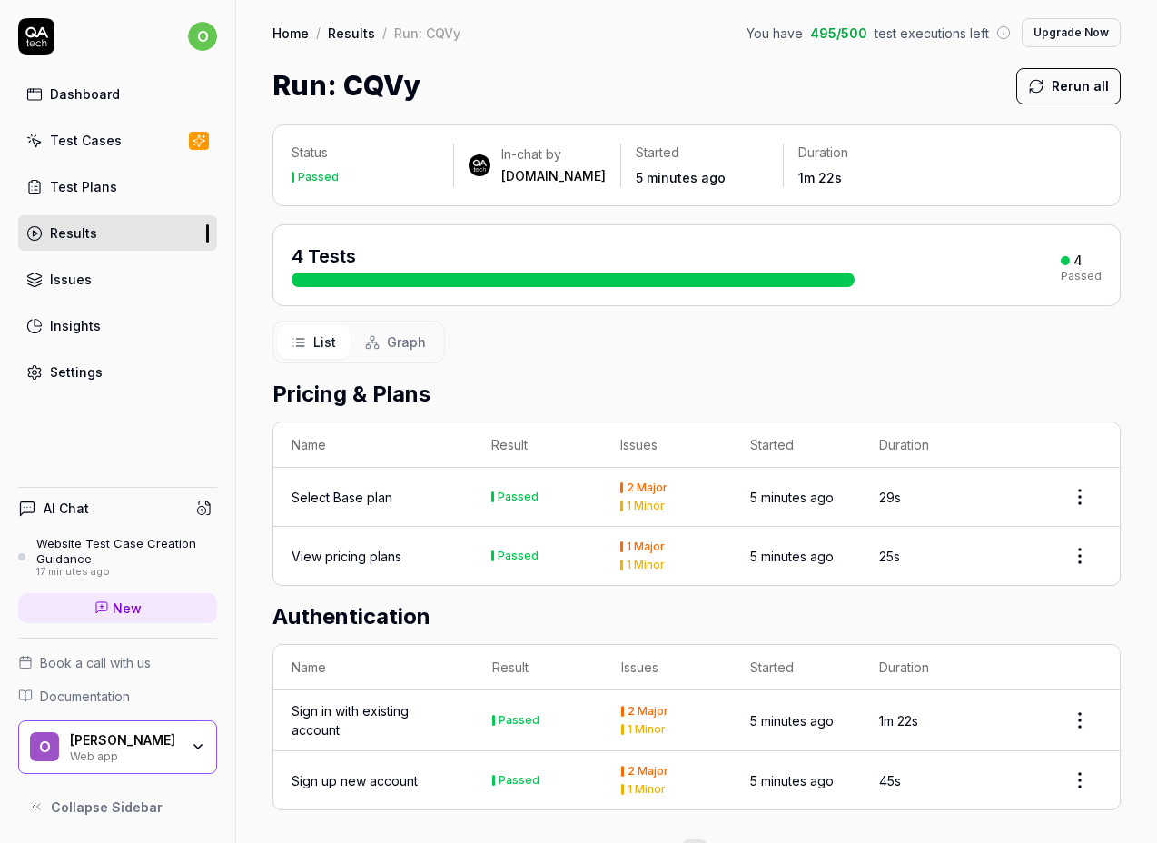
scroll to position [49, 0]
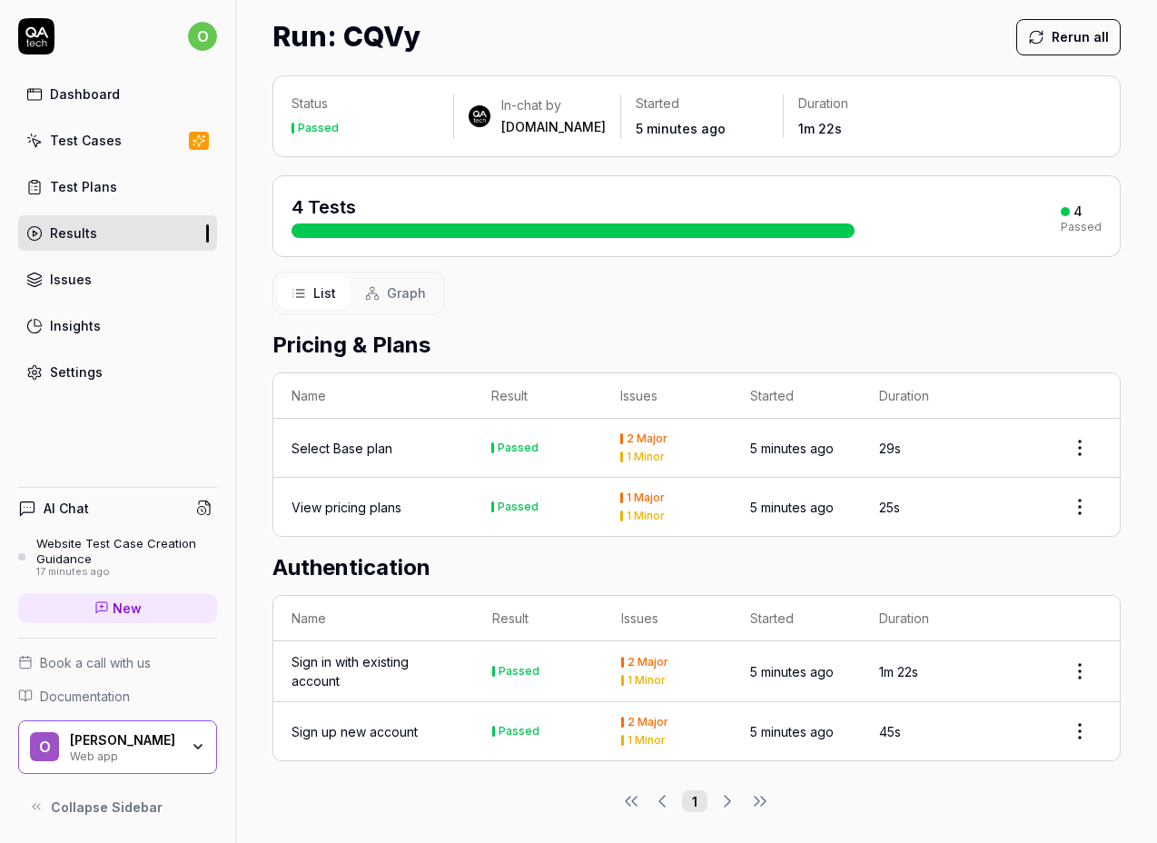
click at [84, 552] on div "Website Test Case Creation Guidance" at bounding box center [126, 551] width 181 height 30
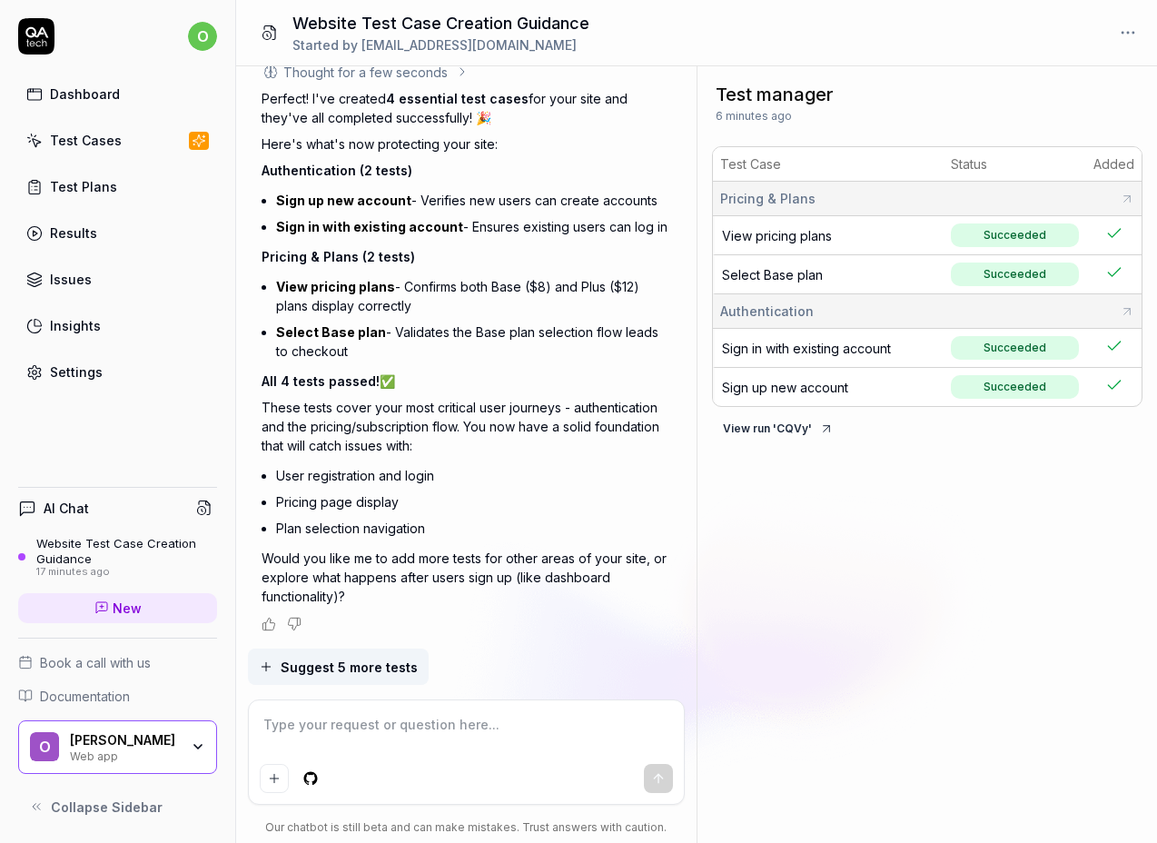
click at [79, 232] on div "Results" at bounding box center [73, 232] width 47 height 19
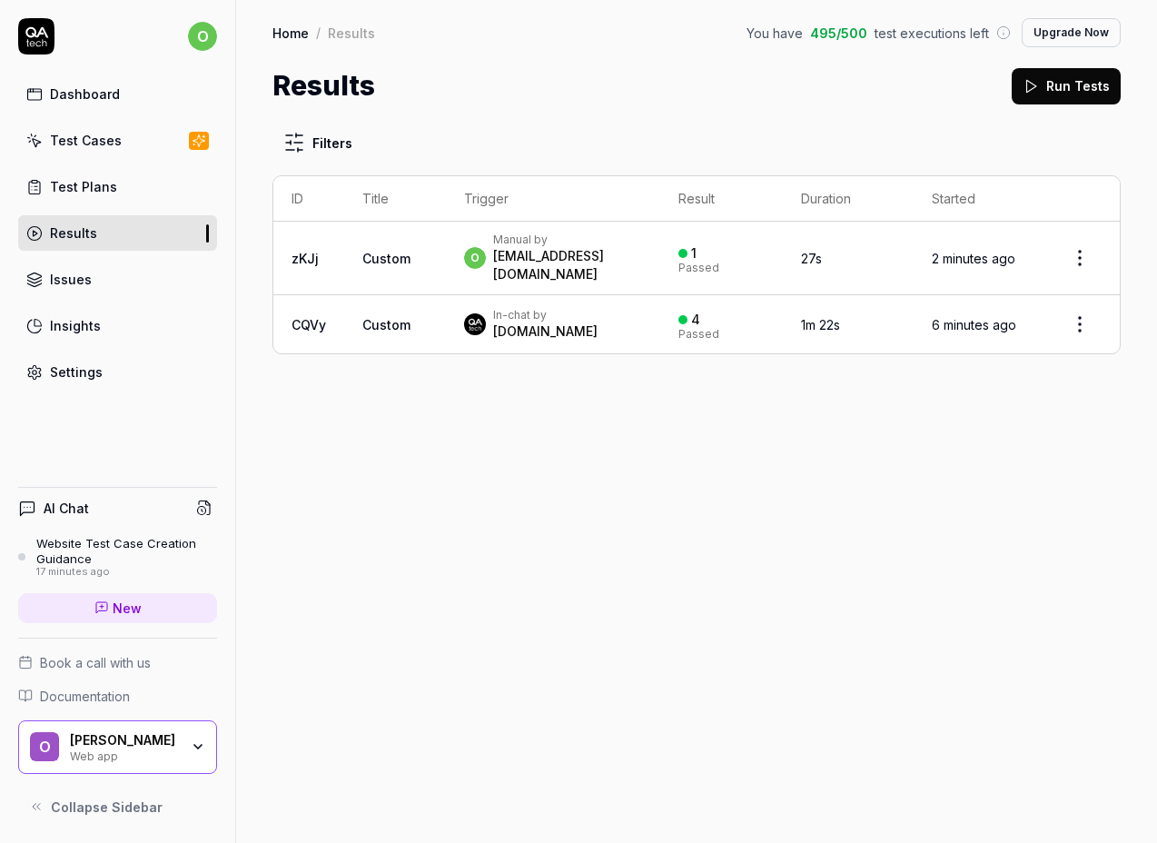
click at [138, 127] on link "Test Cases" at bounding box center [117, 140] width 199 height 35
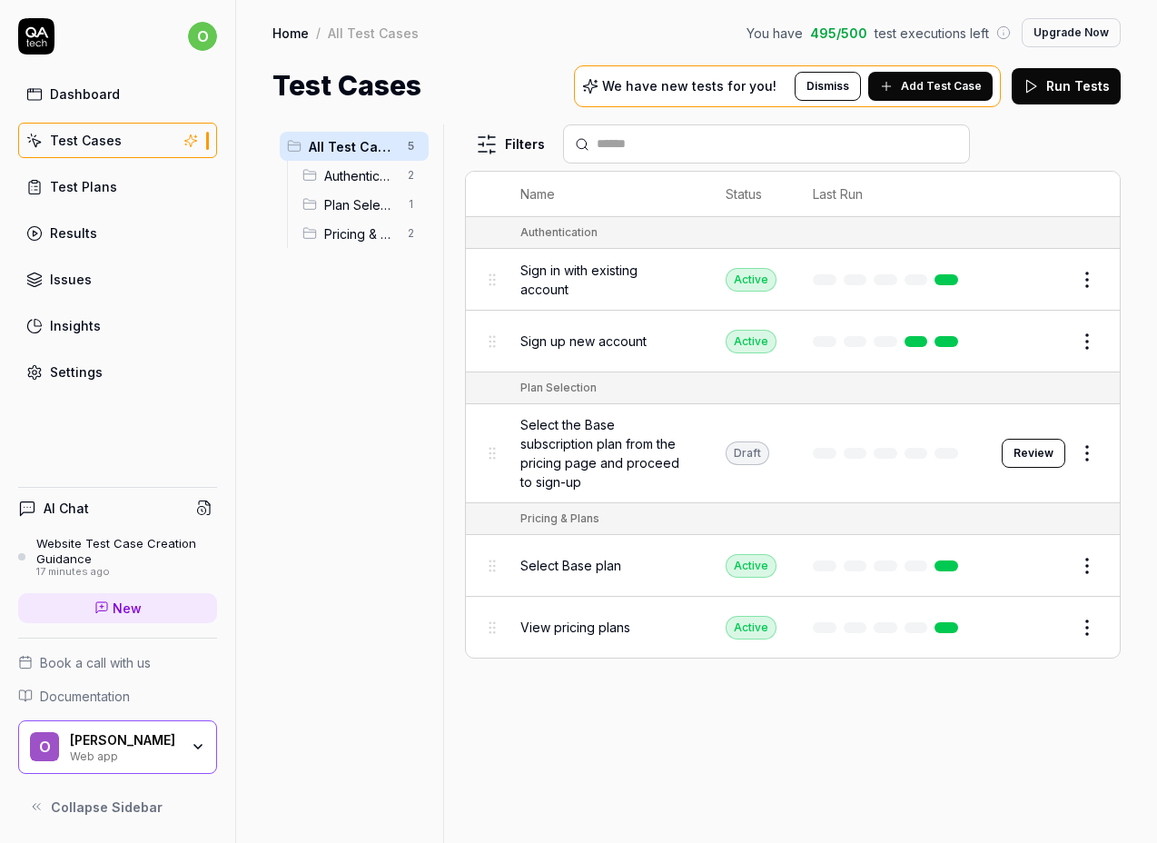
click at [1028, 443] on button "Review" at bounding box center [1033, 453] width 64 height 29
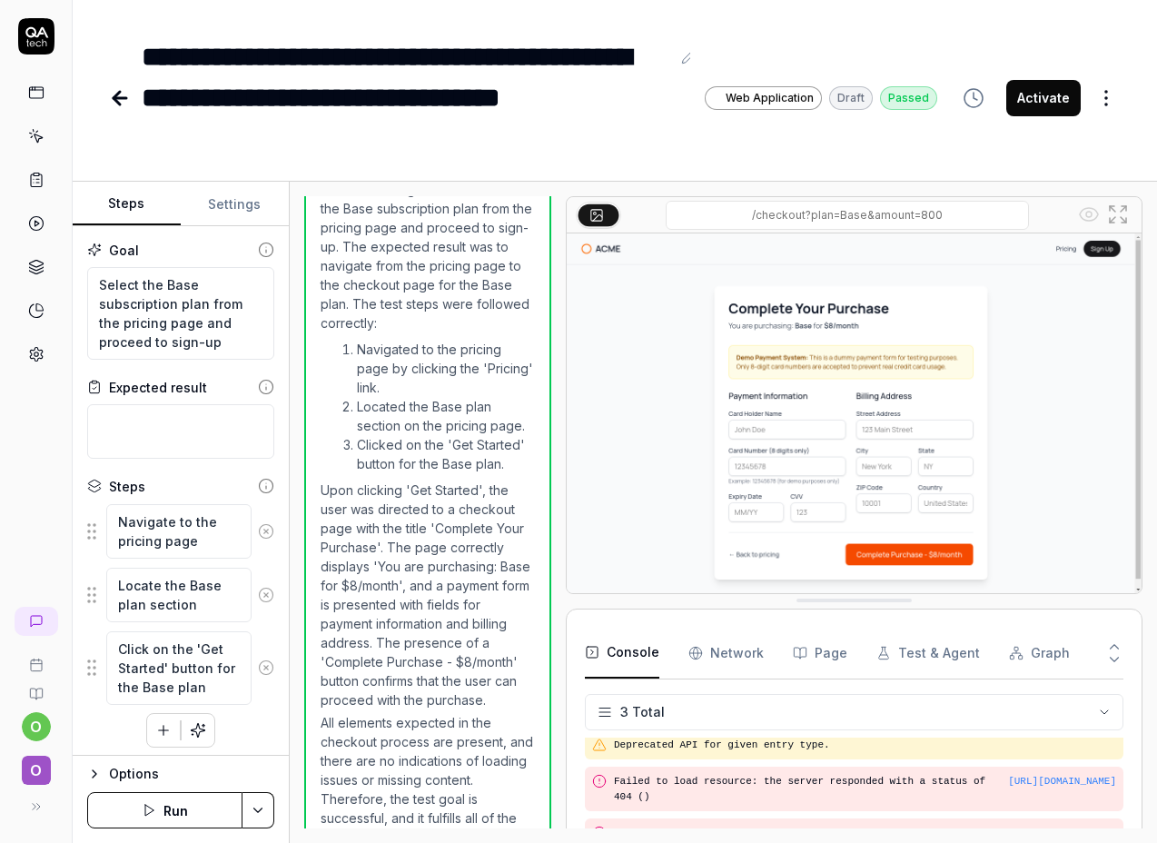
click at [180, 808] on button "Run" at bounding box center [164, 810] width 155 height 36
click at [227, 198] on button "Settings" at bounding box center [235, 204] width 108 height 44
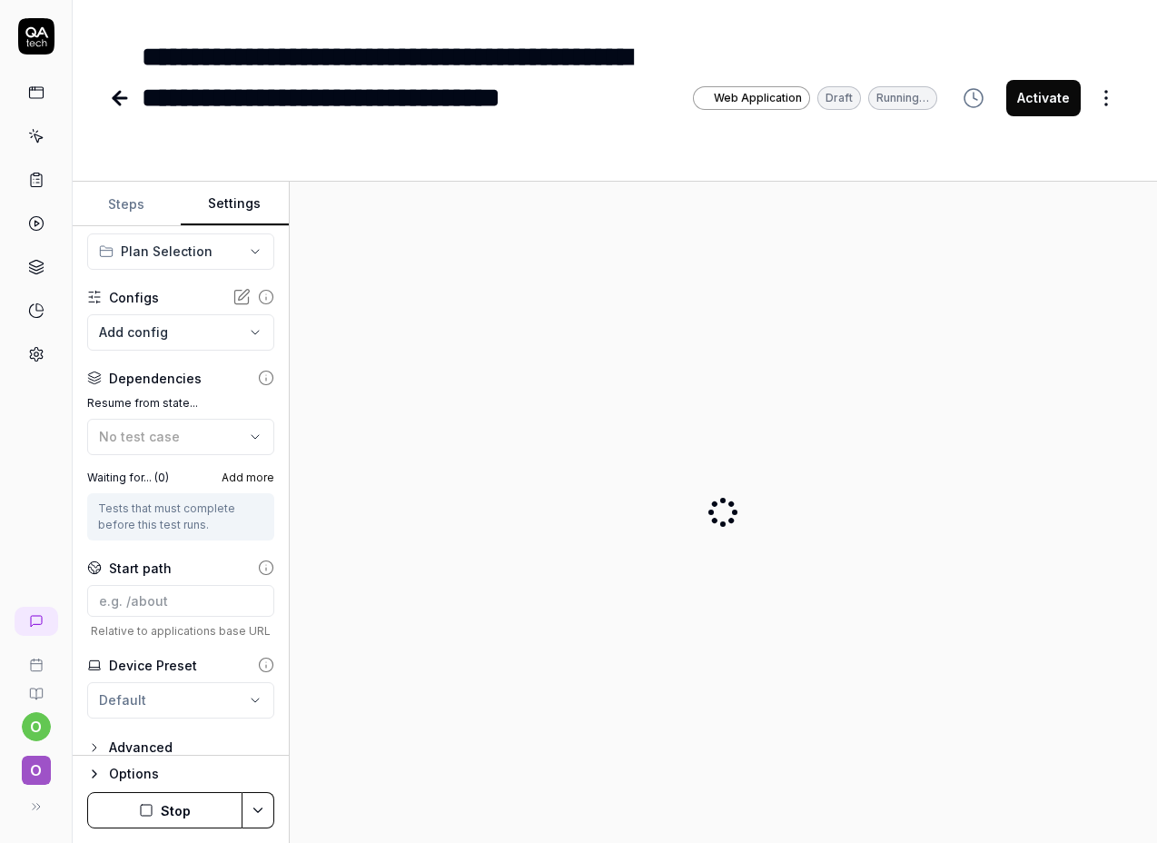
scroll to position [132, 0]
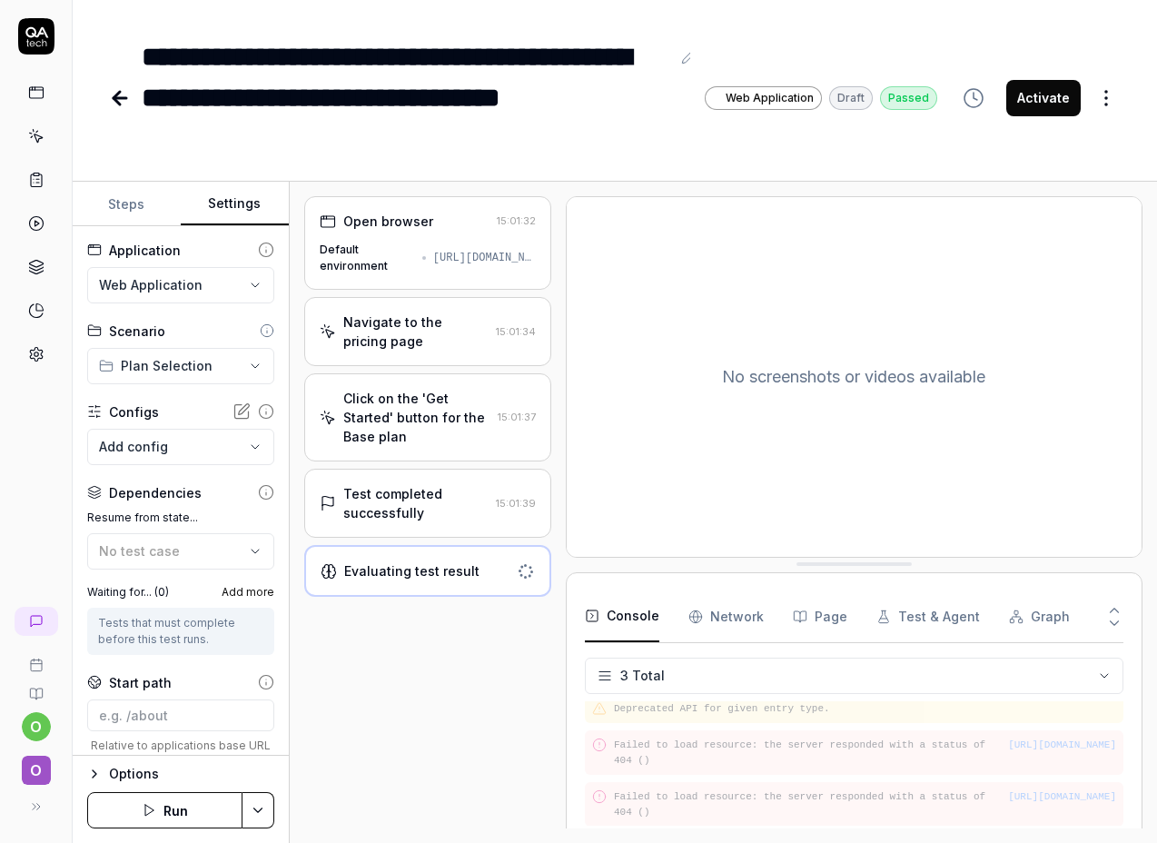
click at [126, 101] on icon at bounding box center [120, 98] width 22 height 22
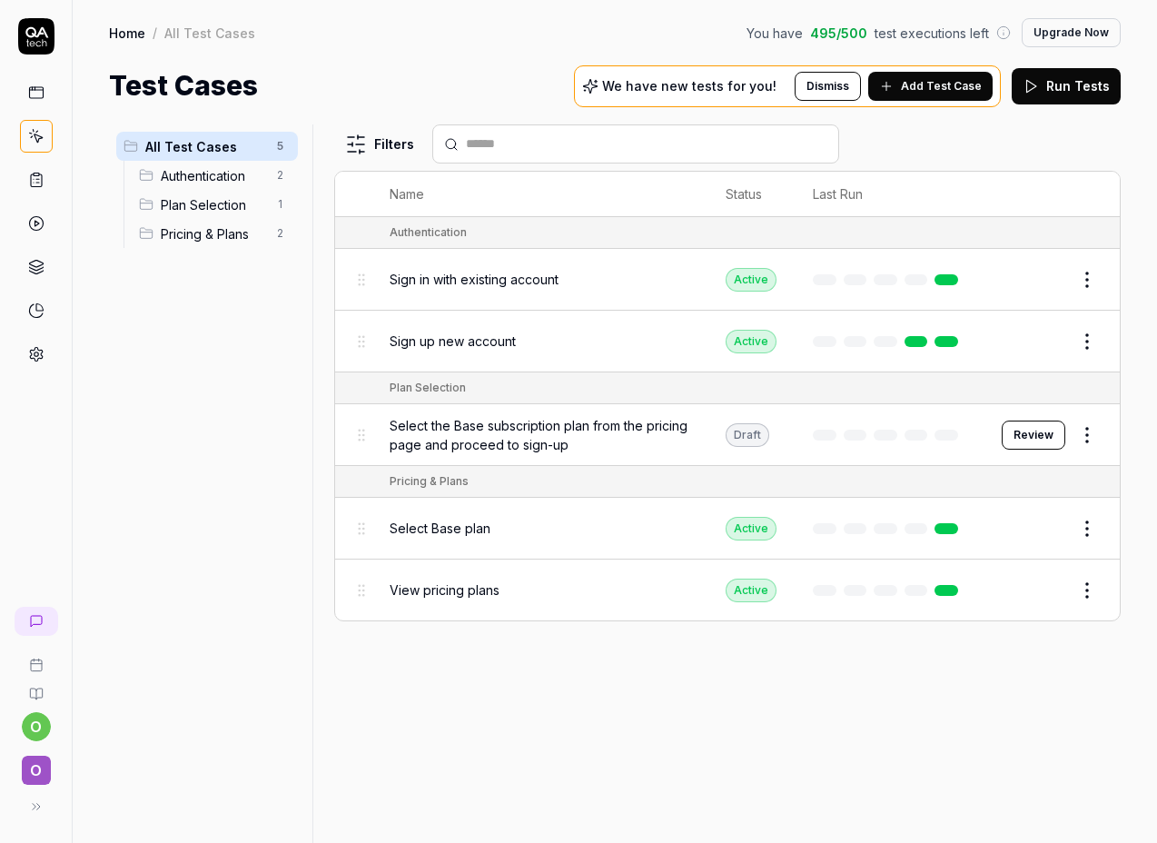
click at [124, 29] on link "Home" at bounding box center [127, 33] width 36 height 18
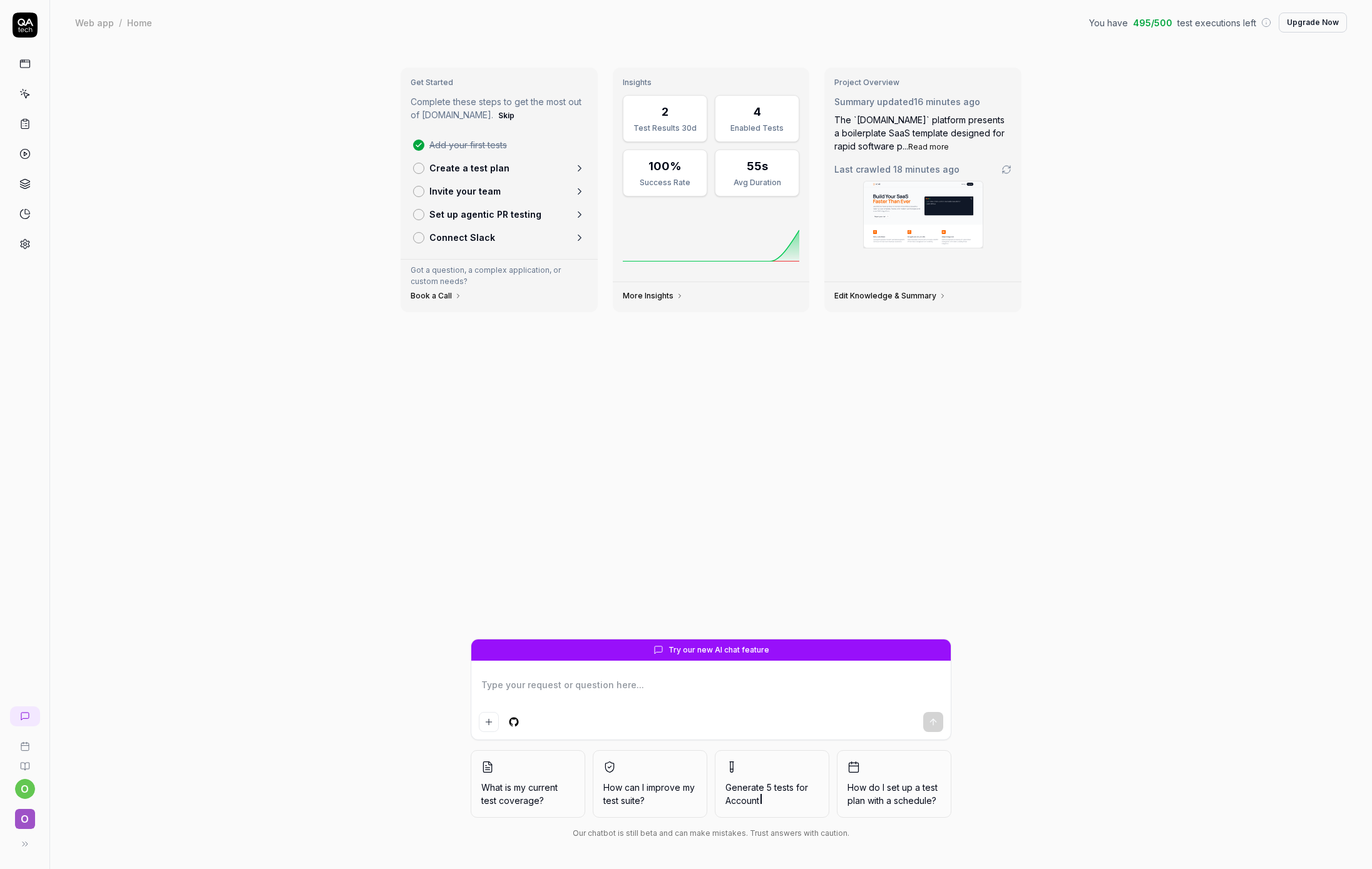
type textarea "*"
